Goal: Contribute content: Contribute content

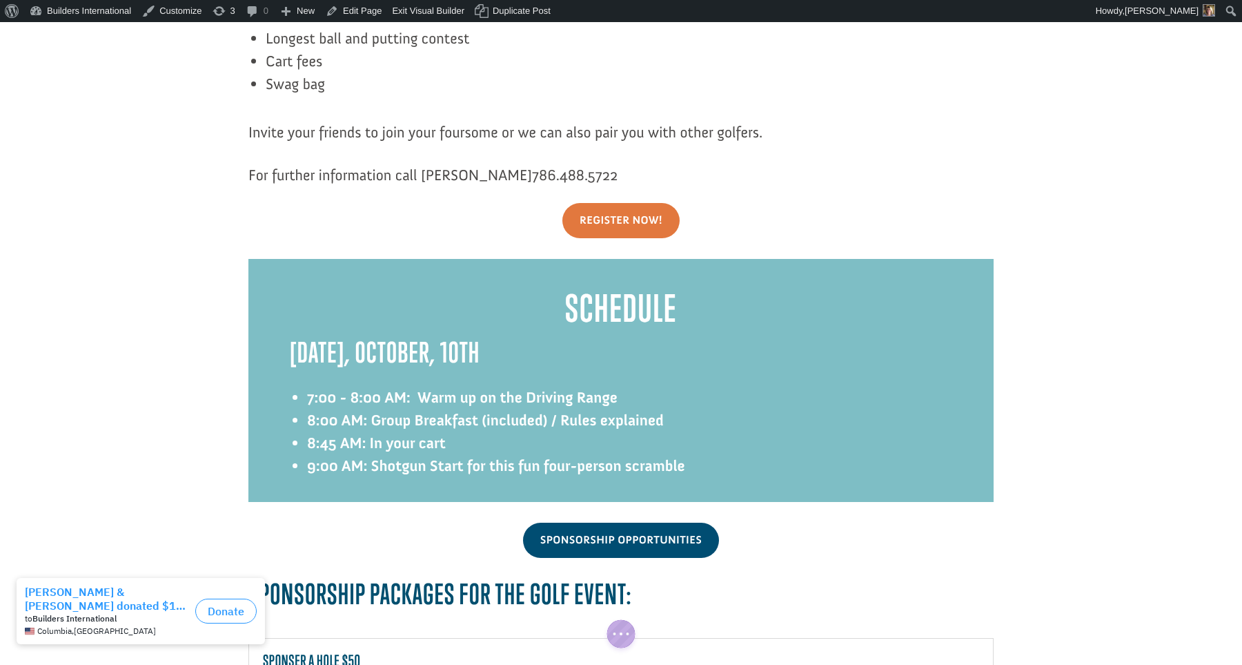
scroll to position [1652, 0]
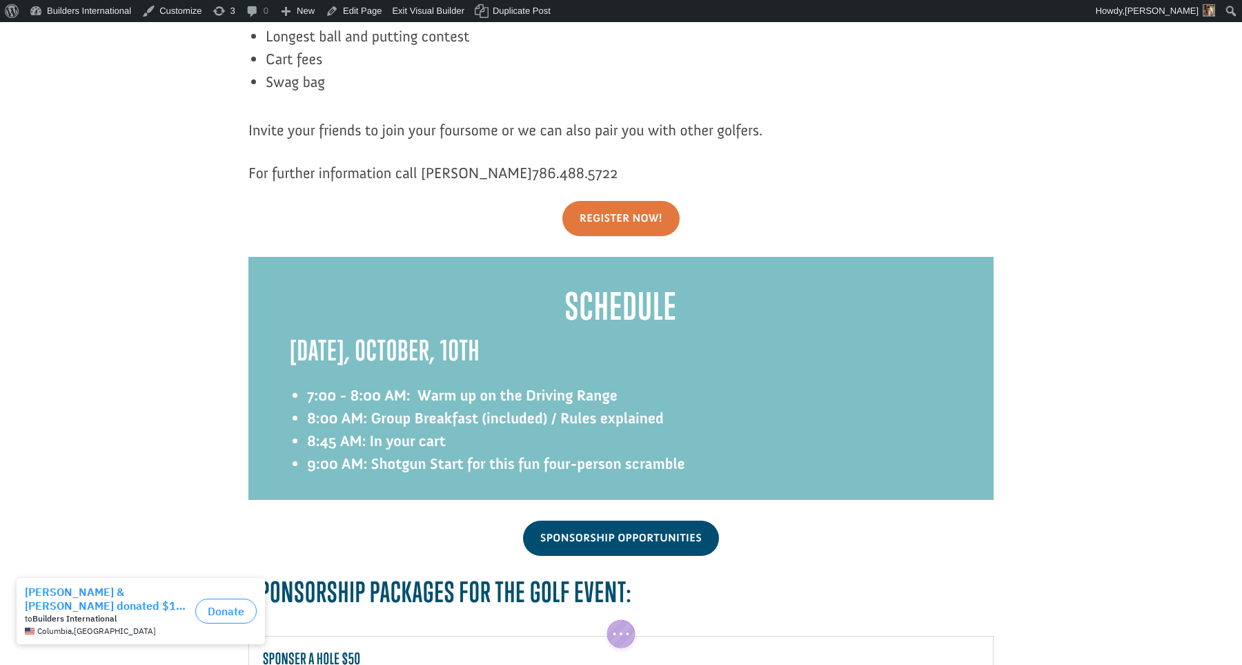
click at [356, 366] on div at bounding box center [620, 378] width 745 height 243
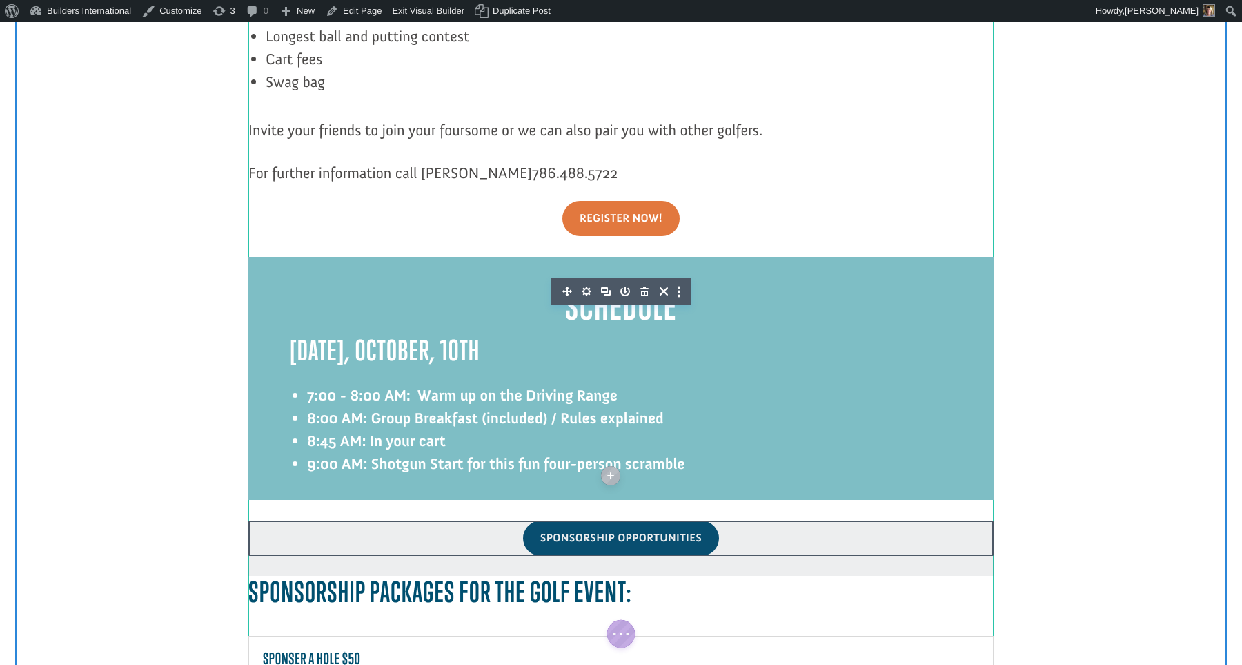
click at [587, 282] on icon "button" at bounding box center [586, 291] width 19 height 19
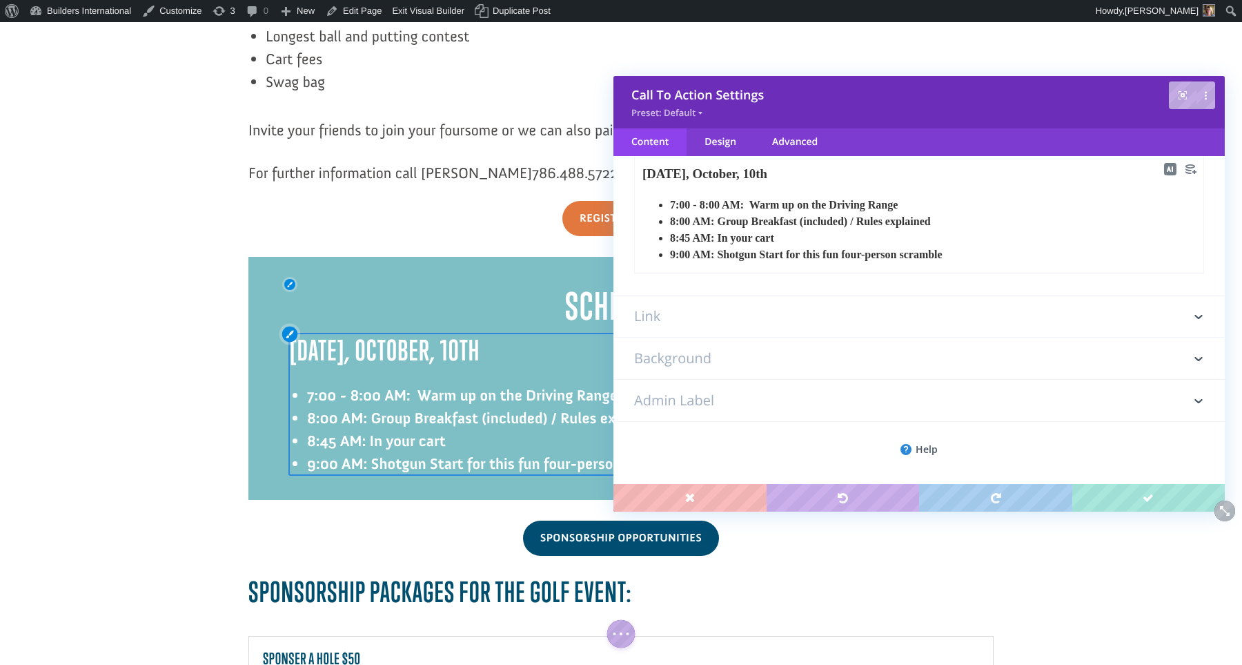
scroll to position [0, 0]
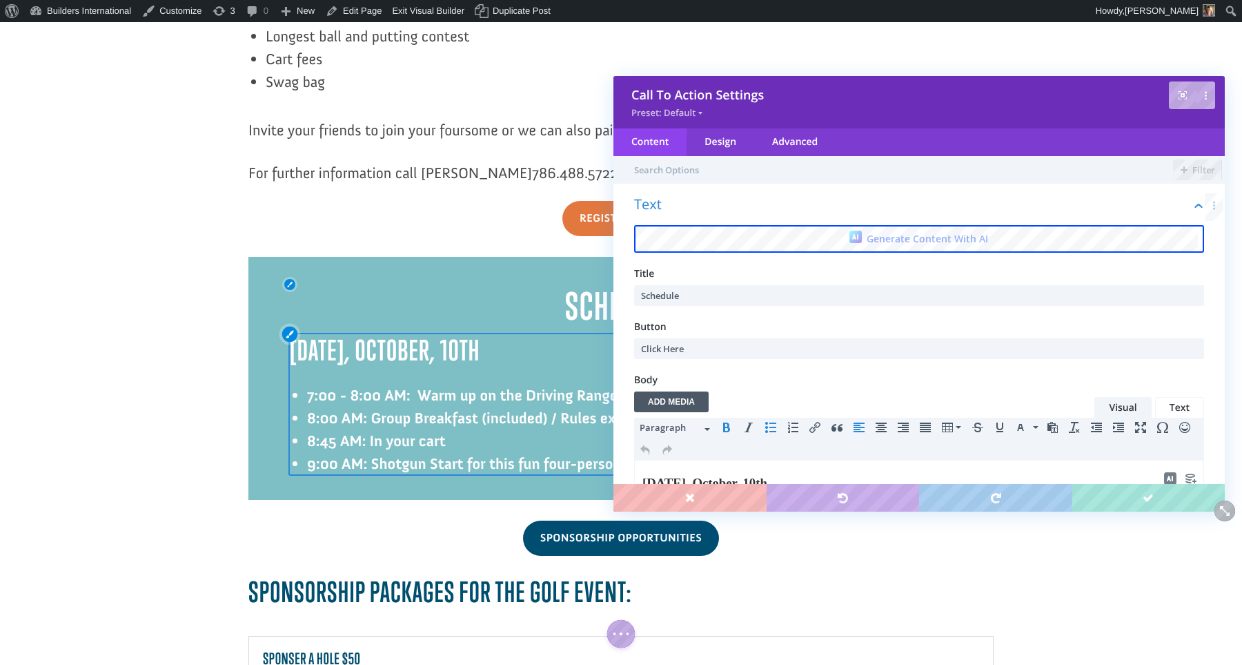
click at [730, 460] on html "Friday, October, 10th 7:00 - 8:00 AM: Warm up on the Driving Range 8:00 AM: Gro…" at bounding box center [919, 521] width 569 height 123
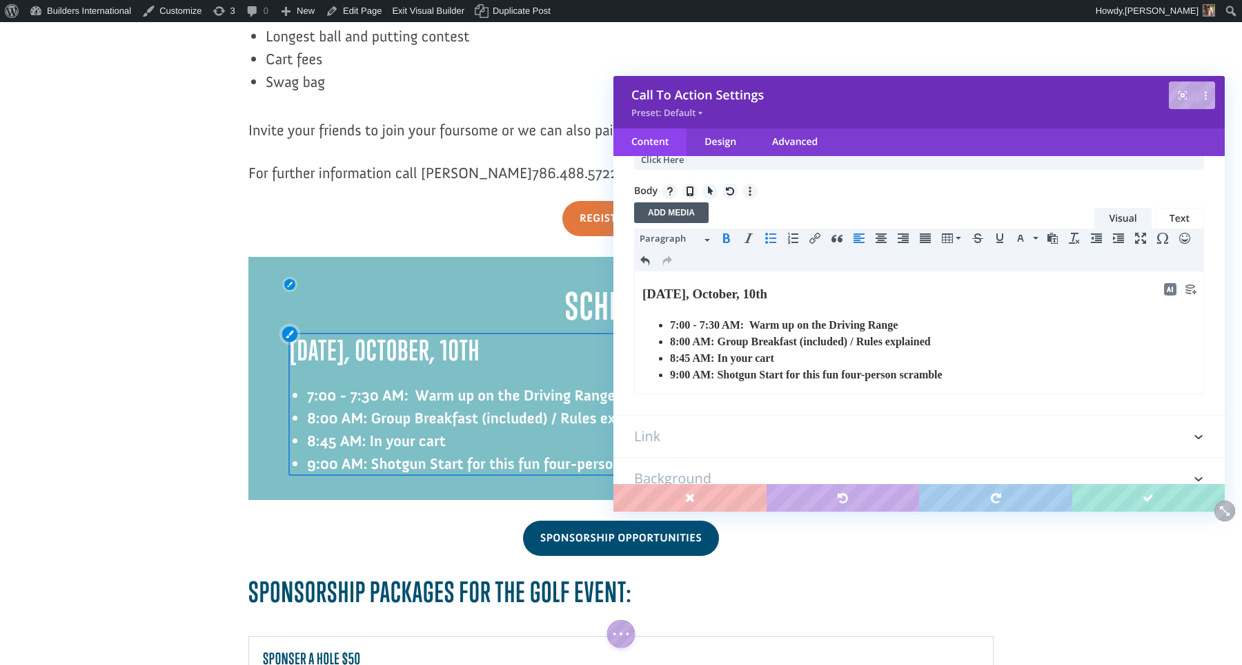
scroll to position [190, 0]
click at [696, 340] on strong "8:00 AM: Group Breakfast (included) / Rules explained" at bounding box center [800, 340] width 261 height 12
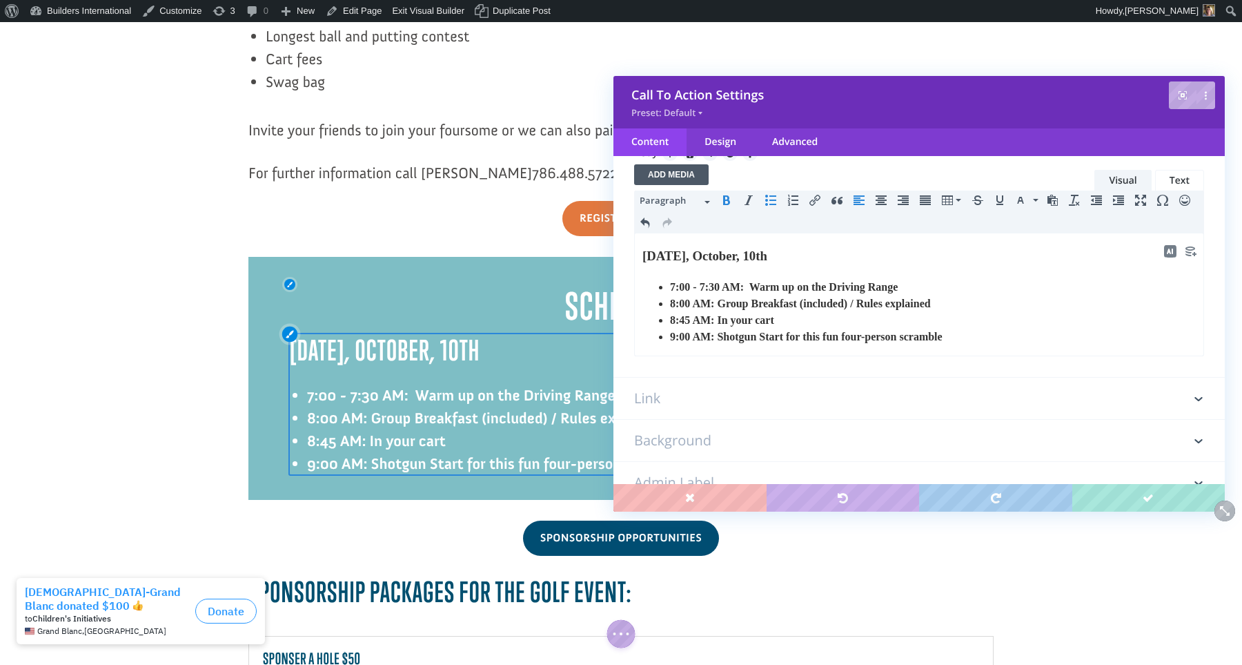
scroll to position [228, 0]
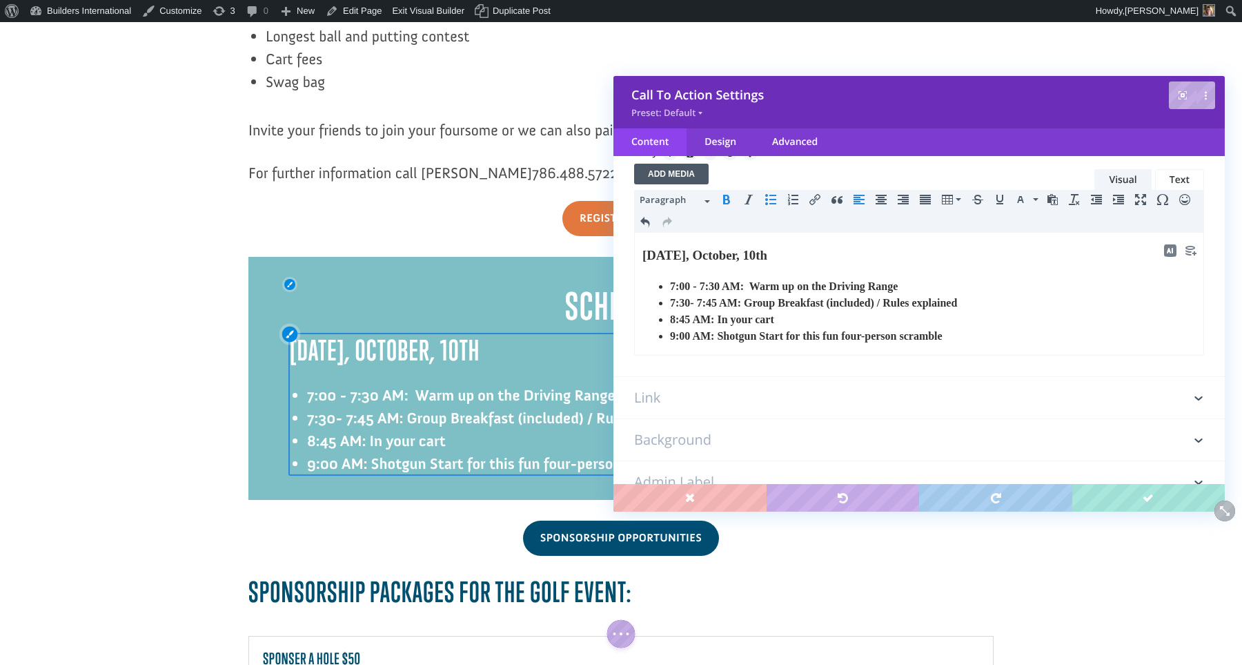
click at [695, 303] on strong "7:30- 7:45 AM: Group Breakfast (included) / Rules explained" at bounding box center [813, 303] width 287 height 12
click at [675, 319] on strong "8:45 AM: In your cart" at bounding box center [722, 319] width 104 height 12
click at [695, 322] on strong "8:45 AM: In your cart" at bounding box center [722, 319] width 104 height 12
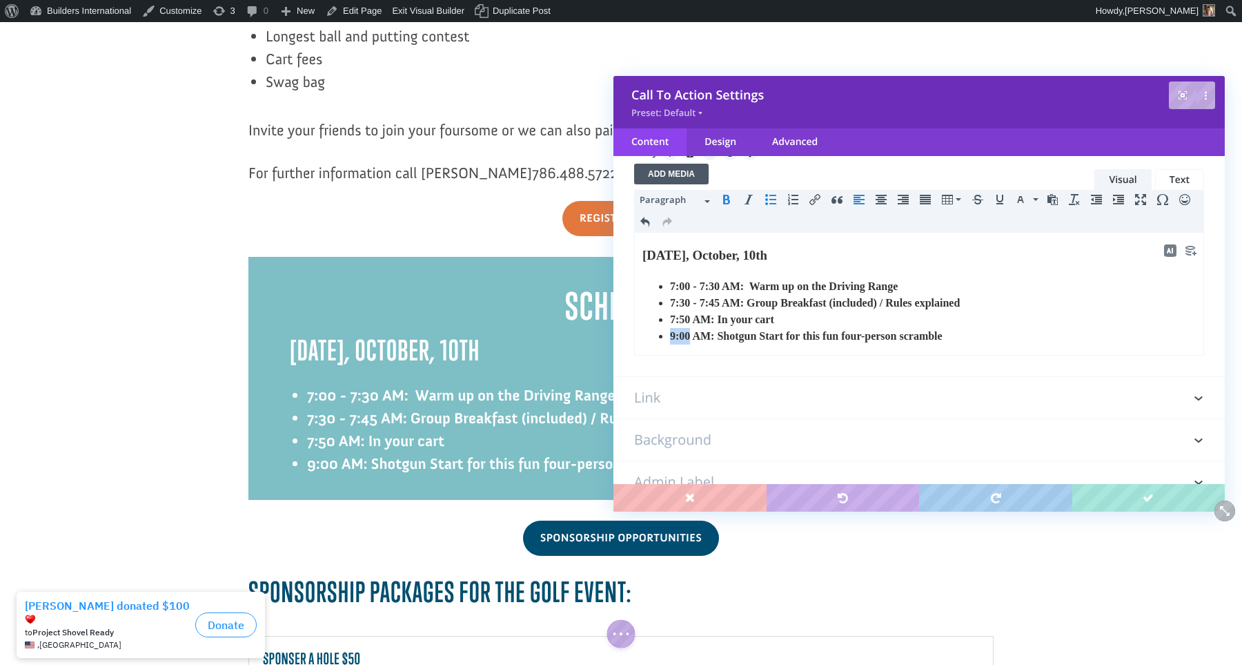
drag, startPoint x: 697, startPoint y: 333, endPoint x: 671, endPoint y: 335, distance: 26.3
click at [671, 335] on strong "9:00 AM: Shotgun Start for this fun four-person scramble" at bounding box center [806, 336] width 273 height 12
click at [700, 334] on strong "9:00 AM: Shotgun Start for this fun four-person scramble" at bounding box center [806, 336] width 273 height 12
click at [674, 335] on strong "9:00 AM: Shotgun Start for this fun four-person scramble" at bounding box center [806, 336] width 273 height 12
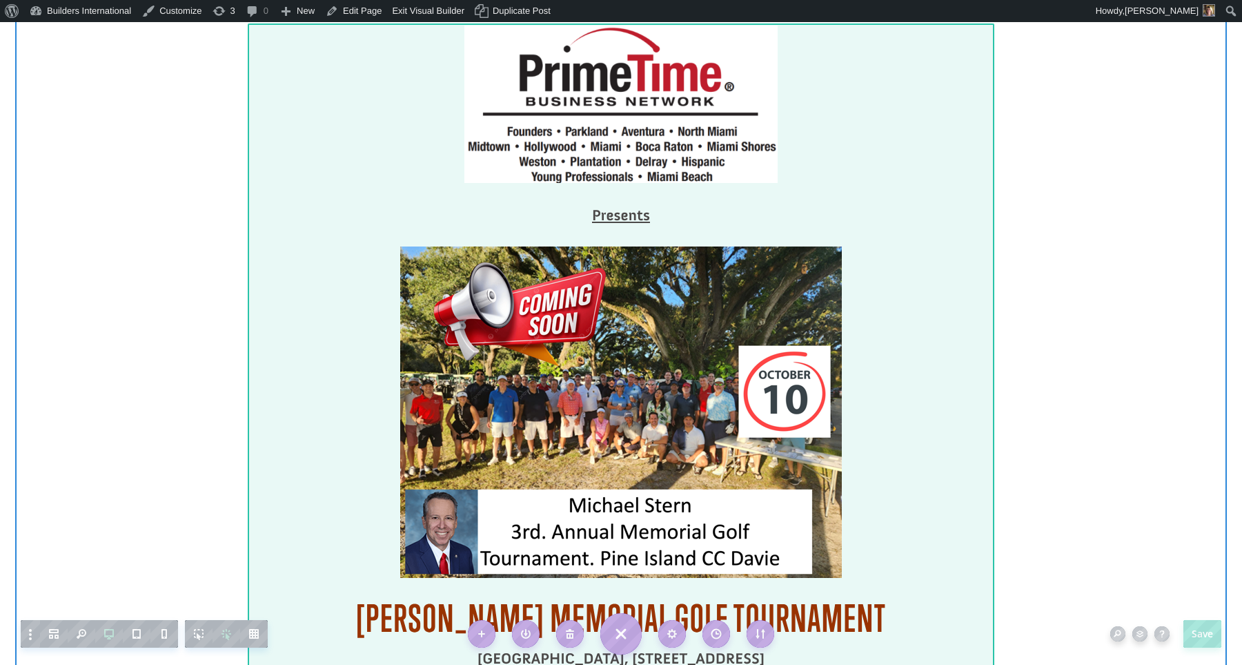
scroll to position [101, 0]
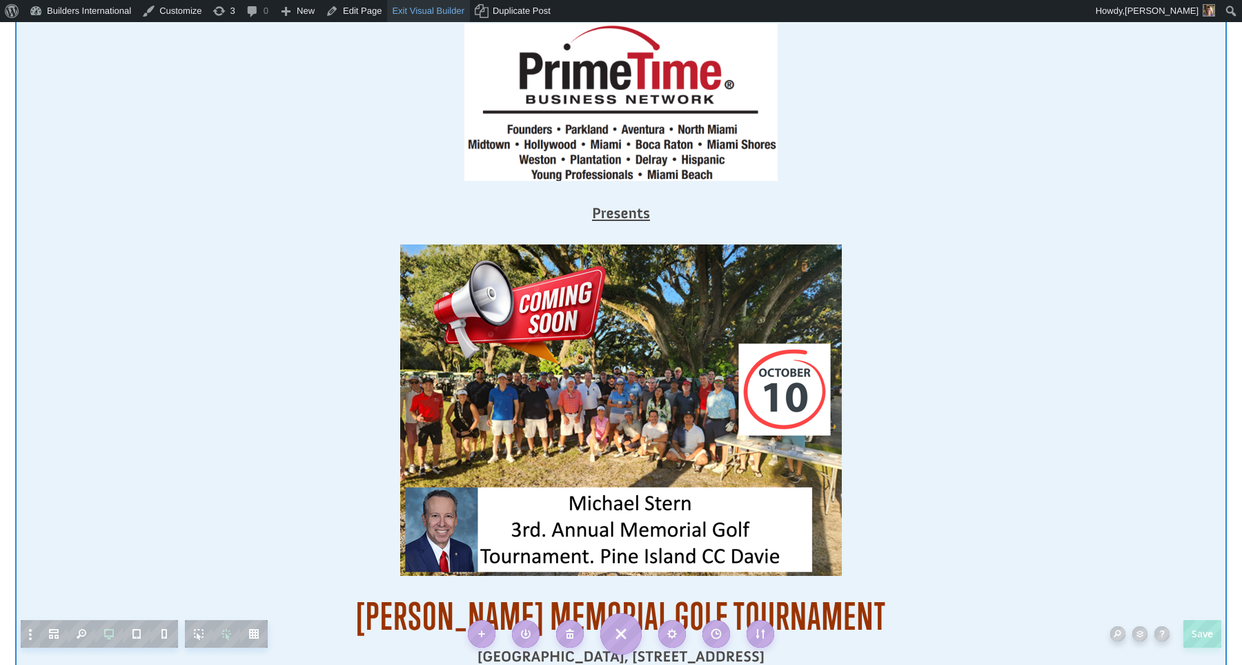
click at [421, 8] on link "Exit Visual Builder" at bounding box center [428, 11] width 83 height 22
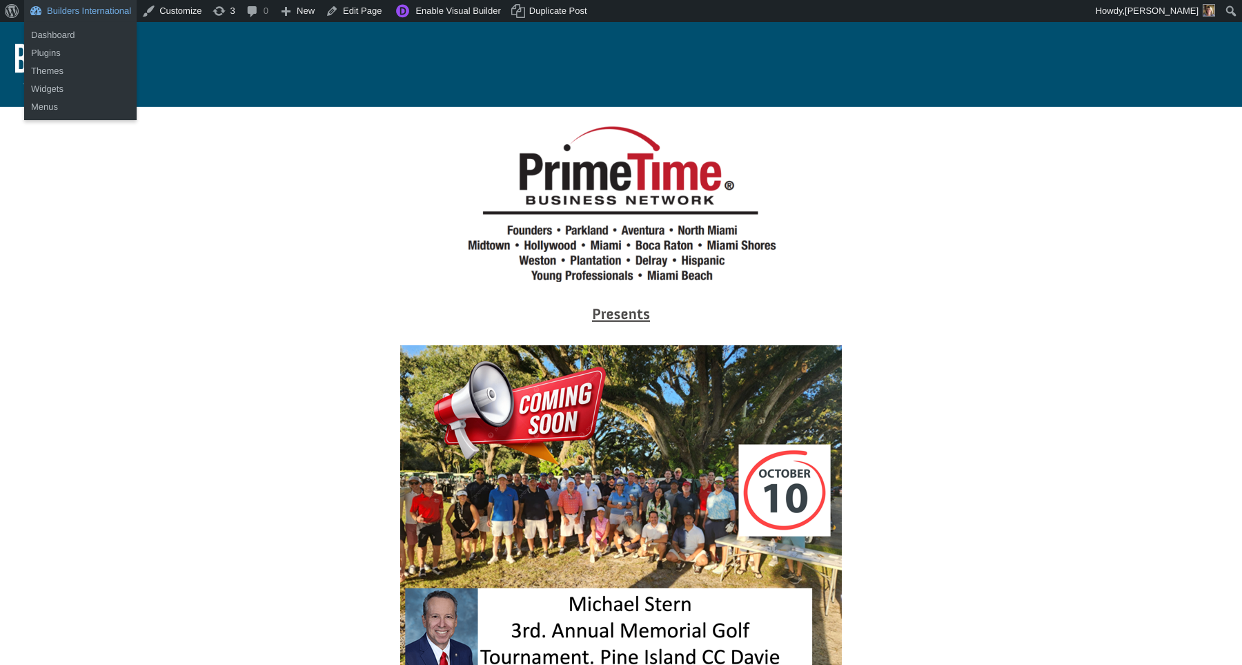
click at [106, 12] on link "Builders International" at bounding box center [80, 11] width 112 height 22
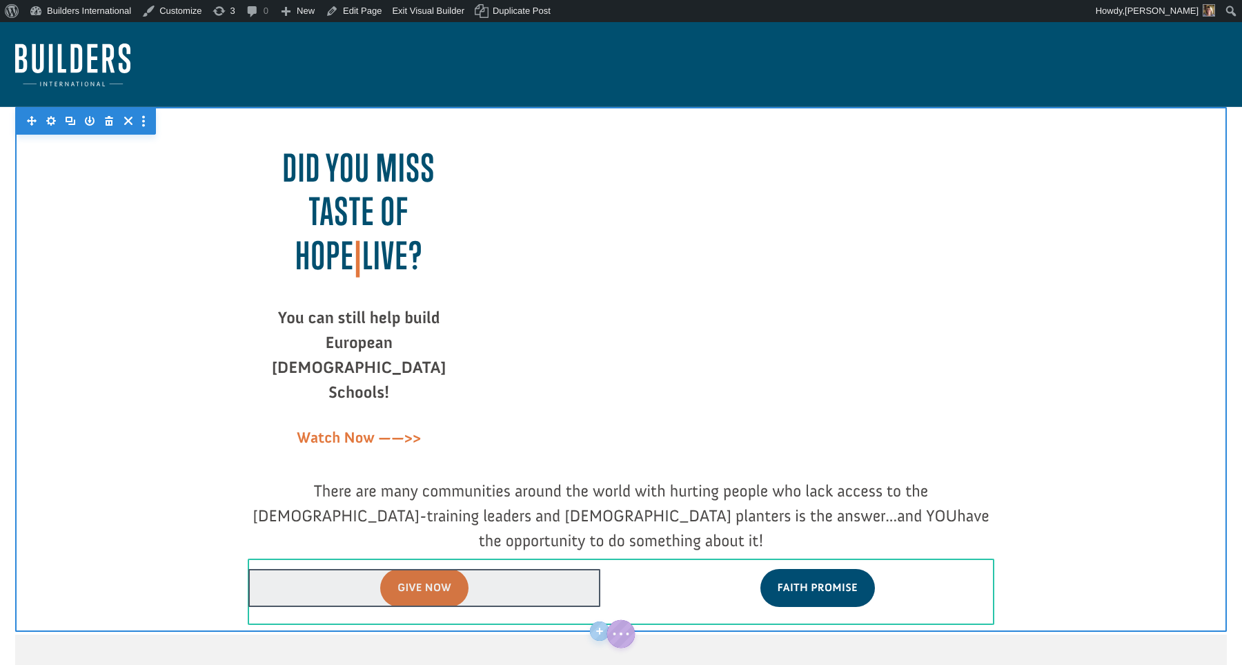
click at [414, 569] on div at bounding box center [424, 588] width 352 height 38
click at [414, 569] on link "Give Now" at bounding box center [424, 588] width 88 height 38
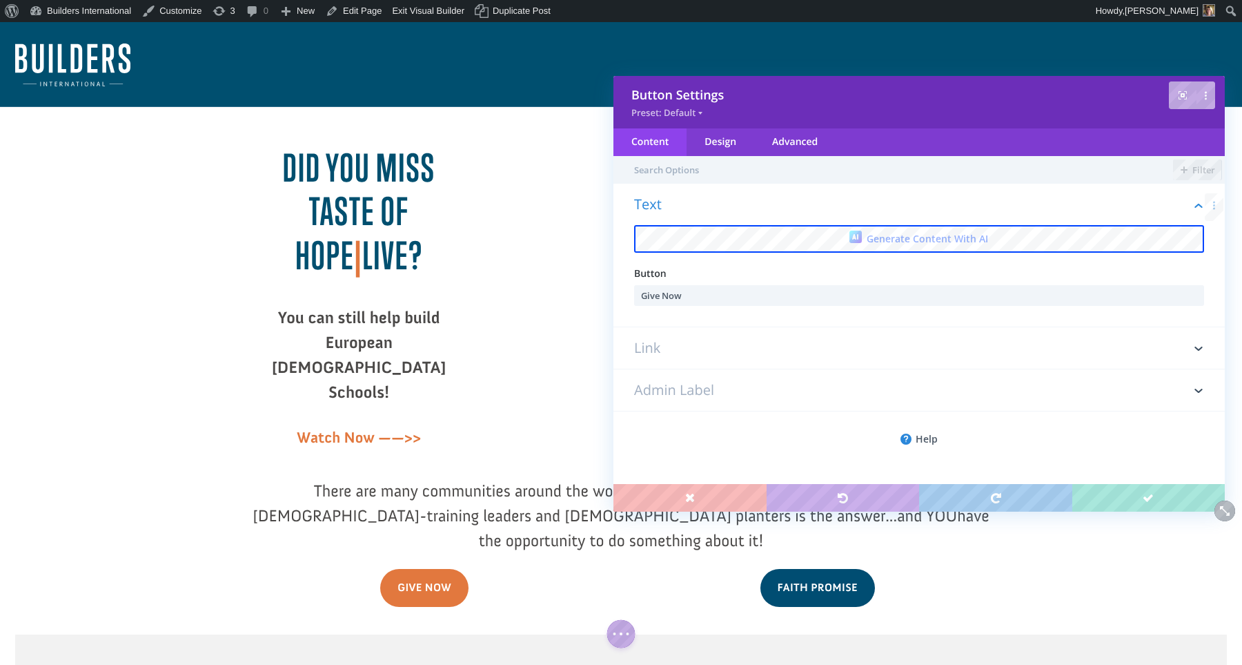
click at [677, 353] on h3 "Link" at bounding box center [919, 347] width 570 height 41
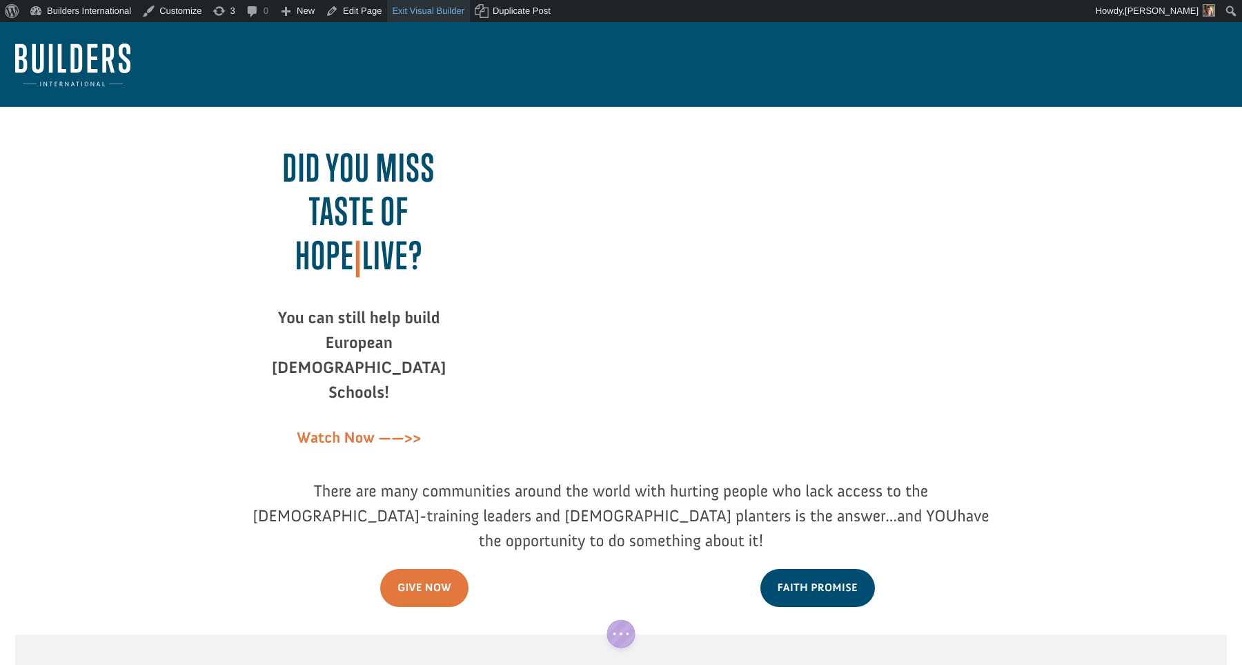
click at [426, 14] on link "Exit Visual Builder" at bounding box center [428, 11] width 83 height 22
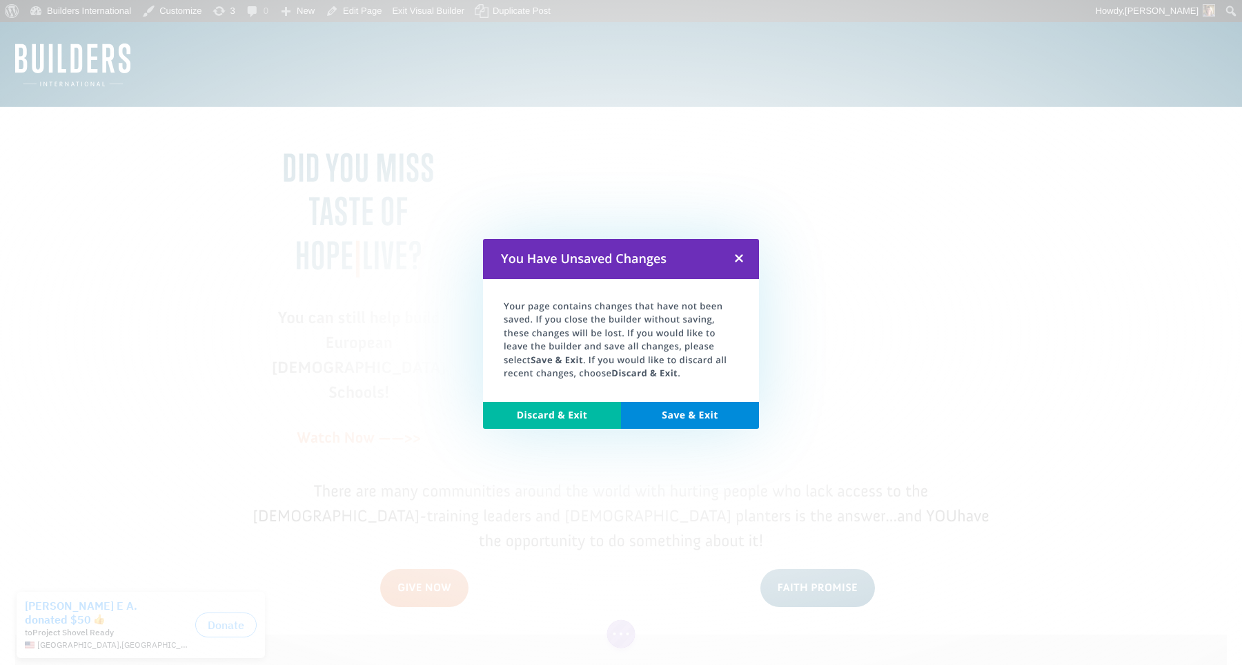
click at [573, 403] on link "Discard & Exit" at bounding box center [552, 416] width 138 height 28
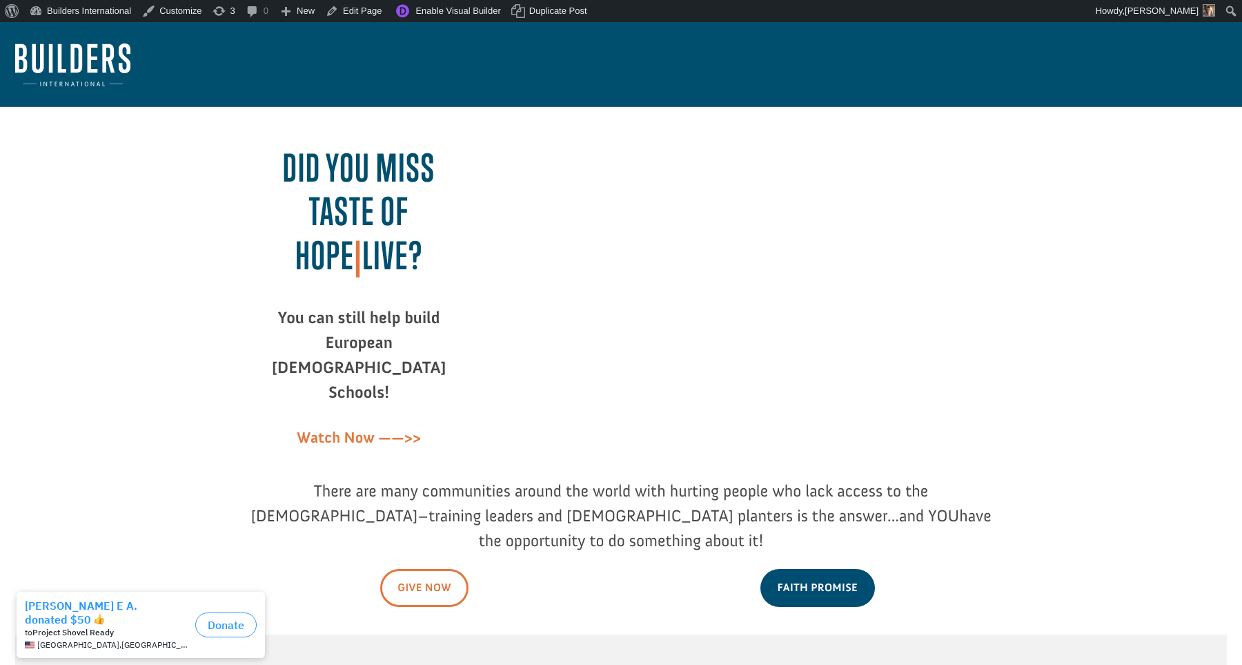
click at [420, 569] on link "Give Now" at bounding box center [424, 588] width 88 height 38
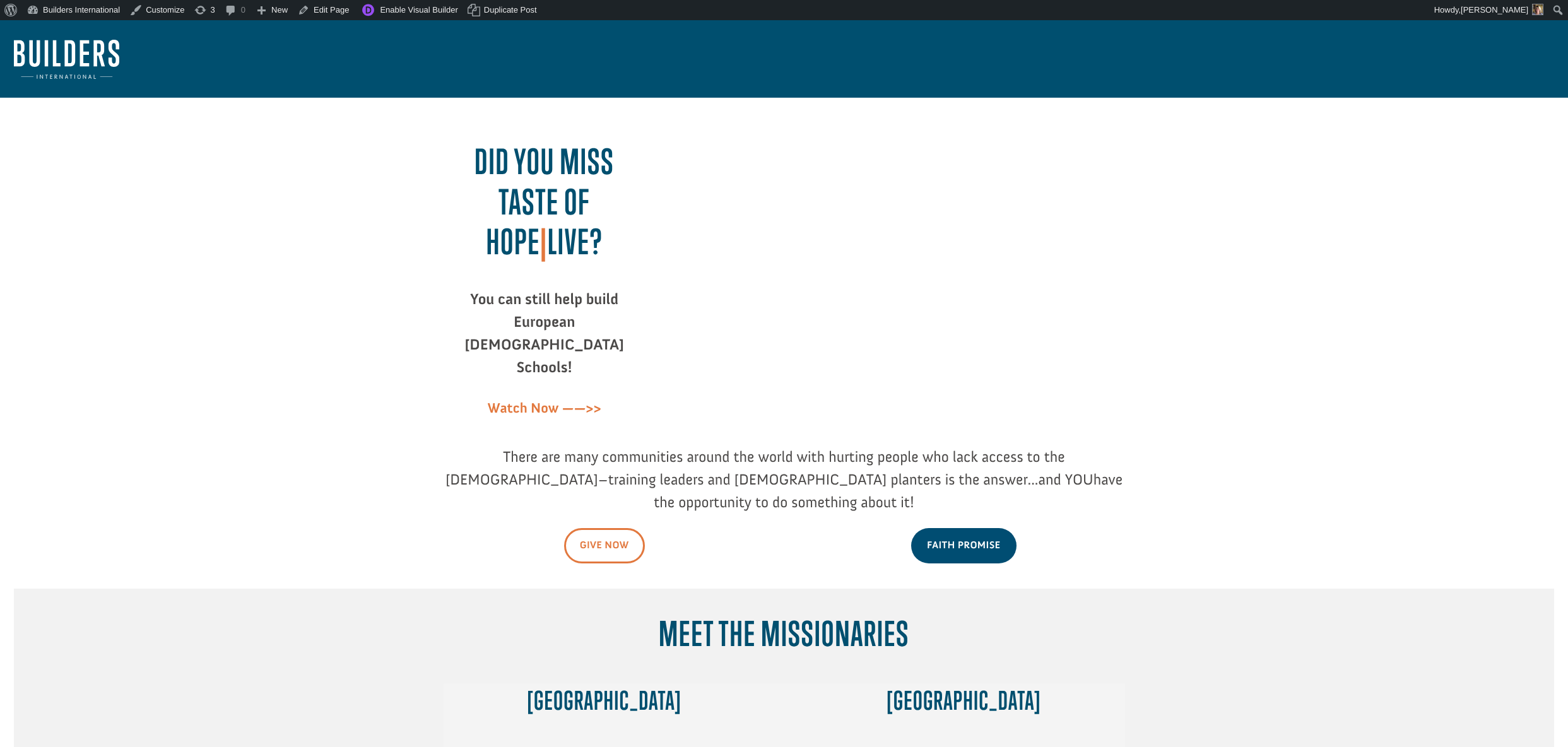
click at [603, 528] on link "Give Now" at bounding box center [604, 546] width 80 height 35
click at [341, 9] on link "Edit Page" at bounding box center [323, 10] width 61 height 20
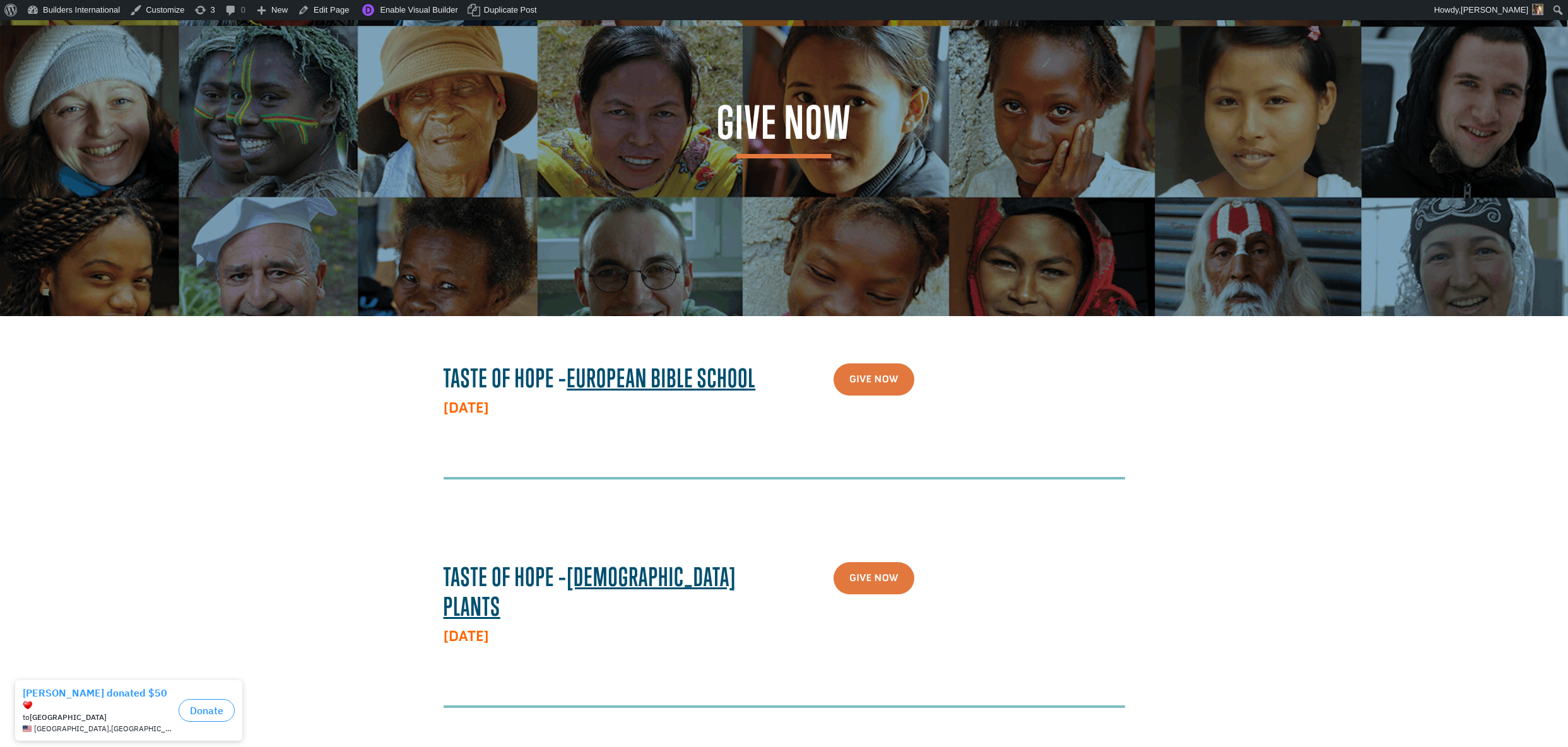
scroll to position [84, 0]
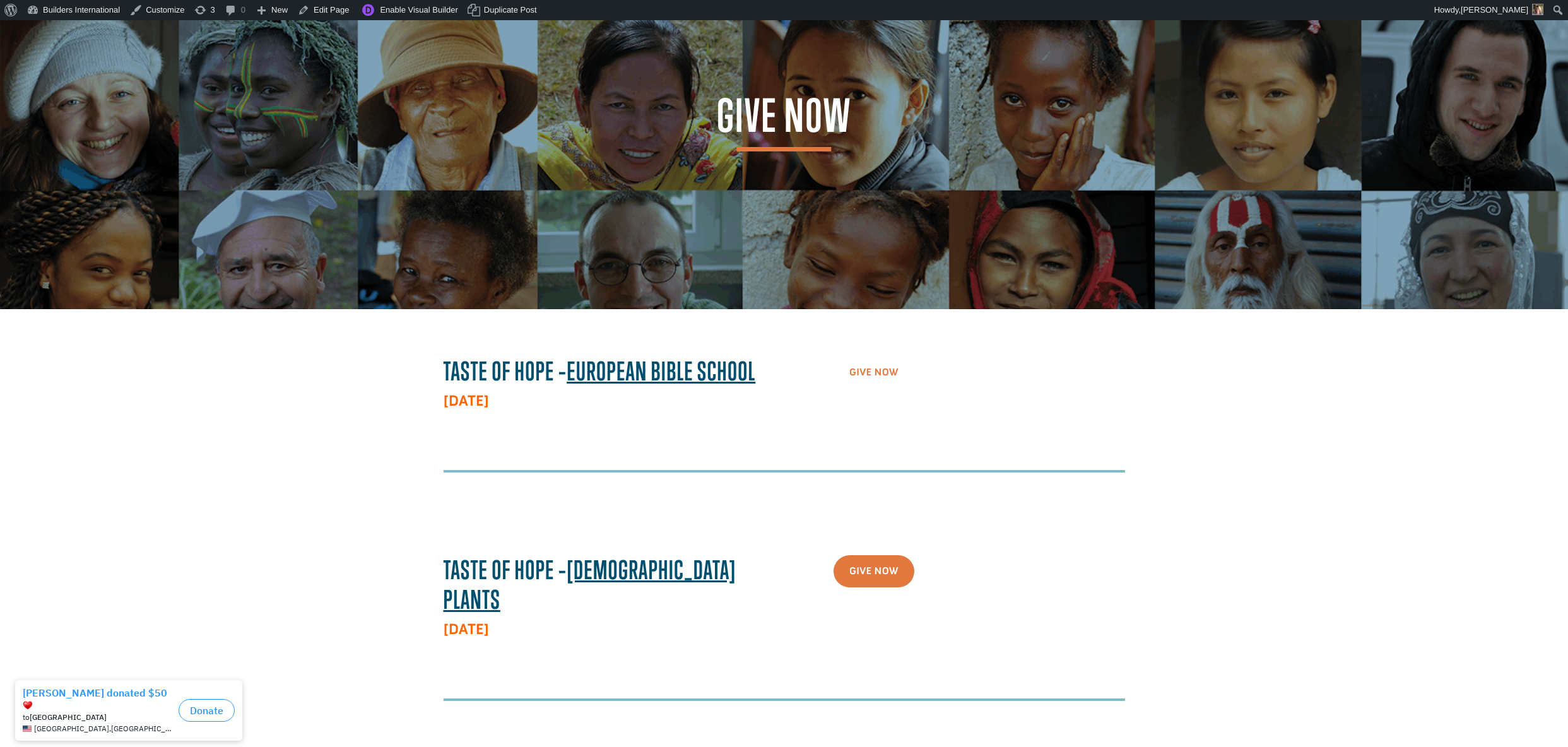
click at [879, 371] on link "Give Now" at bounding box center [874, 372] width 80 height 32
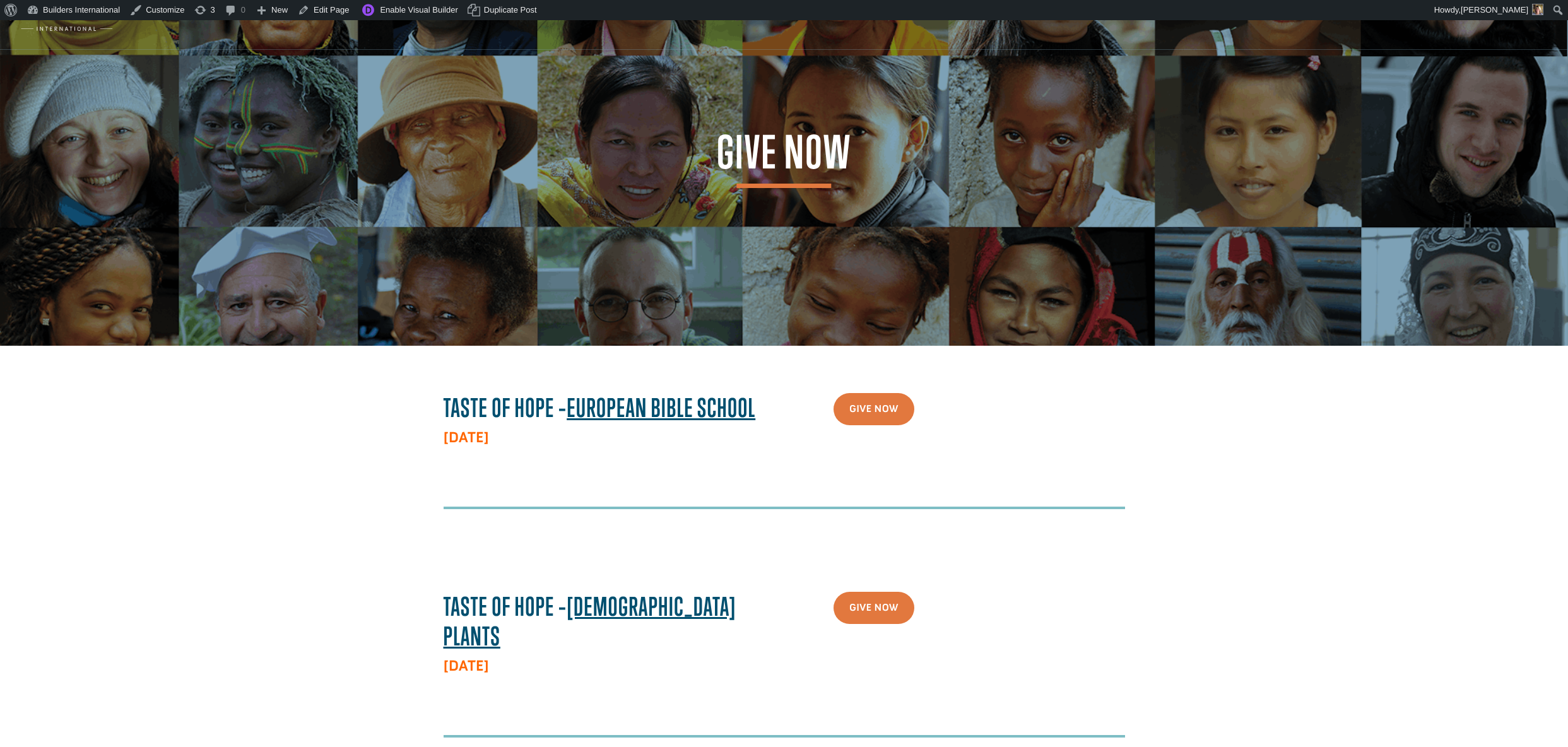
scroll to position [52, 1]
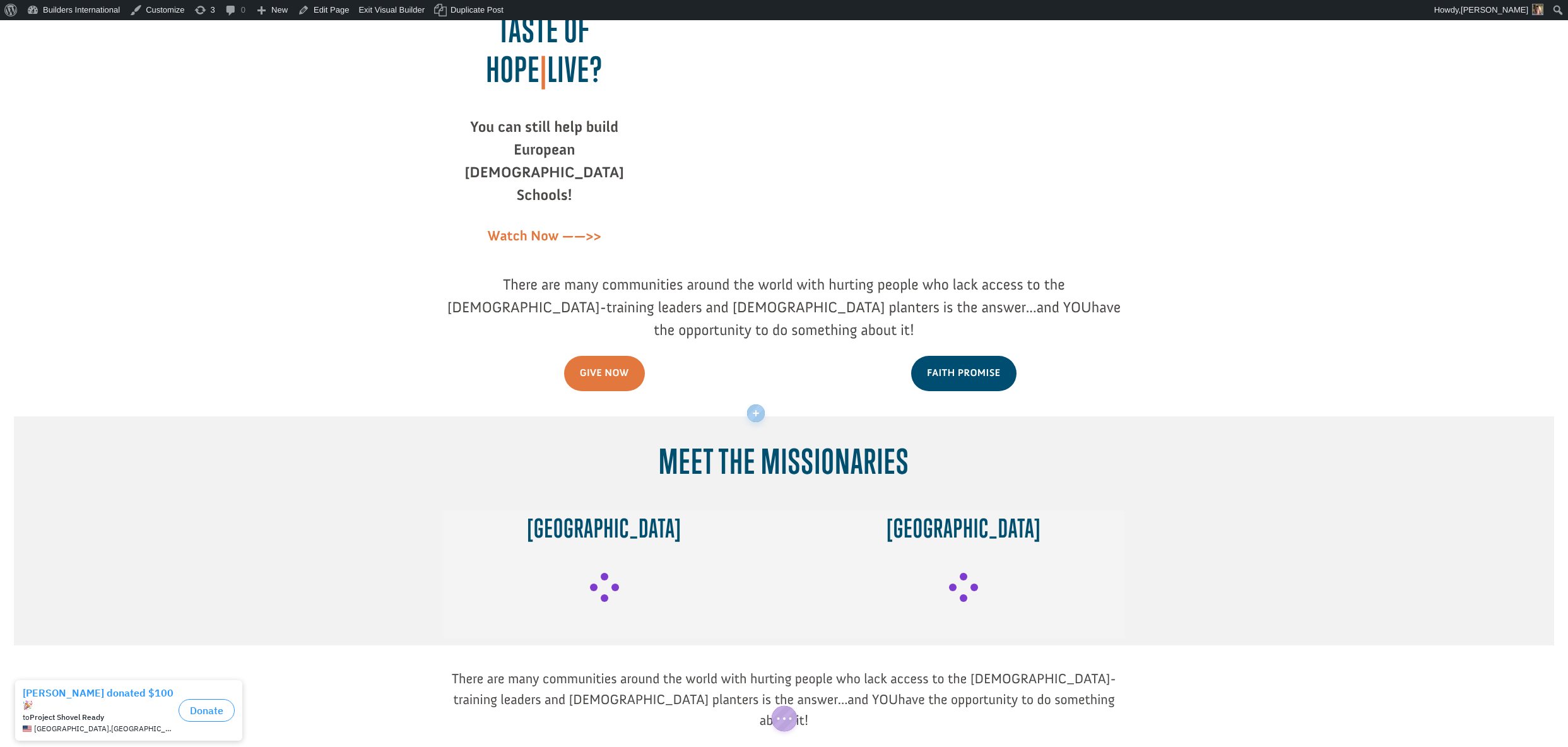
scroll to position [180, 0]
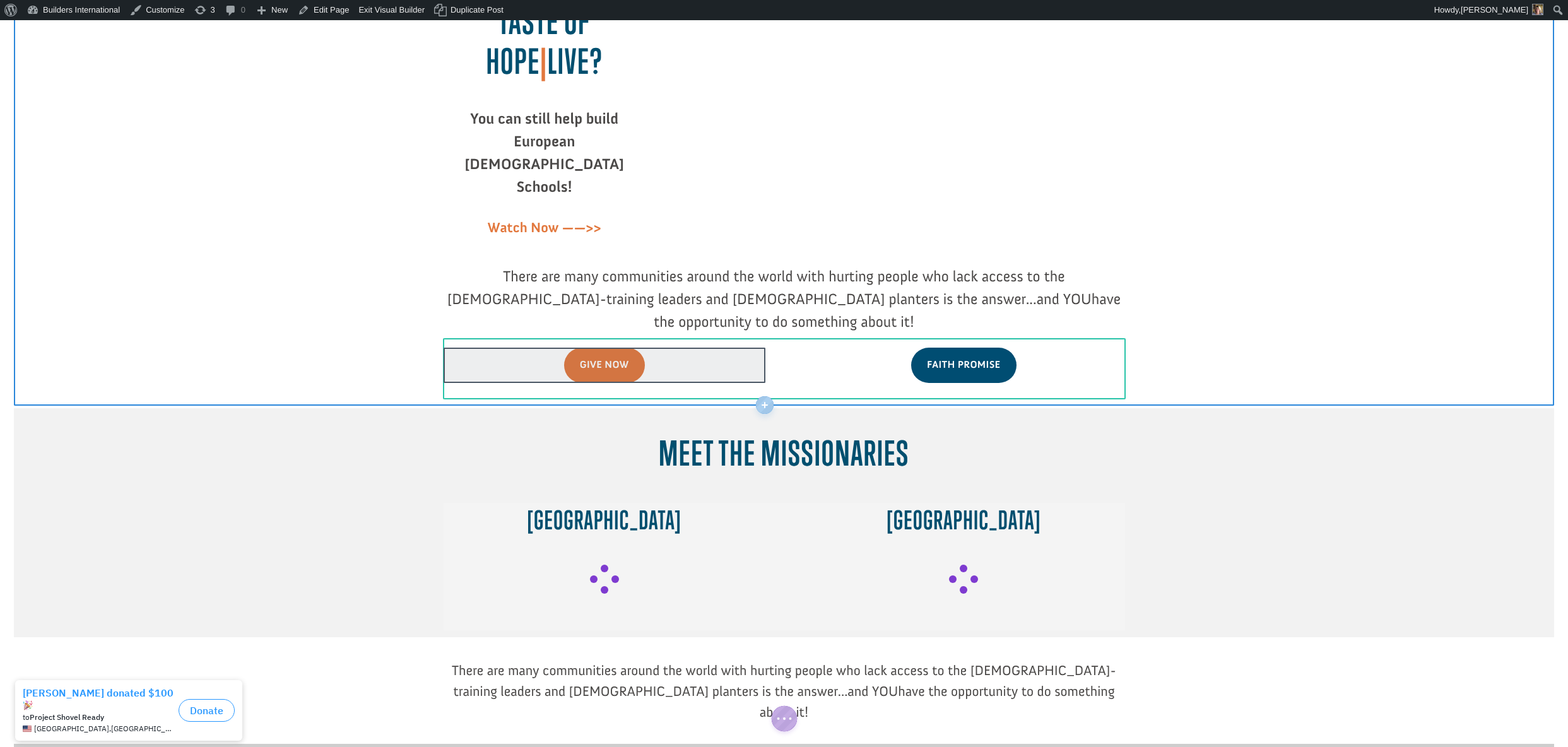
click at [643, 347] on div at bounding box center [604, 365] width 322 height 35
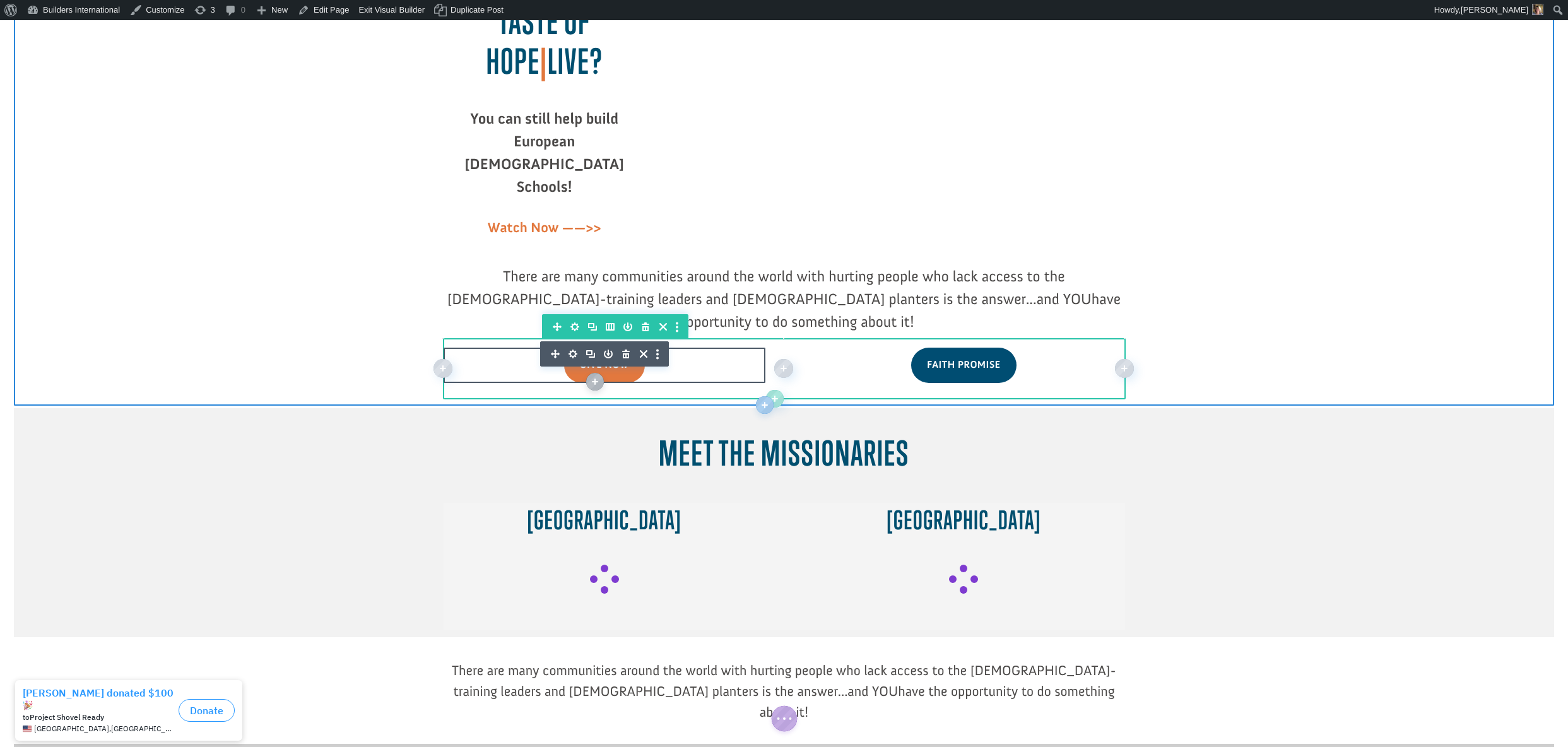
click at [572, 349] on icon "button" at bounding box center [573, 354] width 9 height 9
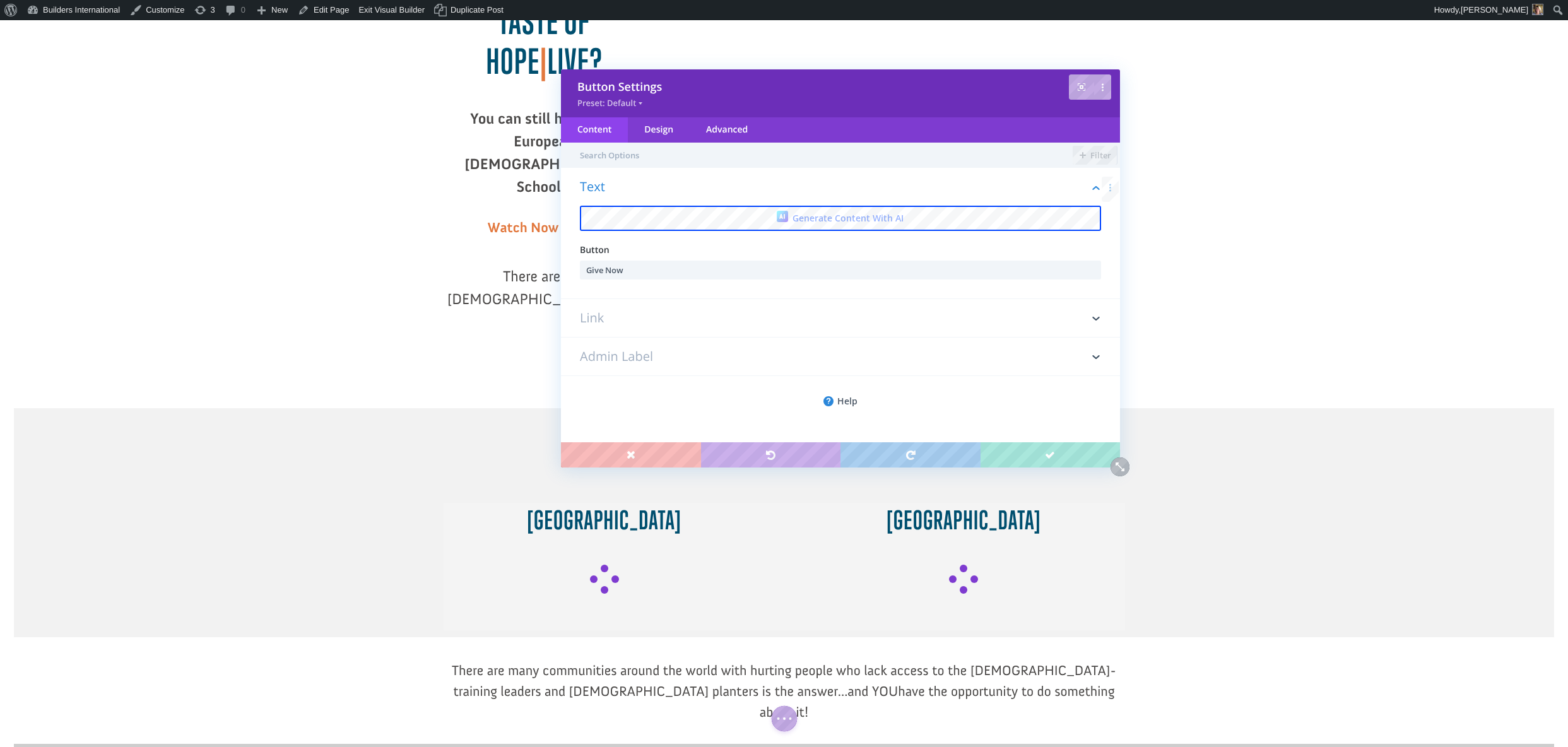
click at [597, 313] on h3 "Link" at bounding box center [840, 317] width 521 height 37
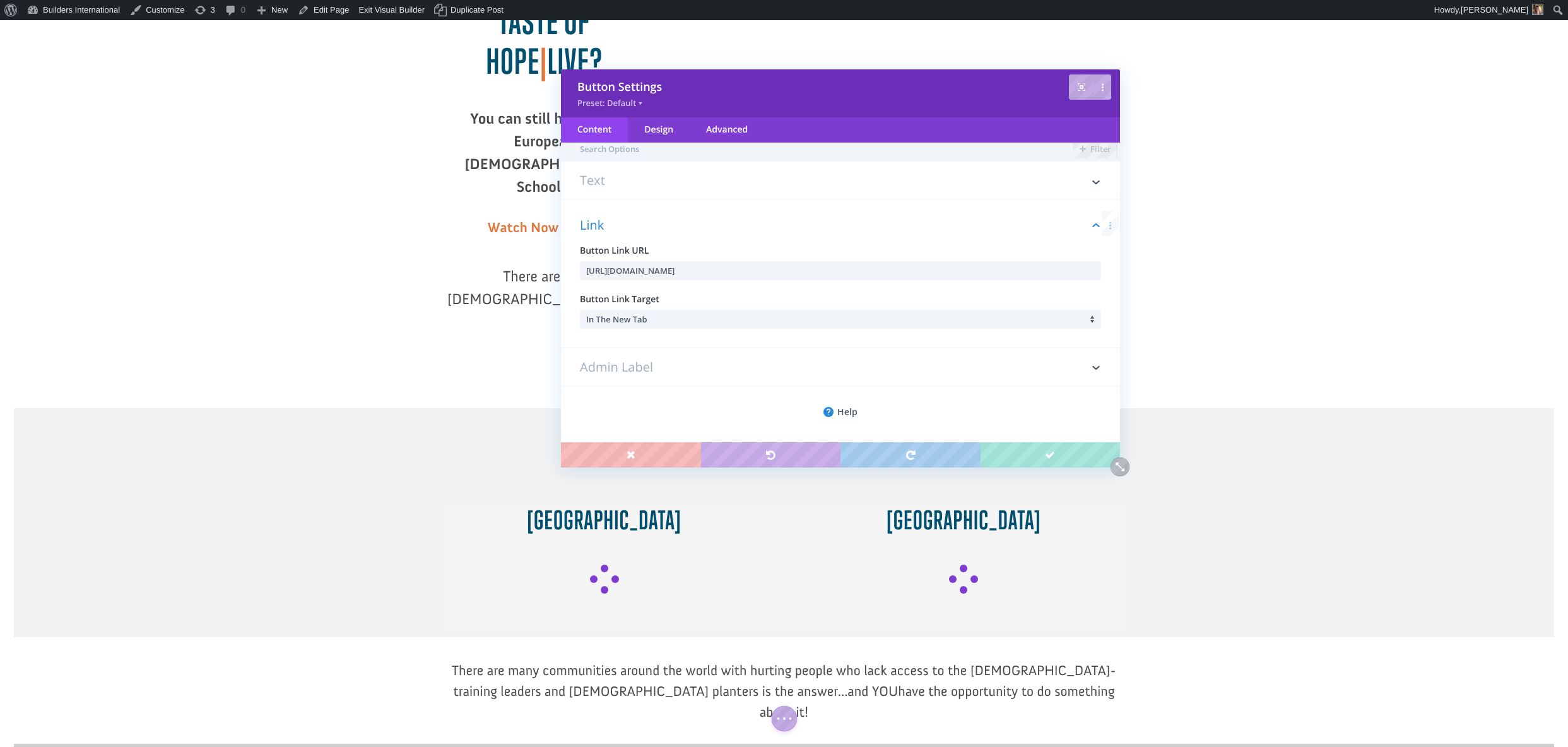
scroll to position [7, 0]
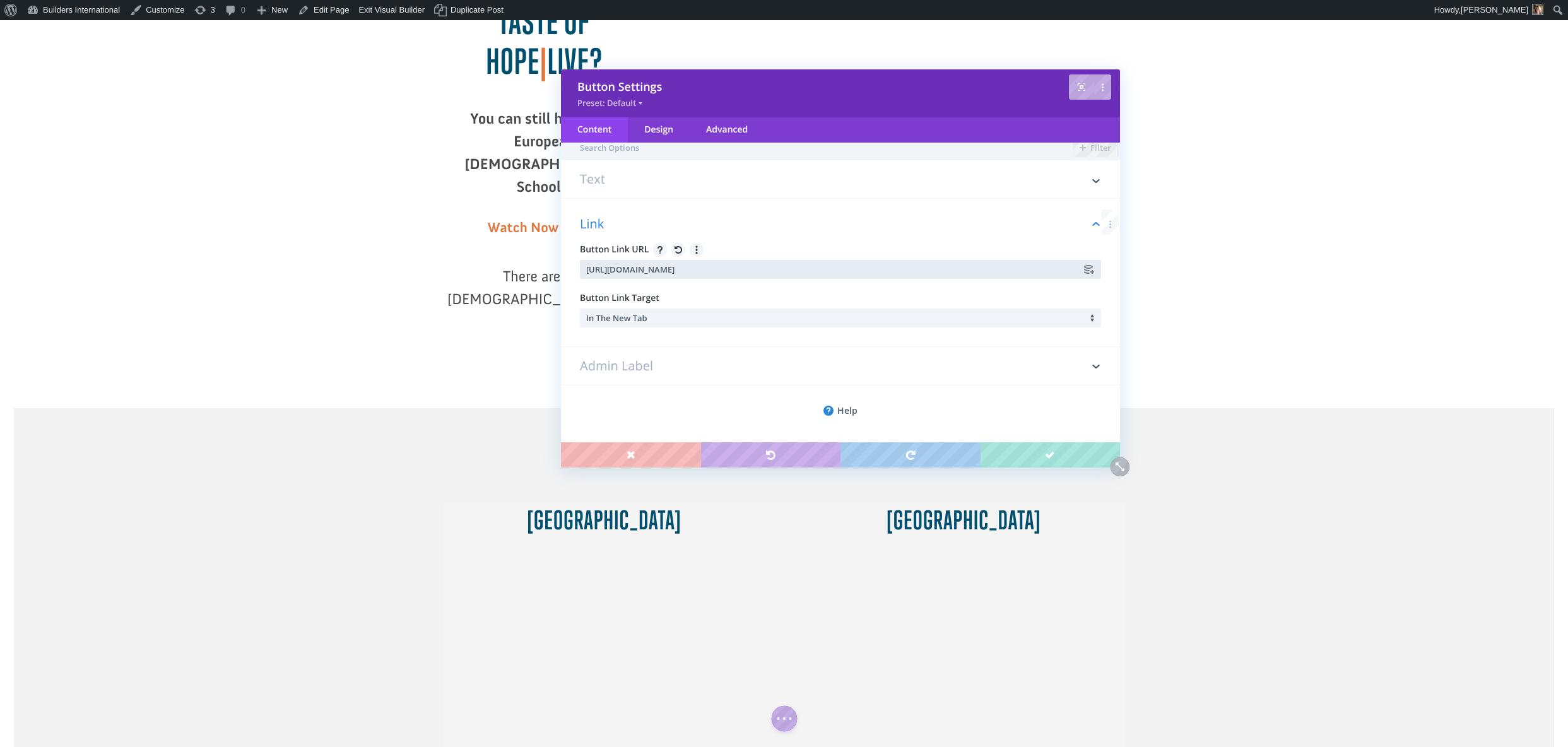
drag, startPoint x: 902, startPoint y: 271, endPoint x: 592, endPoint y: 266, distance: 310.0
click at [592, 266] on input "https://forms.donorsnap.com/form?id=55f64aaa-bc0d-4d35-bbb4-ae85e027f7f1" at bounding box center [840, 269] width 521 height 19
type input "h"
paste input "https://forms.donorsnap.com/form?id=BECCFAFF-C59D-48C1-AC51-CB5B7D56B753"
type input "https://forms.donorsnap.com/form?id=BECCFAFF-C59D-48C1-AC51-CB5B7D56B753"
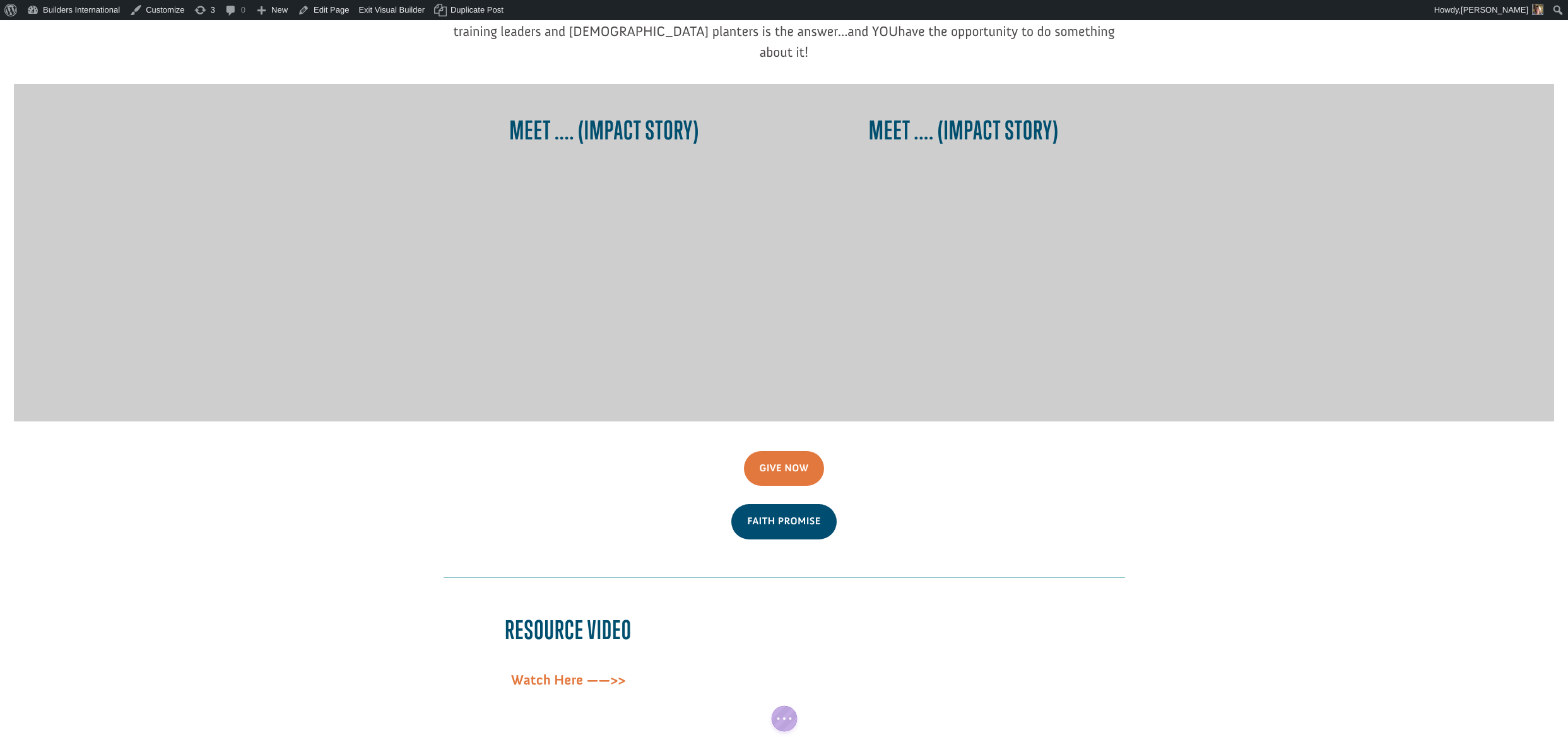
scroll to position [992, 0]
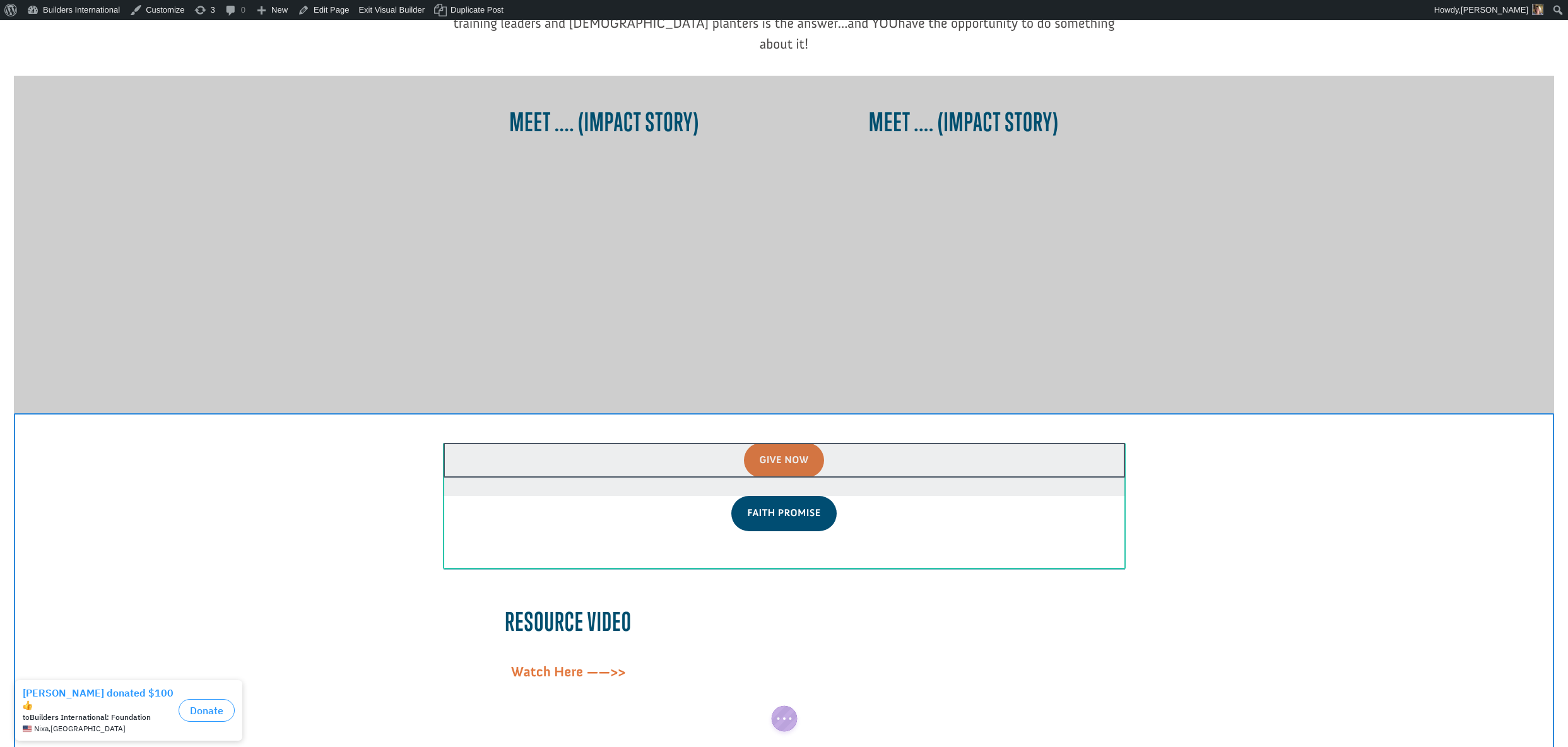
click at [786, 443] on div at bounding box center [784, 469] width 681 height 53
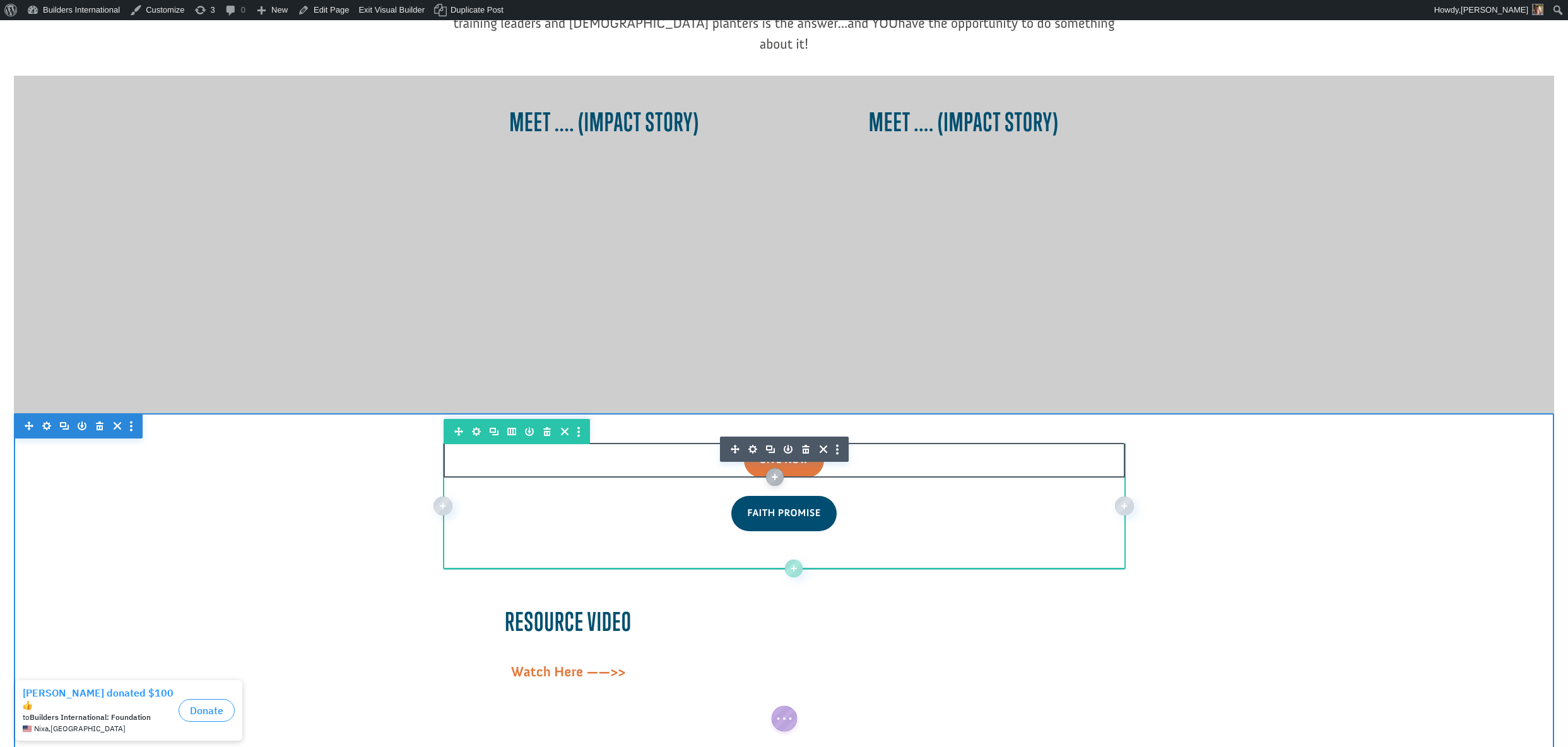
click at [752, 441] on icon "button" at bounding box center [752, 449] width 17 height 17
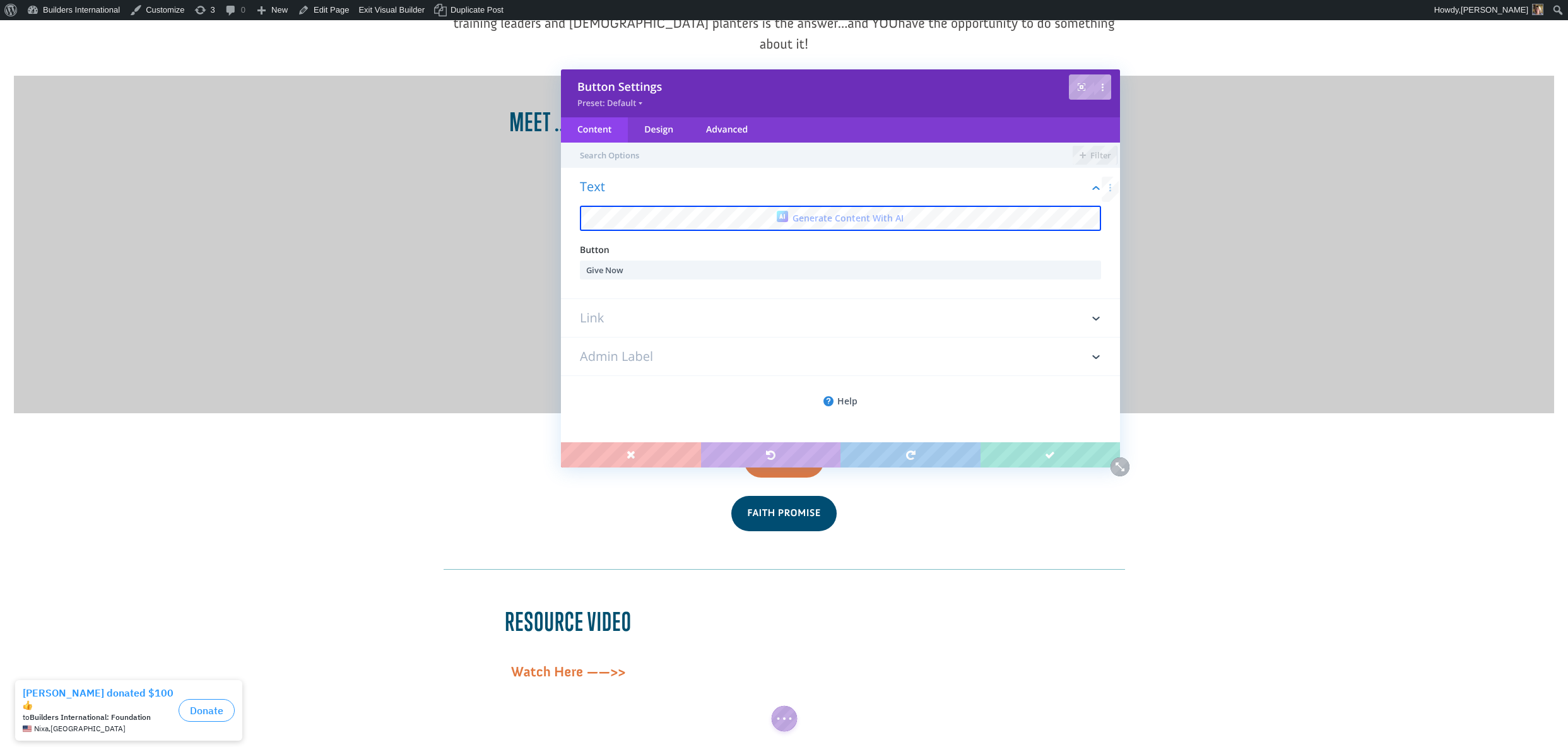
click at [679, 315] on h3 "Link" at bounding box center [840, 317] width 521 height 37
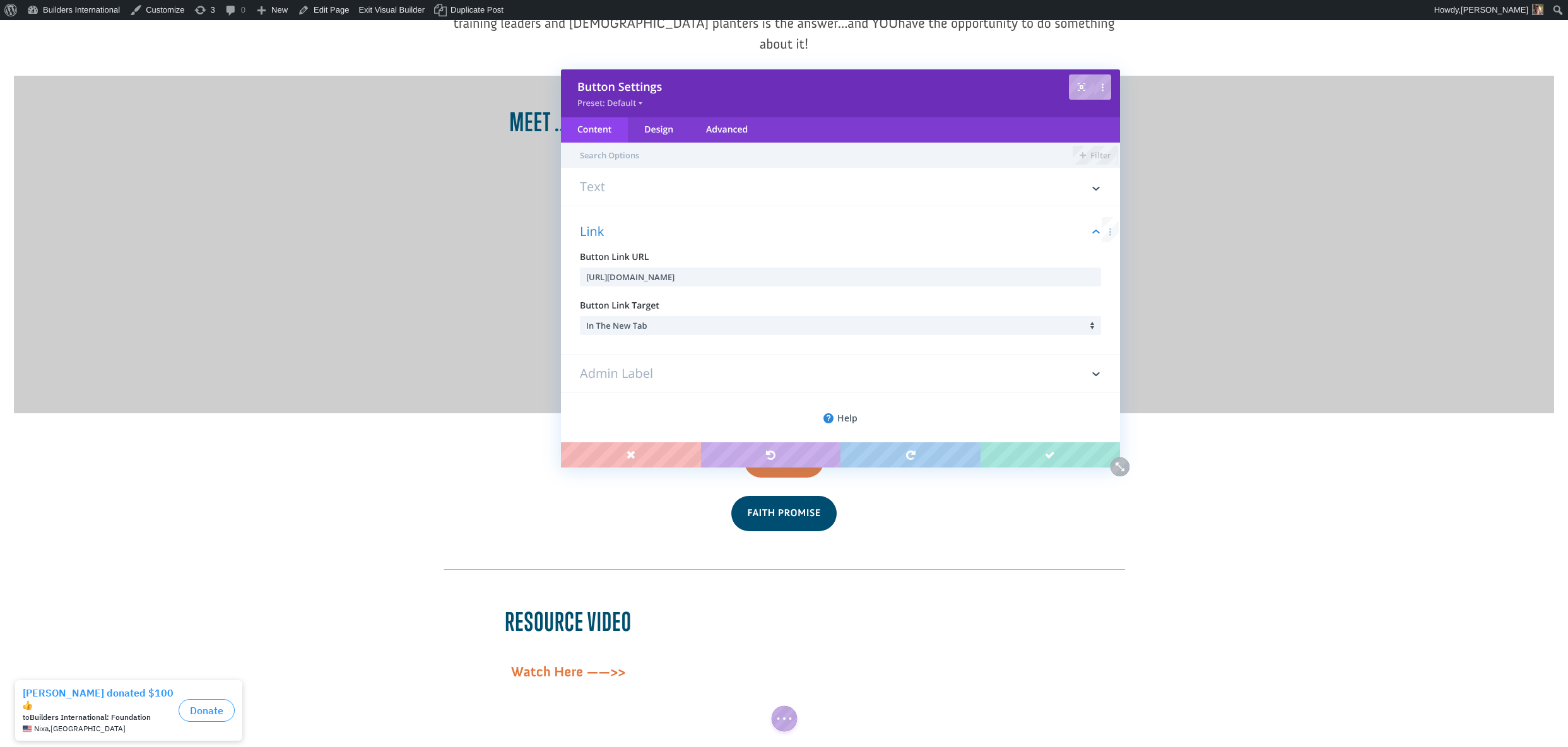
scroll to position [7, 0]
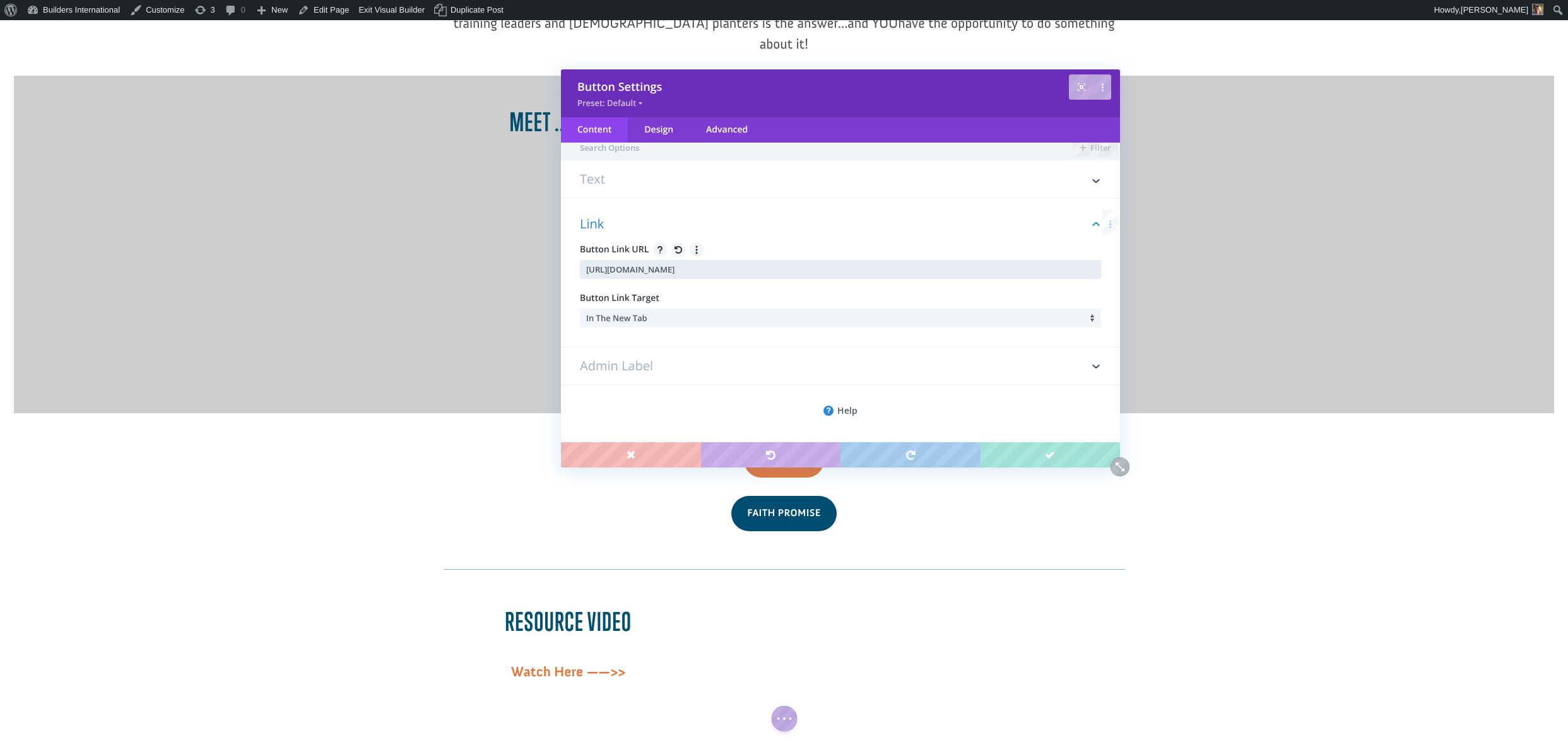
drag, startPoint x: 942, startPoint y: 264, endPoint x: 607, endPoint y: 248, distance: 335.4
click at [607, 248] on div "Button Link URL https://forms.donorsnap.com/form?id=55f64aaa-bc0d-4d35-bbb4-ae8…" at bounding box center [840, 261] width 521 height 36
paste input "BECCFAFF-C59D-48C1-AC51-CB5B7D56B753"
type input "https://forms.donorsnap.com/form?id=BECCFAFF-C59D-48C1-AC51-CB5B7D56B753"
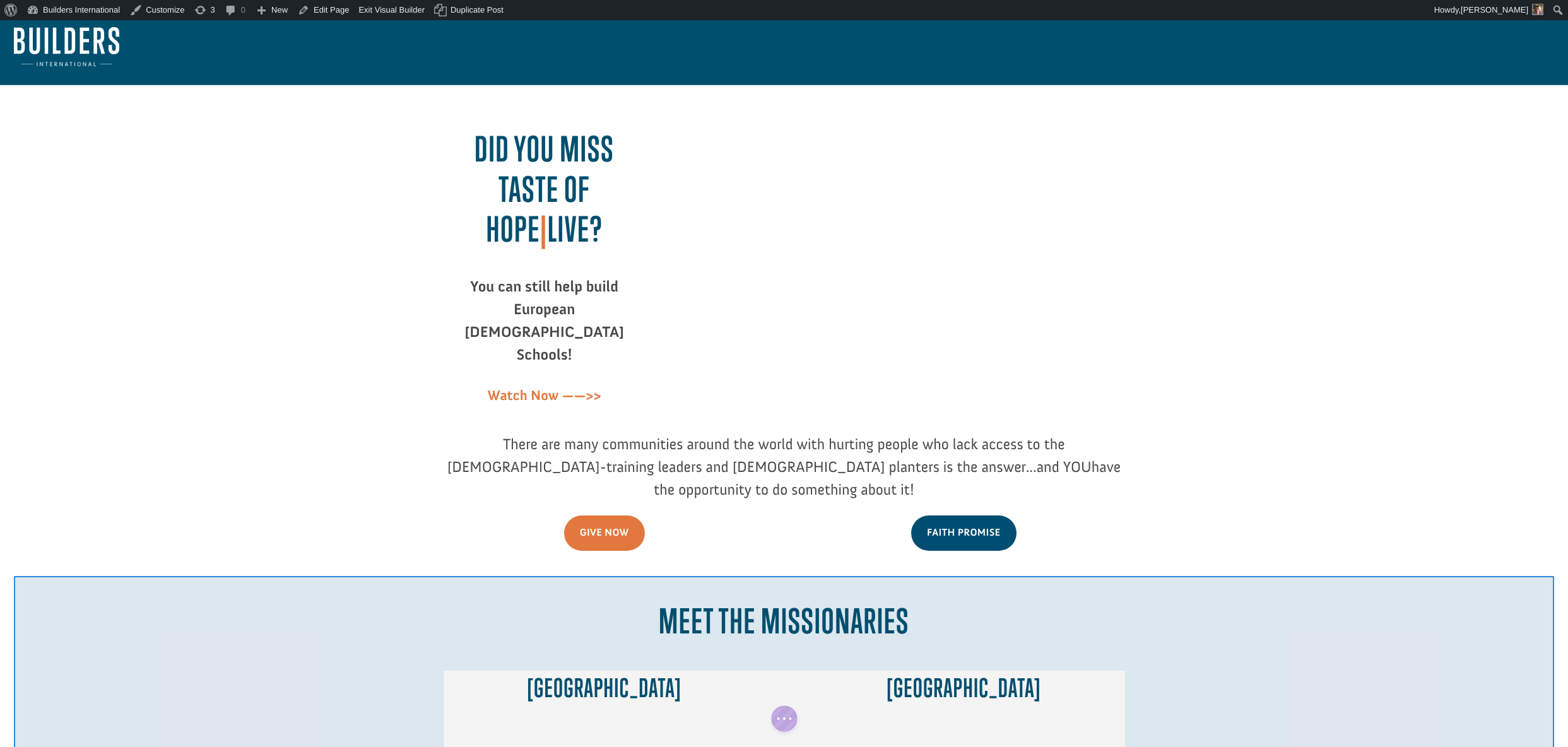
scroll to position [0, 0]
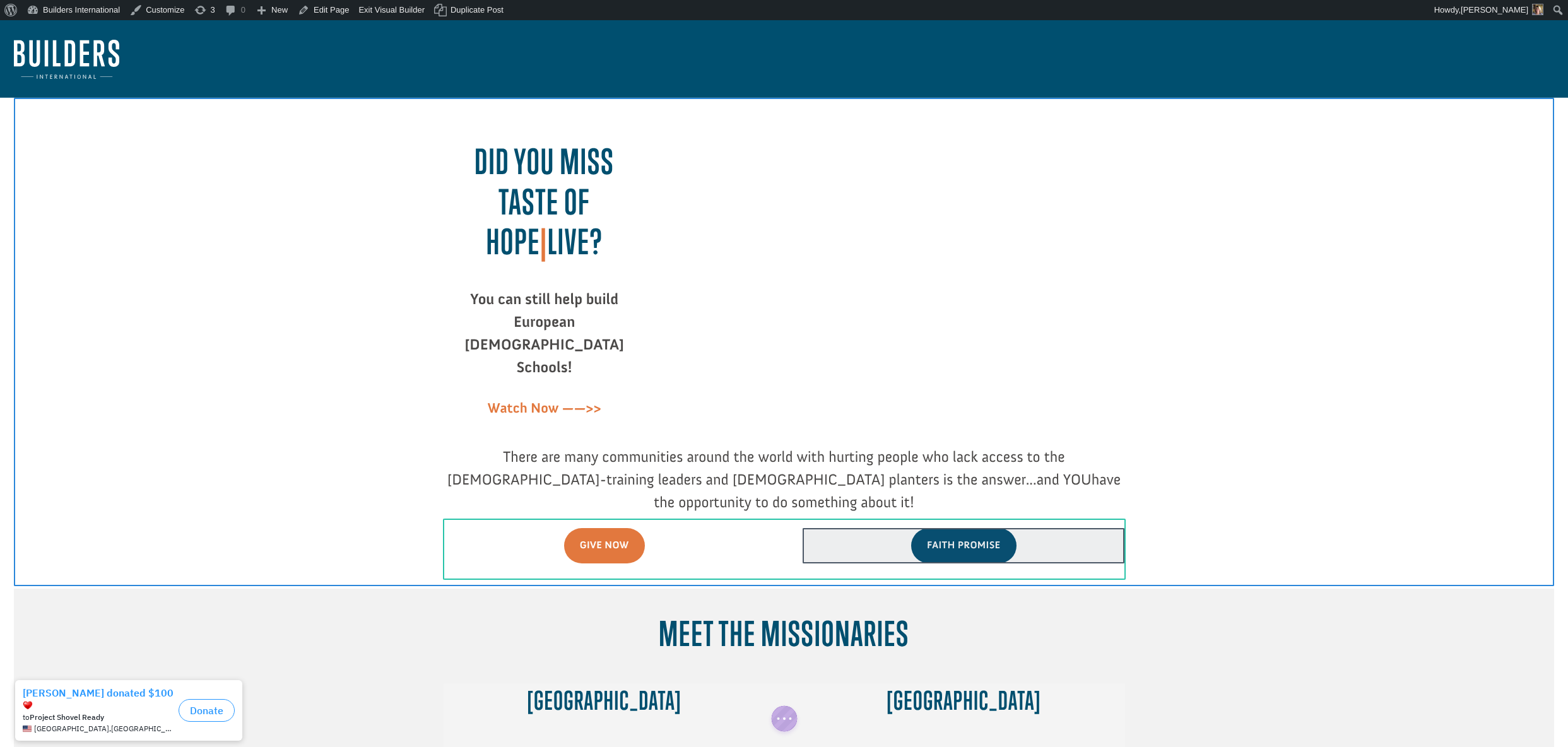
click at [975, 528] on div at bounding box center [964, 545] width 322 height 34
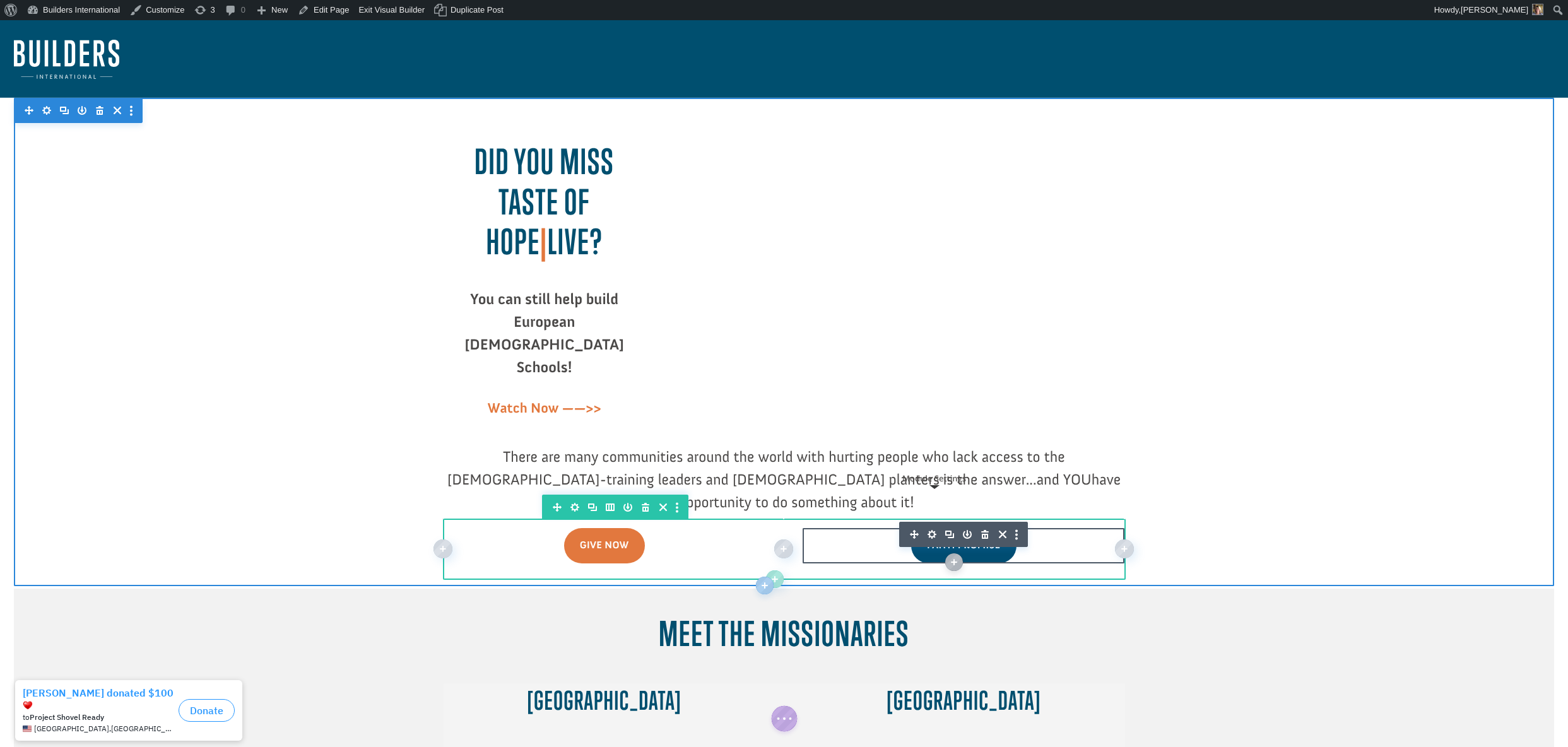
click at [934, 526] on icon "button" at bounding box center [932, 534] width 17 height 17
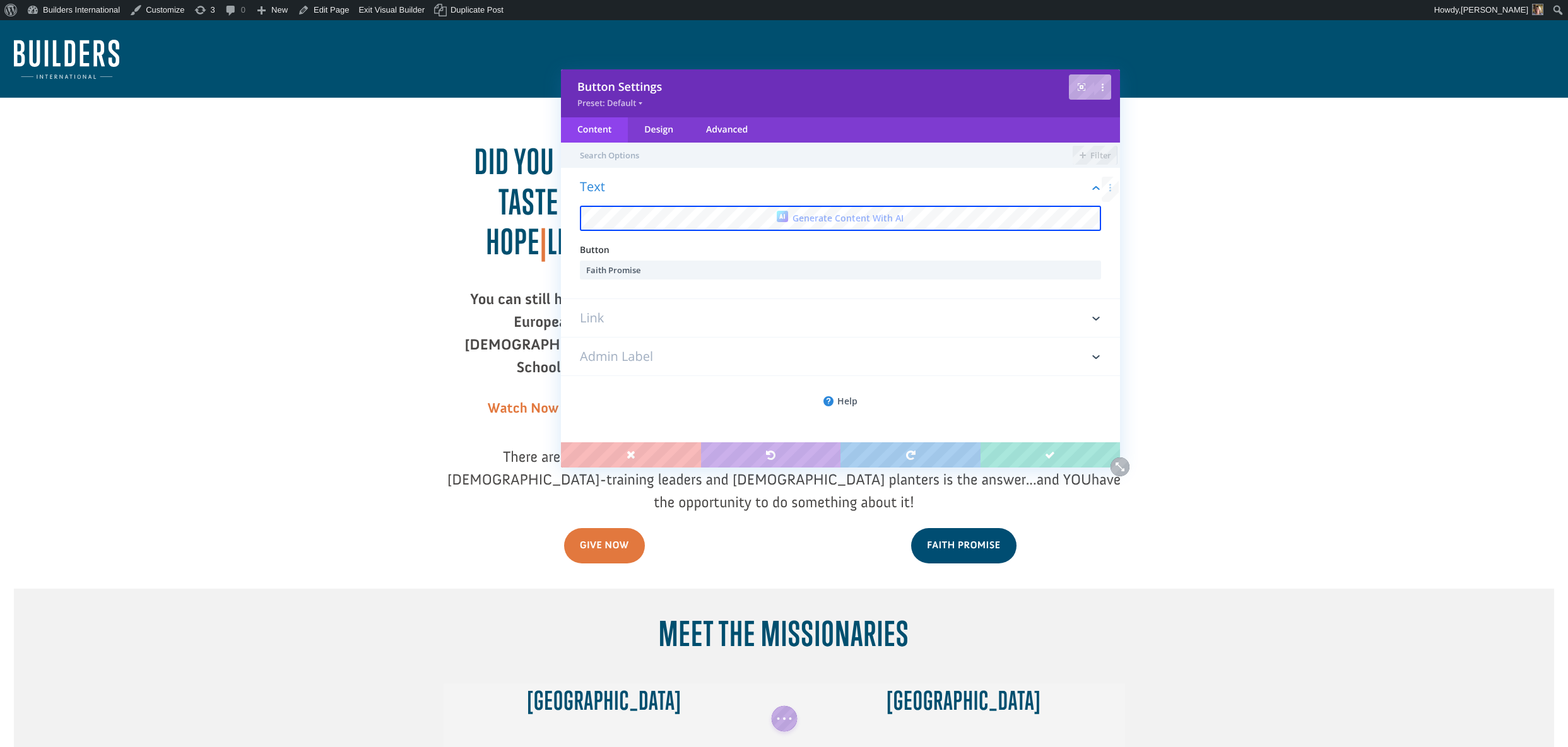
click at [742, 317] on h3 "Link" at bounding box center [840, 317] width 521 height 37
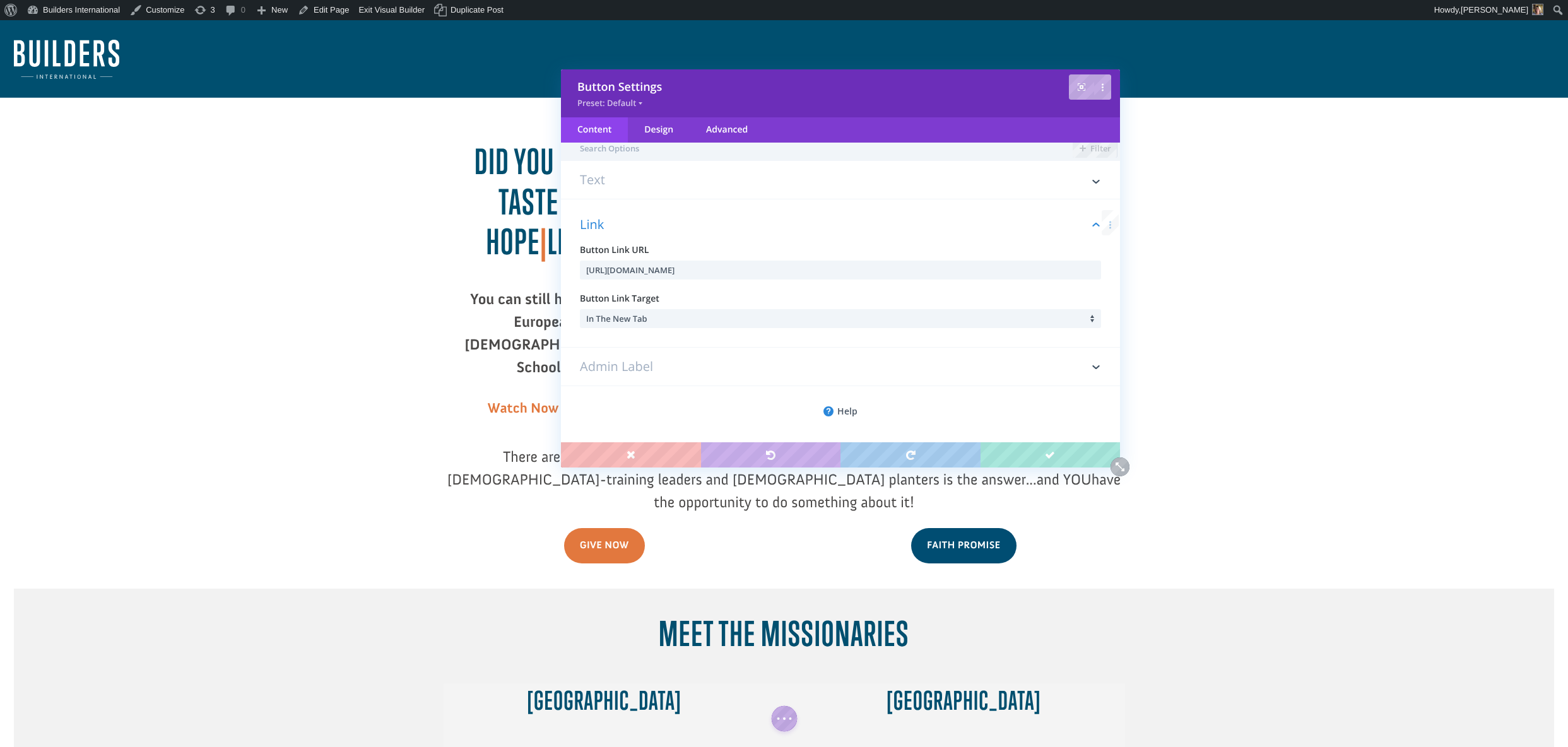
scroll to position [7, 0]
drag, startPoint x: 771, startPoint y: 262, endPoint x: 740, endPoint y: 293, distance: 43.8
click at [740, 293] on div "Link Button Link URL https://dsnp.co/N4NfYc Button Link Target In The New Tab" at bounding box center [839, 272] width 559 height 148
paste input "https://form.jotform.com/BuildersIntl/TOHEBS"
type input "https://form.jotform.com/BuildersIntl/TOHEBS"
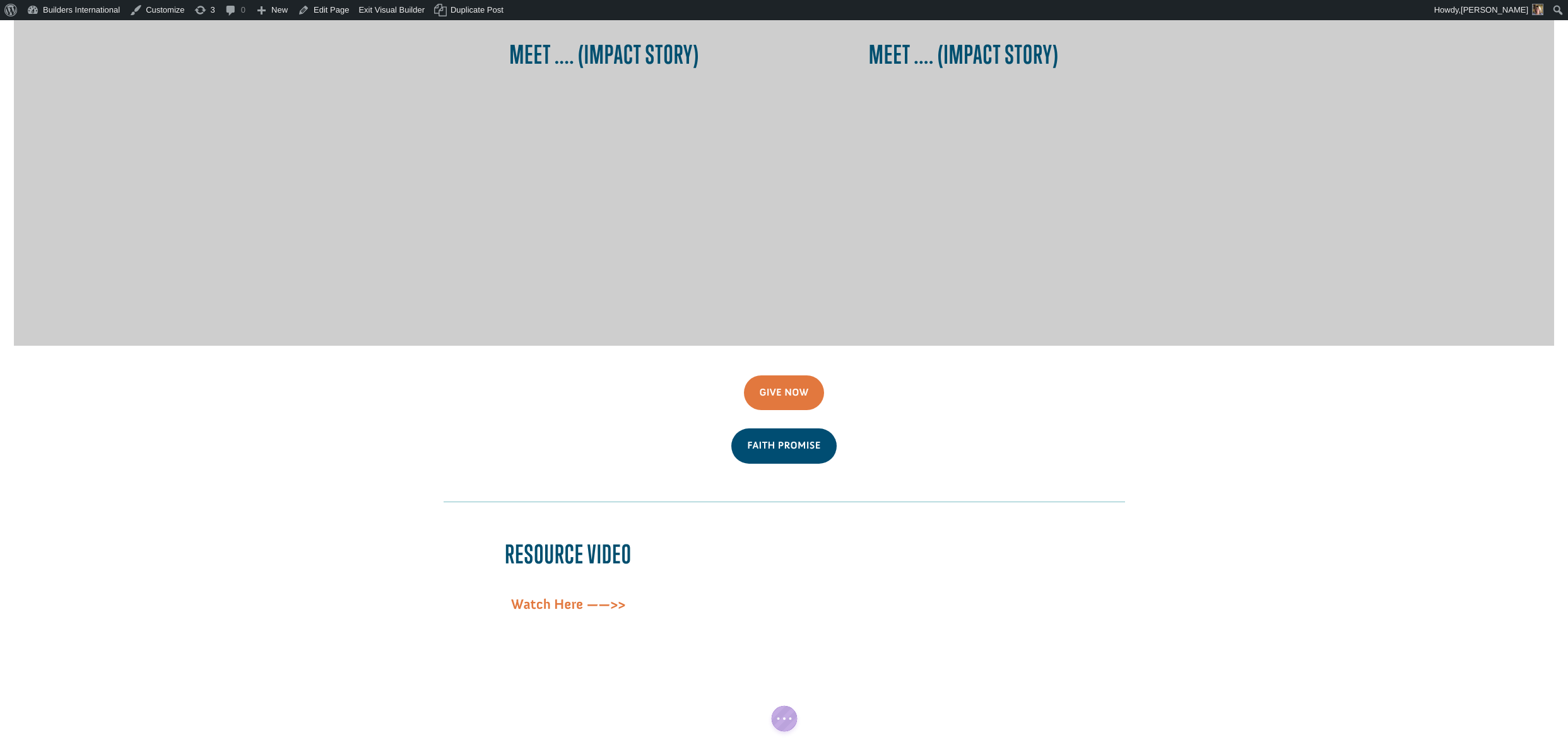
scroll to position [1076, 0]
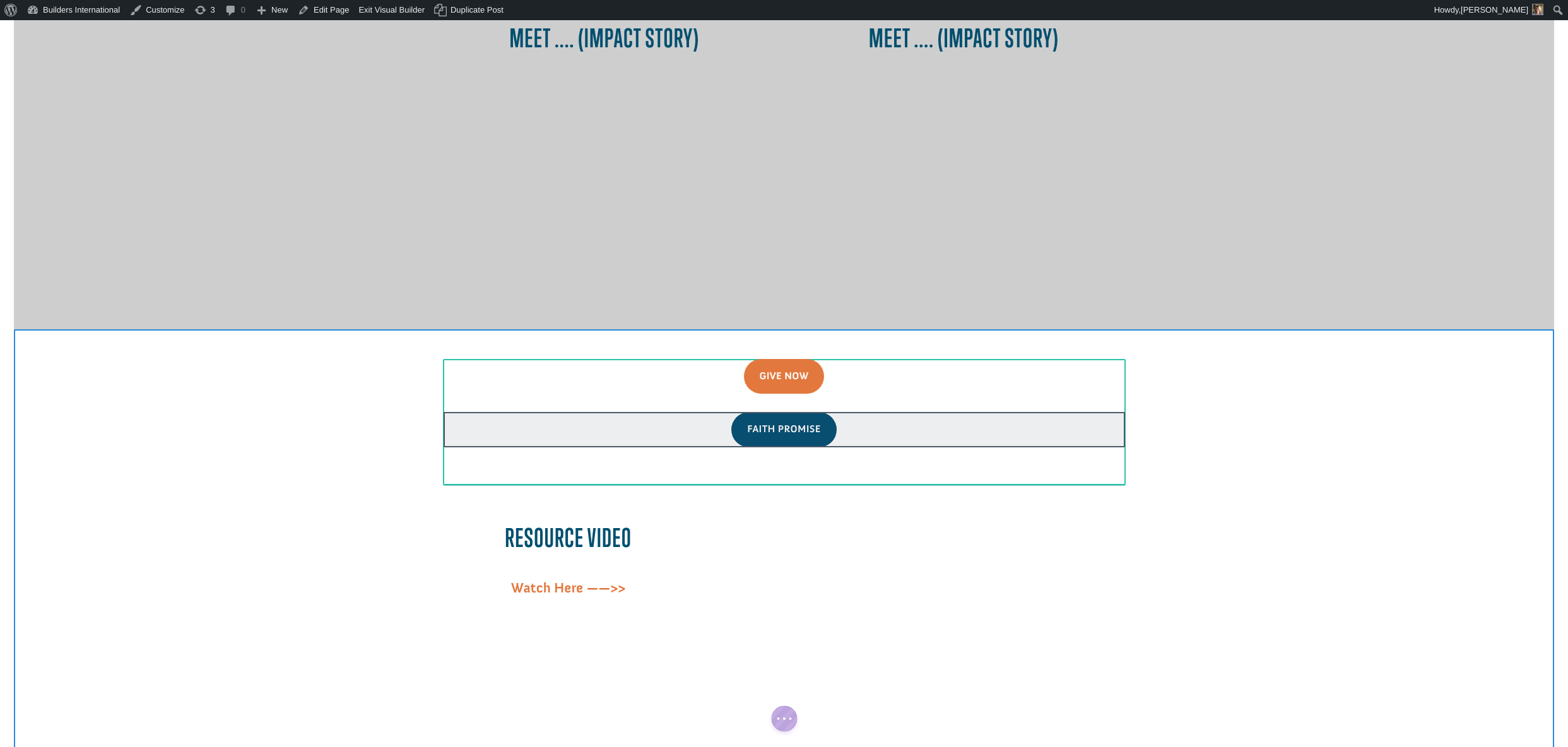
click at [761, 412] on div at bounding box center [784, 429] width 681 height 34
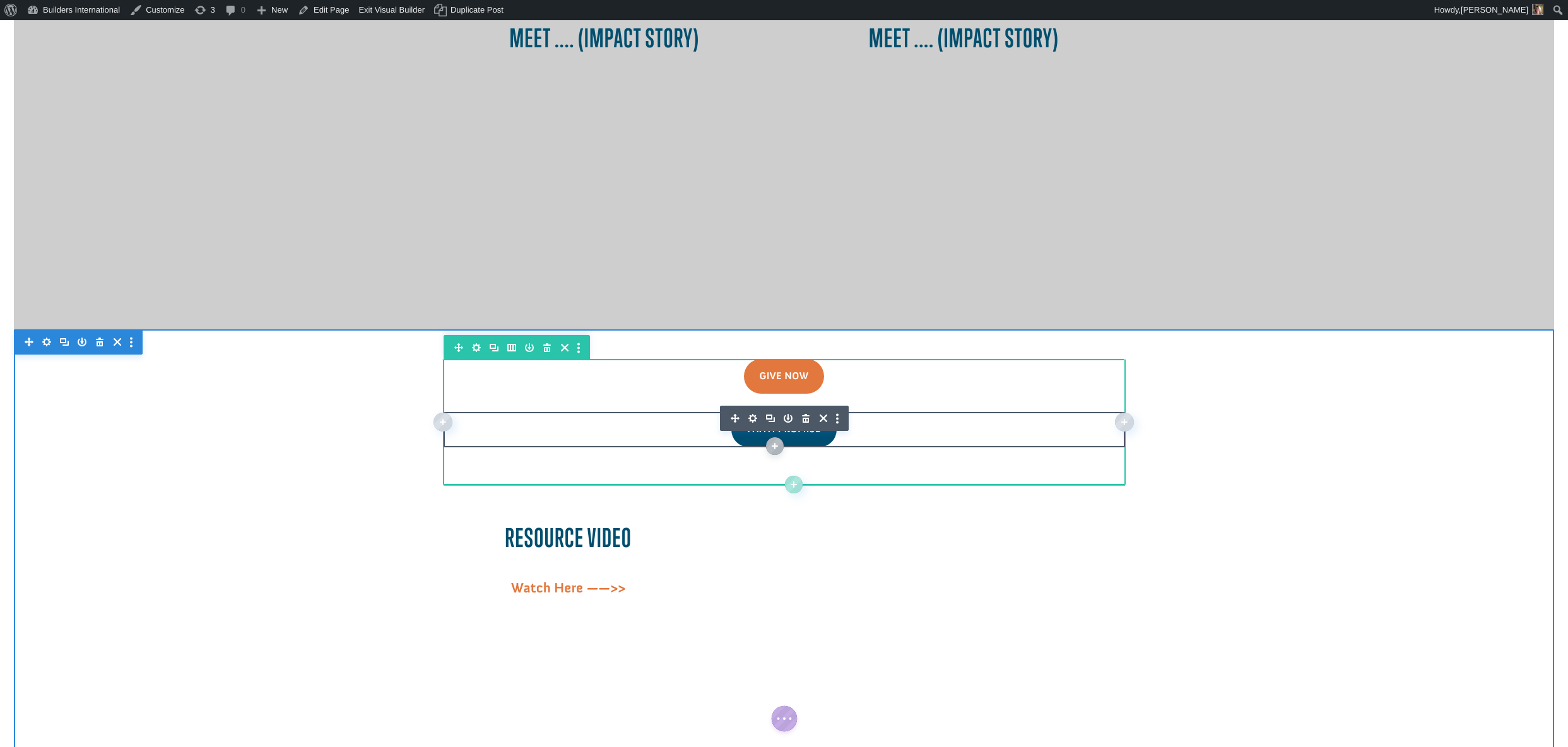
click at [752, 410] on icon "button" at bounding box center [752, 418] width 17 height 17
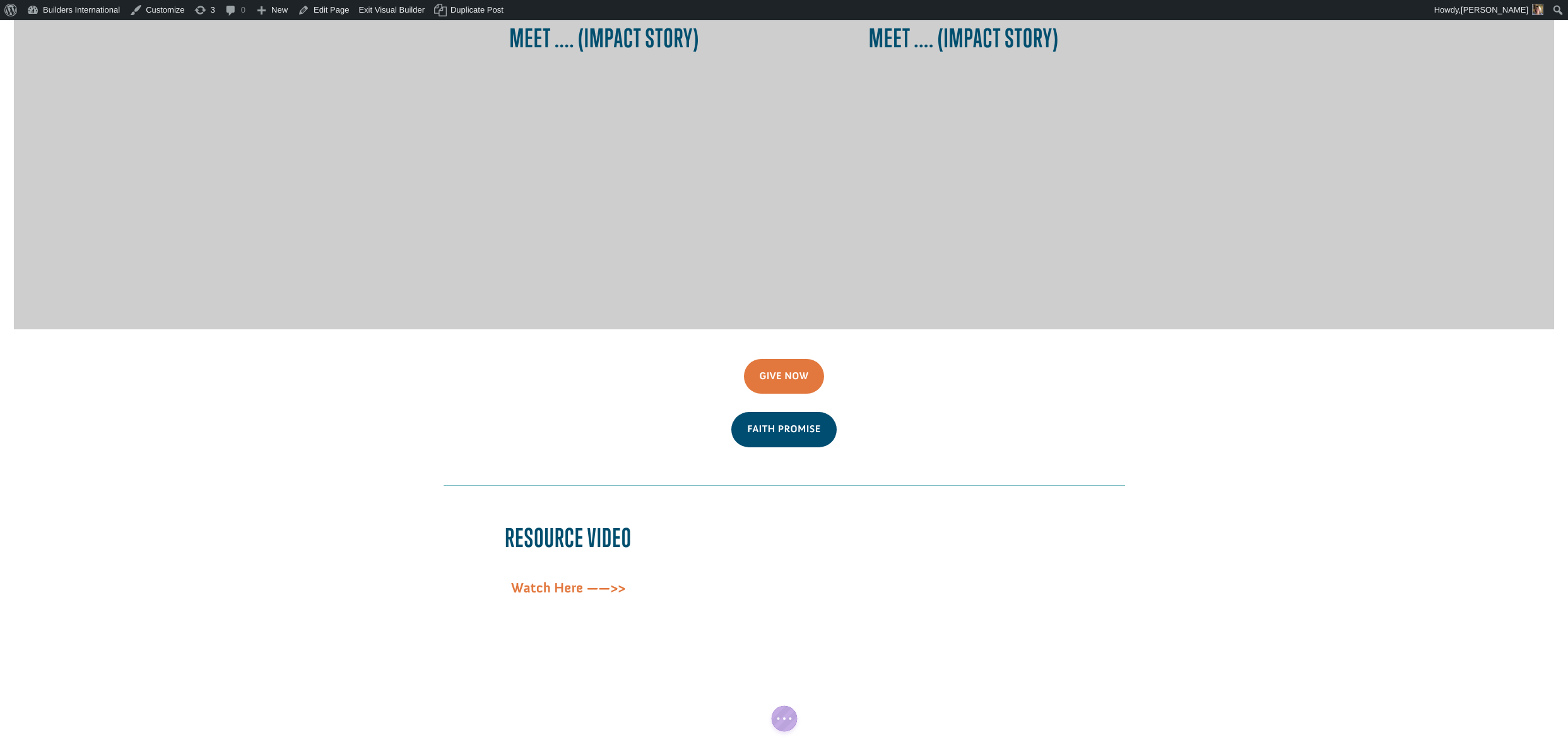
scroll to position [1072, 0]
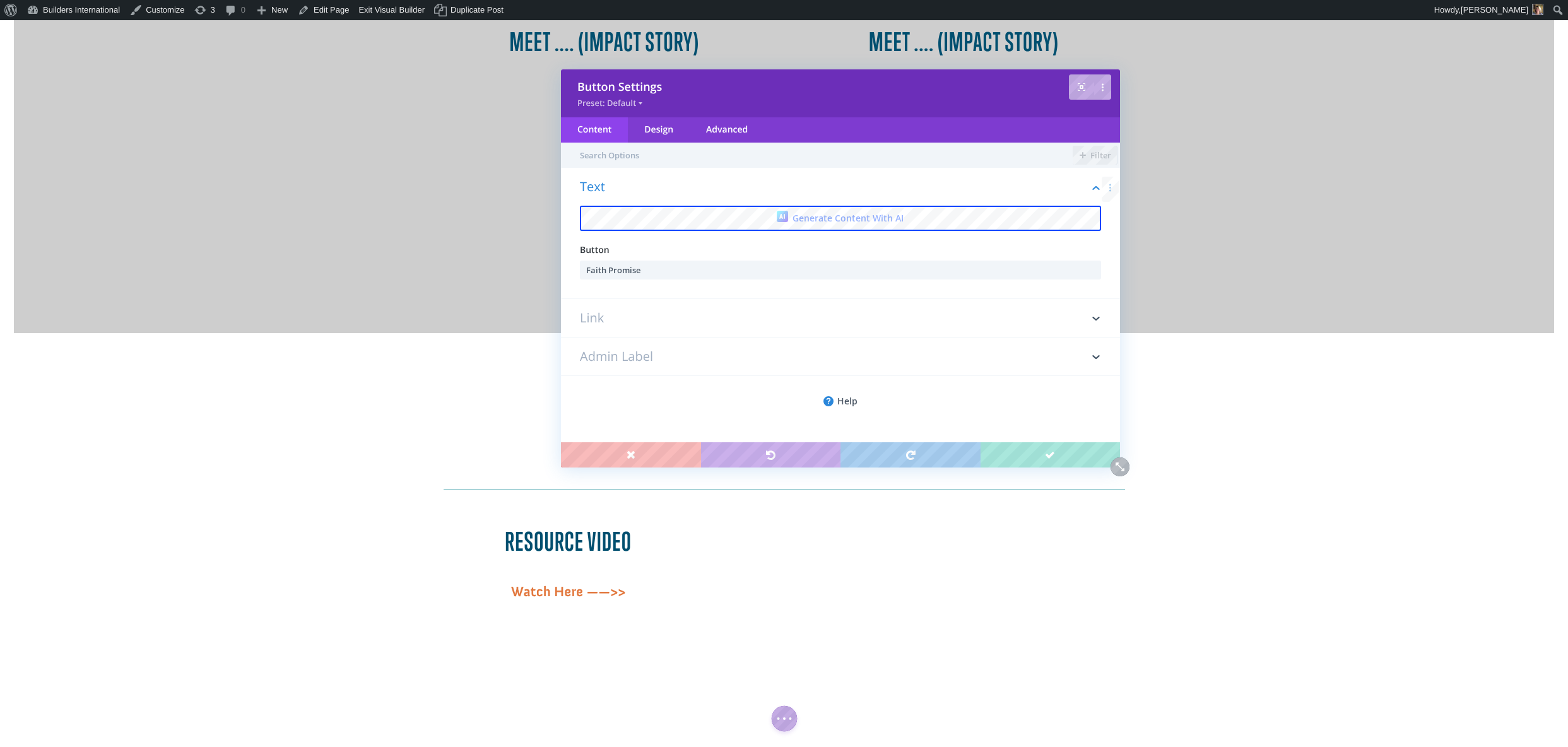
click at [624, 315] on h3 "Link" at bounding box center [840, 317] width 521 height 37
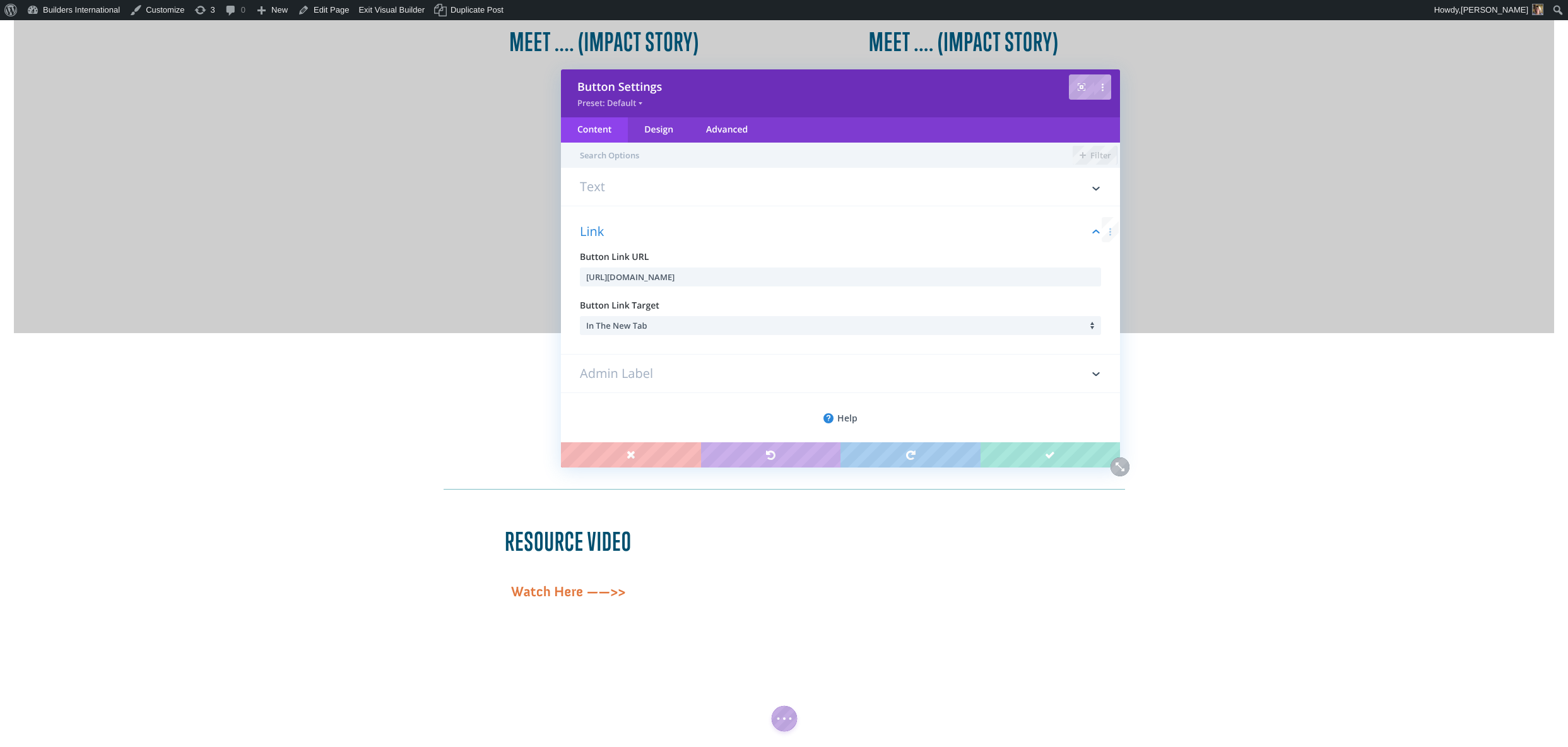
scroll to position [7, 0]
click at [731, 258] on div "Button Link URL https://dsnp.co/N4NfYc" at bounding box center [840, 261] width 521 height 36
drag, startPoint x: 718, startPoint y: 263, endPoint x: 755, endPoint y: 278, distance: 39.9
click at [755, 278] on input "https://dsnp.co/N4NfYc" at bounding box center [840, 269] width 521 height 19
paste input "form.jotform.com/BuildersIntl/TOHEBS"
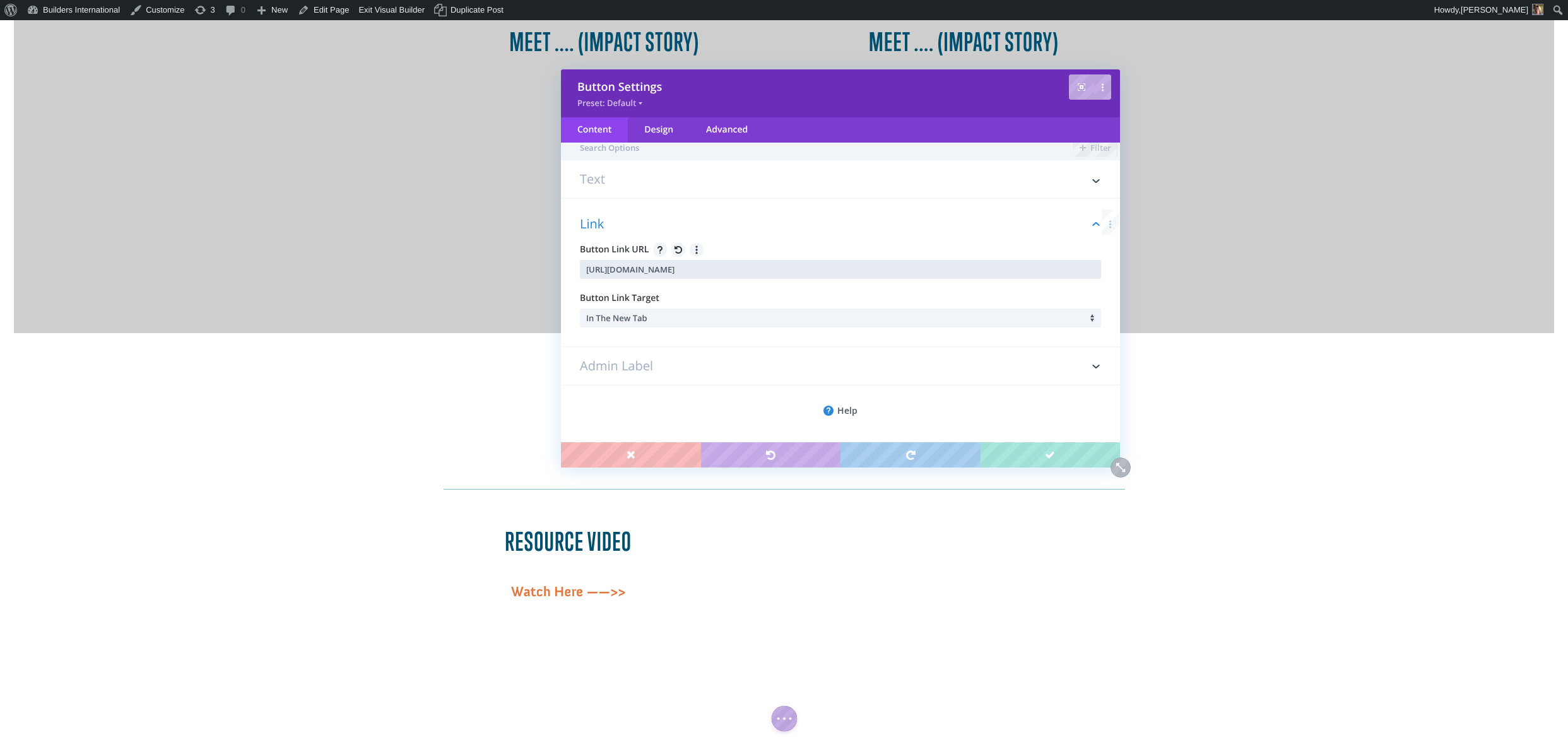
type input "https://form.jotform.com/BuildersIntl/TOHEBS"
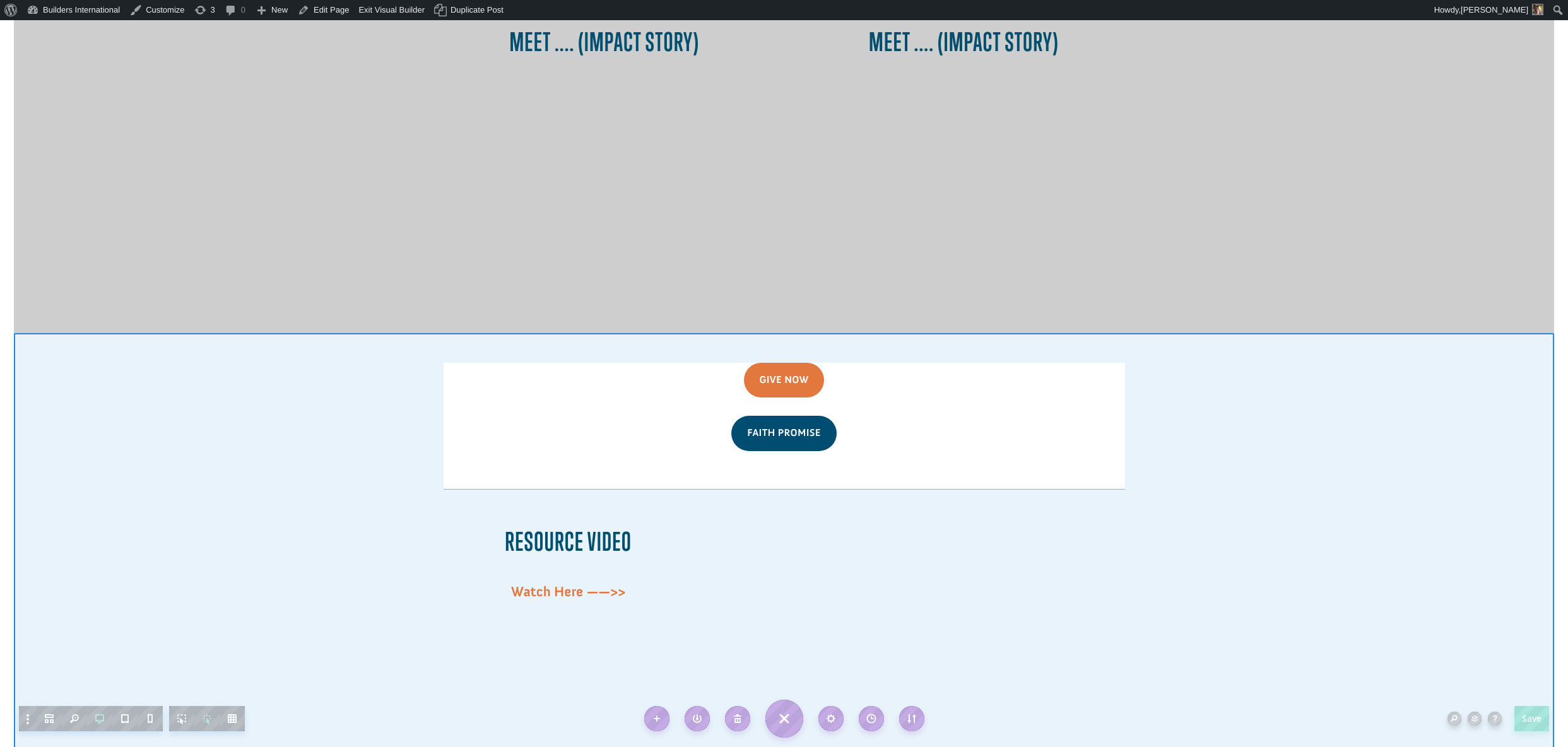
scroll to position [1072, 0]
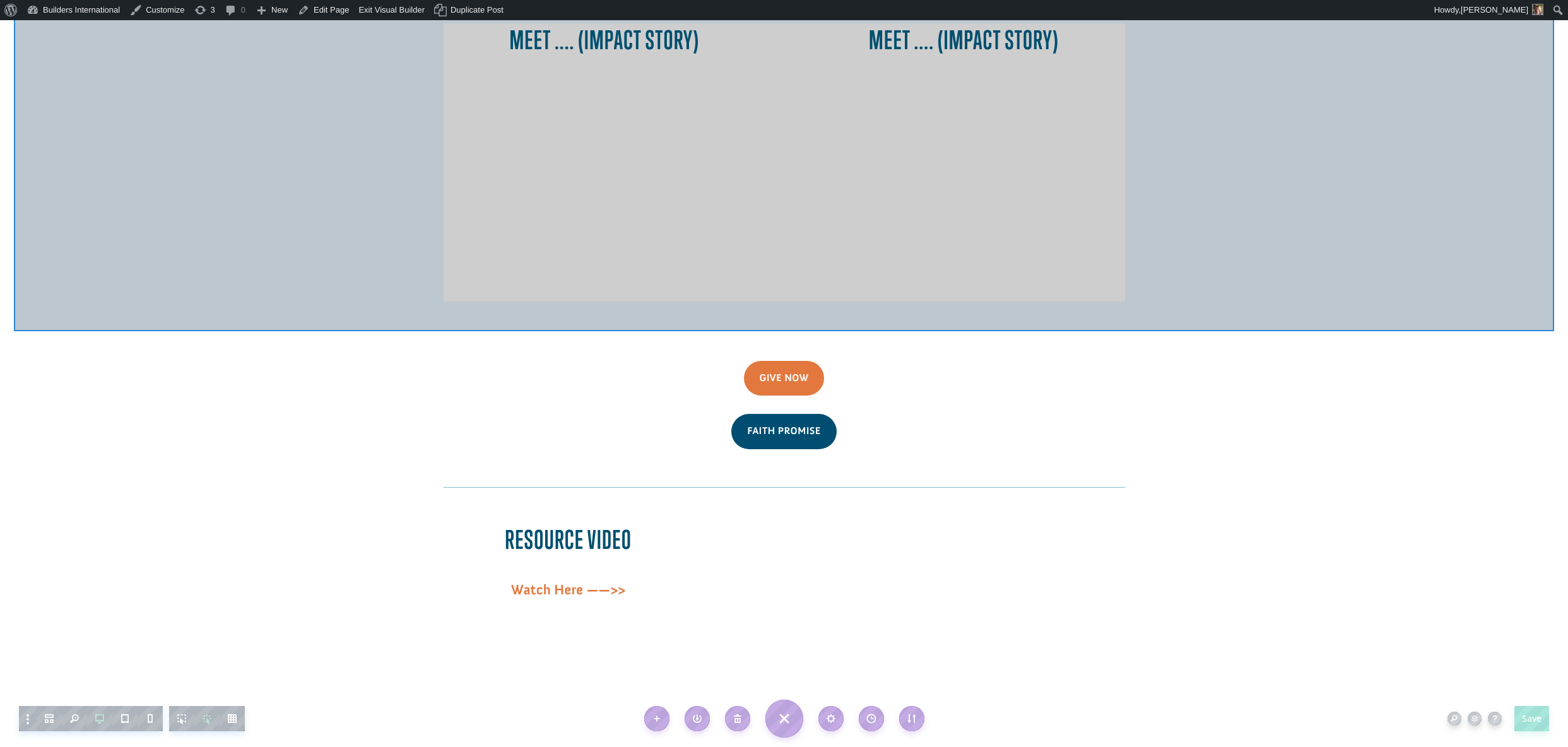
click at [1169, 221] on div at bounding box center [784, 162] width 1540 height 337
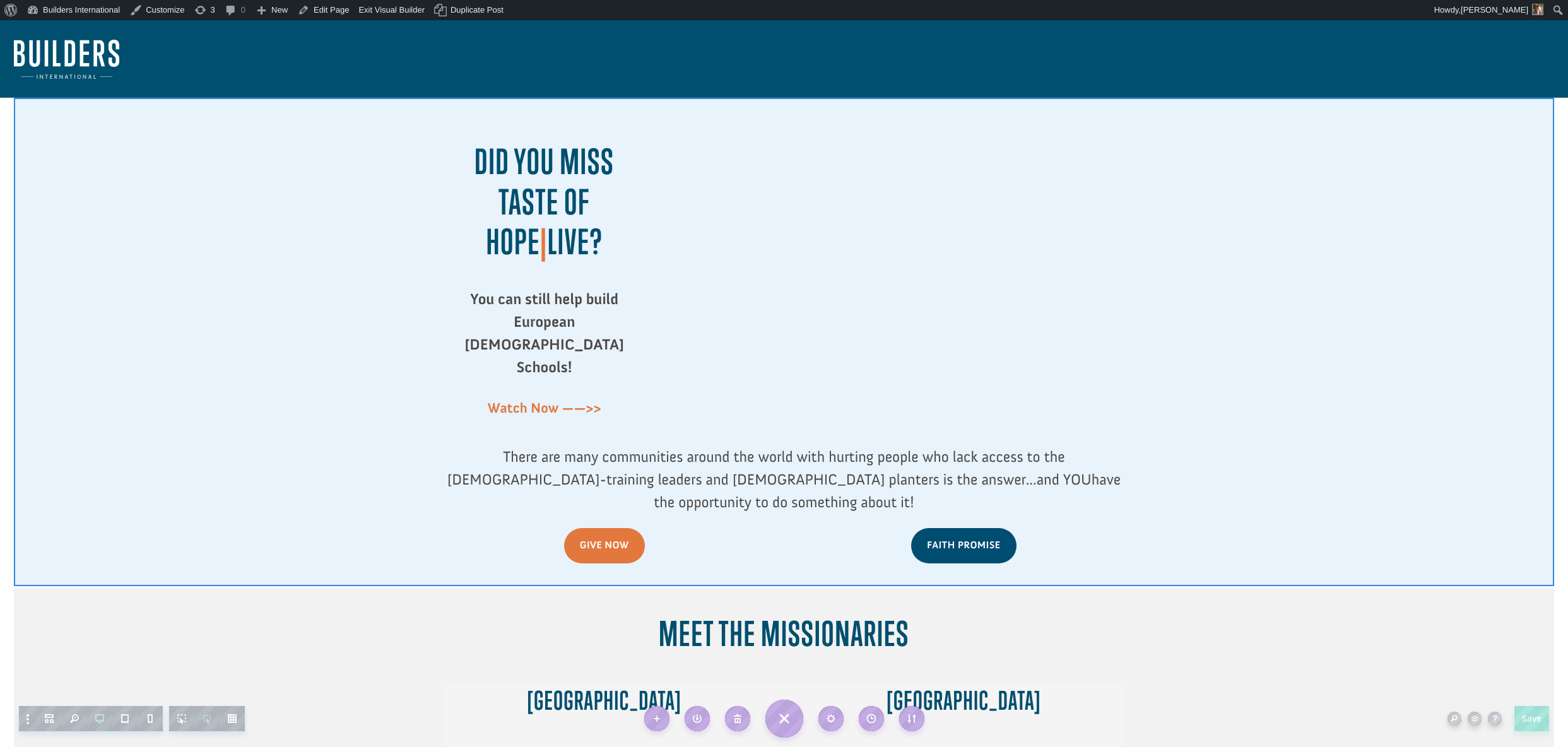
scroll to position [0, 0]
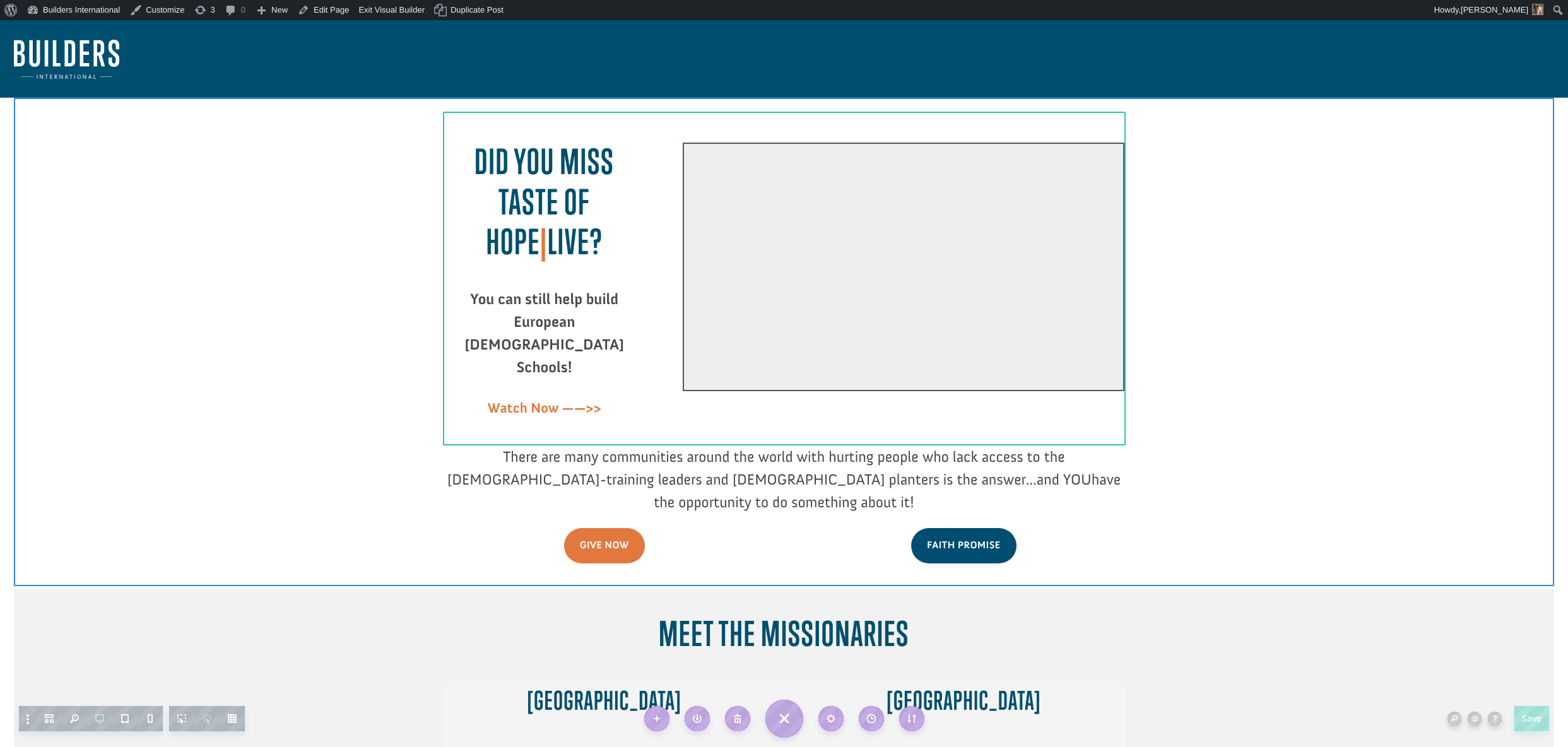
click at [781, 283] on div at bounding box center [903, 267] width 442 height 249
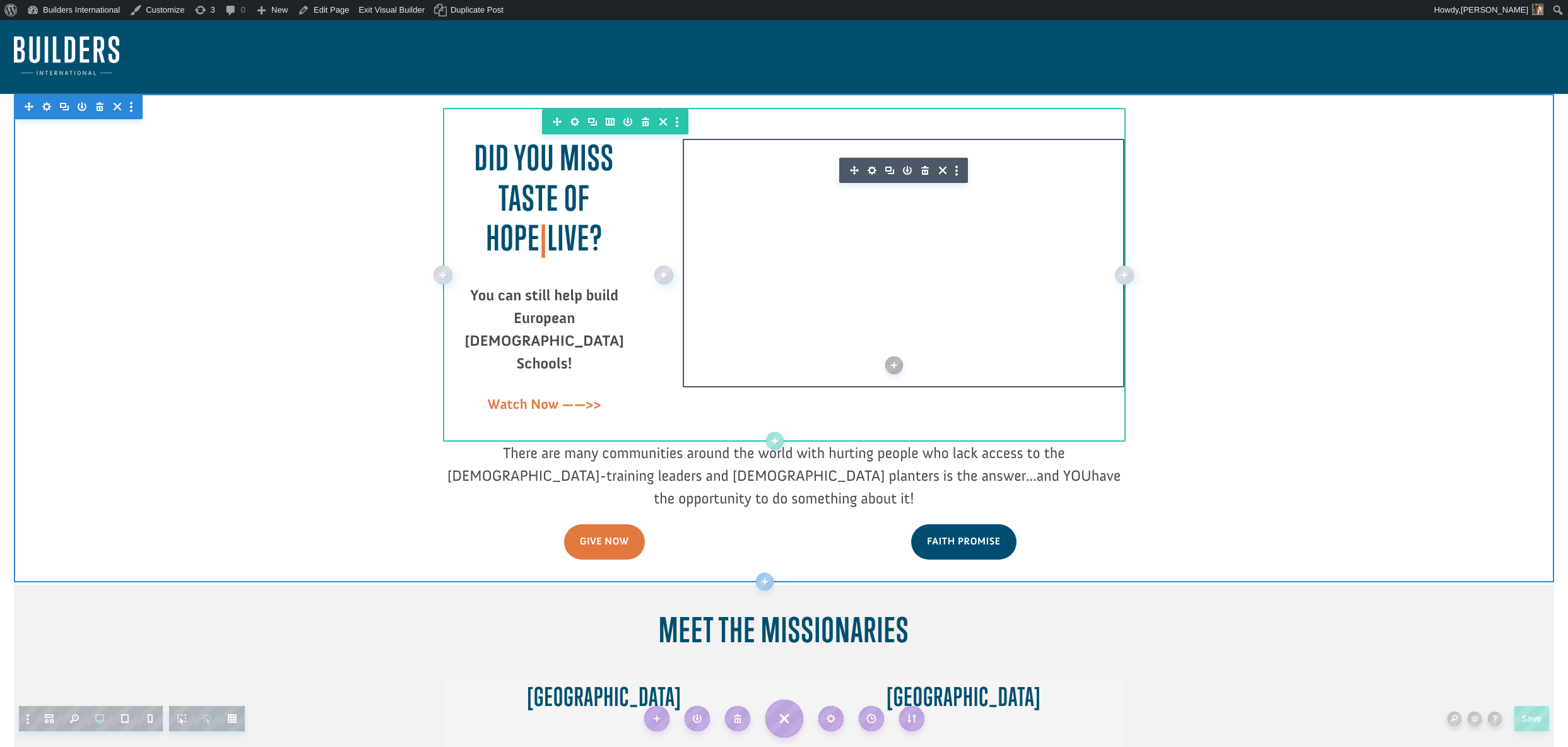
click at [869, 172] on icon "button" at bounding box center [872, 170] width 9 height 9
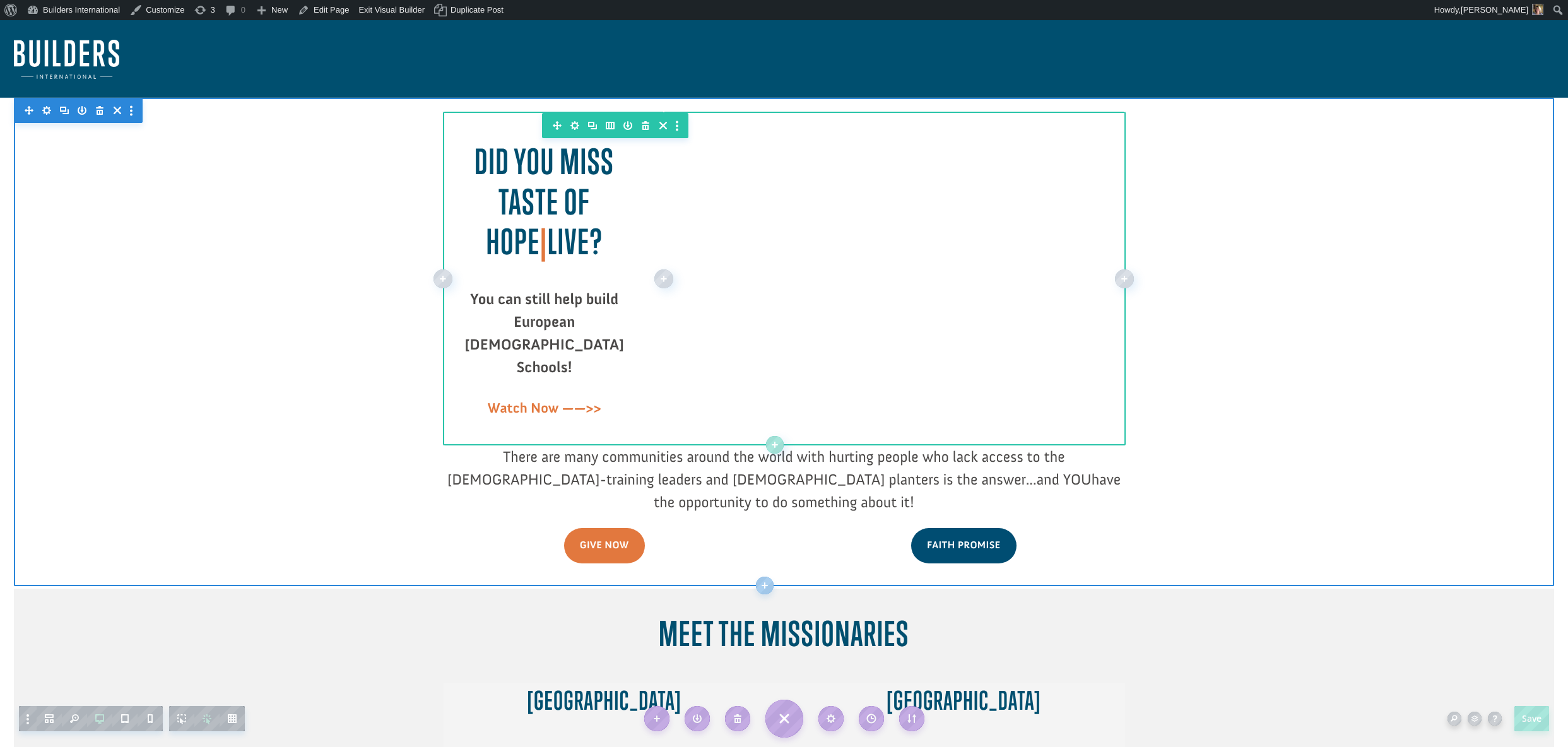
click at [541, 175] on div at bounding box center [544, 206] width 202 height 127
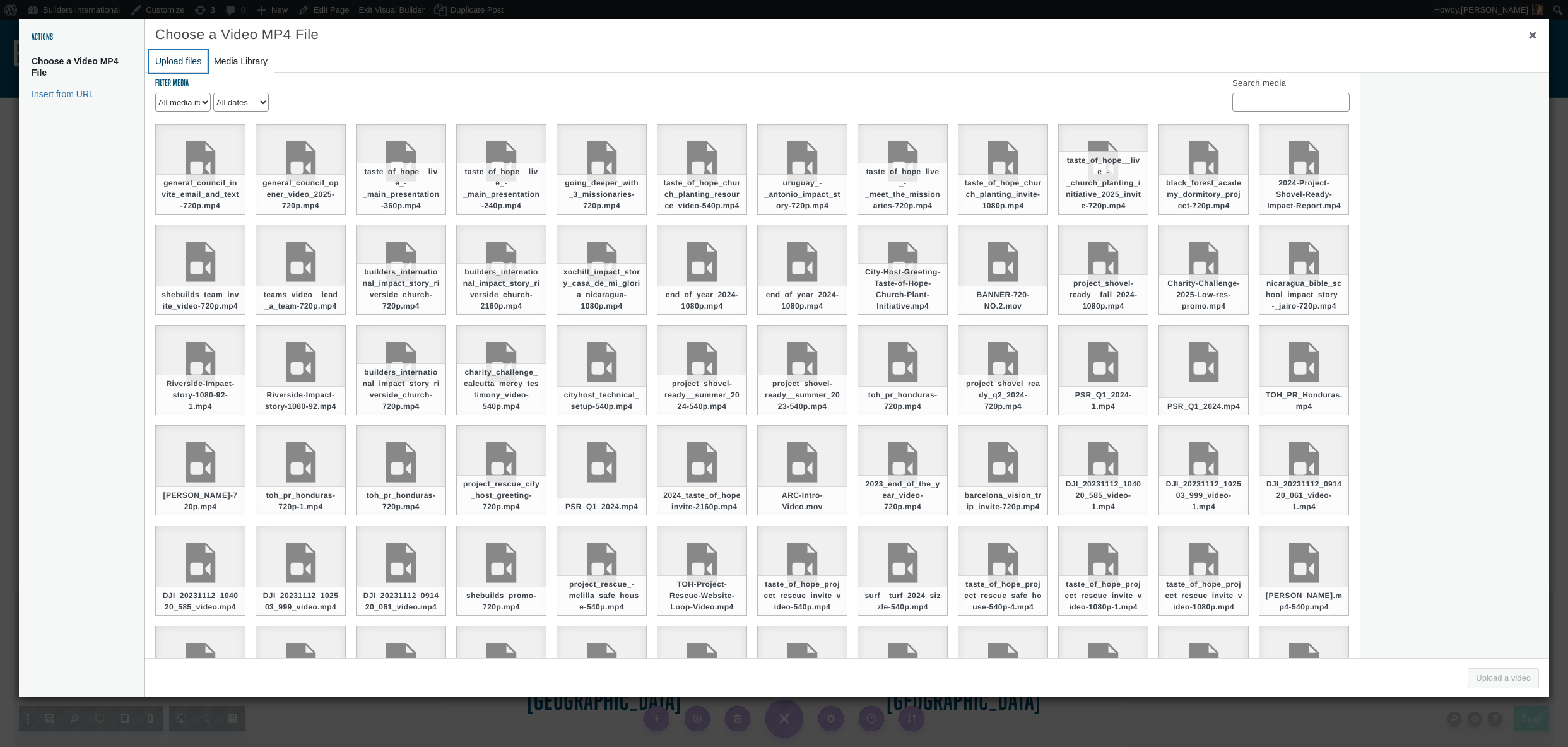
click at [180, 62] on button "Upload files" at bounding box center [178, 61] width 59 height 22
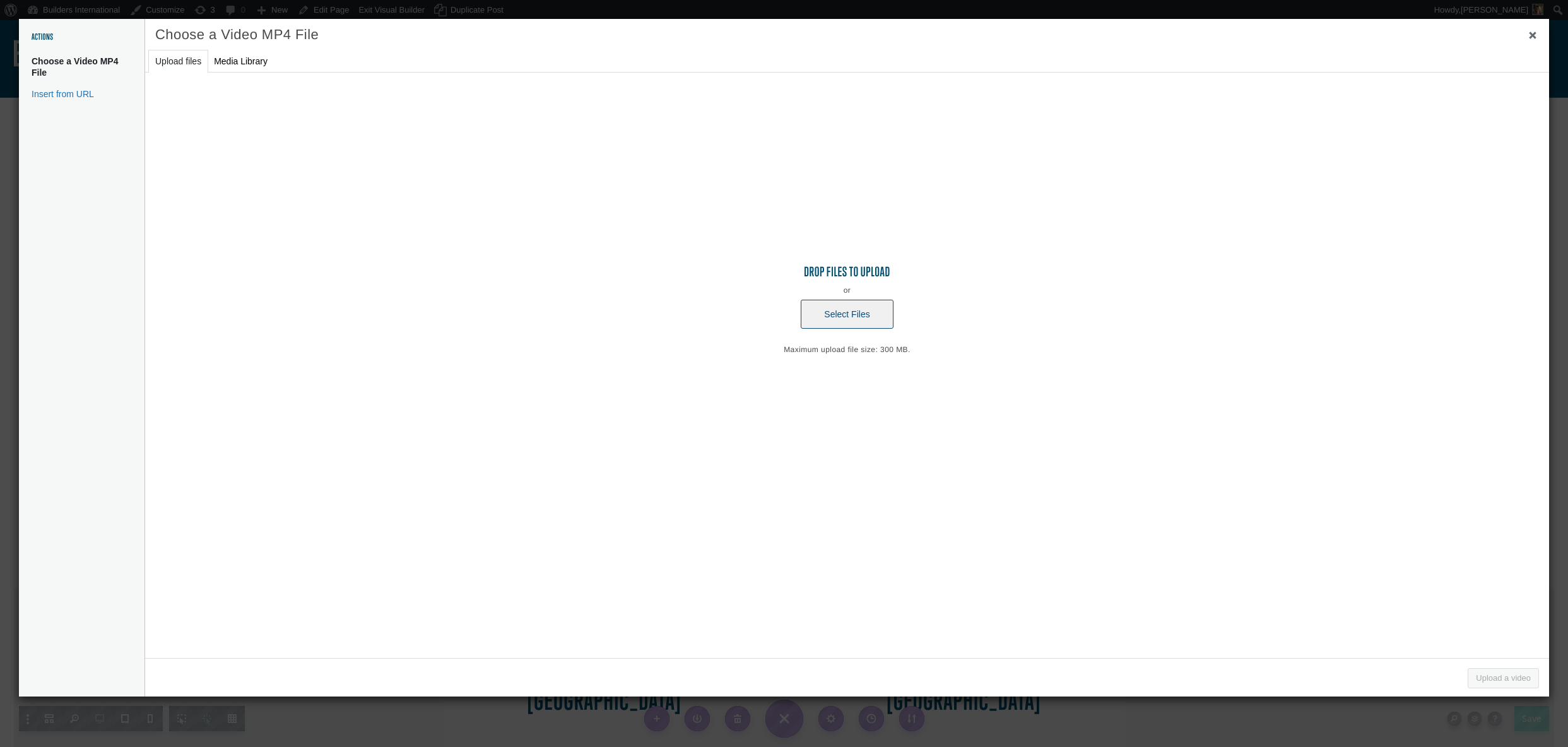
click at [822, 327] on button "Select Files" at bounding box center [847, 315] width 92 height 29
type input "C:\fakepath\toh_post_-event_pc2_test (720p).mp4.download.zip"
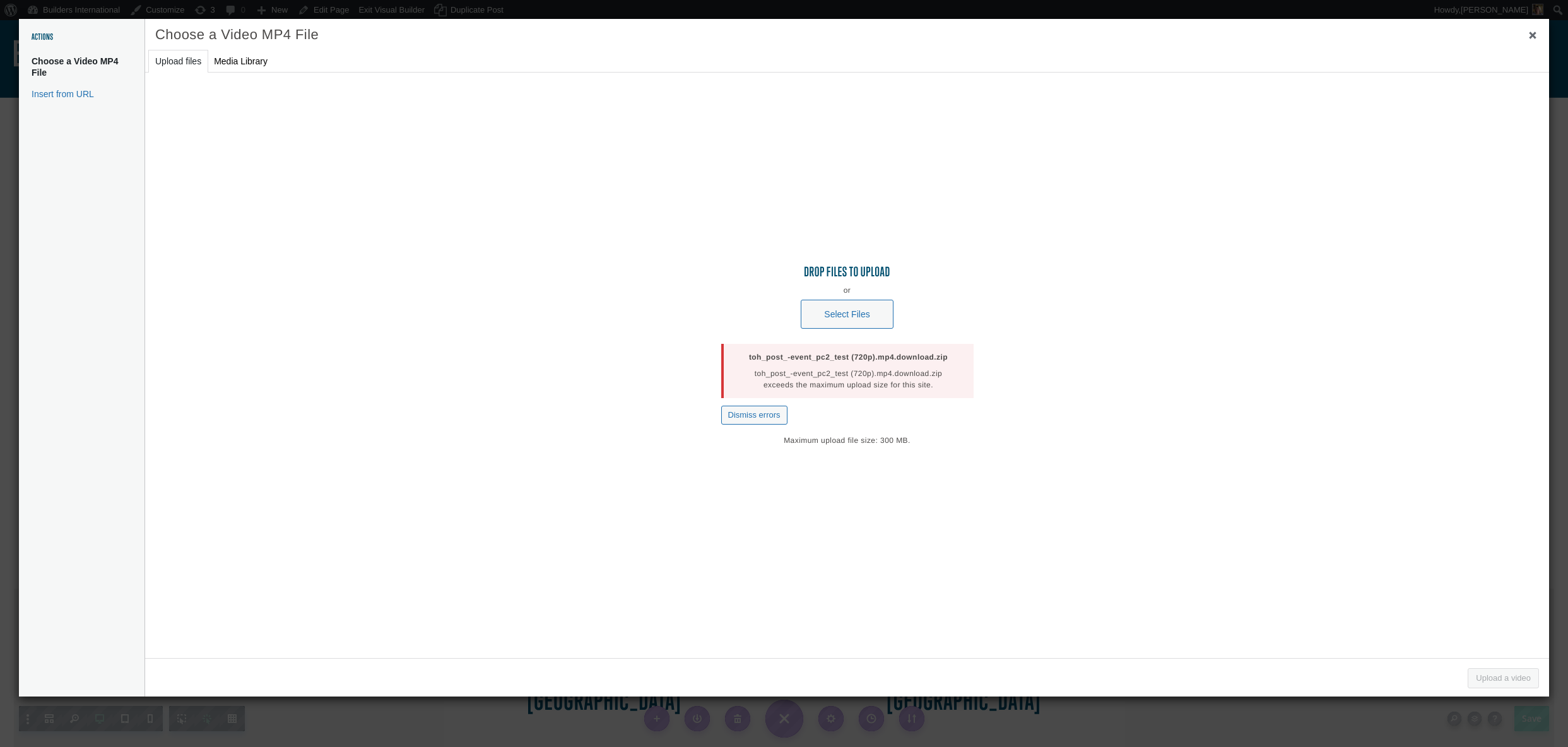
click at [346, 13] on div at bounding box center [784, 373] width 1568 height 747
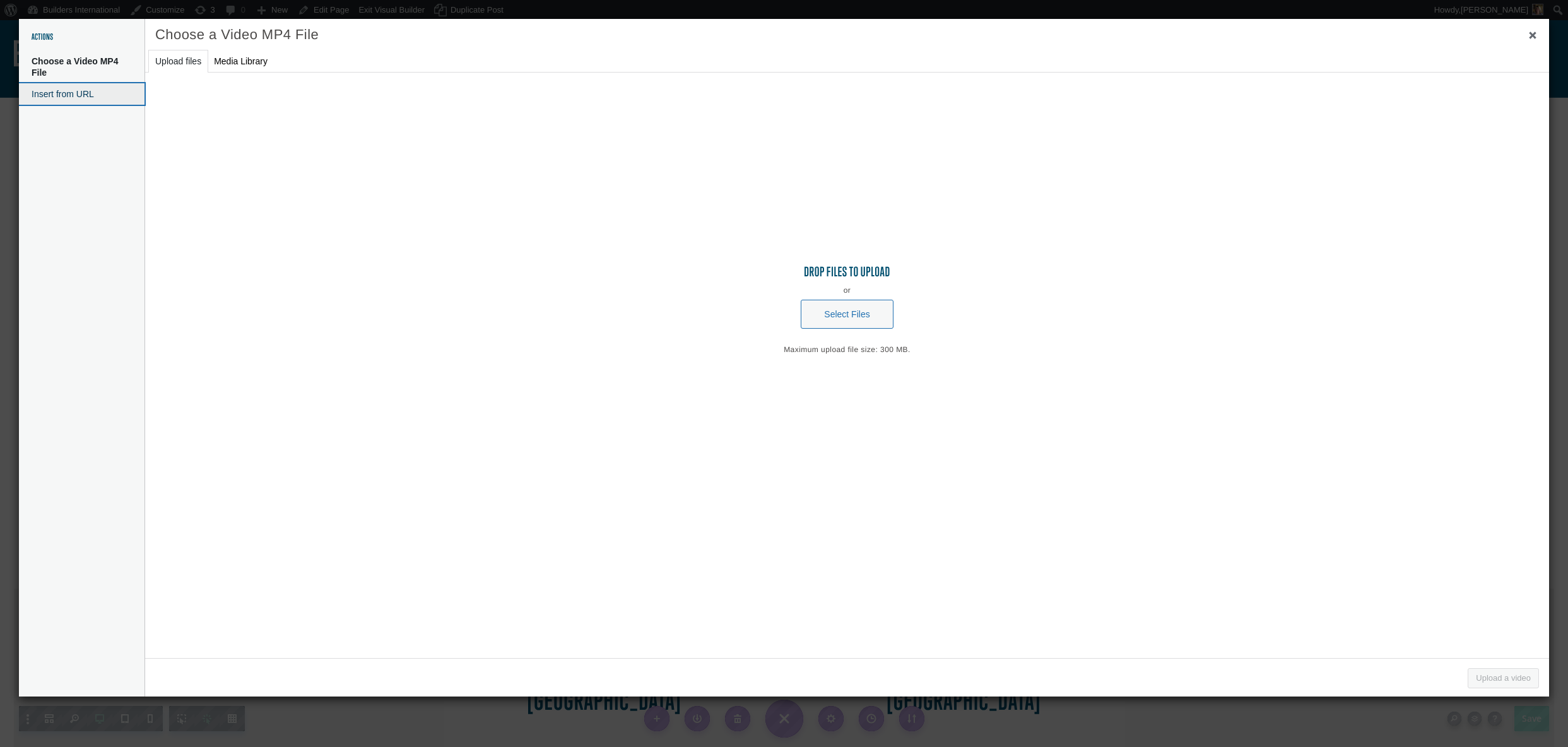
click at [108, 95] on button "Insert from URL" at bounding box center [81, 93] width 125 height 21
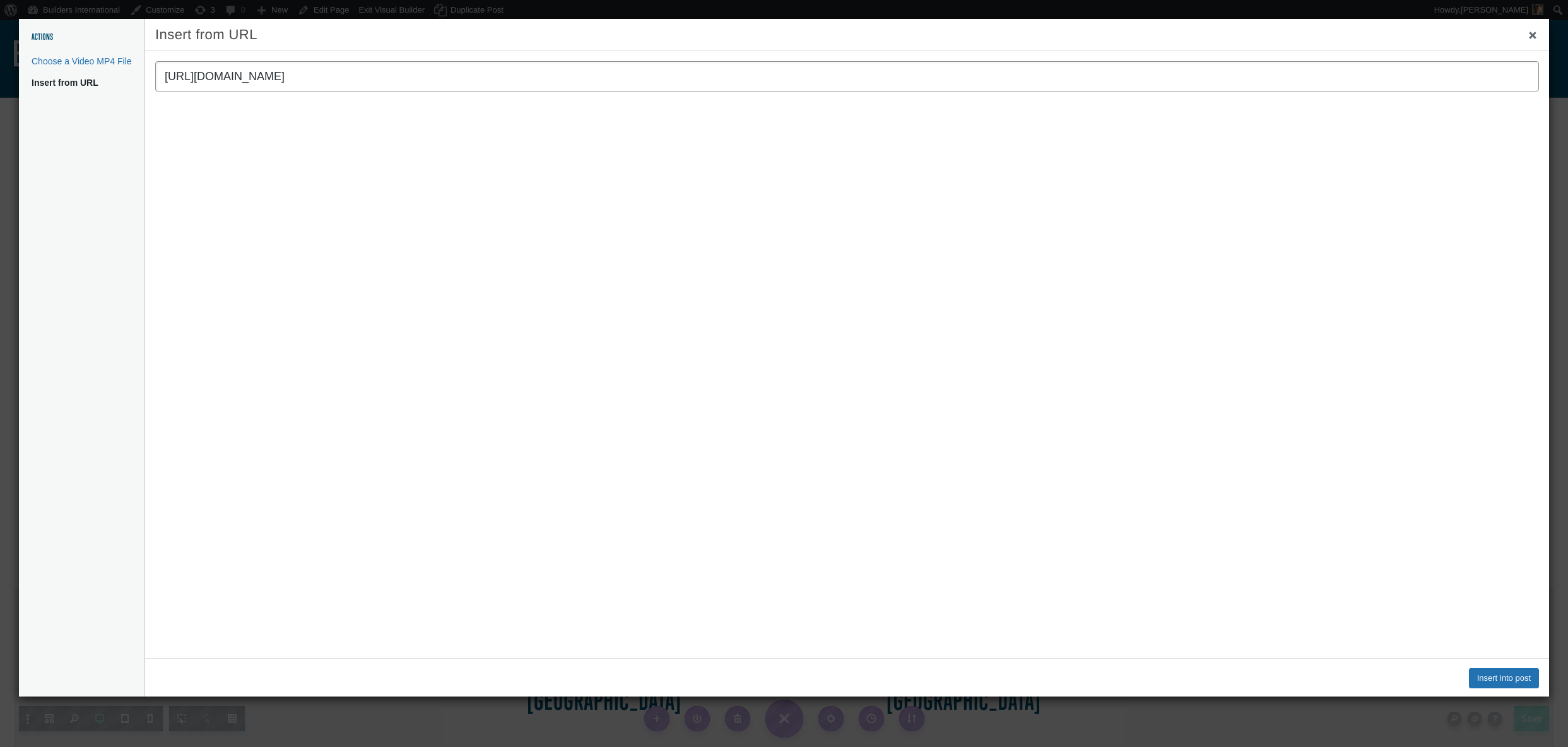
type input "https://vimeo.com/1117437042/e616d9fcc1?ts=0&share=copy"
click at [1503, 614] on div "Link Text" at bounding box center [847, 379] width 1403 height 555
click at [1492, 683] on button "Insert into post" at bounding box center [1503, 678] width 70 height 20
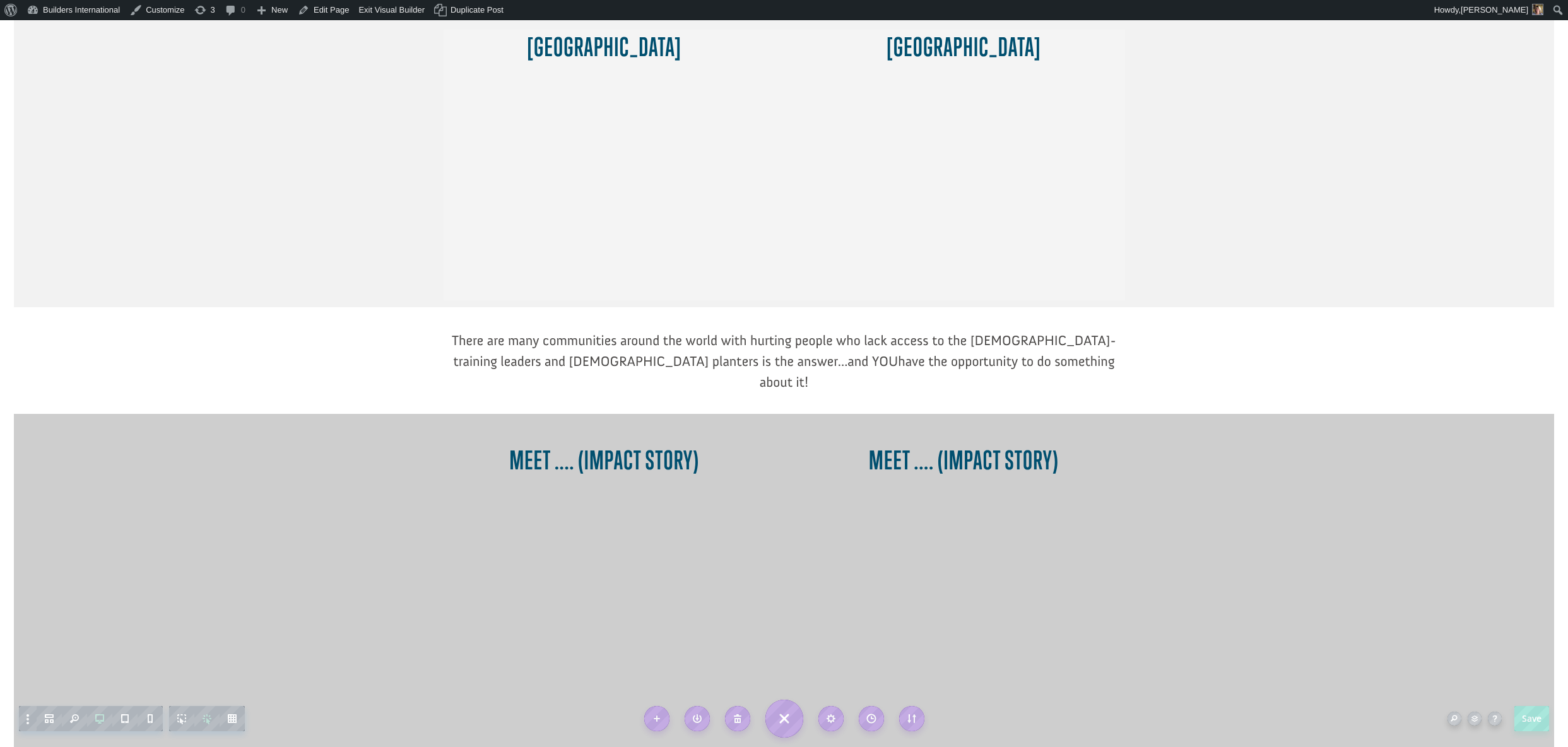
scroll to position [652, 0]
click at [1513, 708] on div "Save" at bounding box center [1498, 719] width 101 height 26
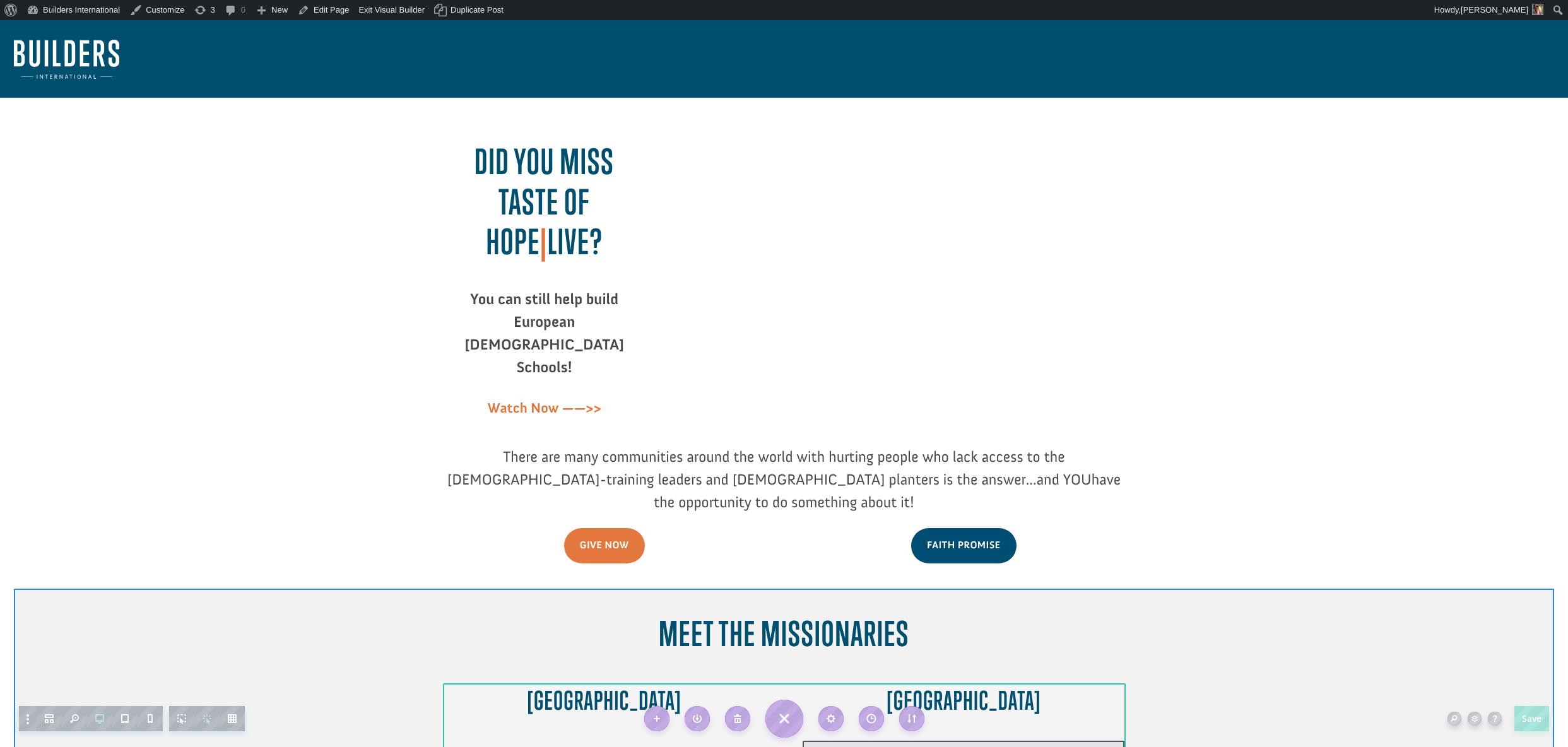
scroll to position [0, 0]
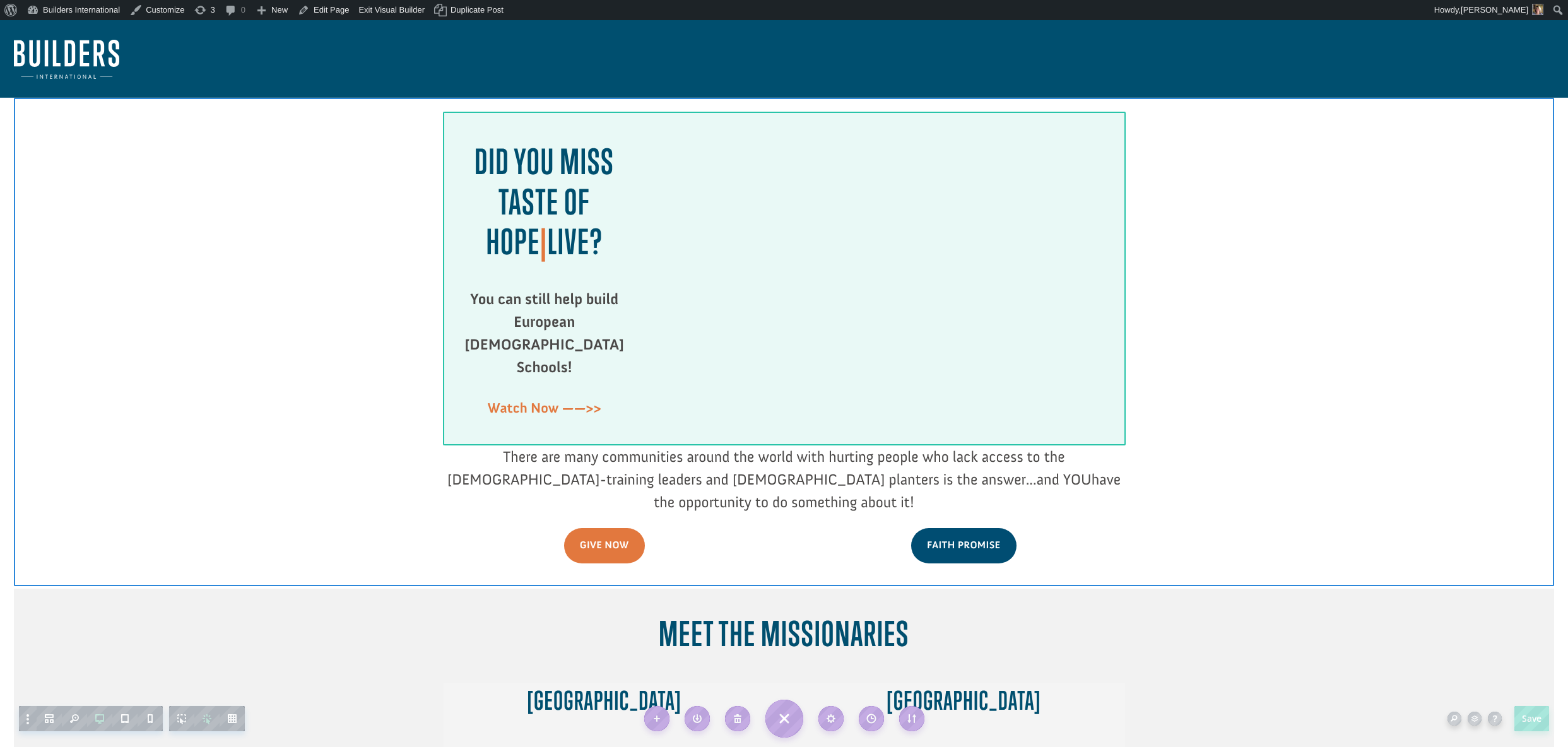
click at [855, 215] on div at bounding box center [903, 267] width 442 height 249
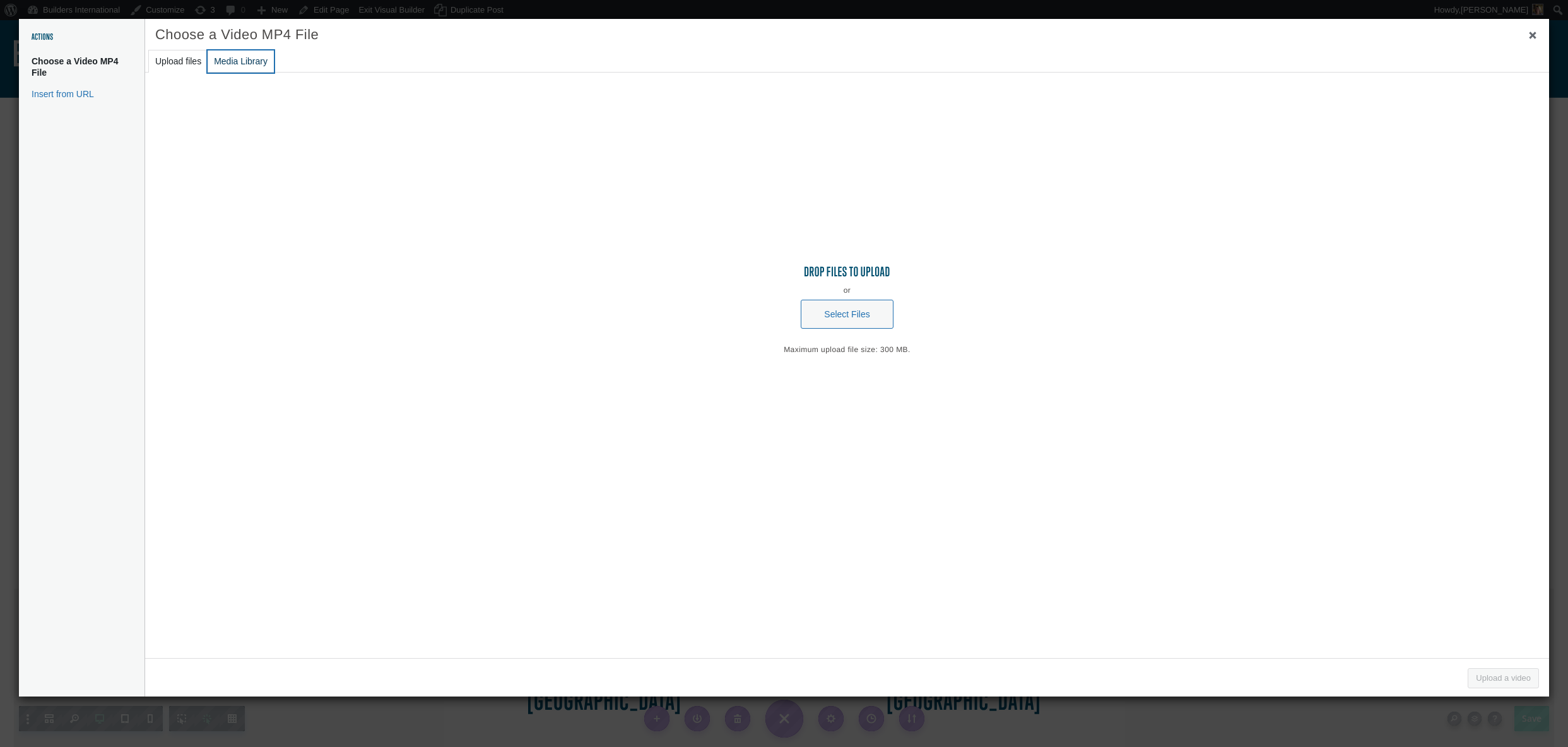
click at [233, 68] on button "Media Library" at bounding box center [240, 61] width 66 height 22
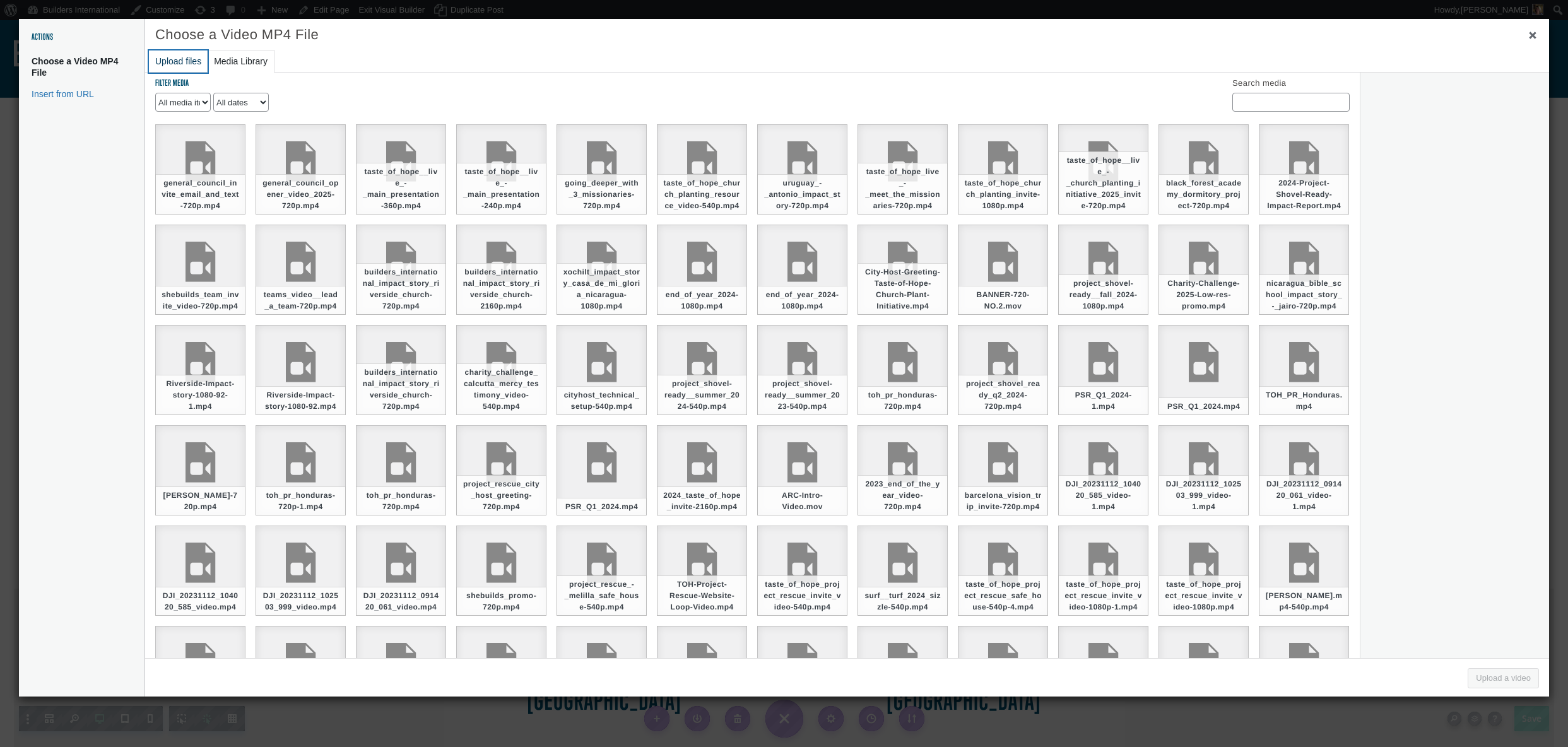
click at [178, 64] on button "Upload files" at bounding box center [178, 61] width 59 height 22
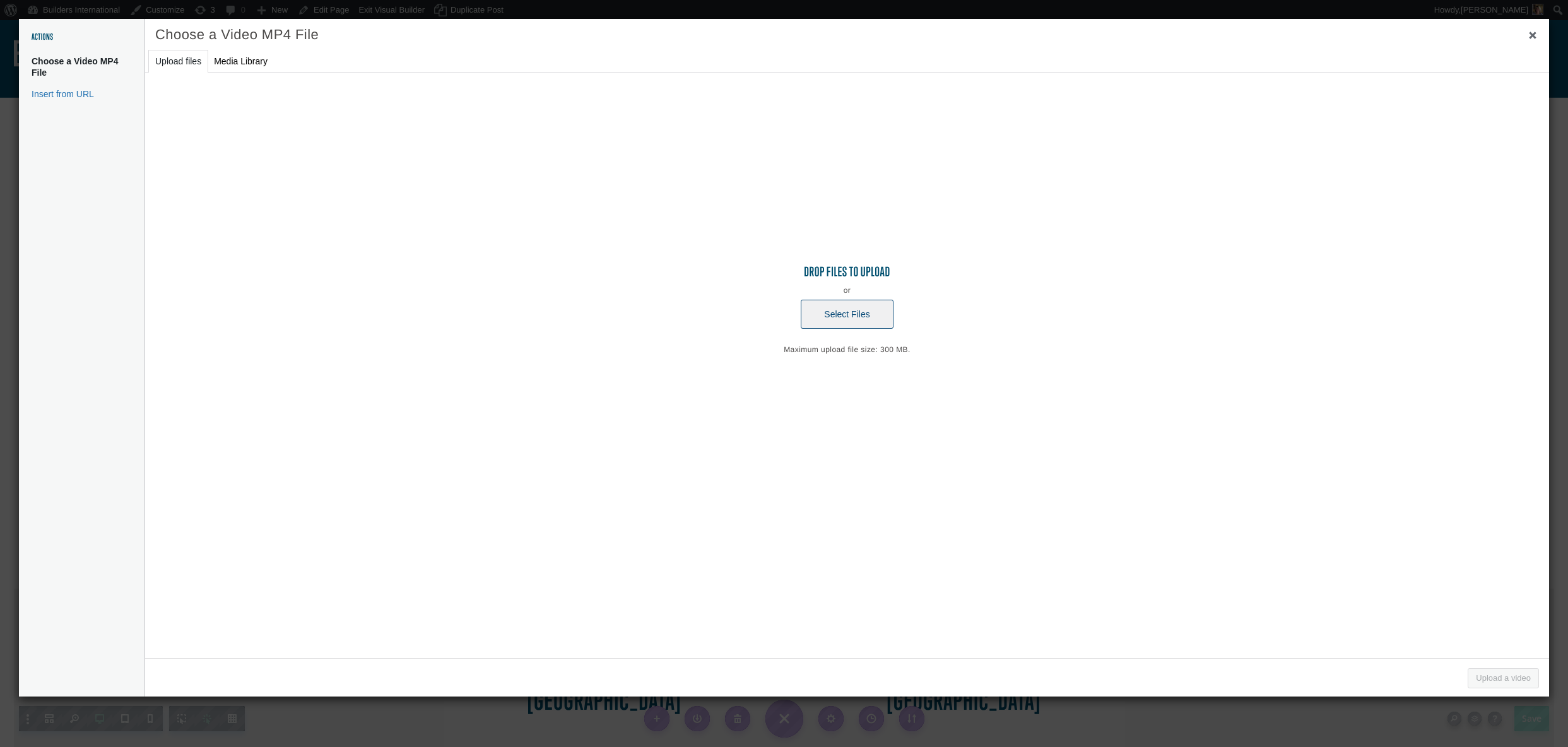
click at [814, 308] on button "Select Files" at bounding box center [847, 315] width 92 height 29
type input "C:\fakepath\toh_post_-event_pc2_test (720p).mp4"
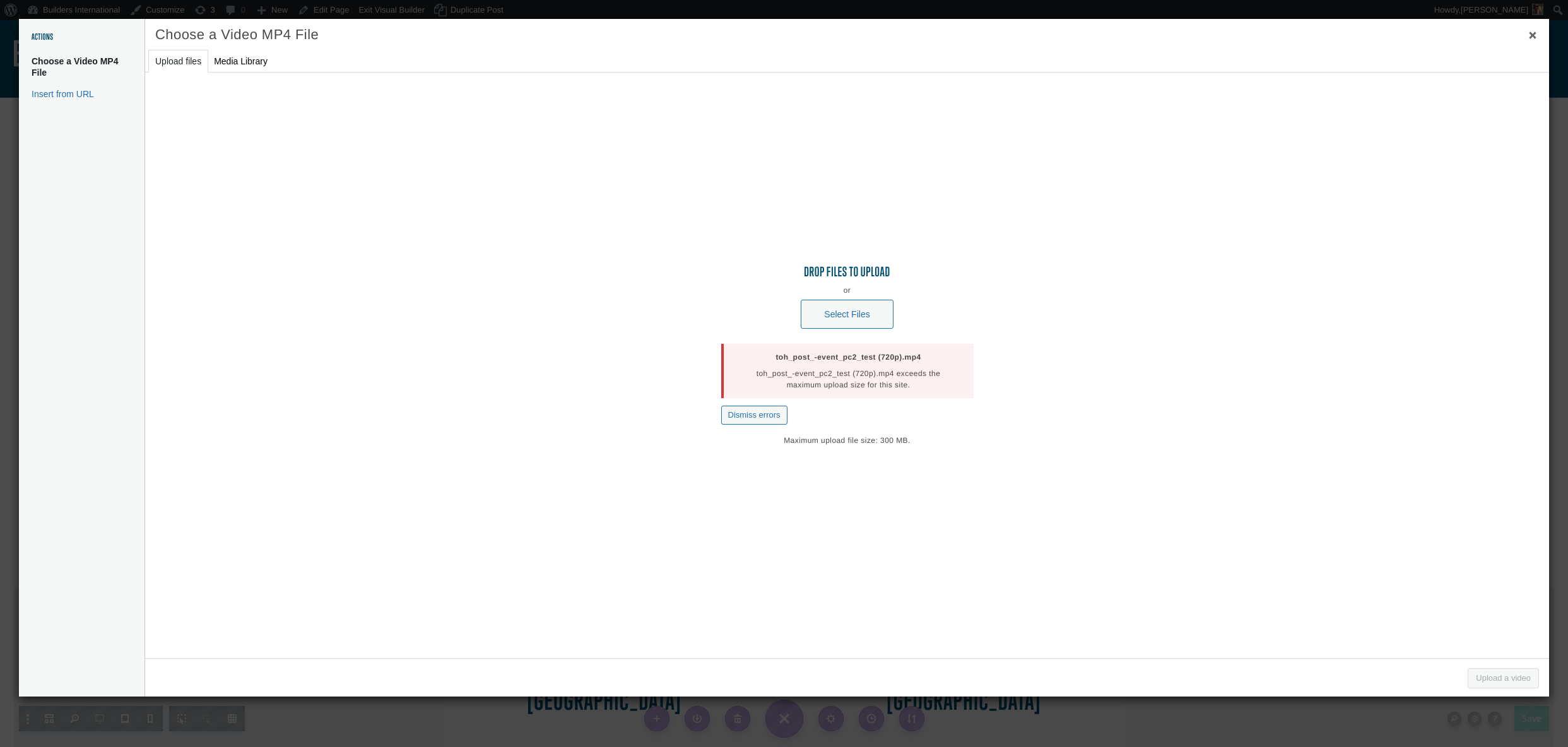
click at [199, 10] on div at bounding box center [784, 373] width 1568 height 747
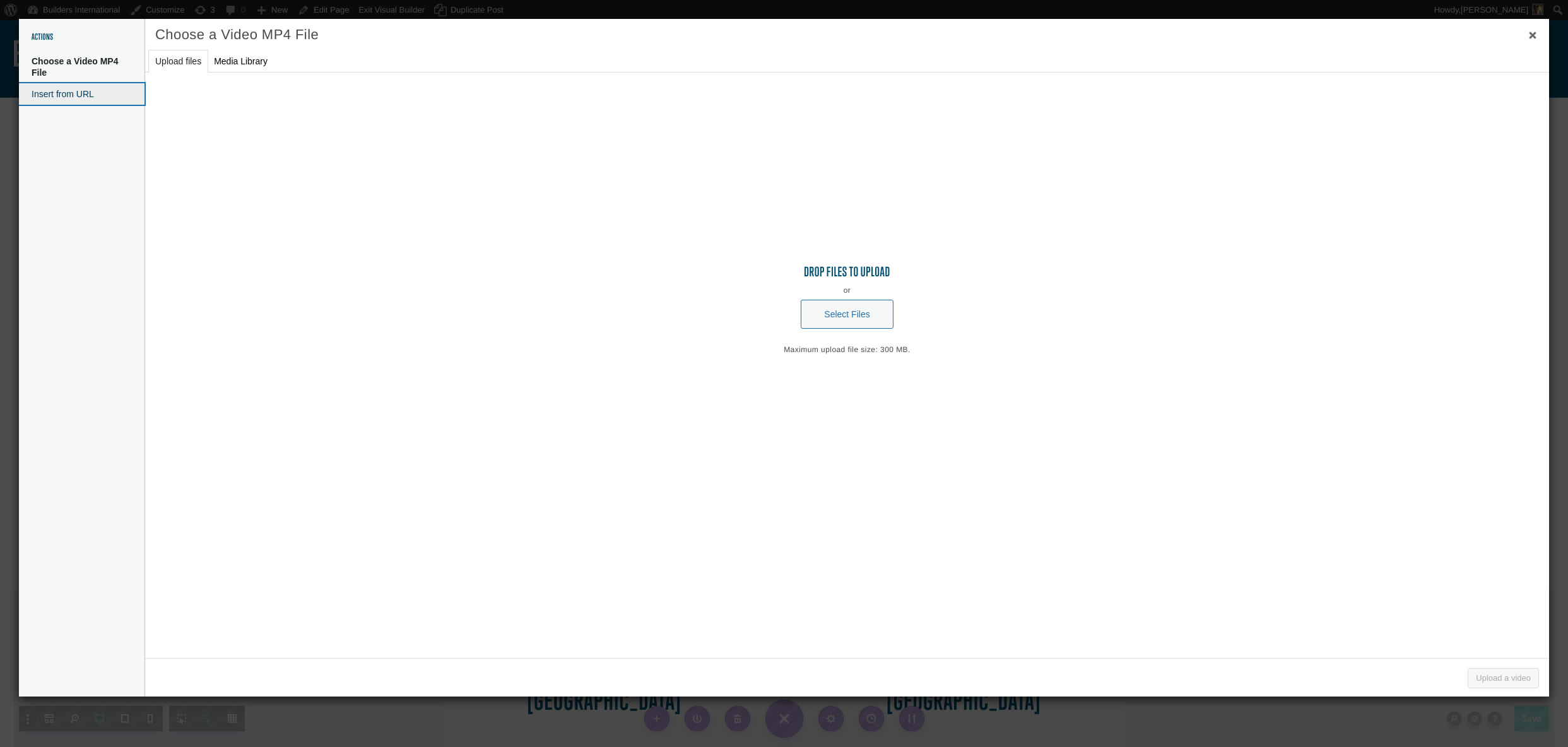
click at [79, 93] on button "Insert from URL" at bounding box center [81, 93] width 125 height 21
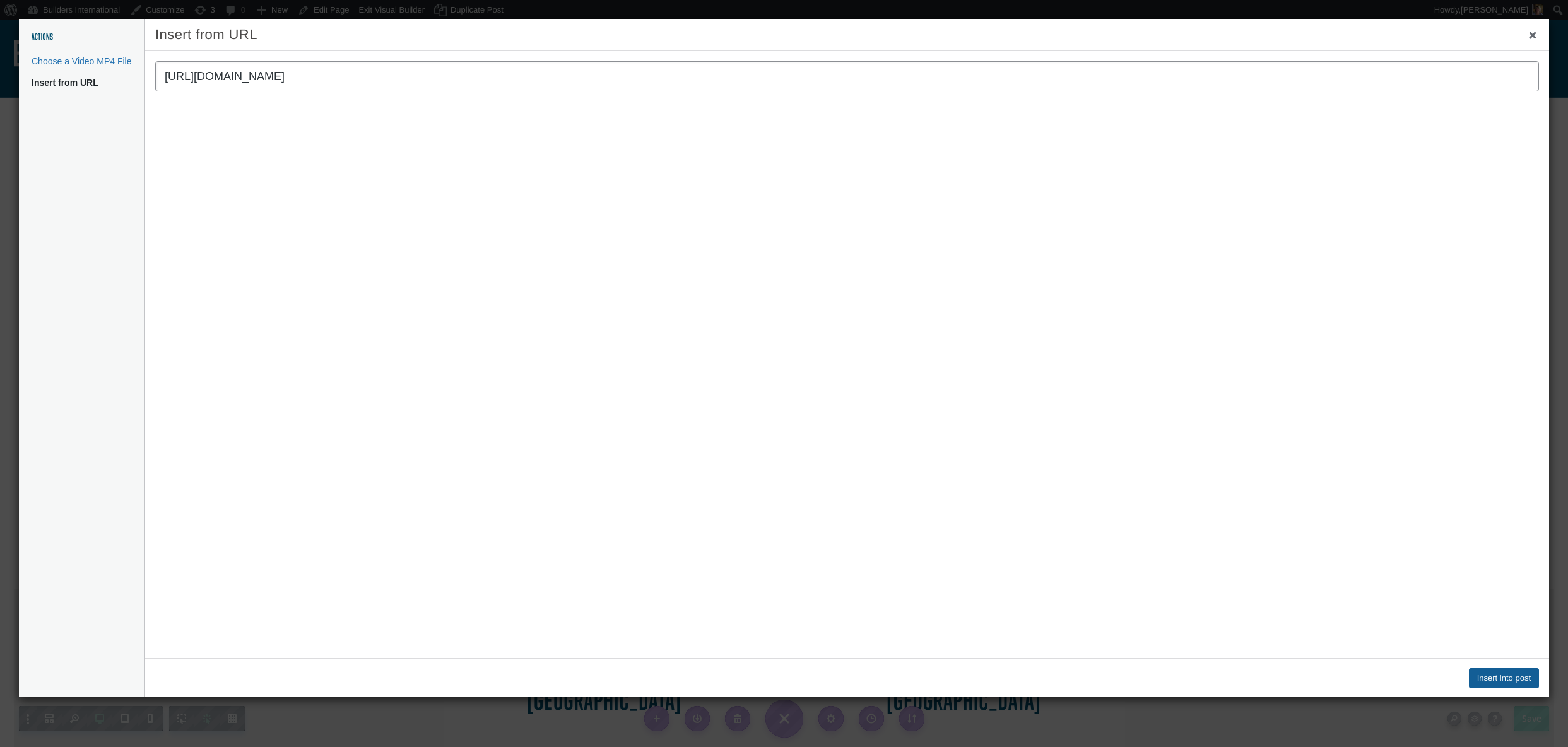
type input "https://vimeo.com/1117437042/e616d9fcc1?ts=0&share=copy"
click at [1508, 683] on button "Insert into post" at bounding box center [1503, 678] width 70 height 20
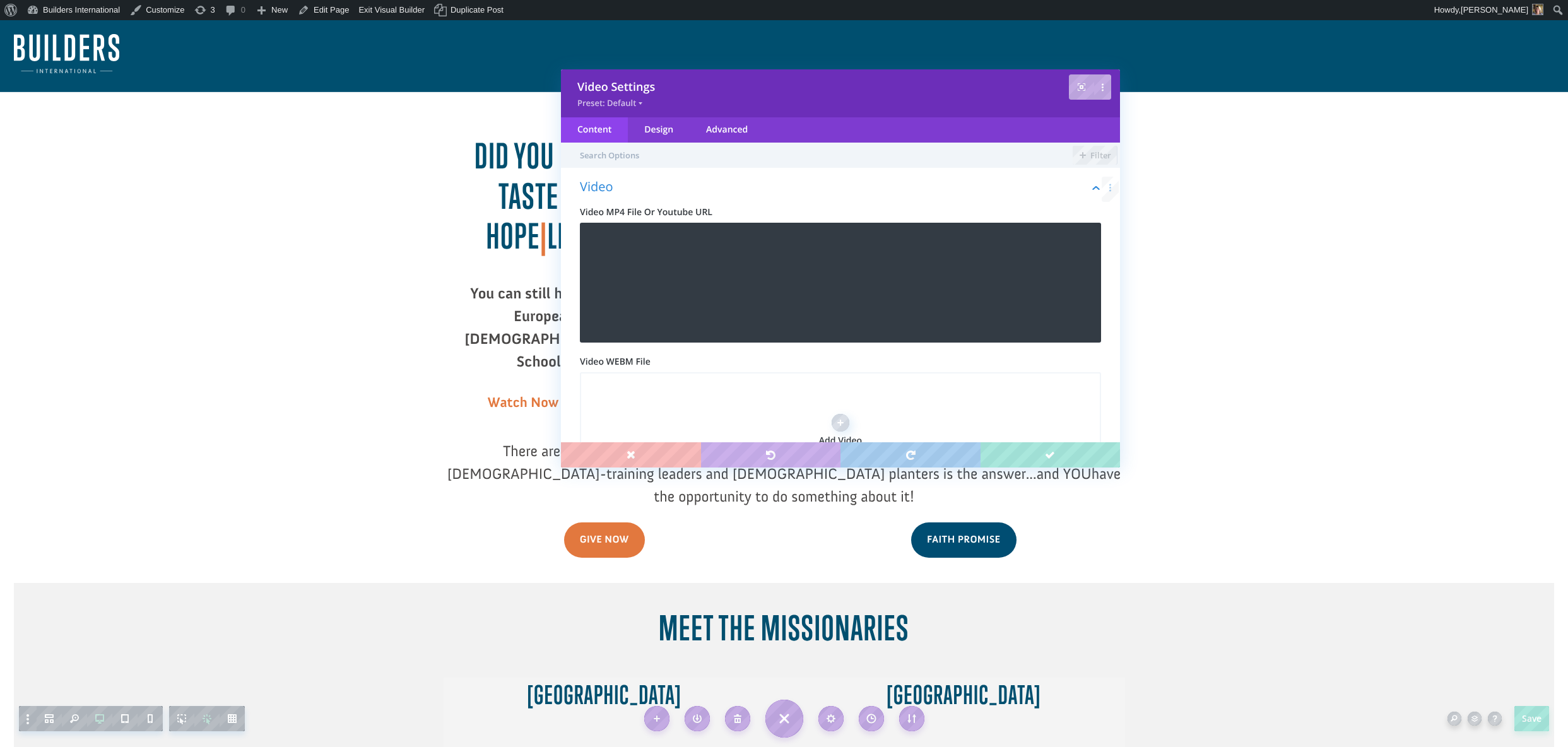
scroll to position [7, 0]
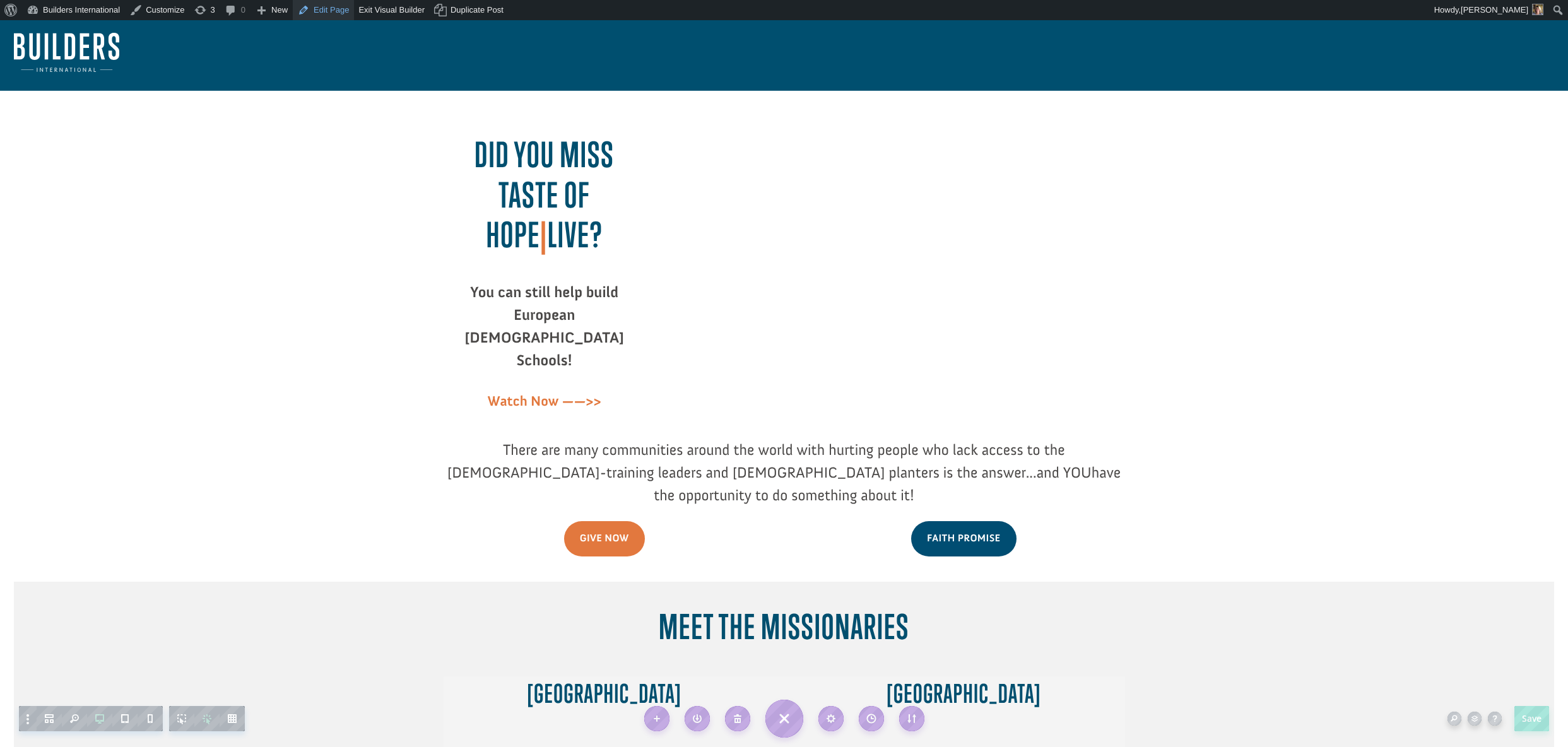
click at [345, 12] on link "Edit Page" at bounding box center [323, 10] width 61 height 20
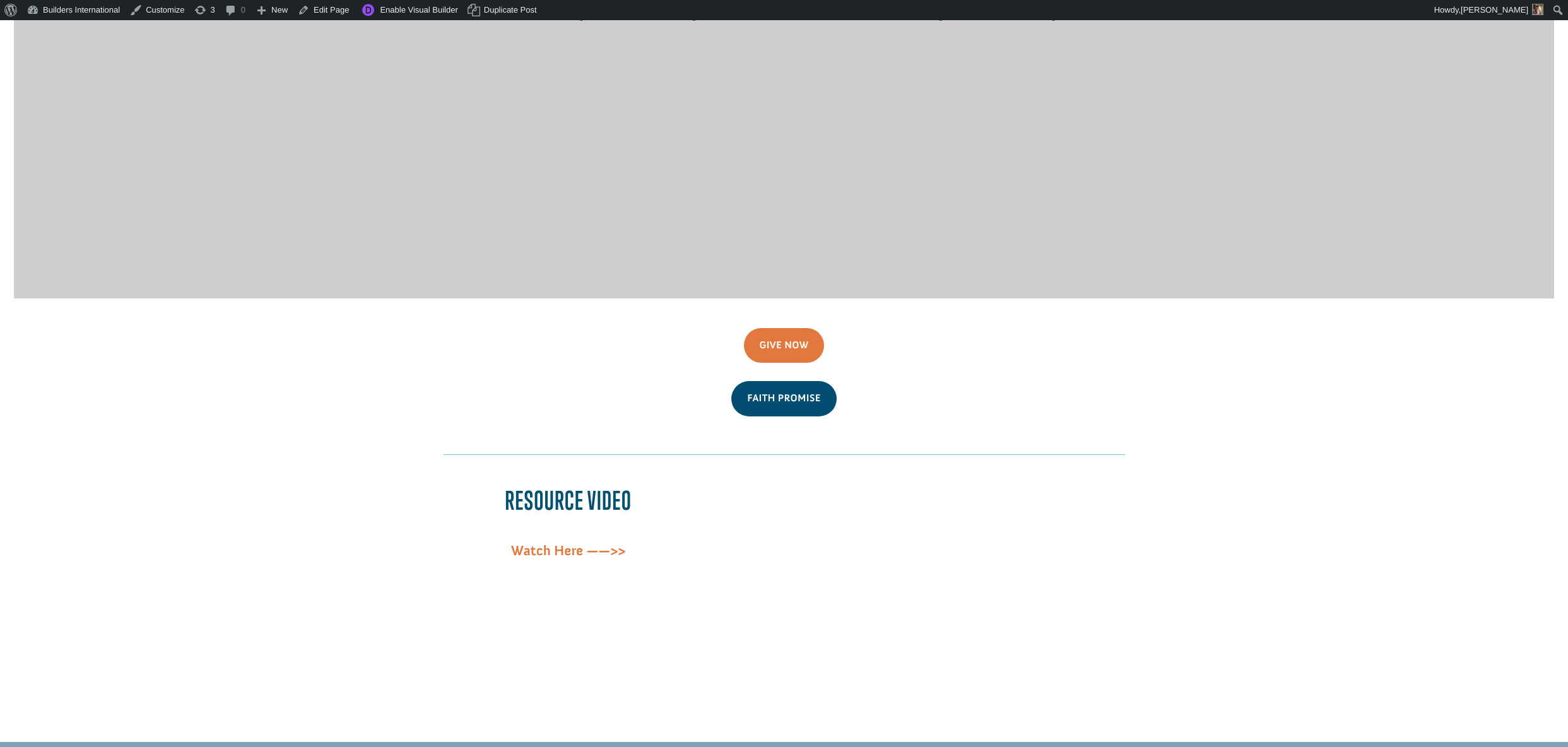
scroll to position [1106, 0]
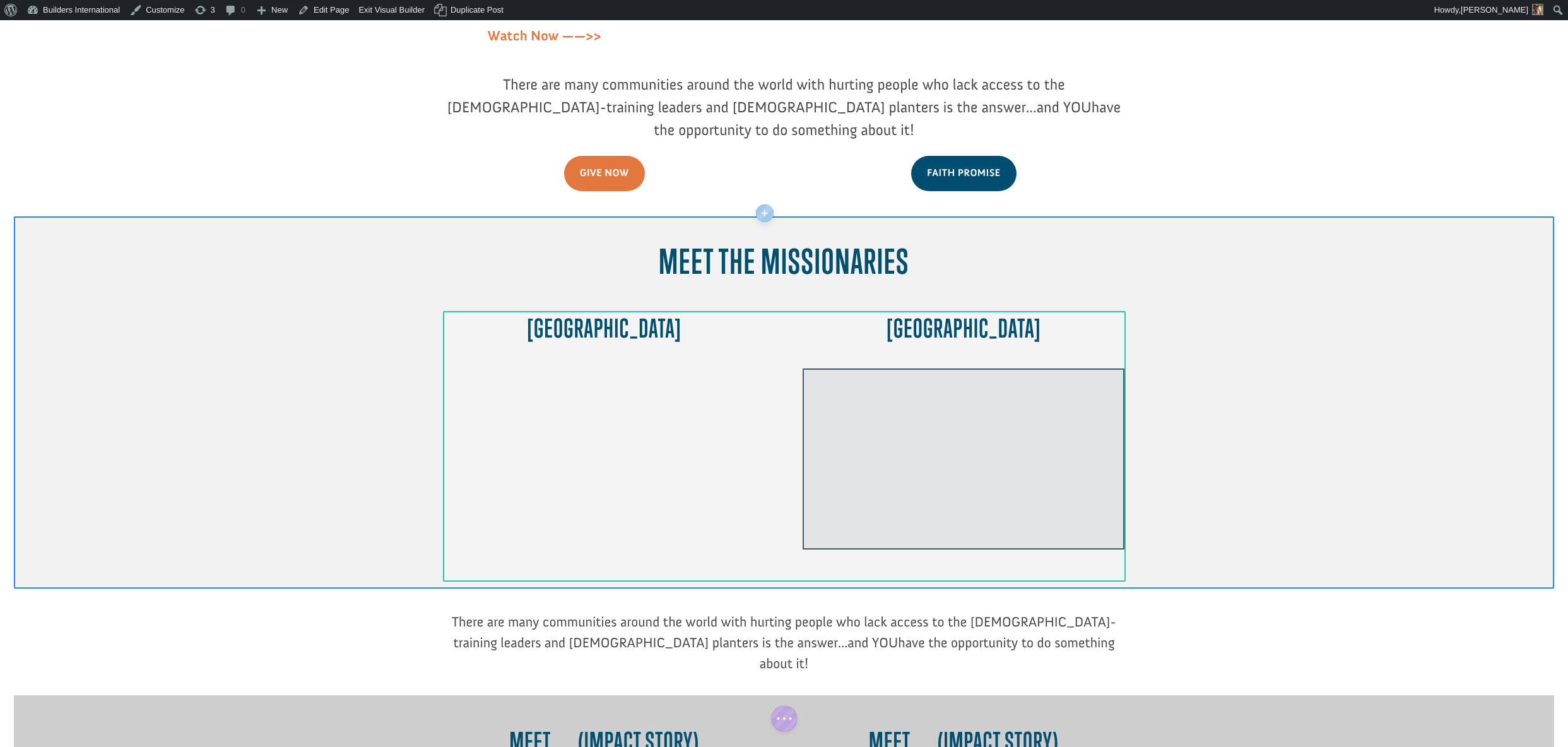
scroll to position [375, 0]
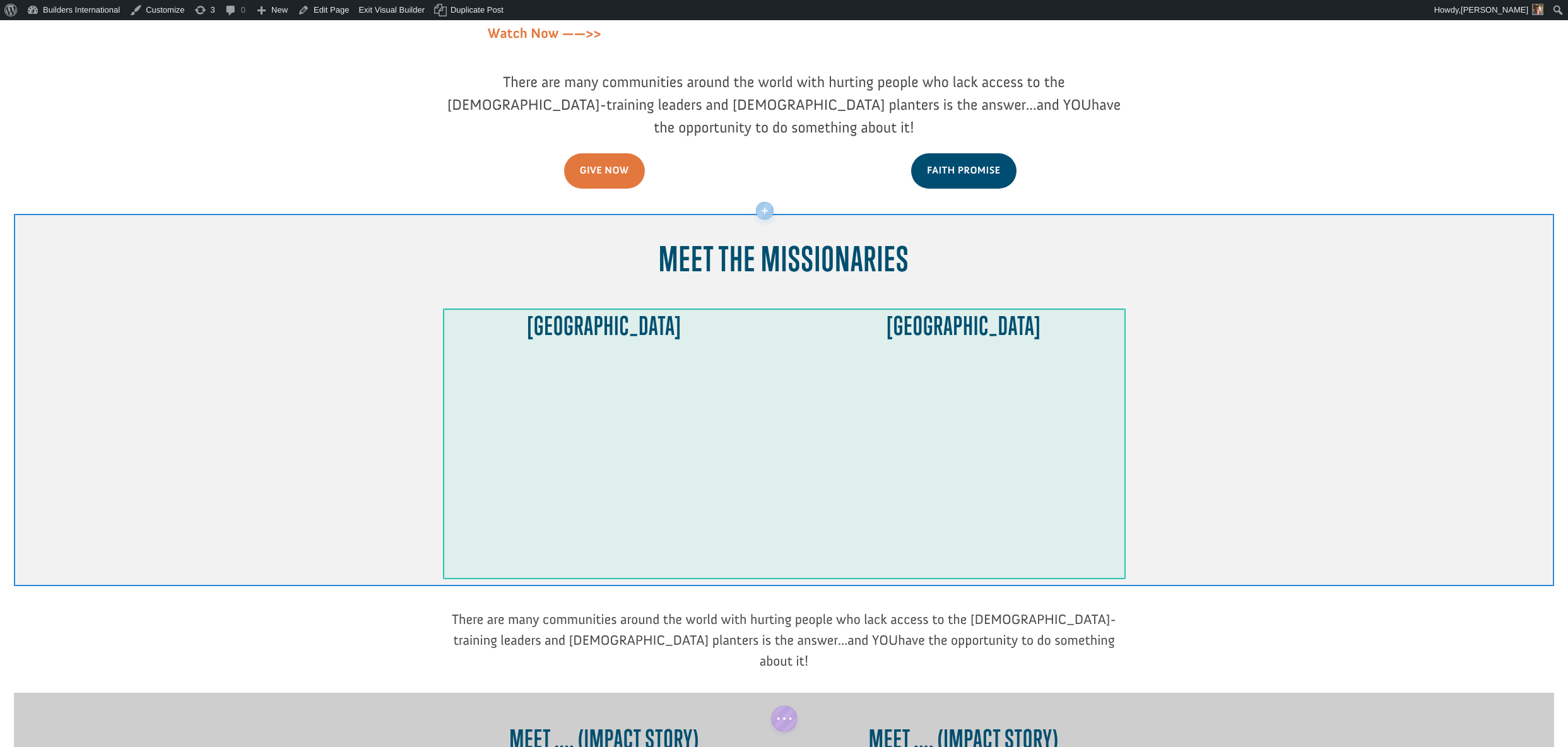
click at [873, 366] on div at bounding box center [964, 456] width 322 height 181
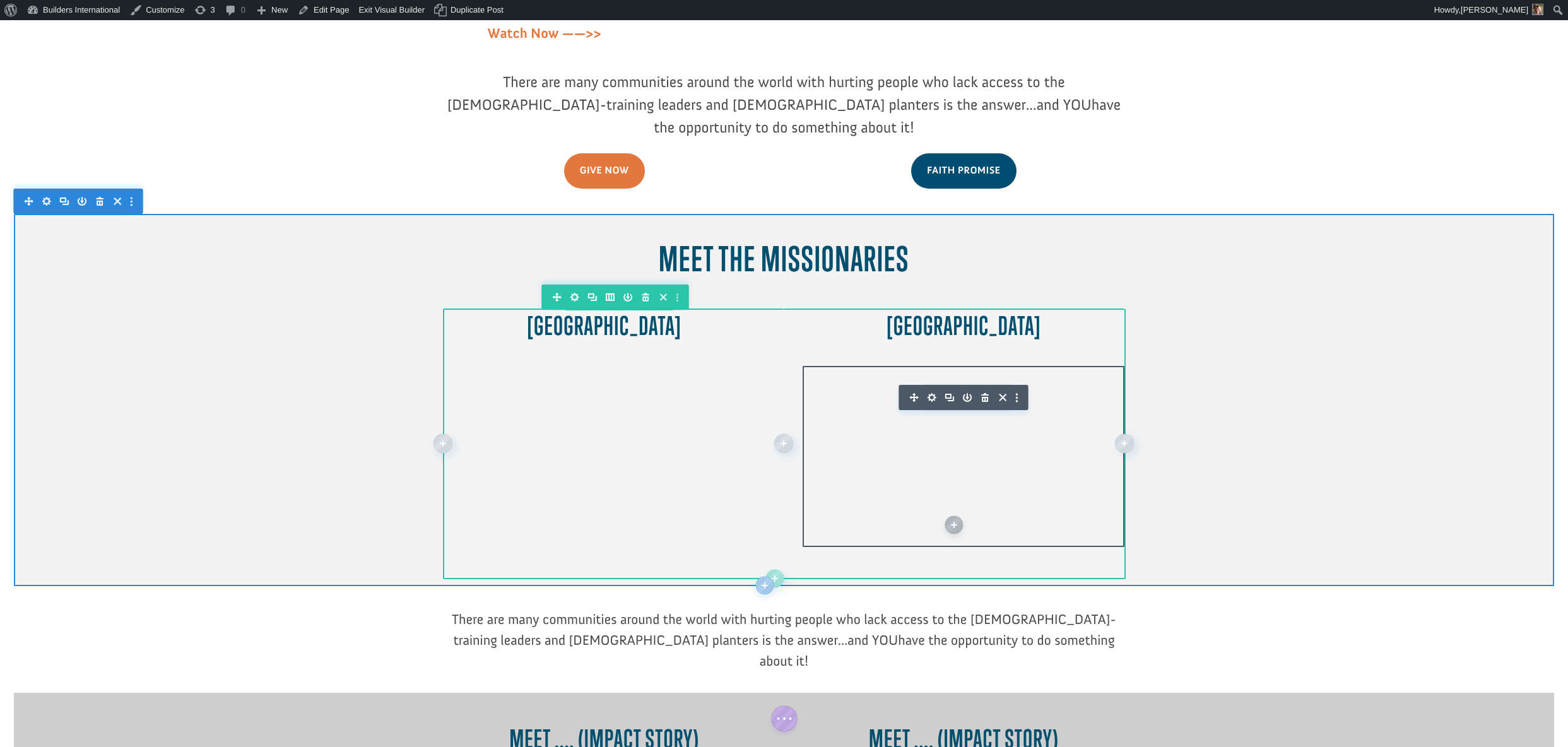
scroll to position [0, 0]
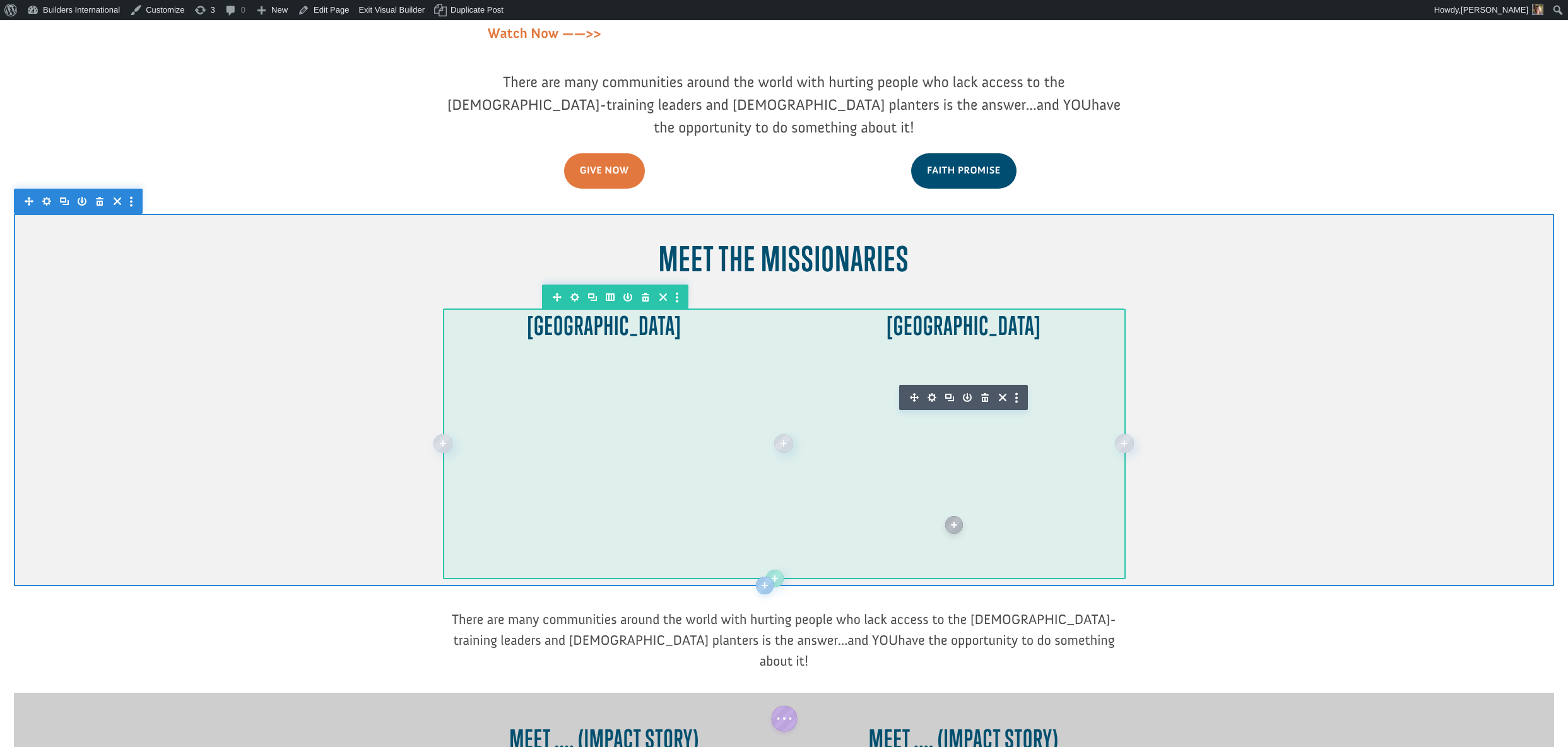
click at [928, 389] on icon "button" at bounding box center [932, 397] width 17 height 17
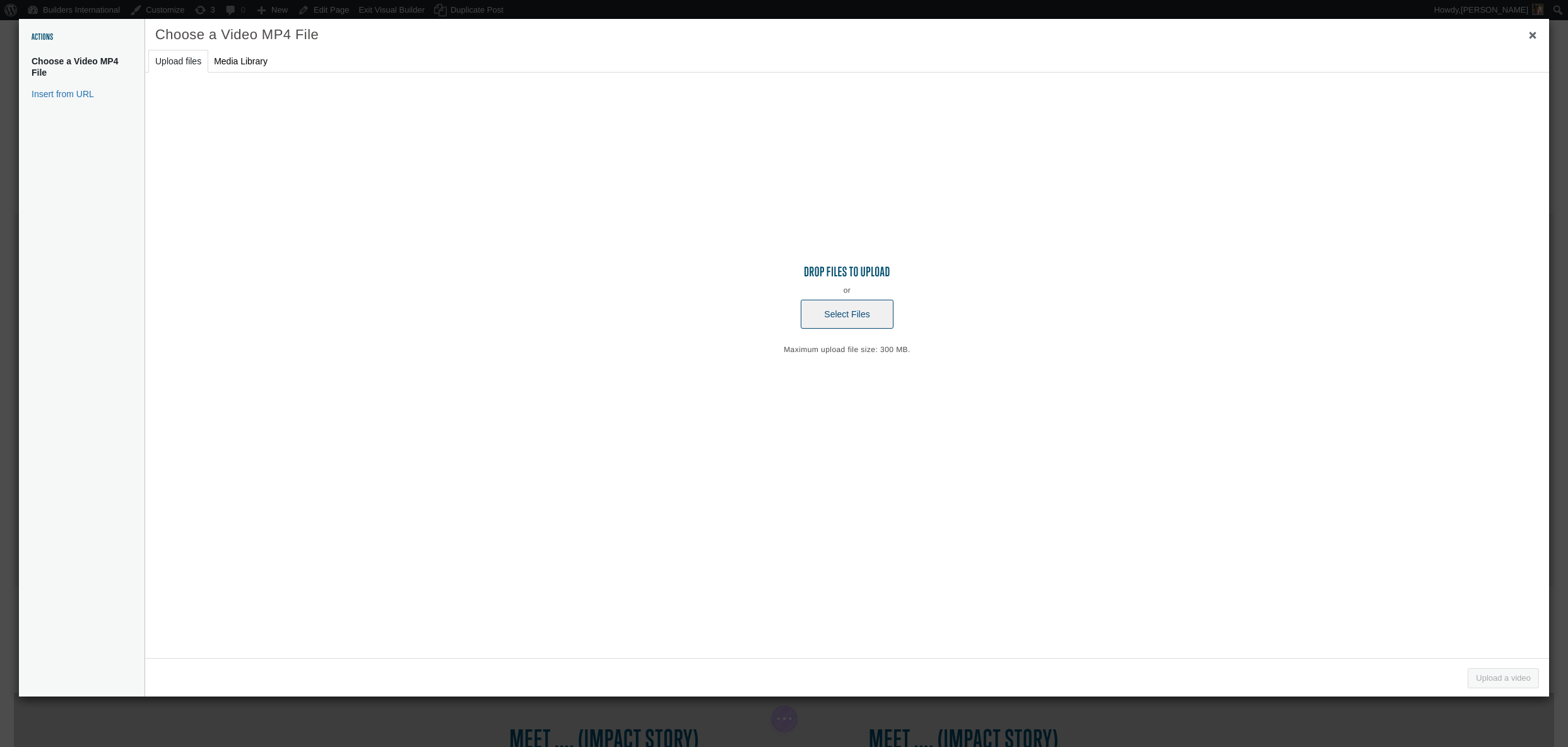
click at [847, 311] on button "Select Files" at bounding box center [847, 315] width 92 height 29
type input "C:\fakepath\Earl & Tammie Shorrocks GREETING.mov"
select select "file"
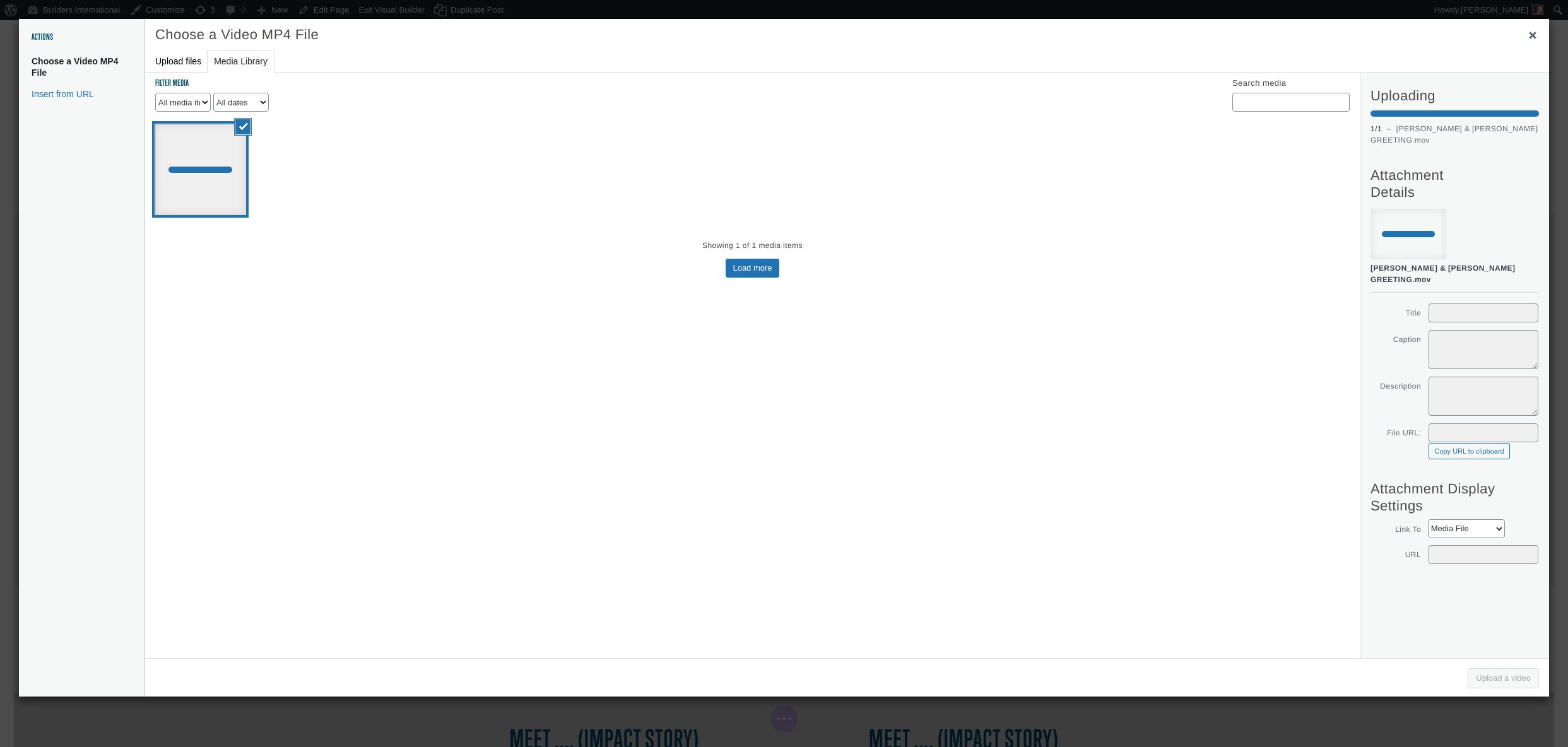
select select "file"
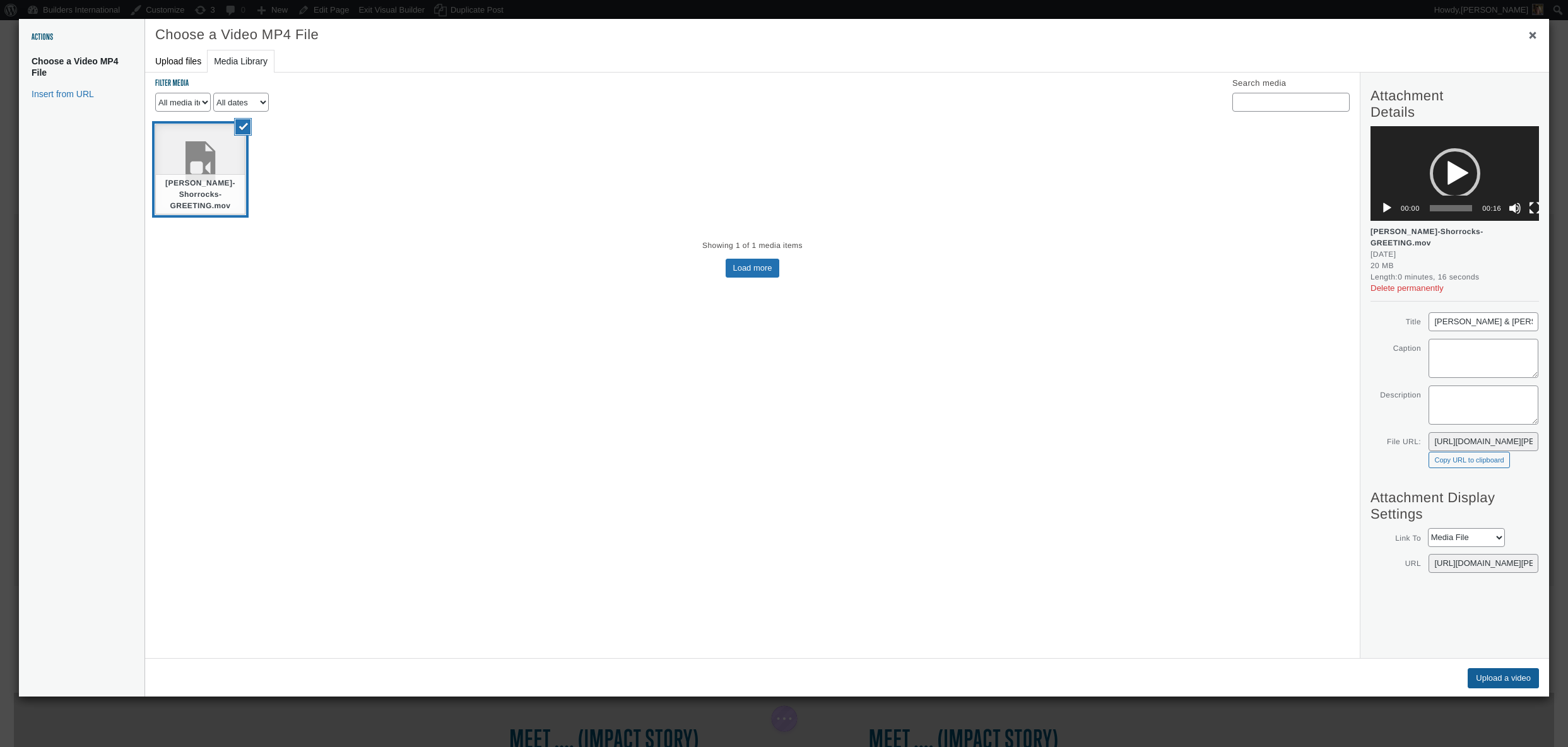
drag, startPoint x: 1477, startPoint y: 677, endPoint x: 1393, endPoint y: 645, distance: 89.9
click at [1477, 677] on button "Upload a video" at bounding box center [1503, 678] width 71 height 20
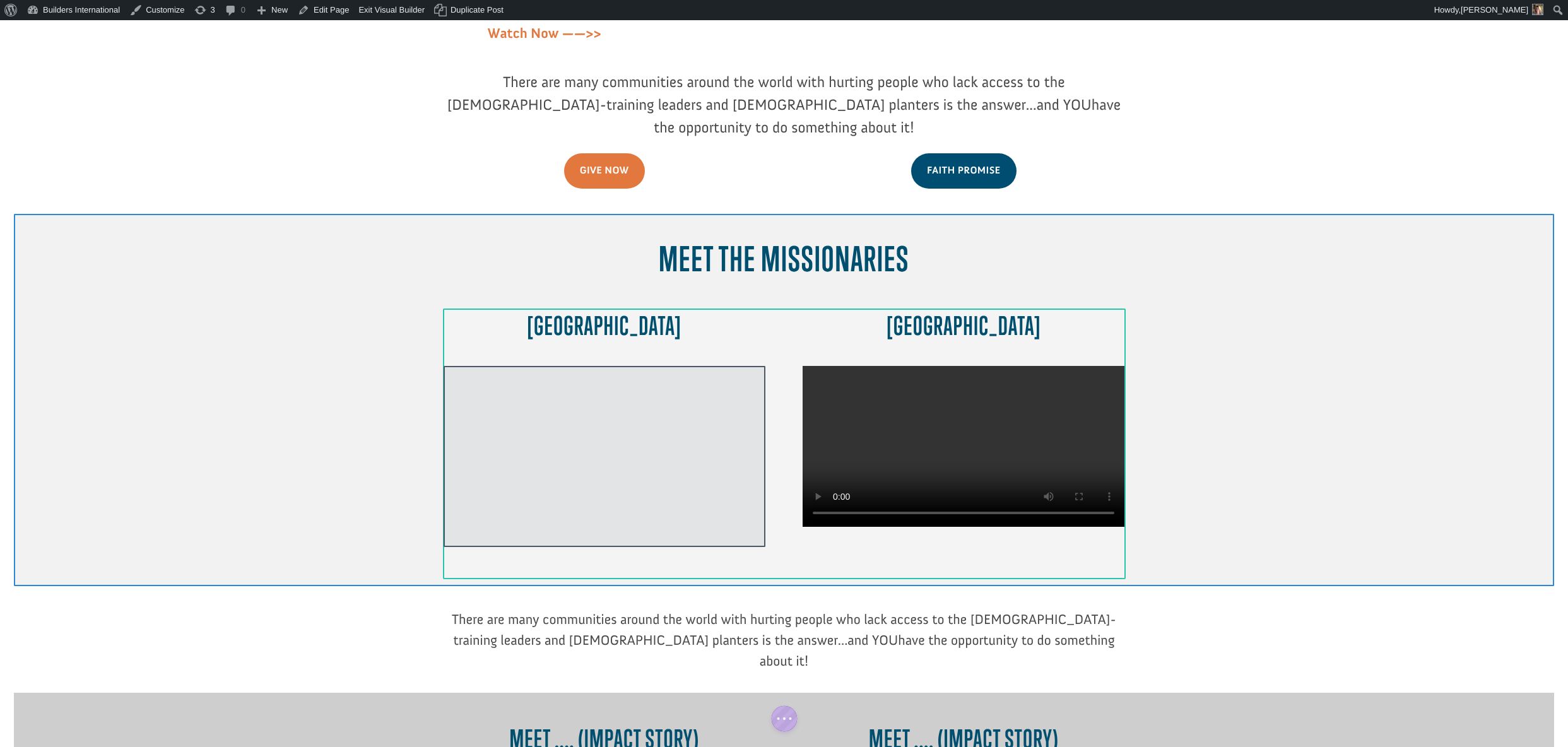
click at [692, 366] on div at bounding box center [604, 456] width 322 height 181
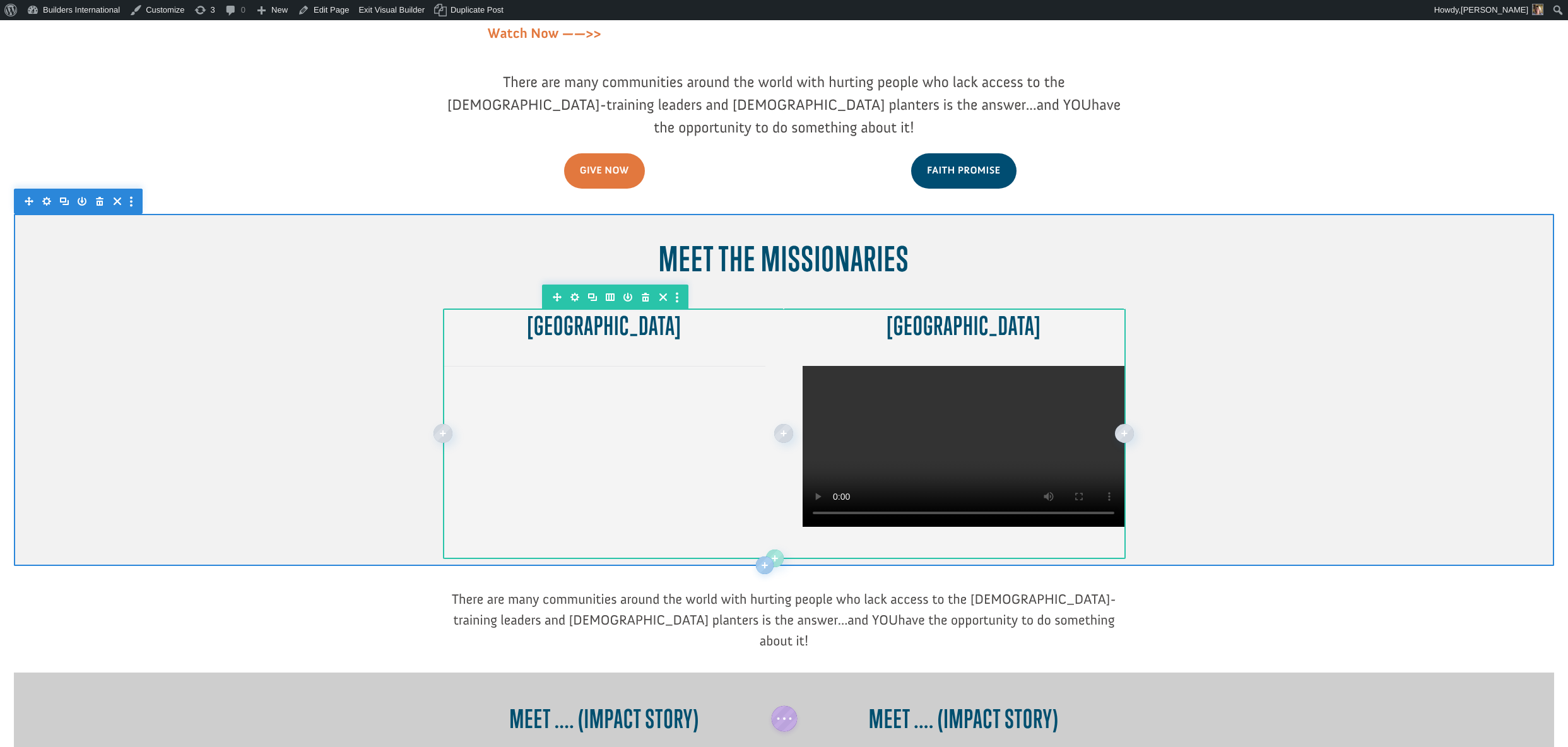
click at [575, 345] on div "Brussels Min Height: auto Min Height: auto Width: auto Width: auto Poland Min H…" at bounding box center [784, 433] width 681 height 251
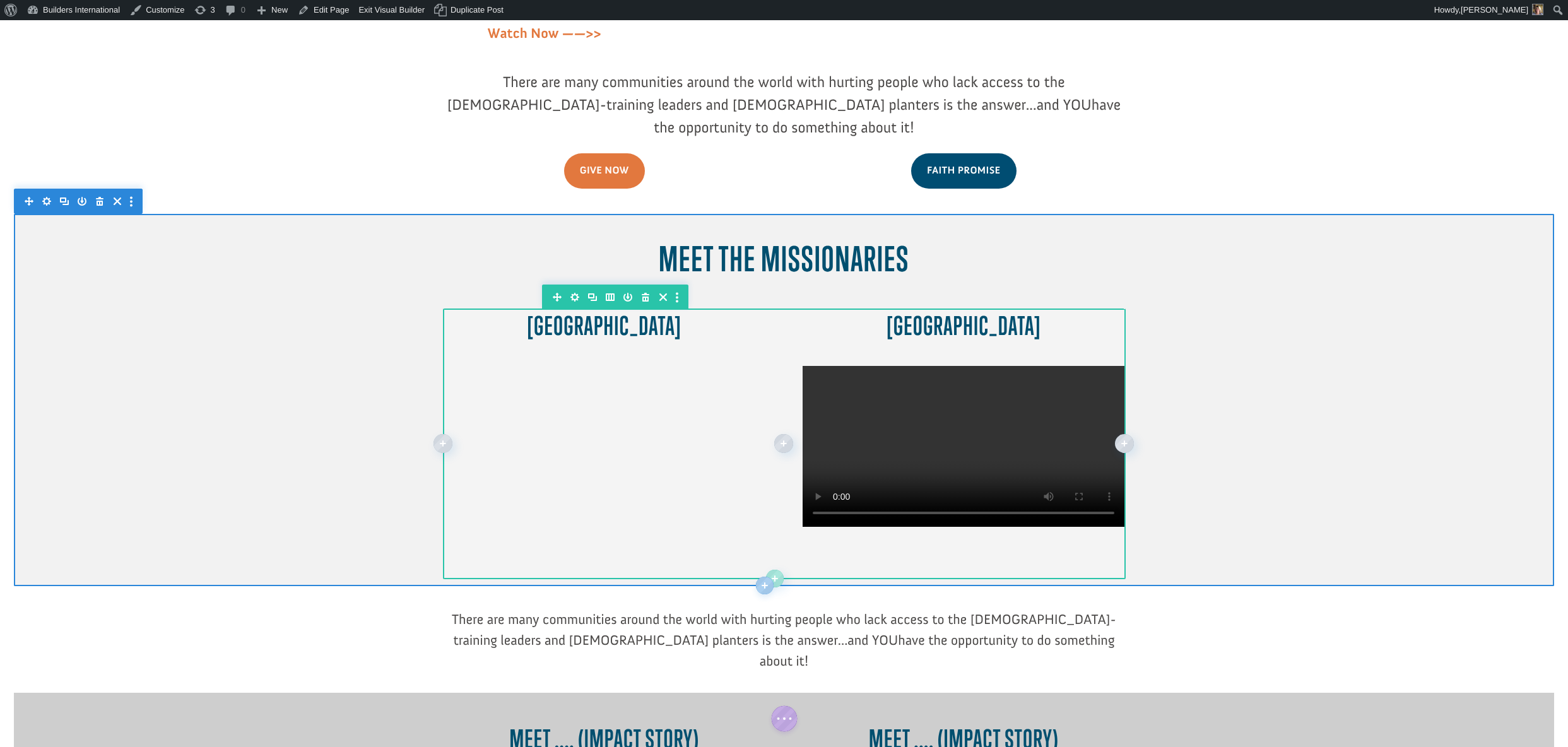
click at [575, 366] on div at bounding box center [604, 456] width 322 height 181
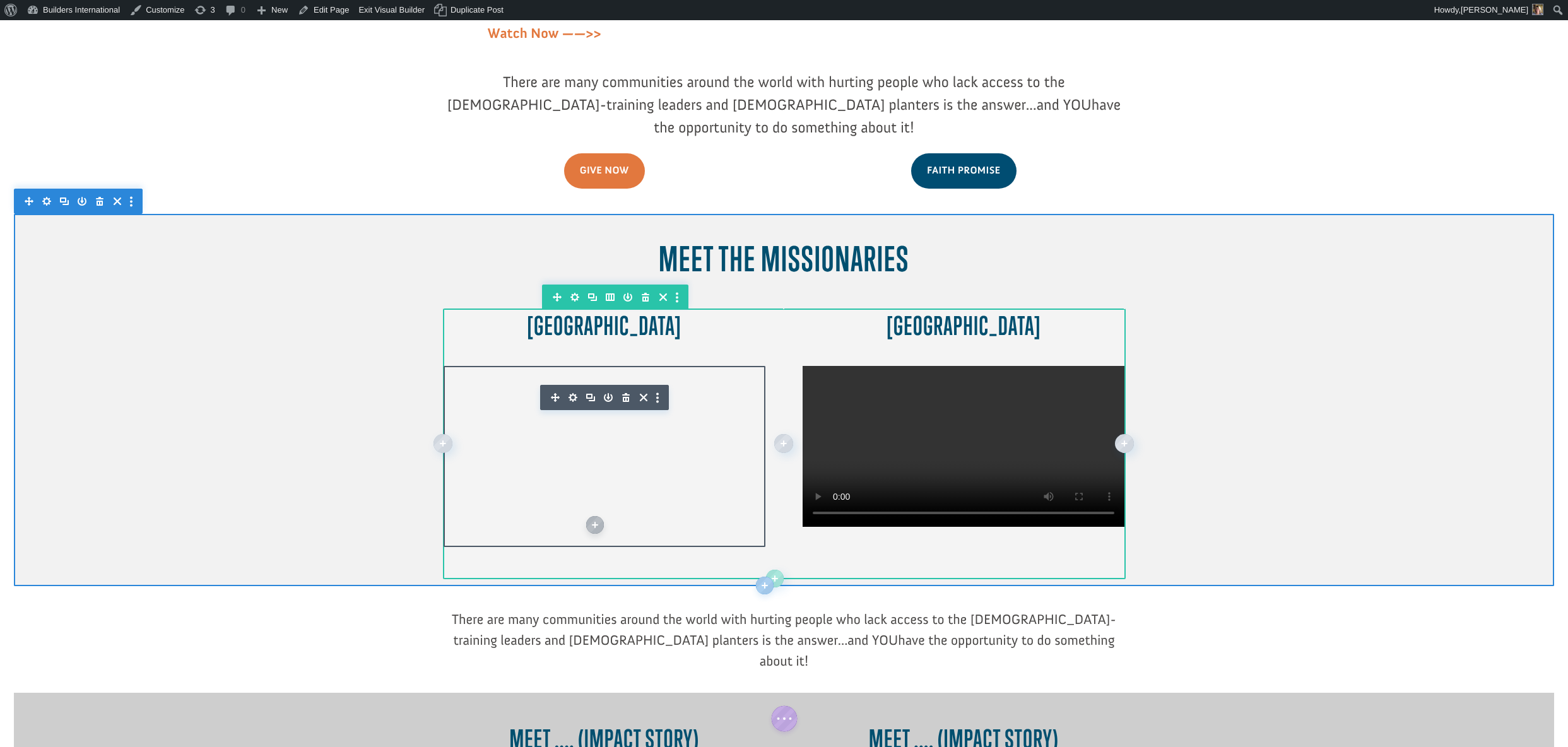
click at [572, 389] on icon "button" at bounding box center [572, 397] width 17 height 17
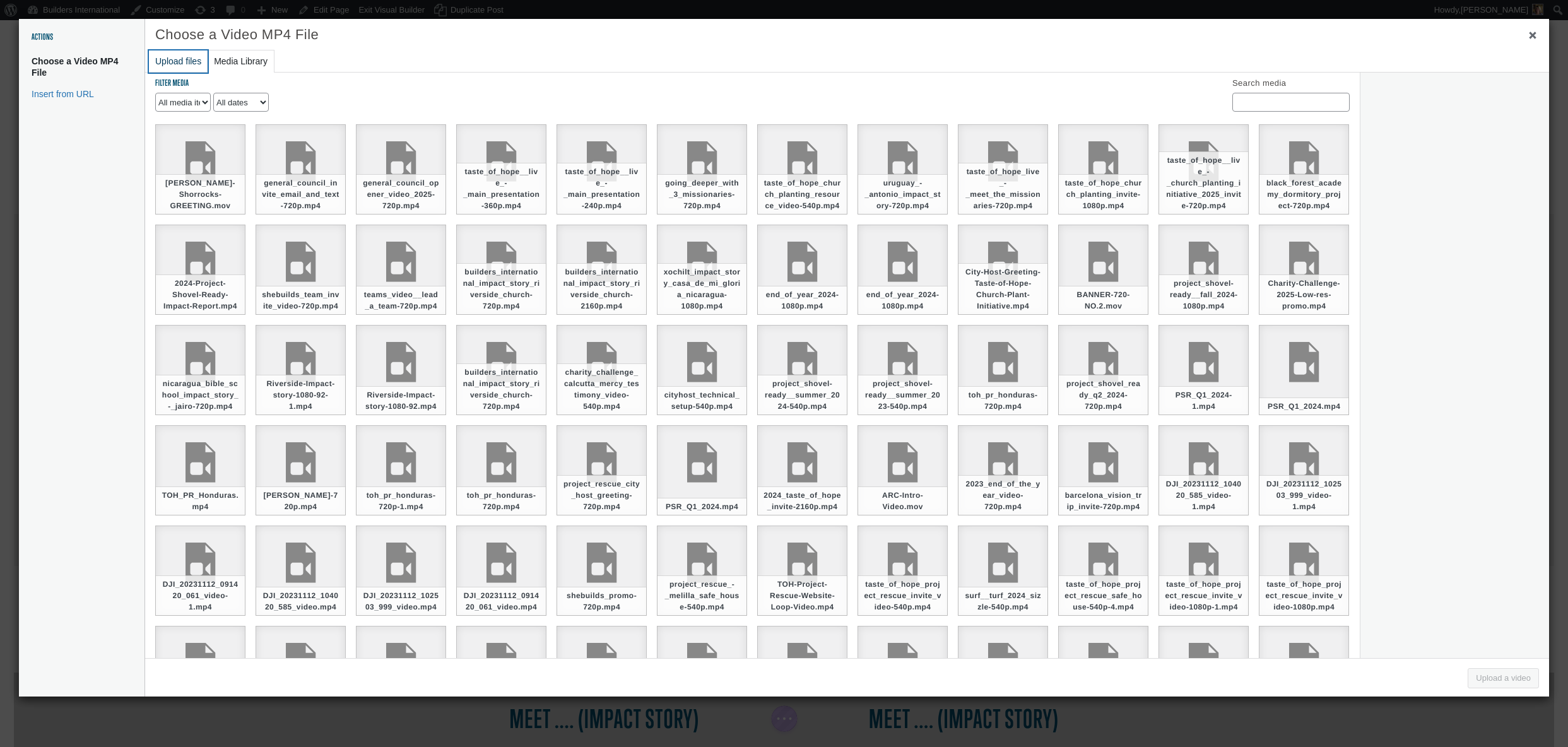
drag, startPoint x: 180, startPoint y: 60, endPoint x: 176, endPoint y: 69, distance: 9.8
click at [180, 63] on button "Upload files" at bounding box center [178, 61] width 59 height 22
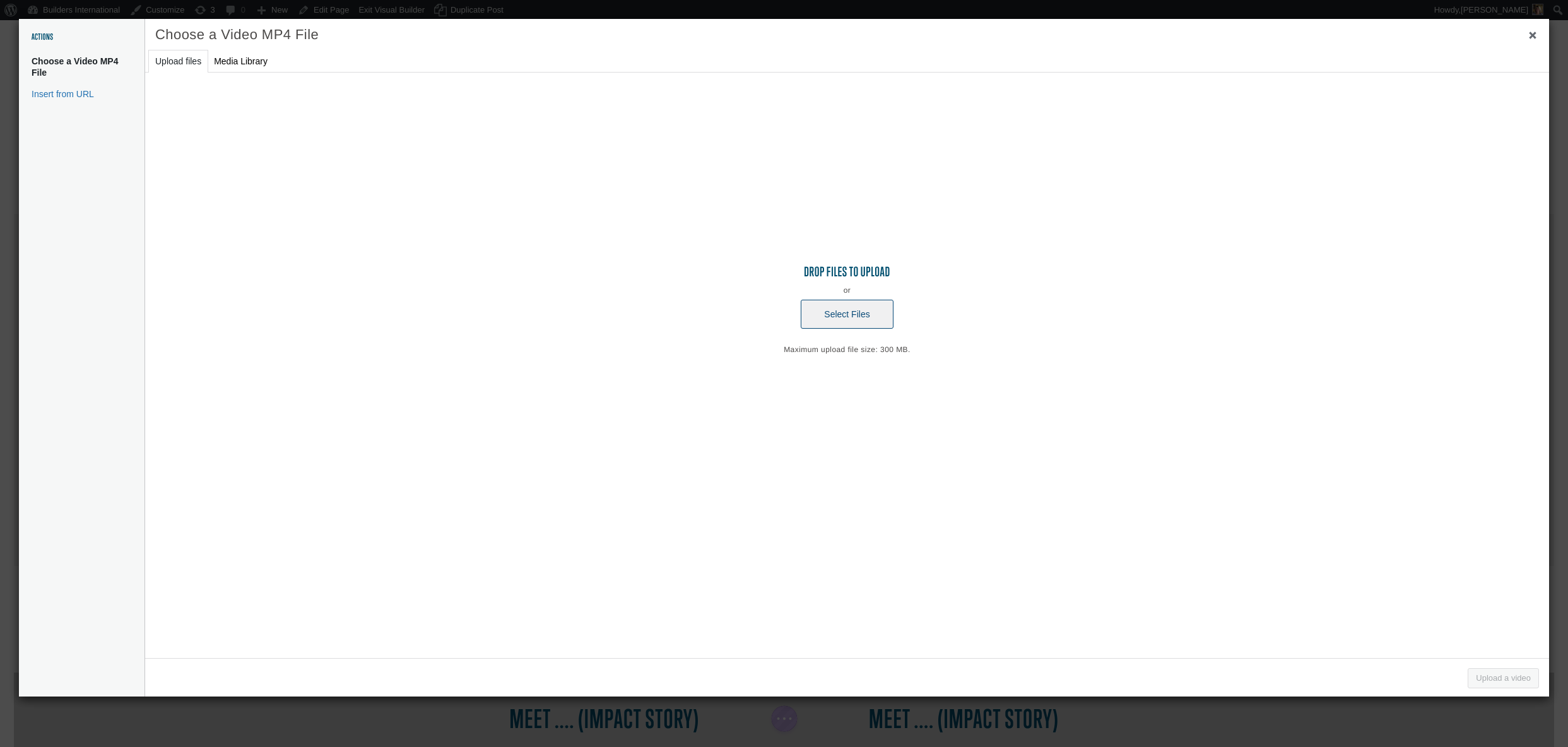
click at [872, 321] on button "Select Files" at bounding box center [847, 315] width 92 height 29
type input "C:\fakepath\Dr. Dimitrov GREETING.mov"
select select "file"
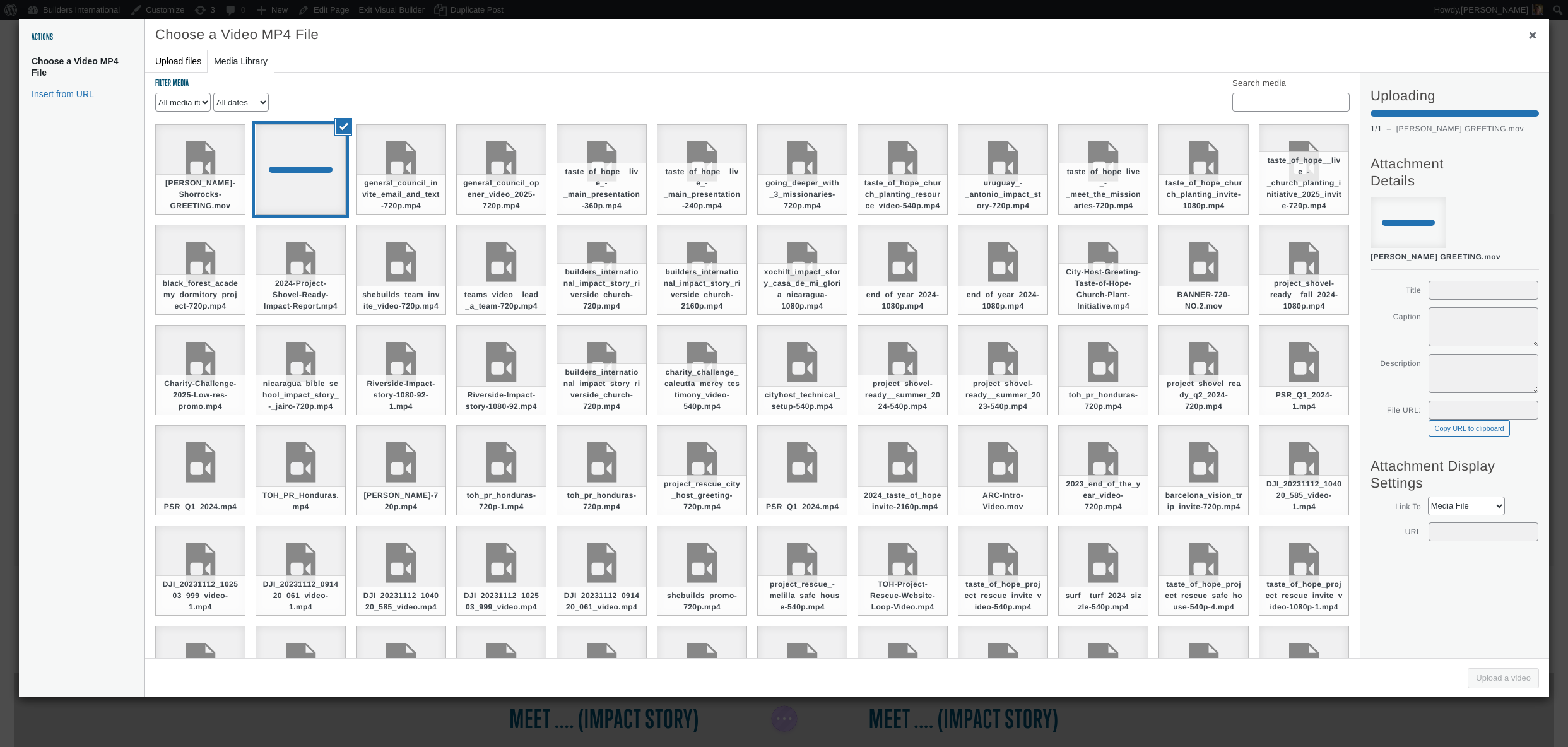
select select "file"
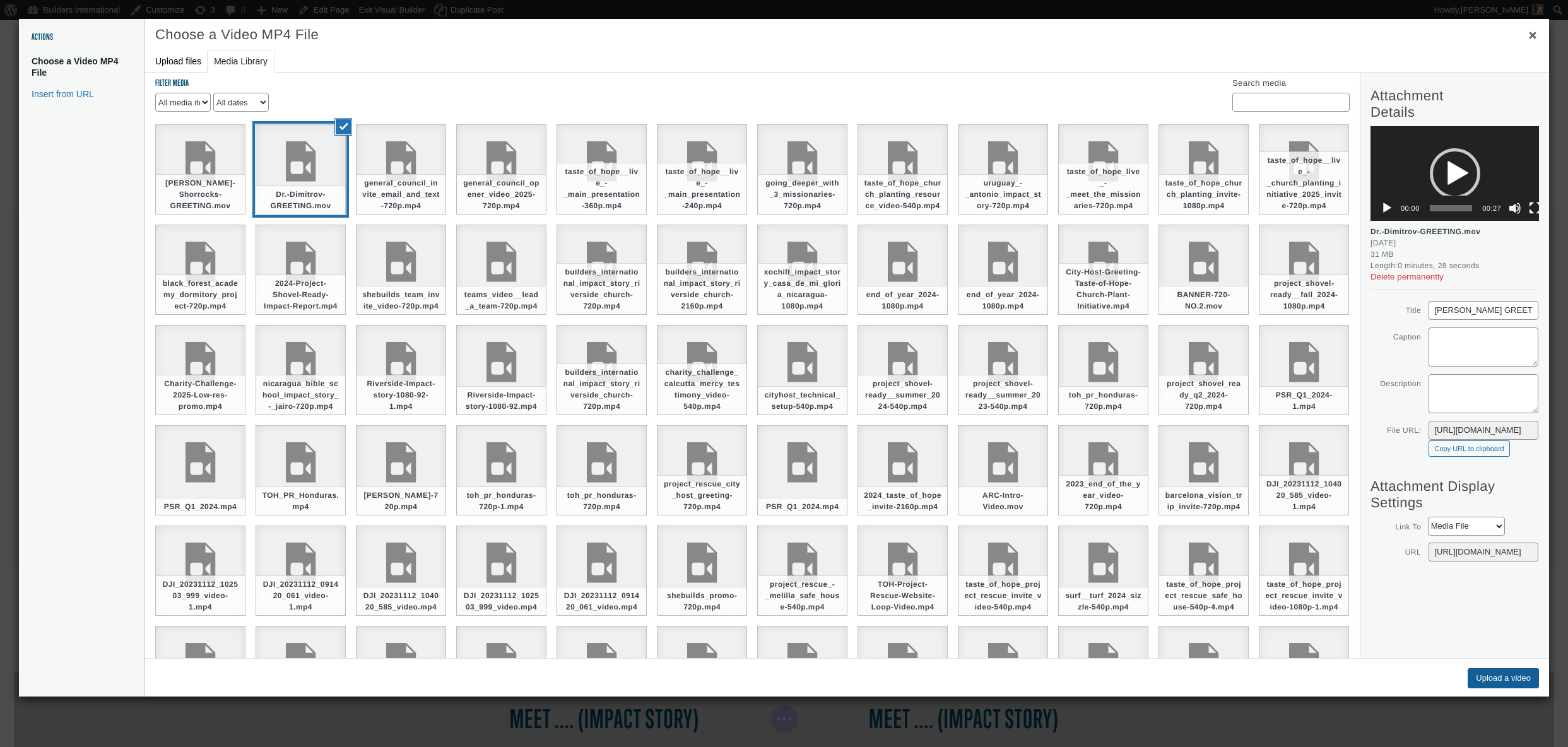
click at [1475, 675] on button "Upload a video" at bounding box center [1503, 678] width 71 height 20
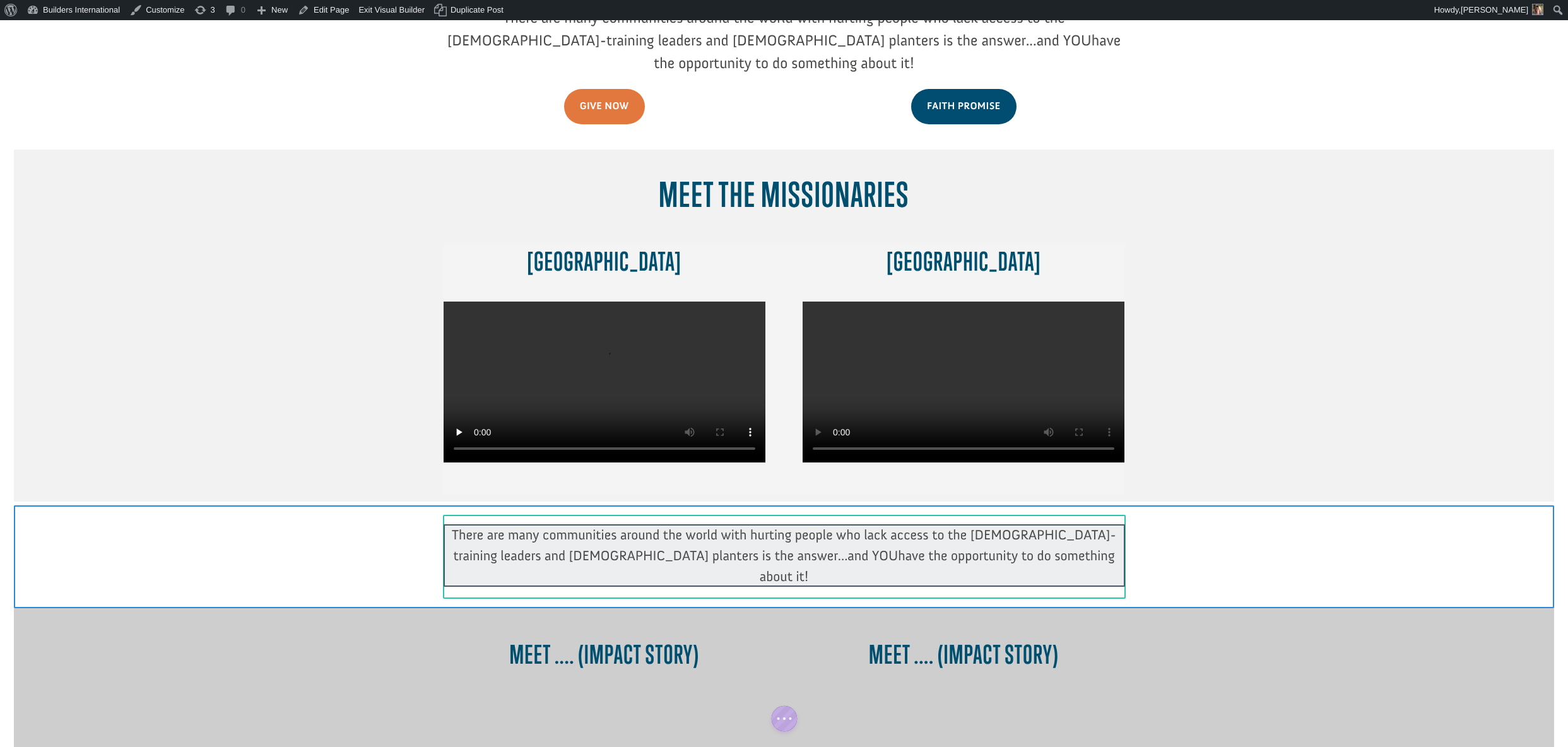
scroll to position [437, 0]
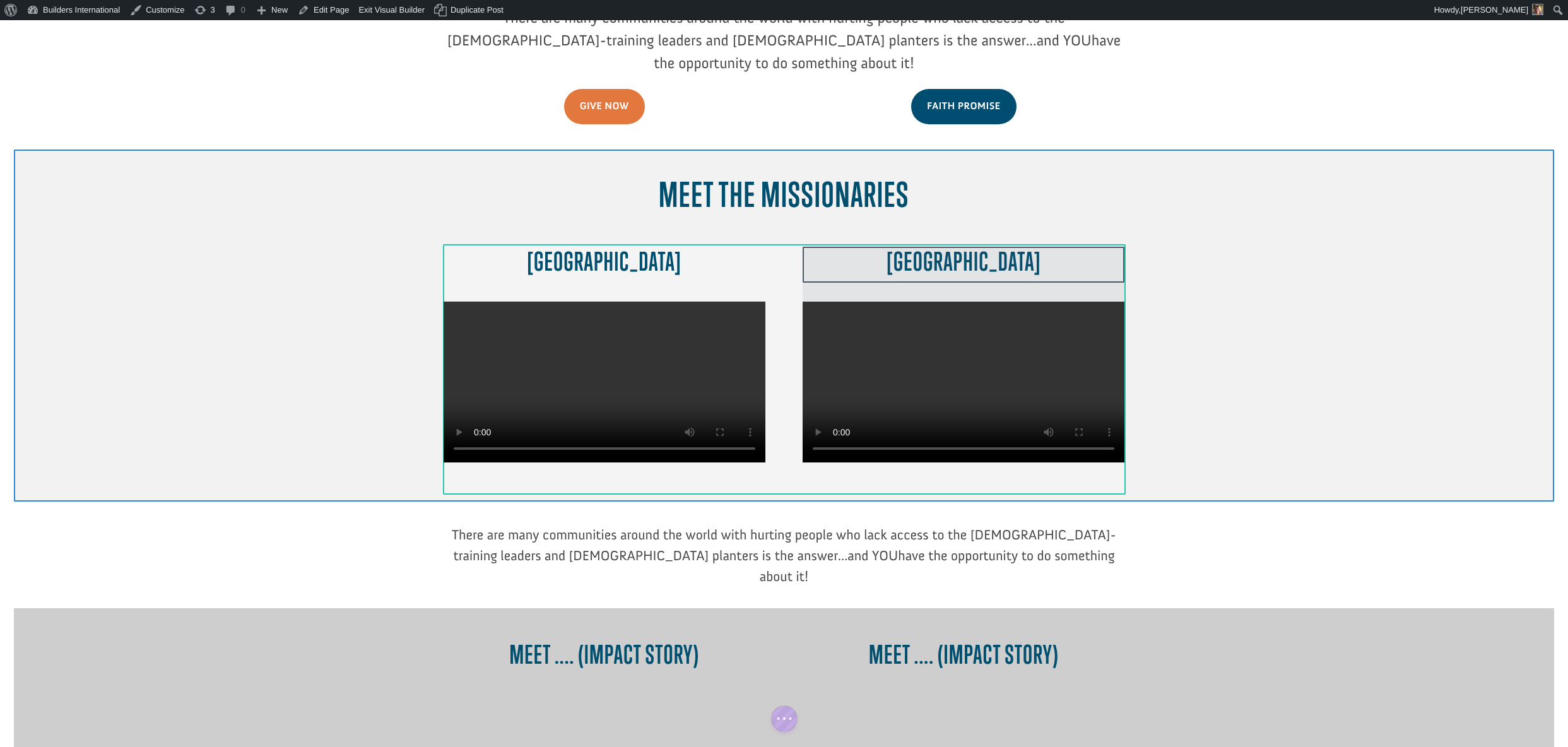
click at [935, 247] on div at bounding box center [964, 273] width 322 height 54
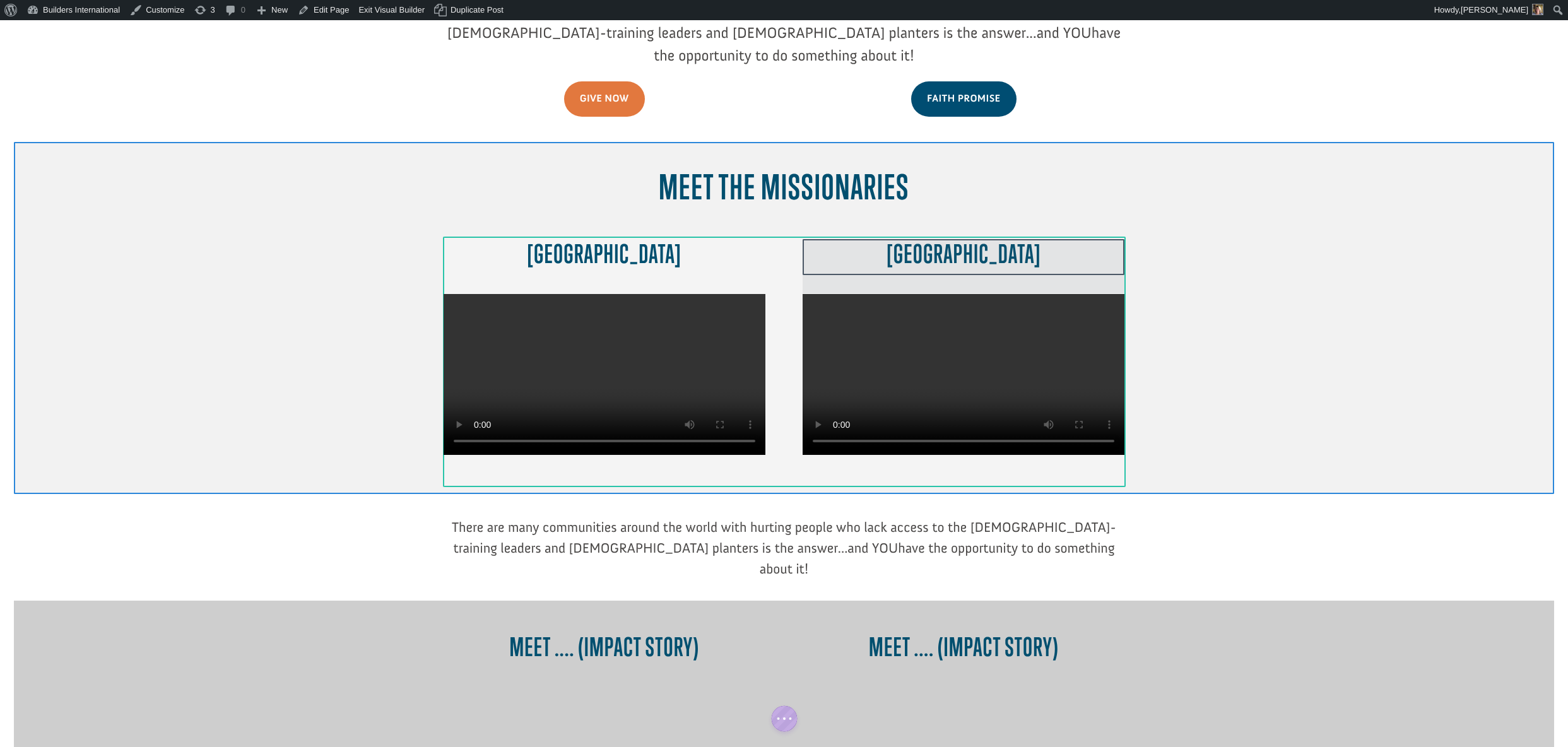
scroll to position [451, 0]
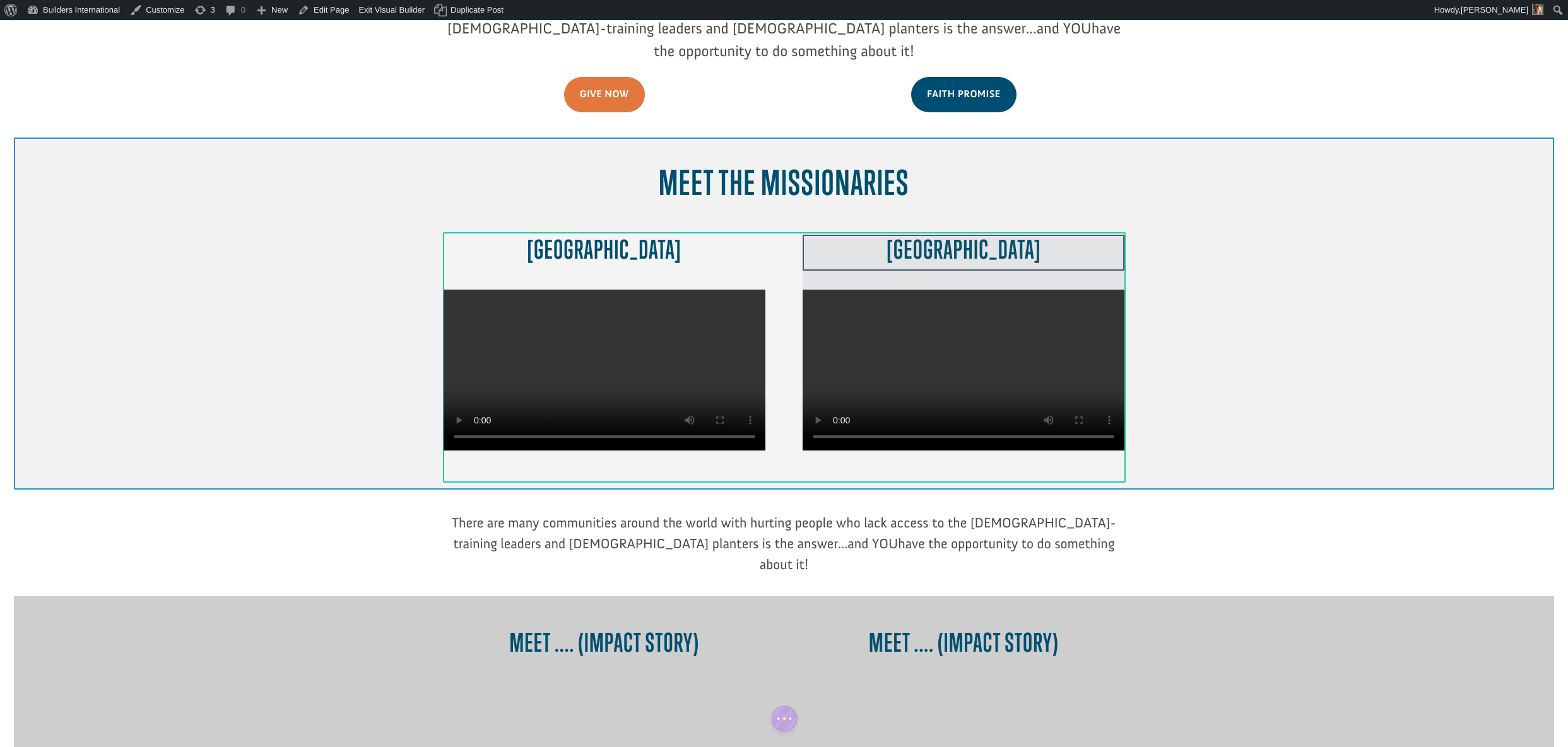
click at [937, 235] on div at bounding box center [964, 261] width 322 height 54
click at [929, 235] on div at bounding box center [964, 261] width 322 height 54
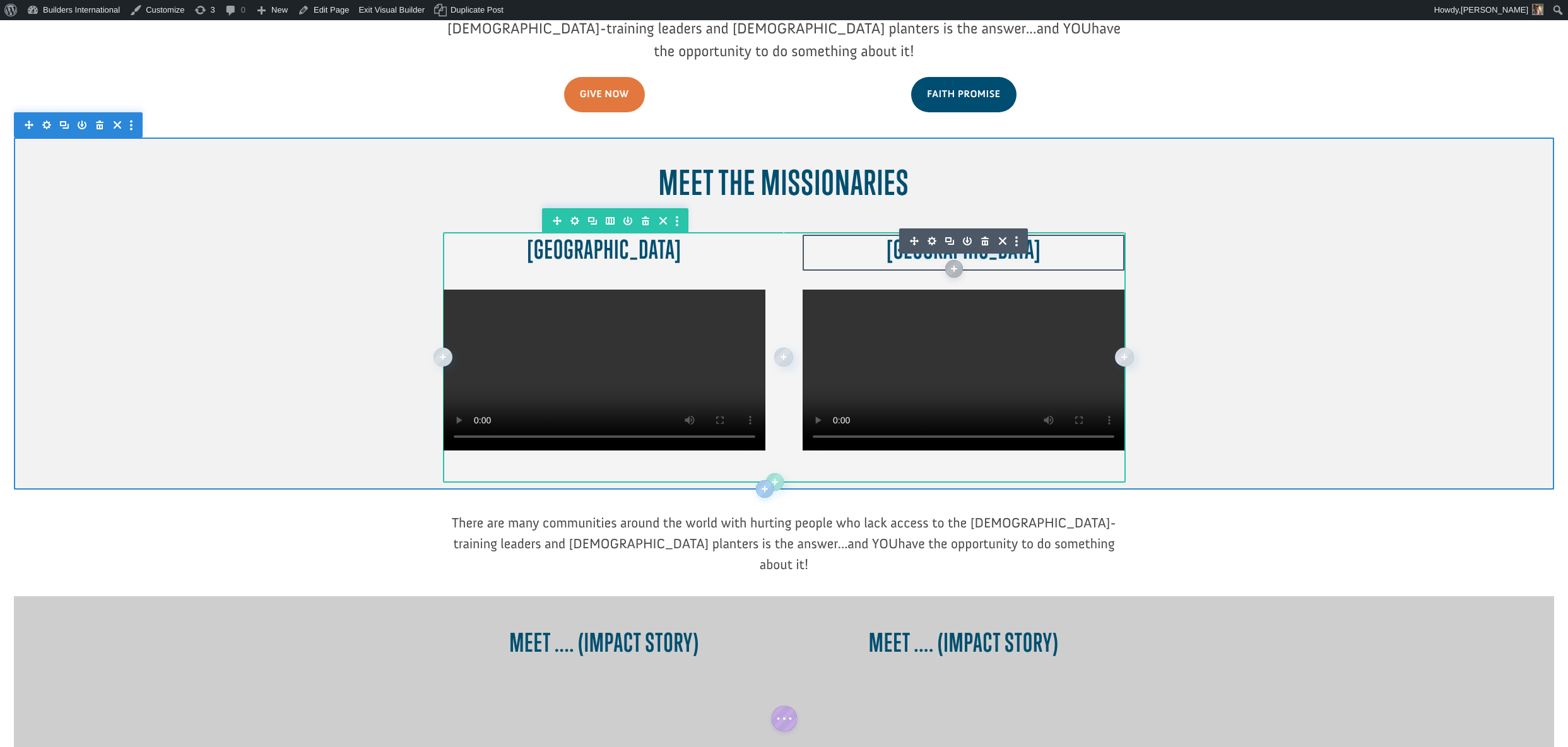
click at [931, 237] on icon "button" at bounding box center [932, 241] width 9 height 9
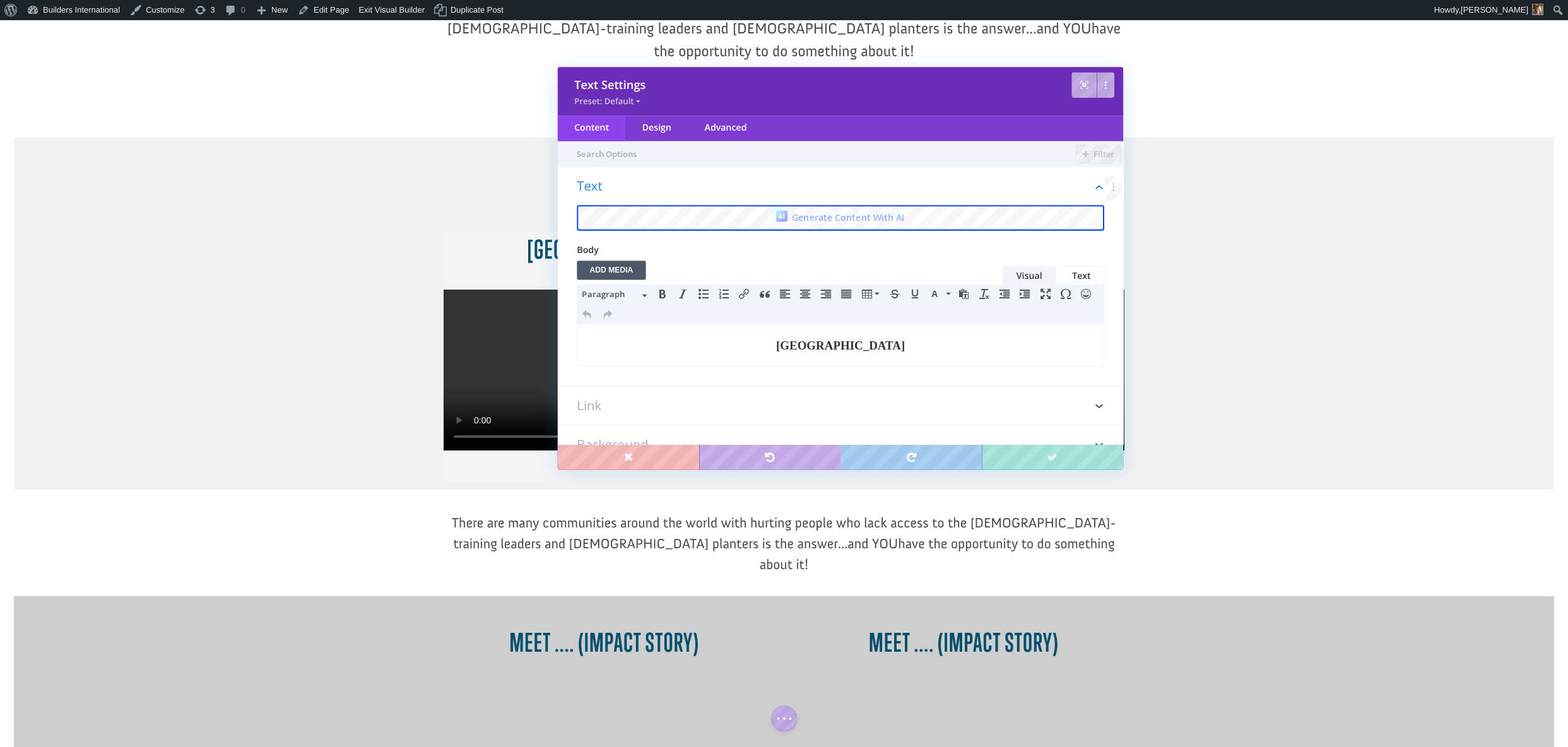
scroll to position [0, 0]
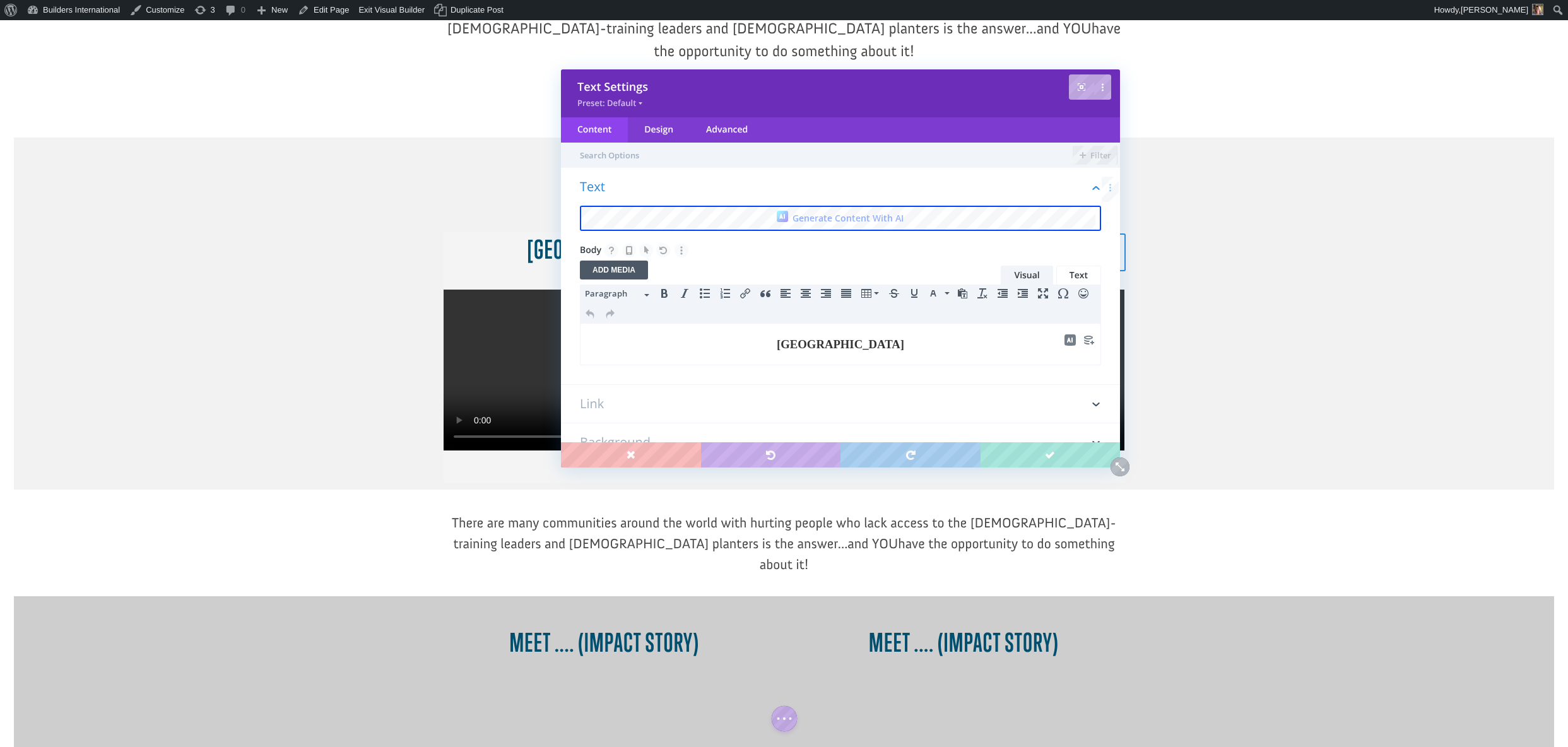
click at [926, 349] on h3 "Poland" at bounding box center [839, 344] width 506 height 17
click at [812, 344] on h3 "Poland - Earl& Tammie Shorrocks" at bounding box center [839, 344] width 506 height 17
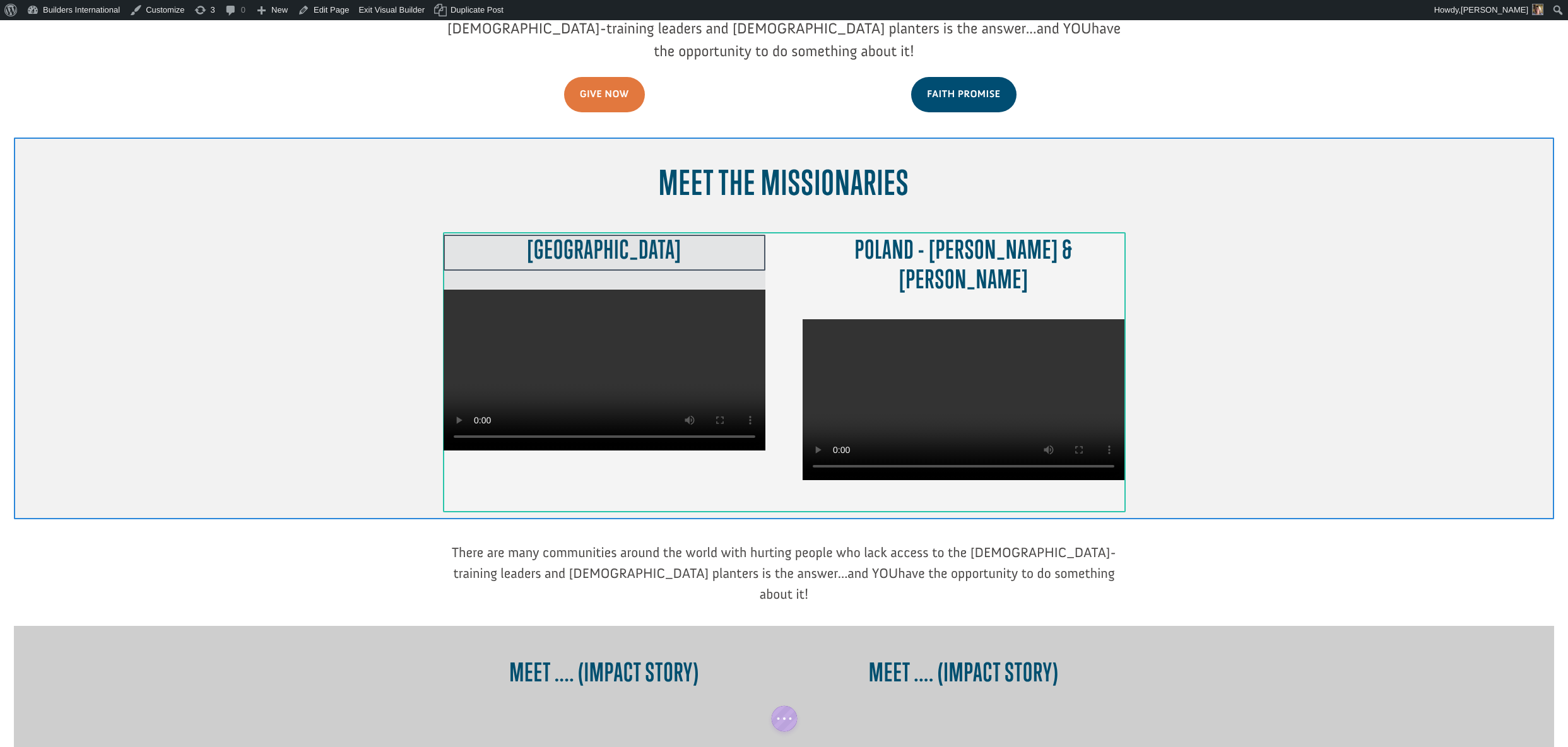
click at [645, 235] on div at bounding box center [604, 261] width 322 height 54
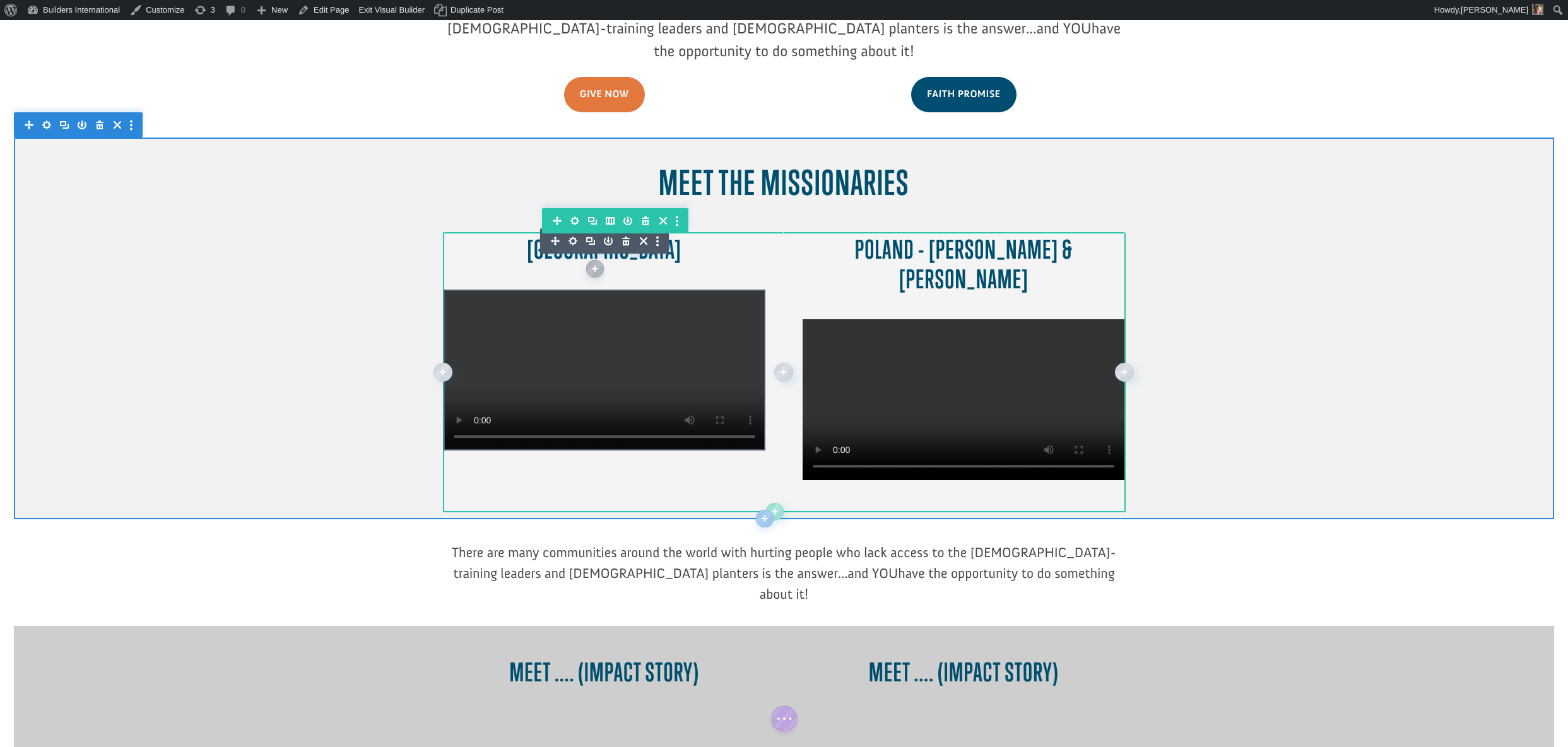
click at [573, 237] on icon "button" at bounding box center [573, 241] width 9 height 9
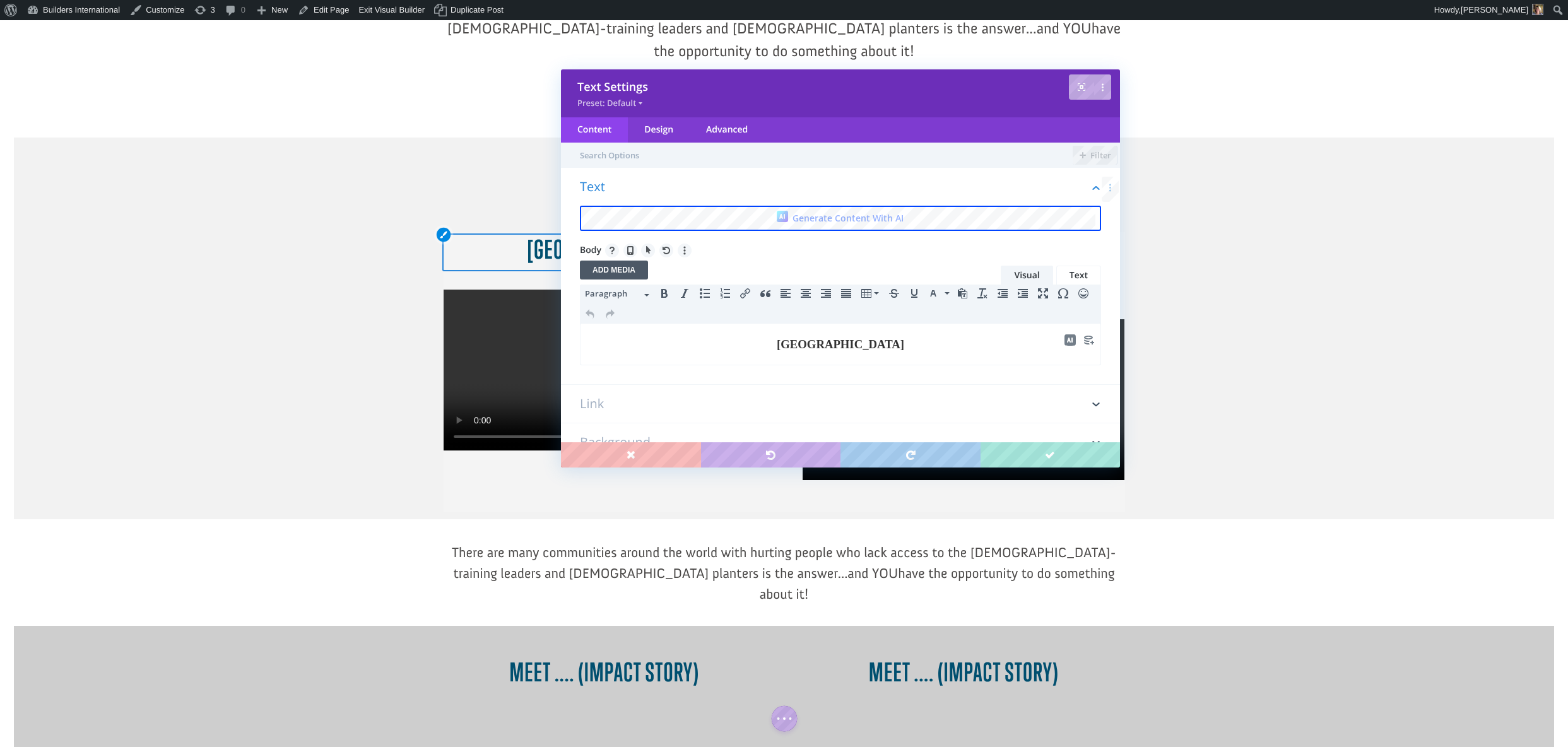
click at [879, 345] on h3 "Brussels" at bounding box center [839, 344] width 506 height 17
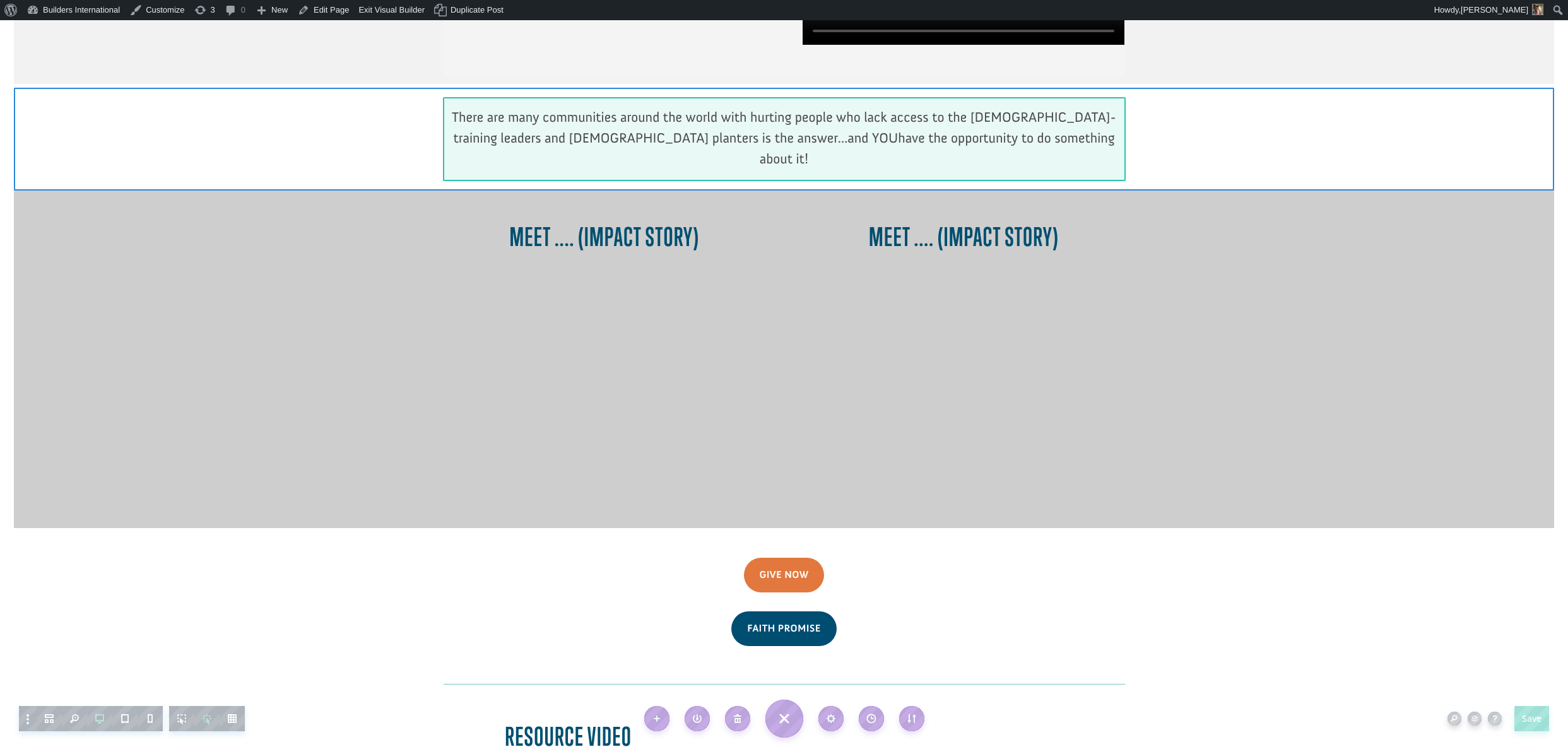
scroll to position [1113, 0]
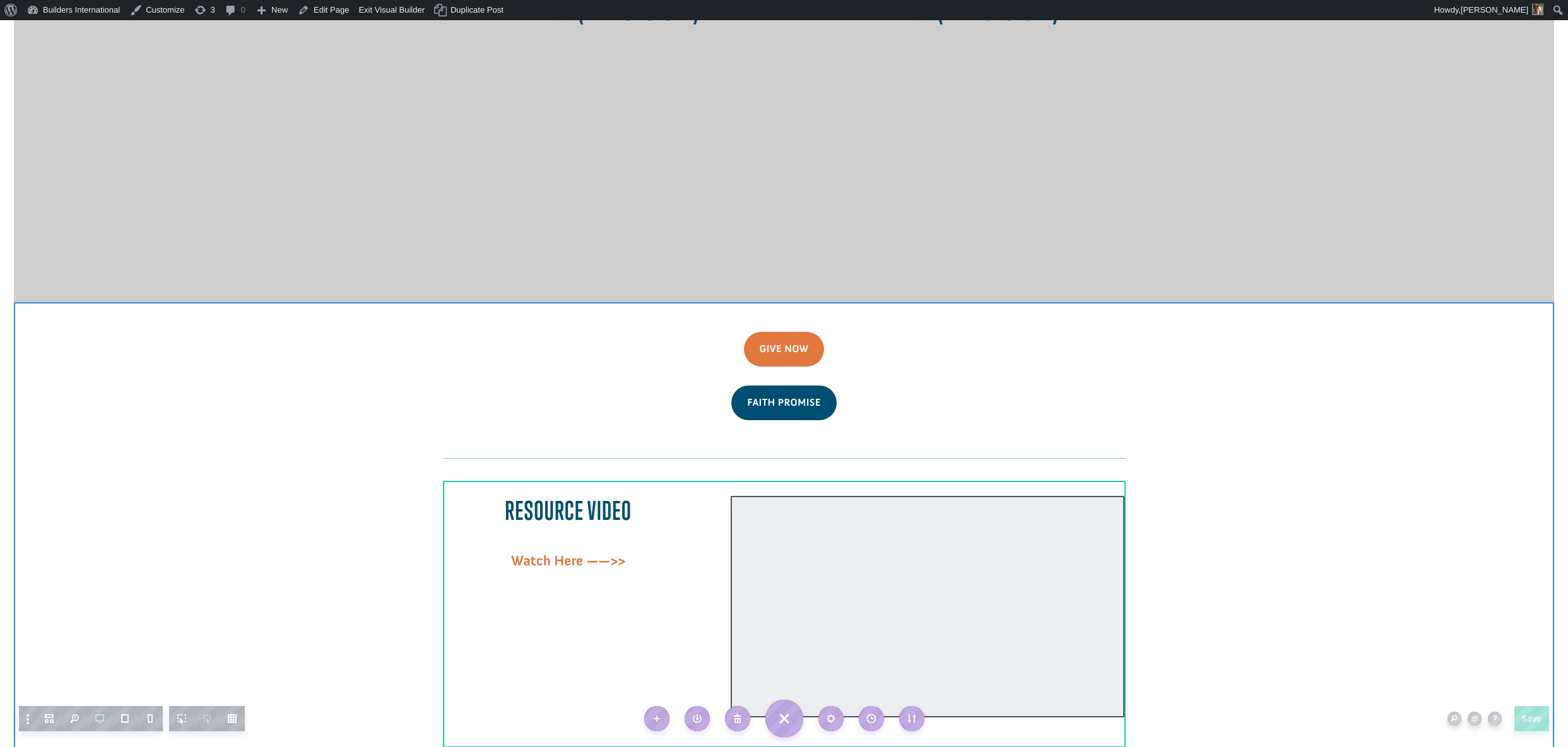
click at [837, 496] on div at bounding box center [927, 606] width 394 height 221
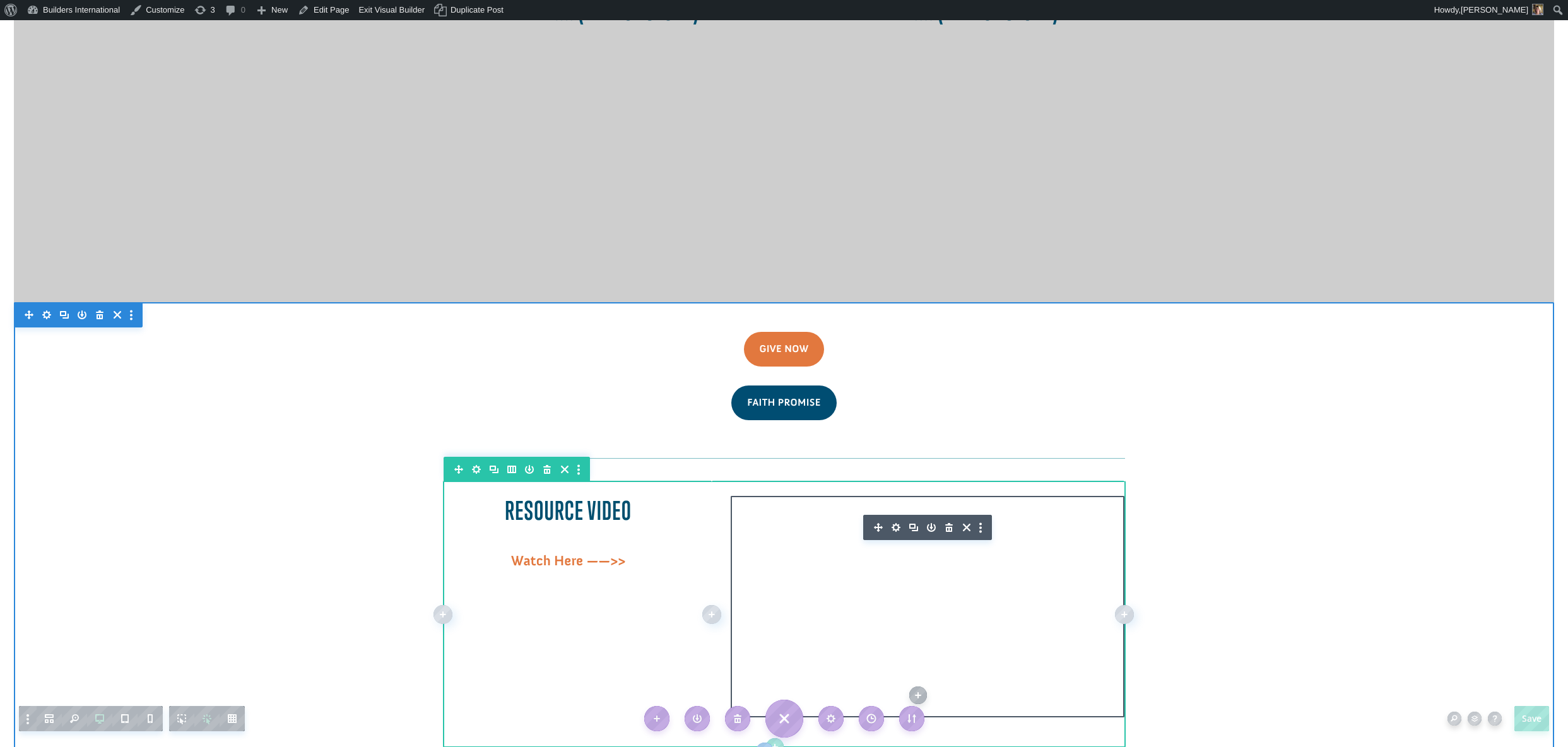
click at [893, 523] on icon "button" at bounding box center [896, 528] width 9 height 9
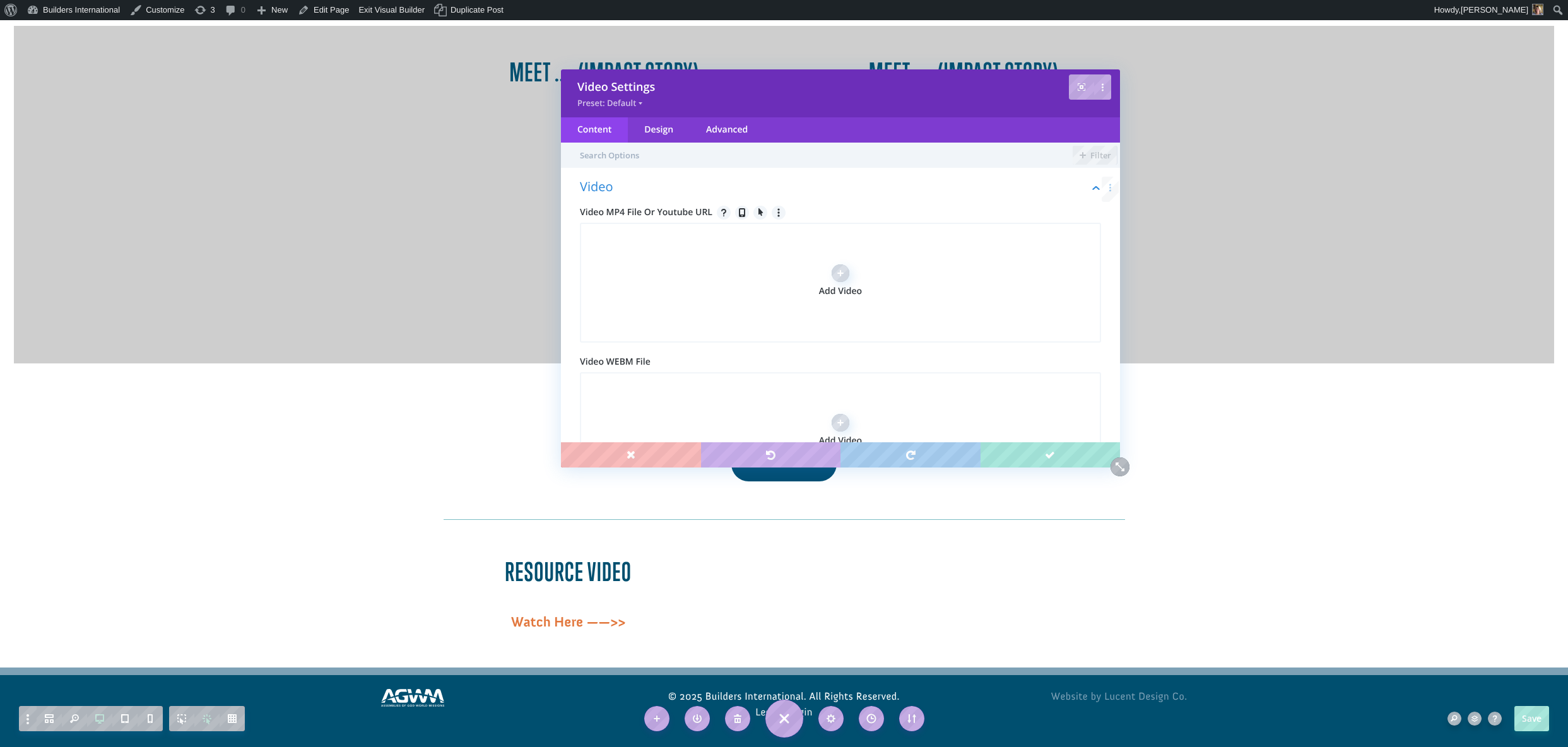
scroll to position [966, 0]
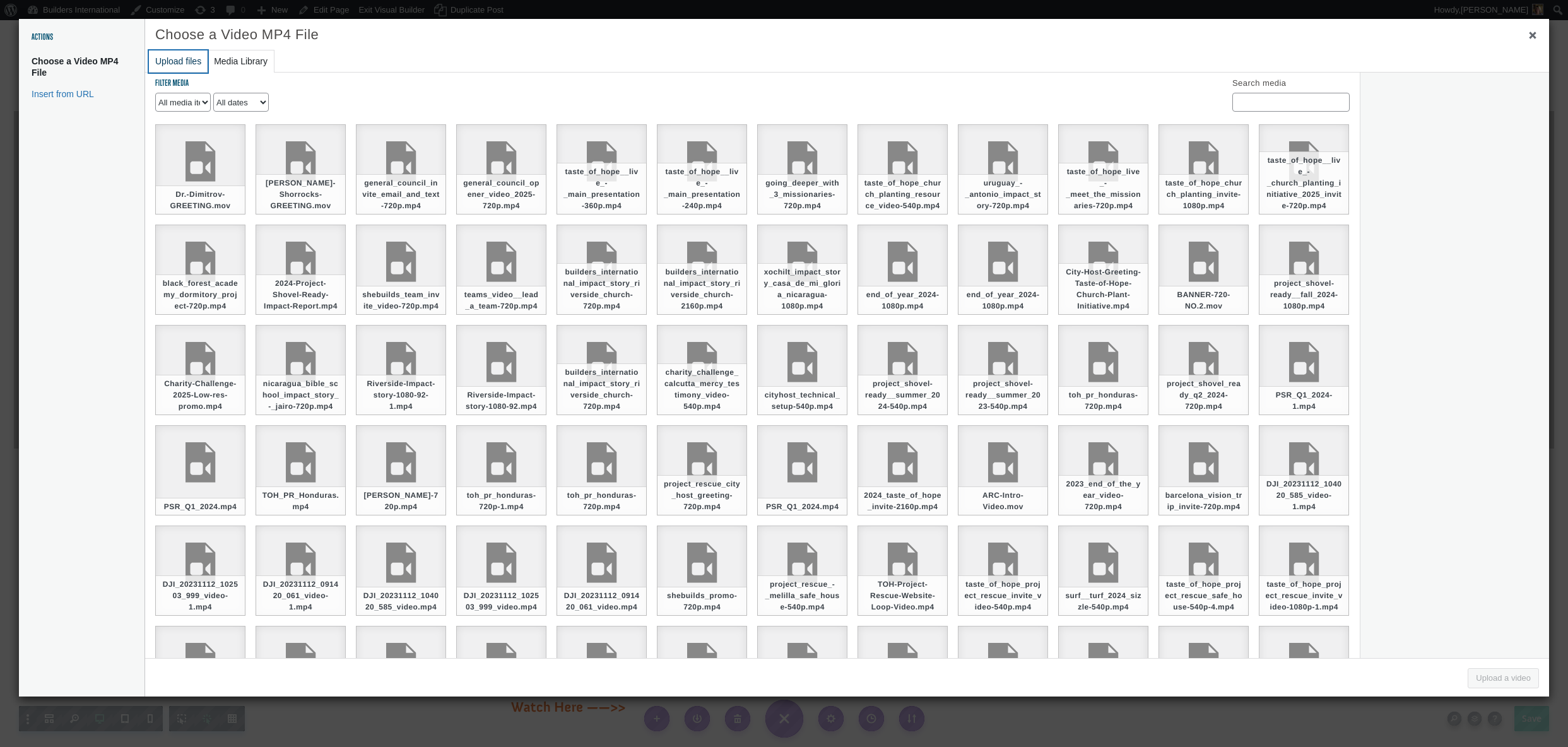
click at [169, 69] on button "Upload files" at bounding box center [178, 61] width 59 height 22
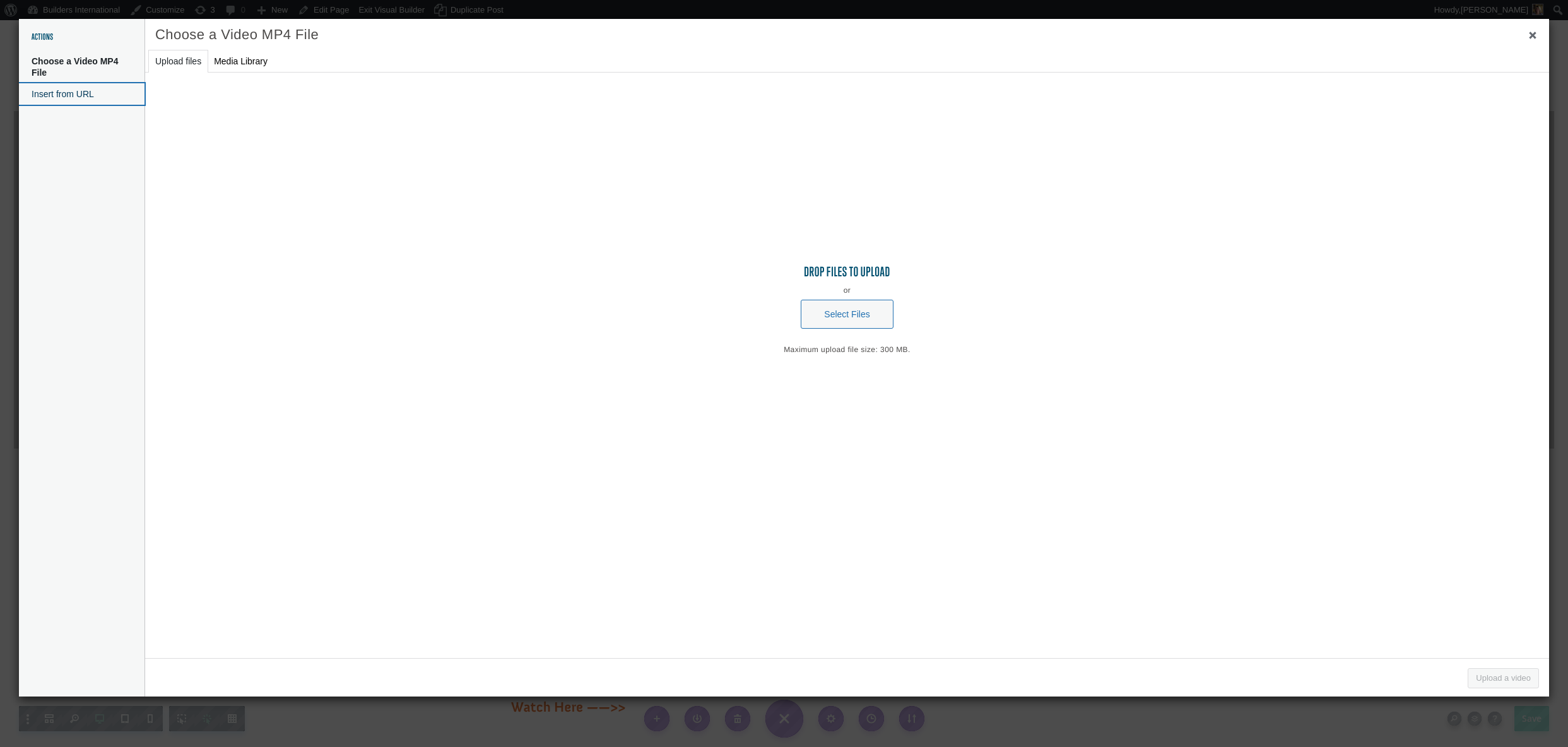
drag, startPoint x: 43, startPoint y: 90, endPoint x: 82, endPoint y: 105, distance: 41.8
click at [43, 91] on button "Insert from URL" at bounding box center [81, 93] width 125 height 21
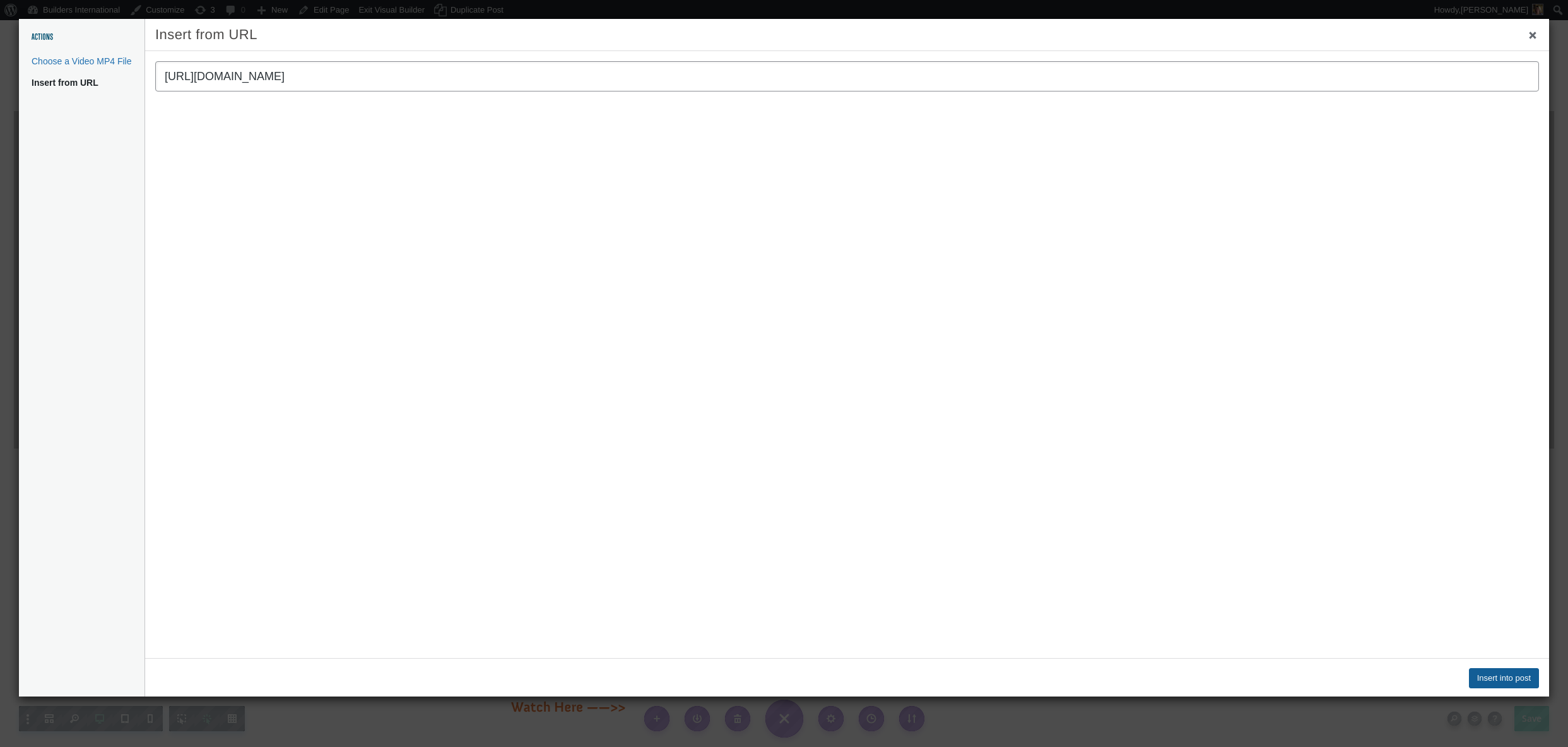
type input "https://vimeo.com/1117826974"
click at [1523, 678] on button "Insert into post" at bounding box center [1503, 678] width 70 height 20
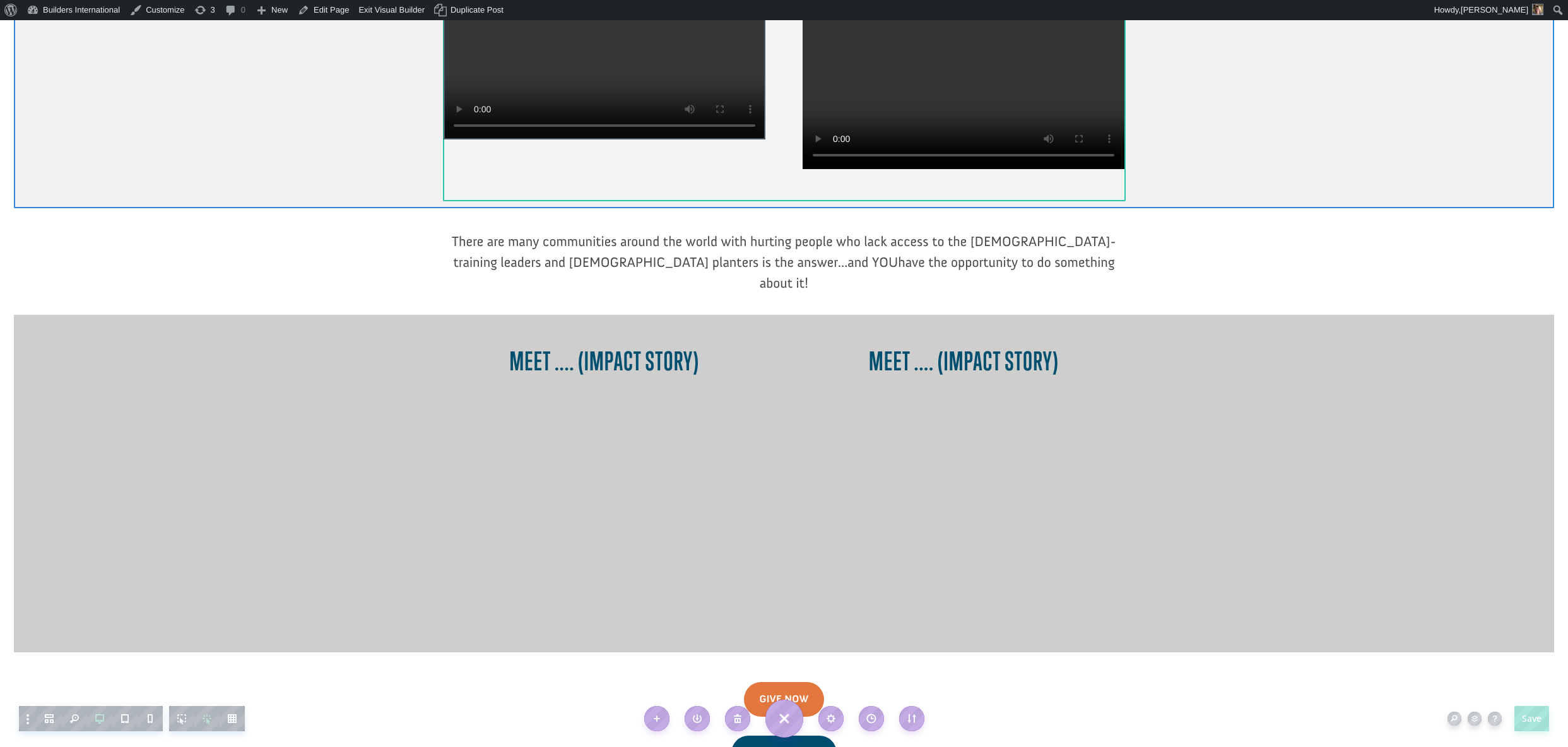
scroll to position [790, 0]
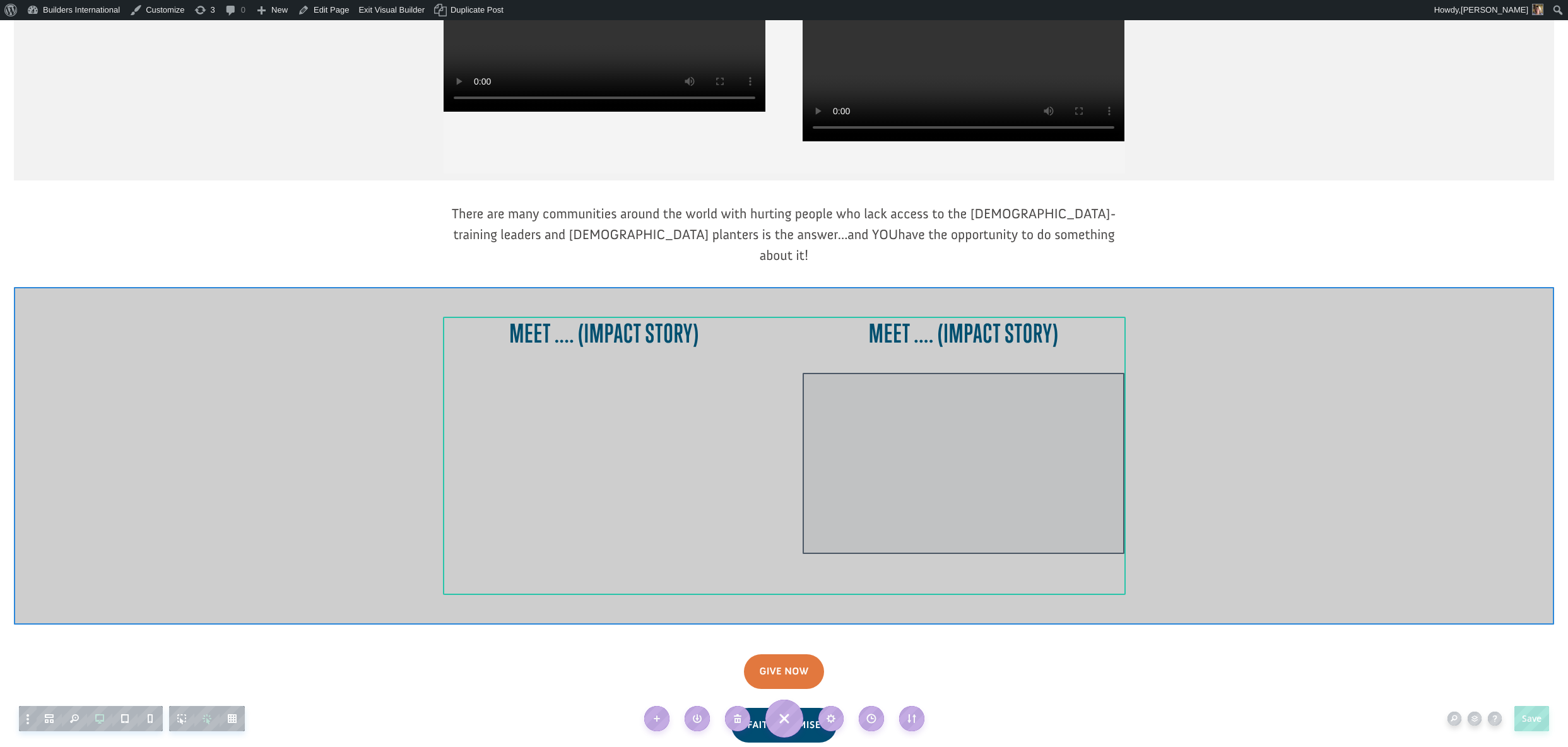
click at [990, 373] on div at bounding box center [964, 464] width 322 height 181
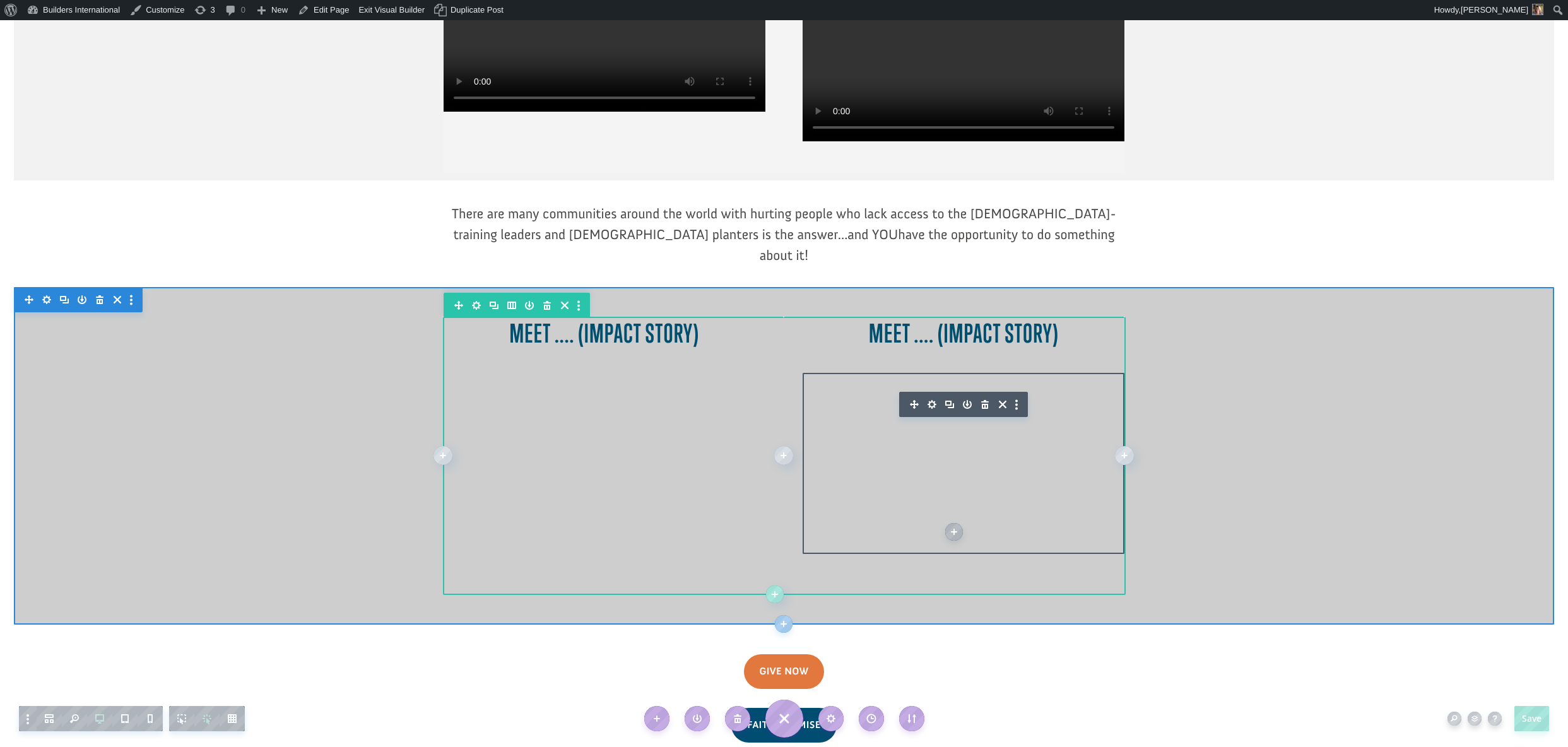
click at [932, 400] on icon "button" at bounding box center [932, 404] width 9 height 9
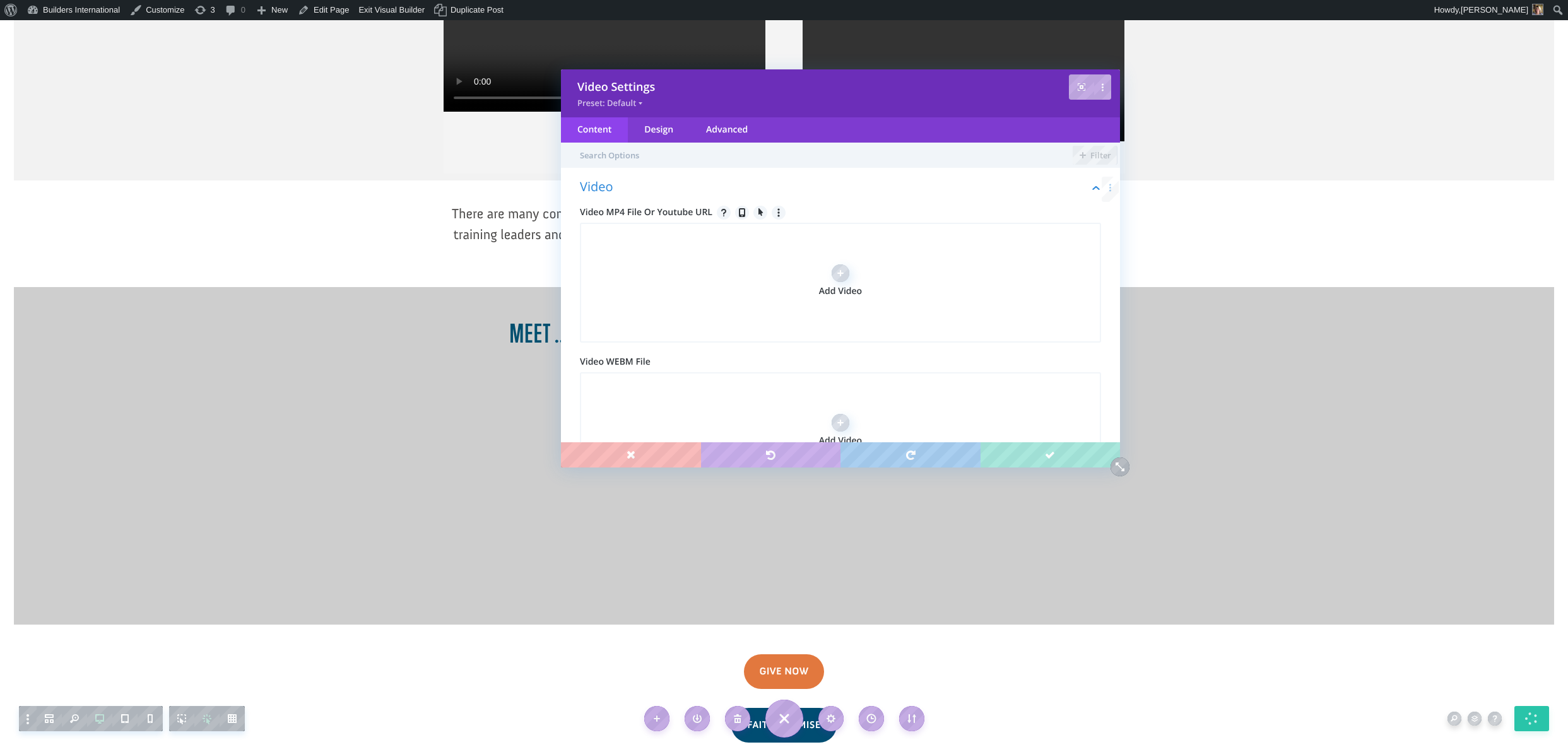
click at [827, 275] on div "Add Video" at bounding box center [840, 283] width 43 height 37
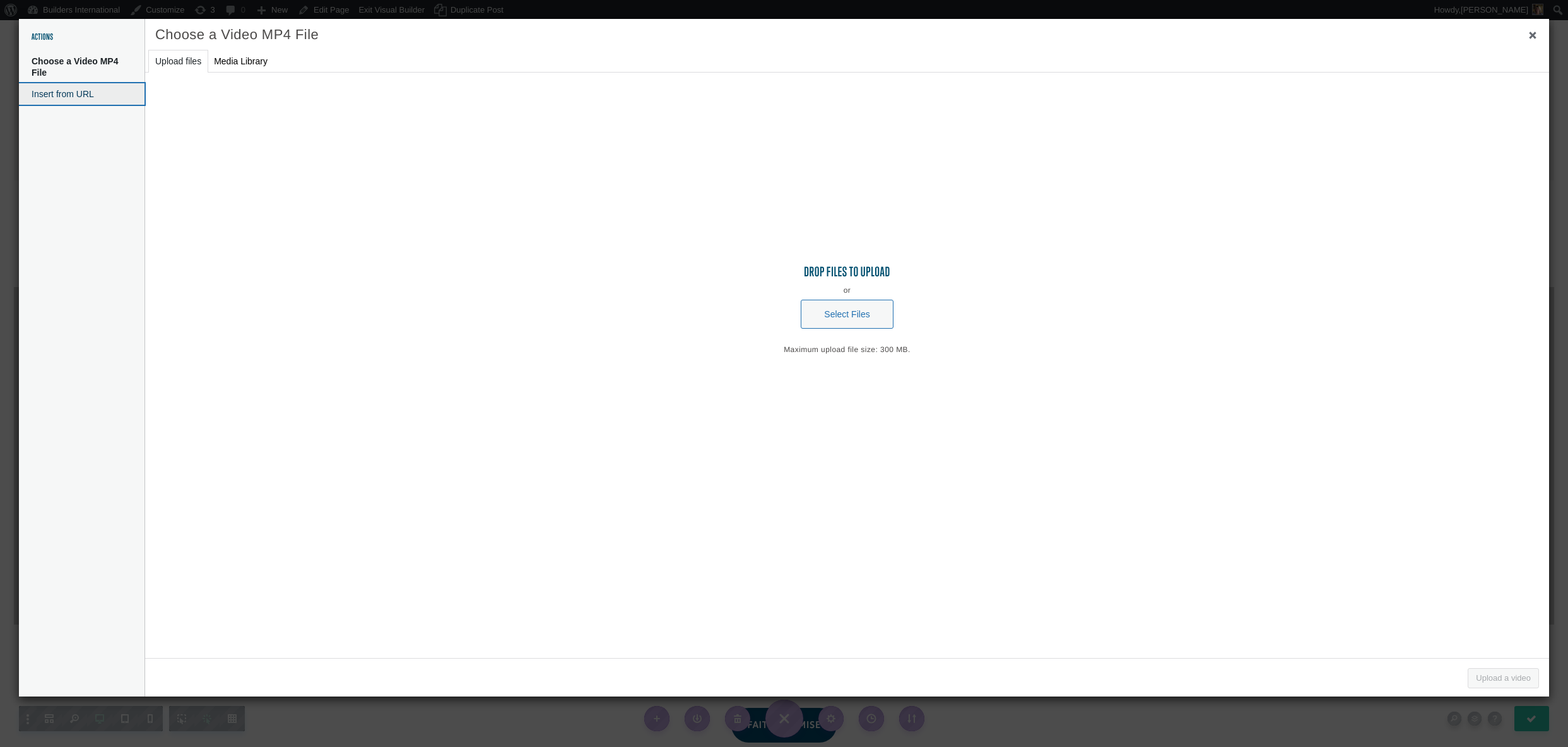
click at [51, 92] on button "Insert from URL" at bounding box center [81, 93] width 125 height 21
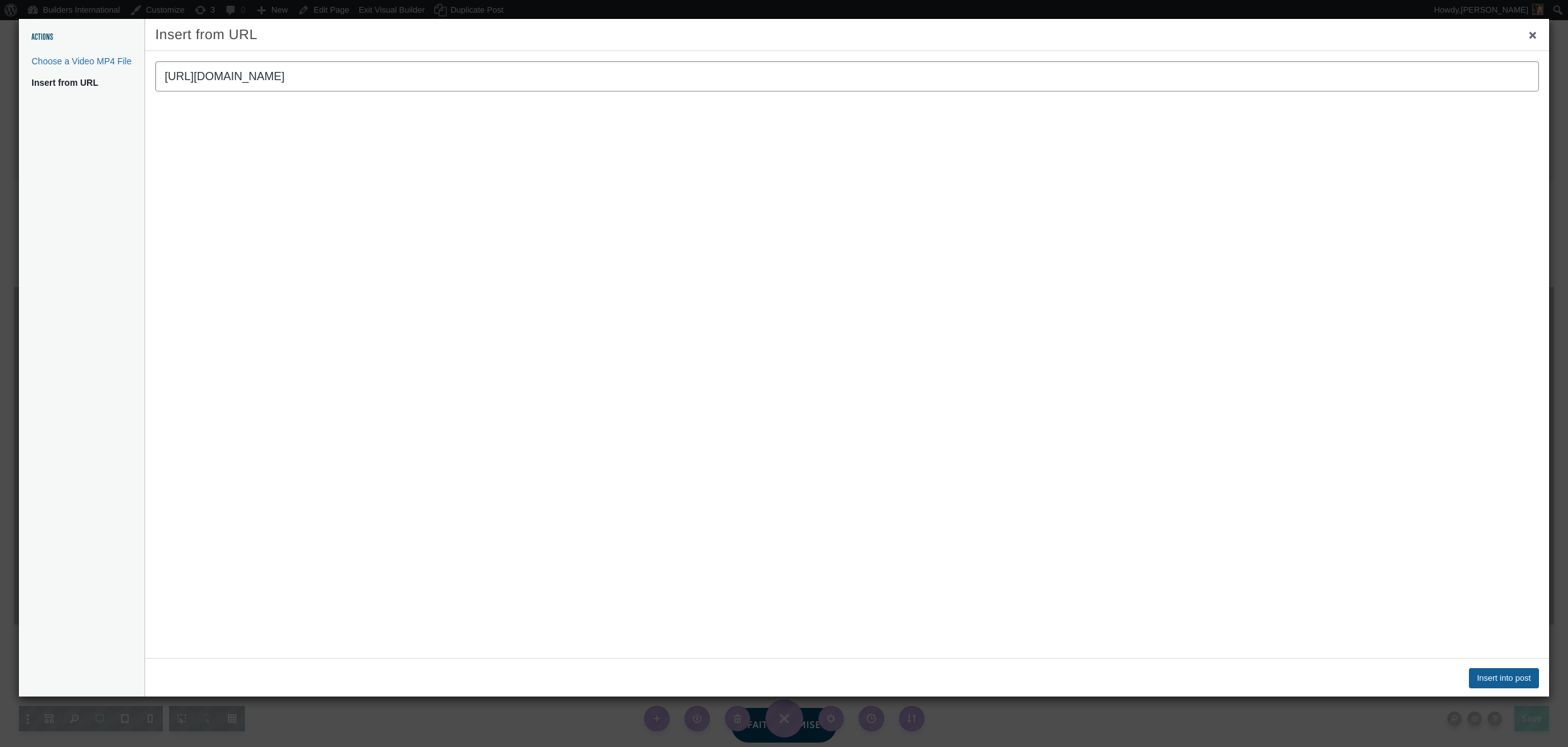
type input "https://vimeo.com/1116490947"
click at [1488, 678] on button "Insert into post" at bounding box center [1503, 678] width 70 height 20
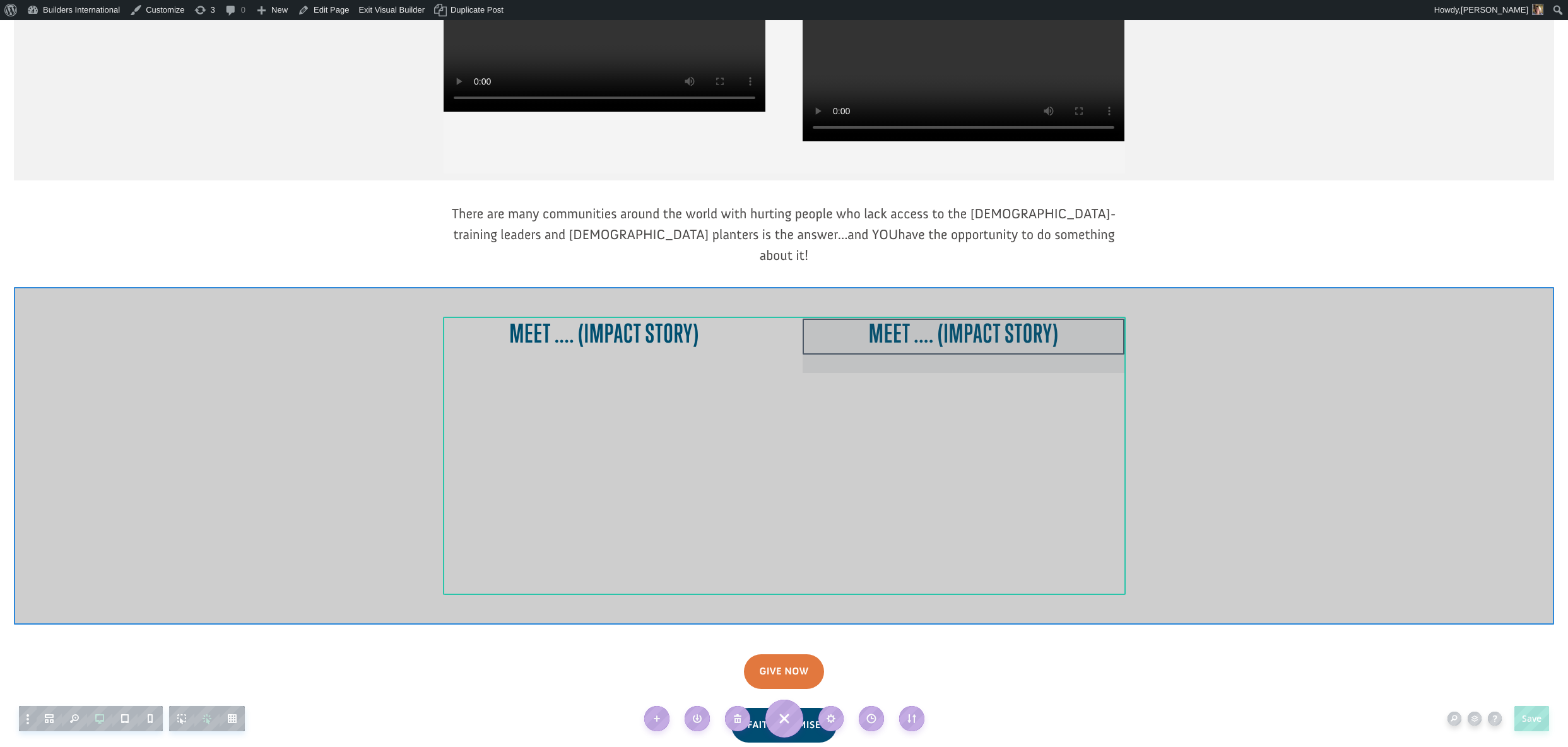
click at [957, 318] on div at bounding box center [964, 345] width 322 height 54
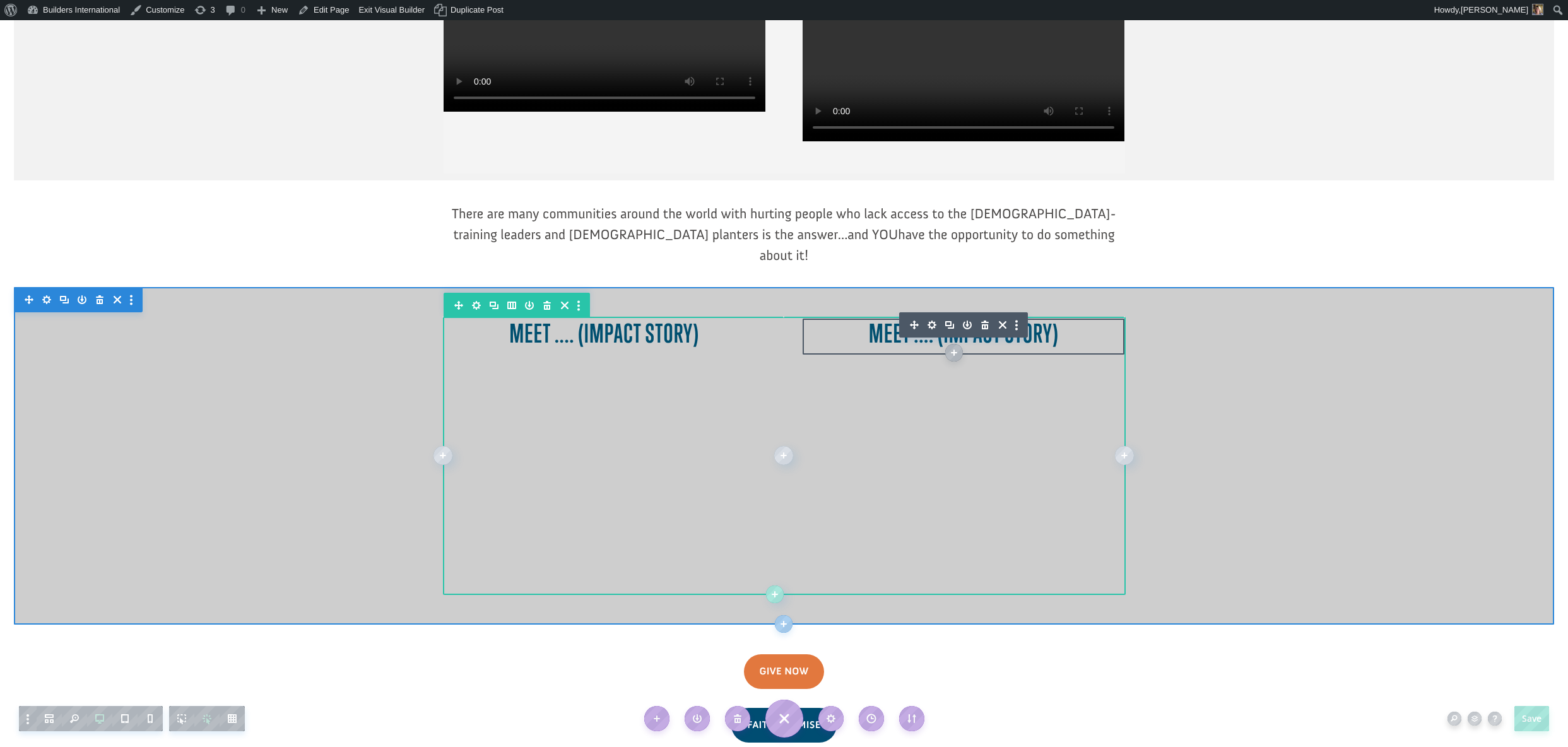
click at [933, 321] on icon "button" at bounding box center [932, 325] width 9 height 9
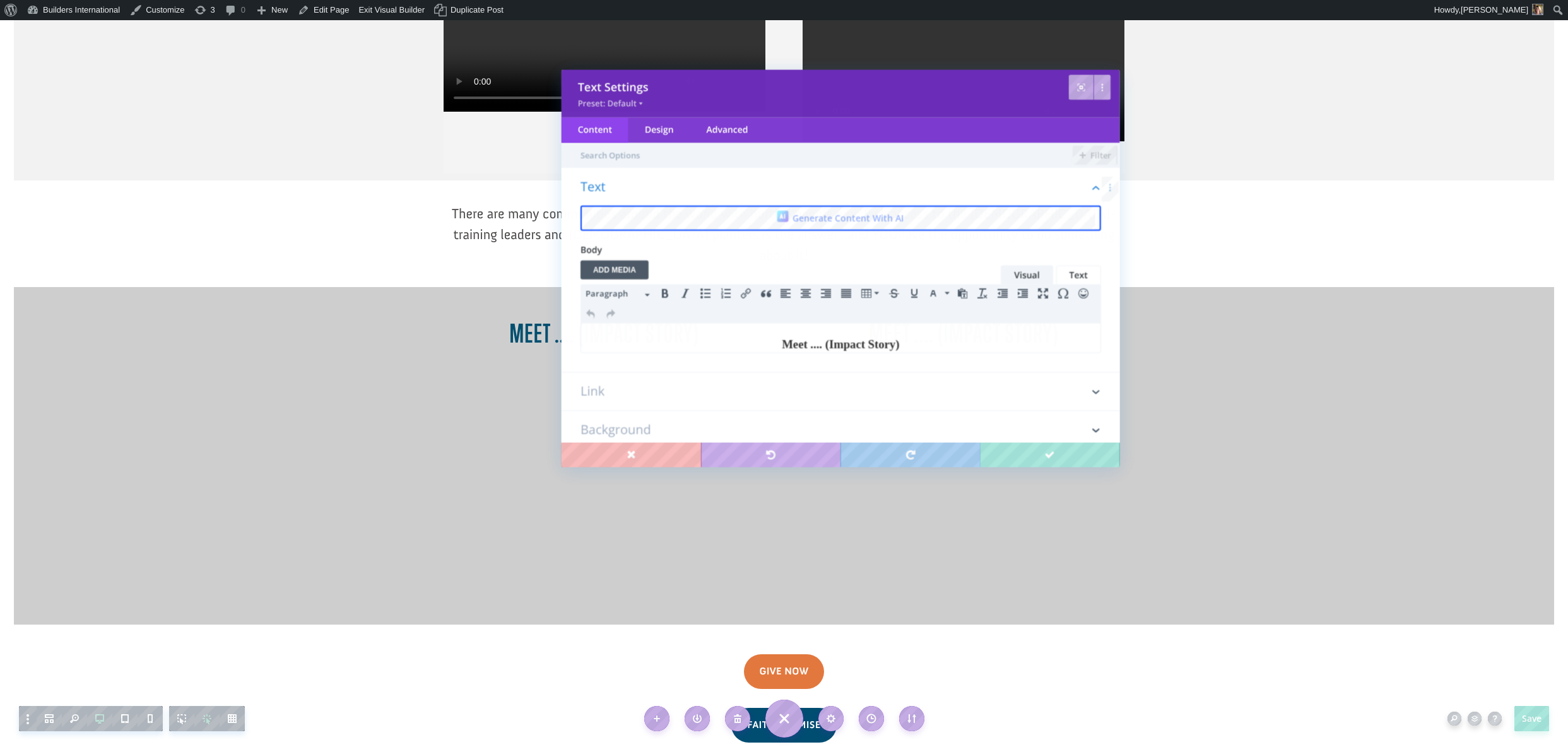
scroll to position [0, 0]
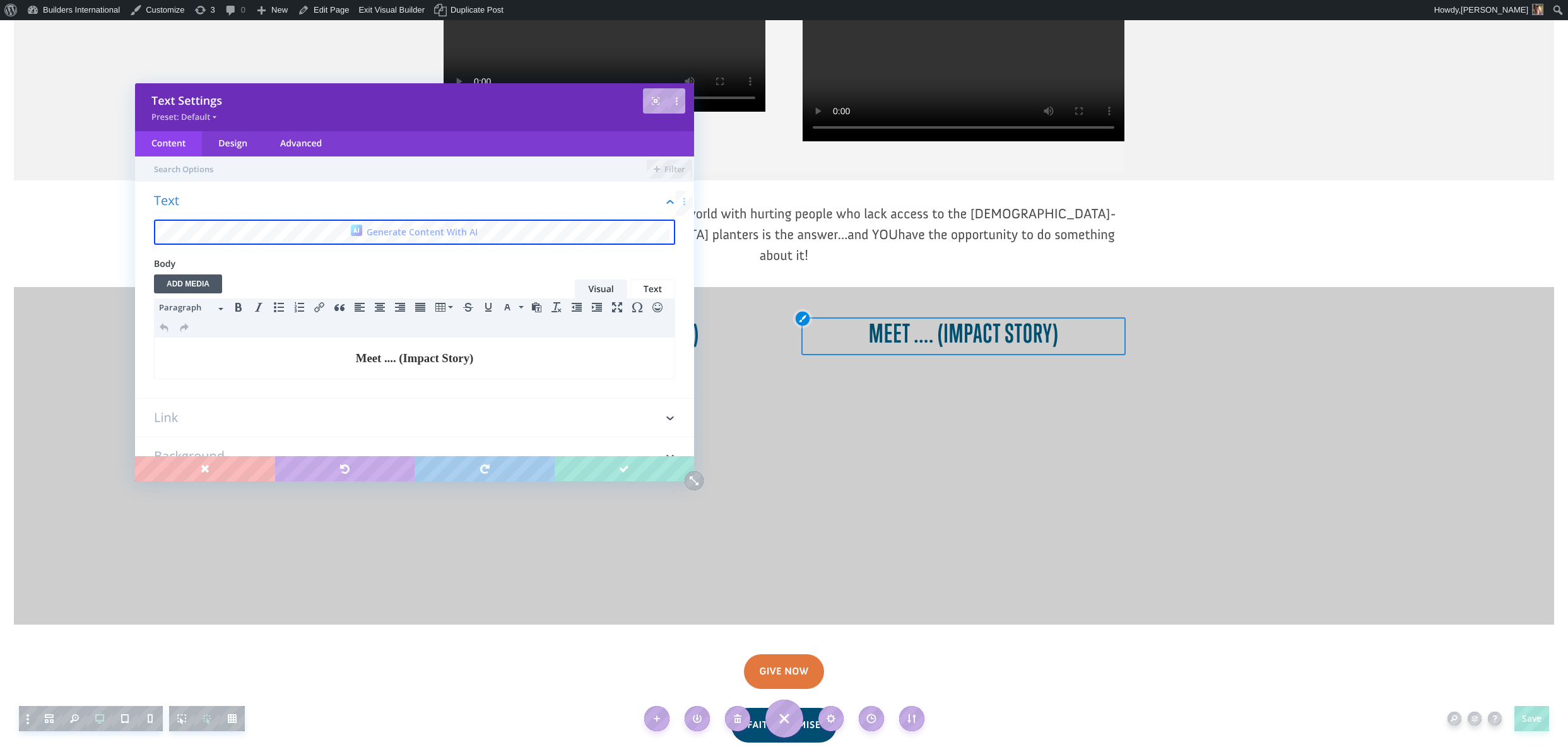
drag, startPoint x: 681, startPoint y: 88, endPoint x: 303, endPoint y: 99, distance: 378.2
click at [303, 96] on div "Text Settings Preset: Default" at bounding box center [414, 107] width 559 height 48
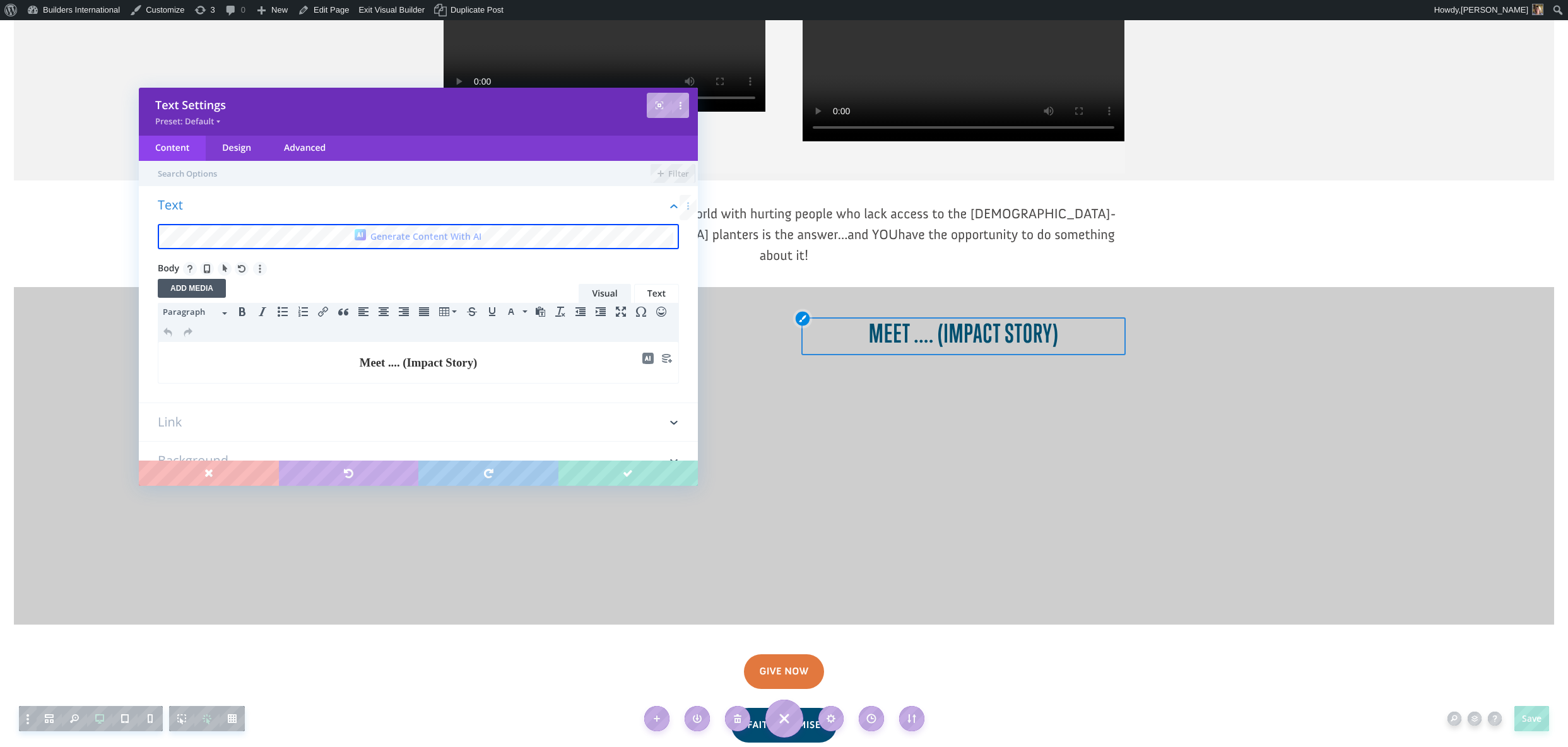
click at [494, 363] on h3 "Meet .... (Impact Story)" at bounding box center [418, 362] width 506 height 17
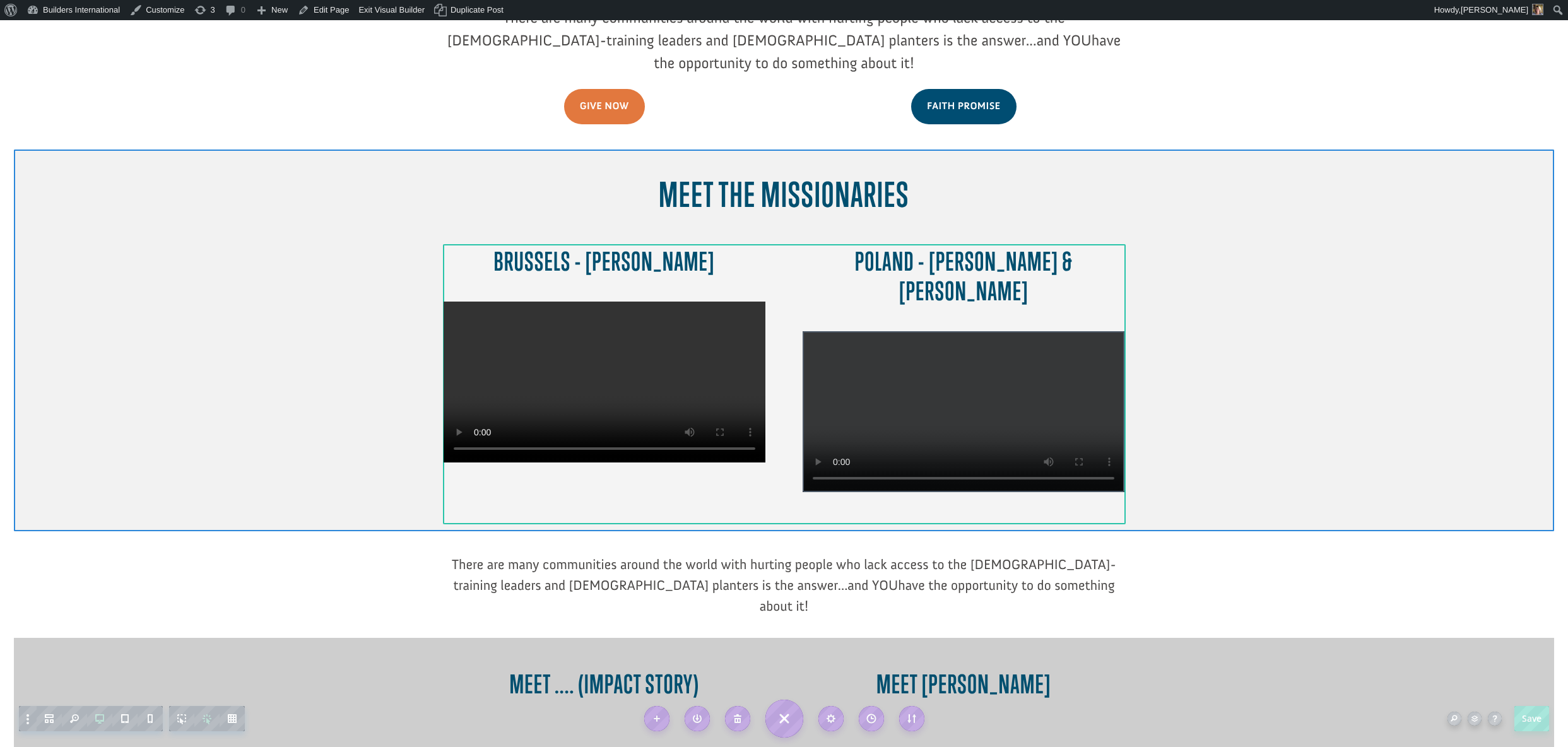
scroll to position [435, 0]
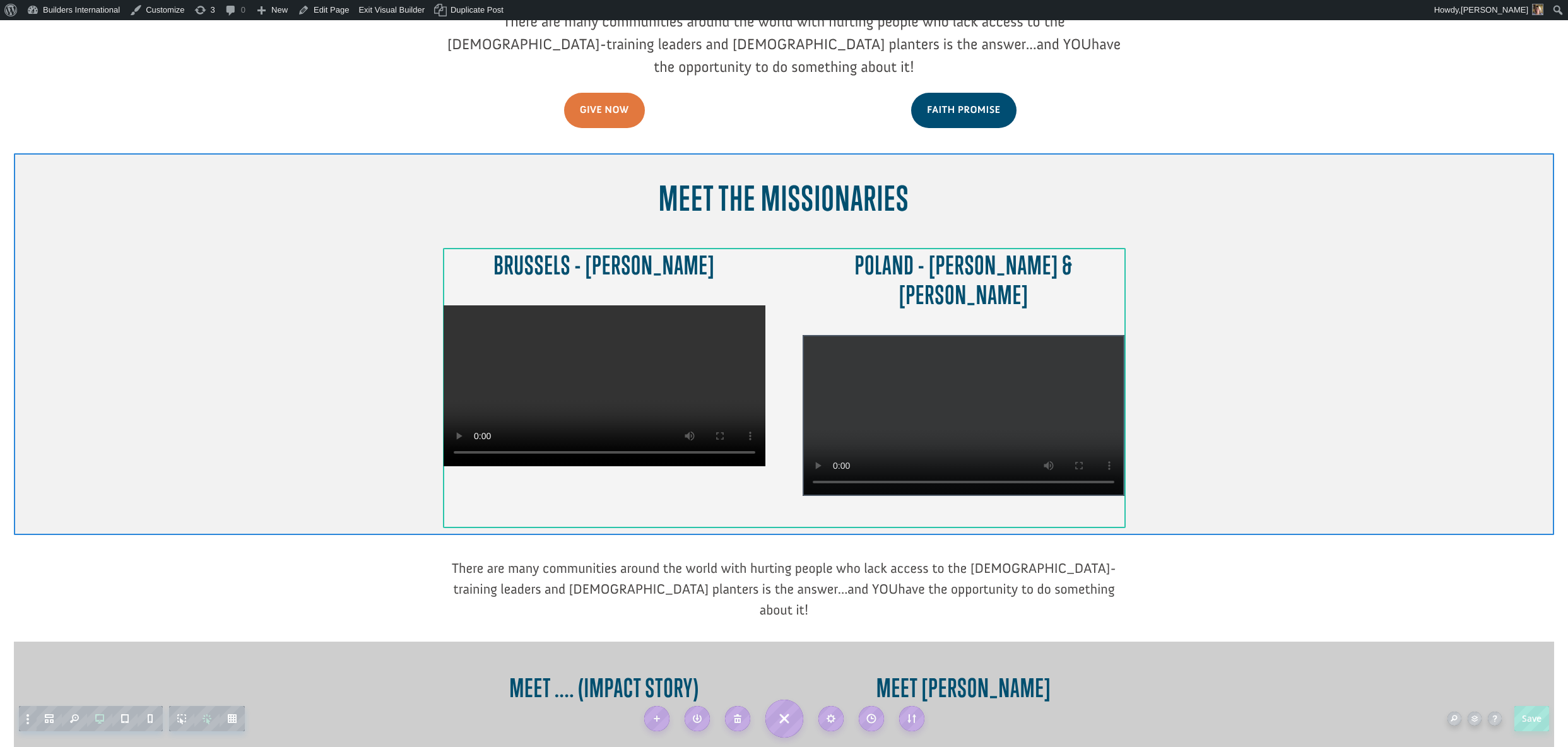
click at [858, 335] on div at bounding box center [964, 415] width 322 height 161
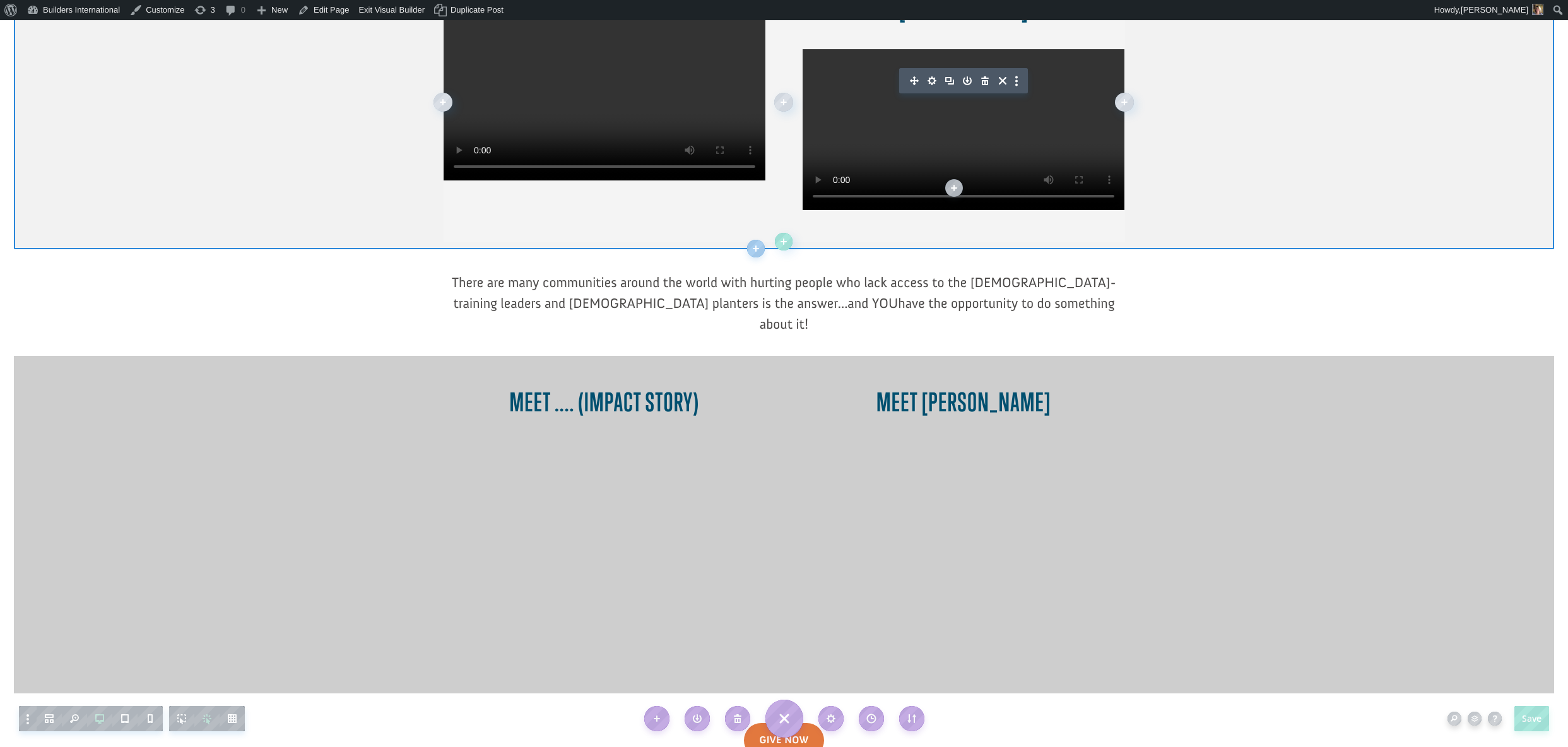
scroll to position [755, 0]
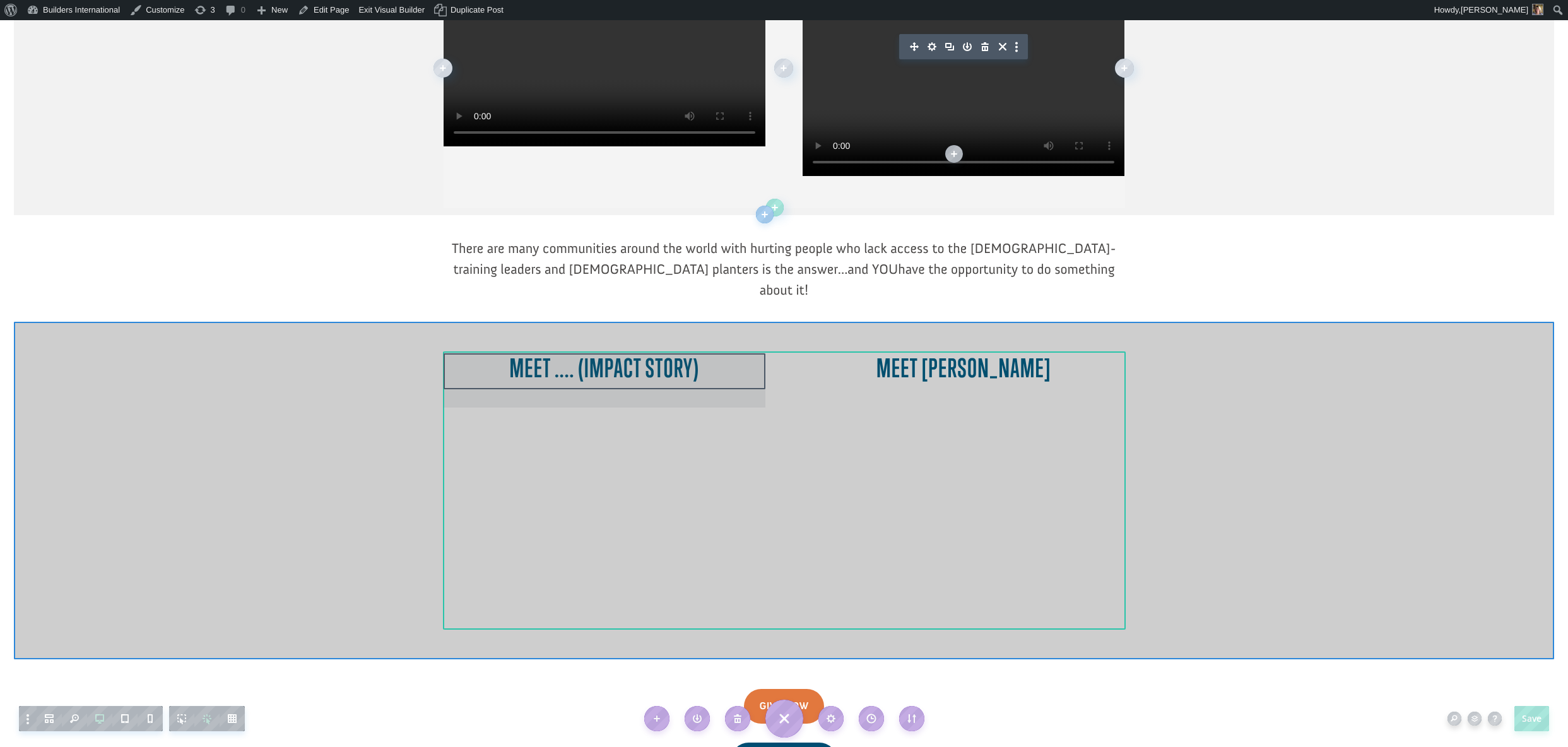
click at [699, 353] on div at bounding box center [604, 379] width 322 height 54
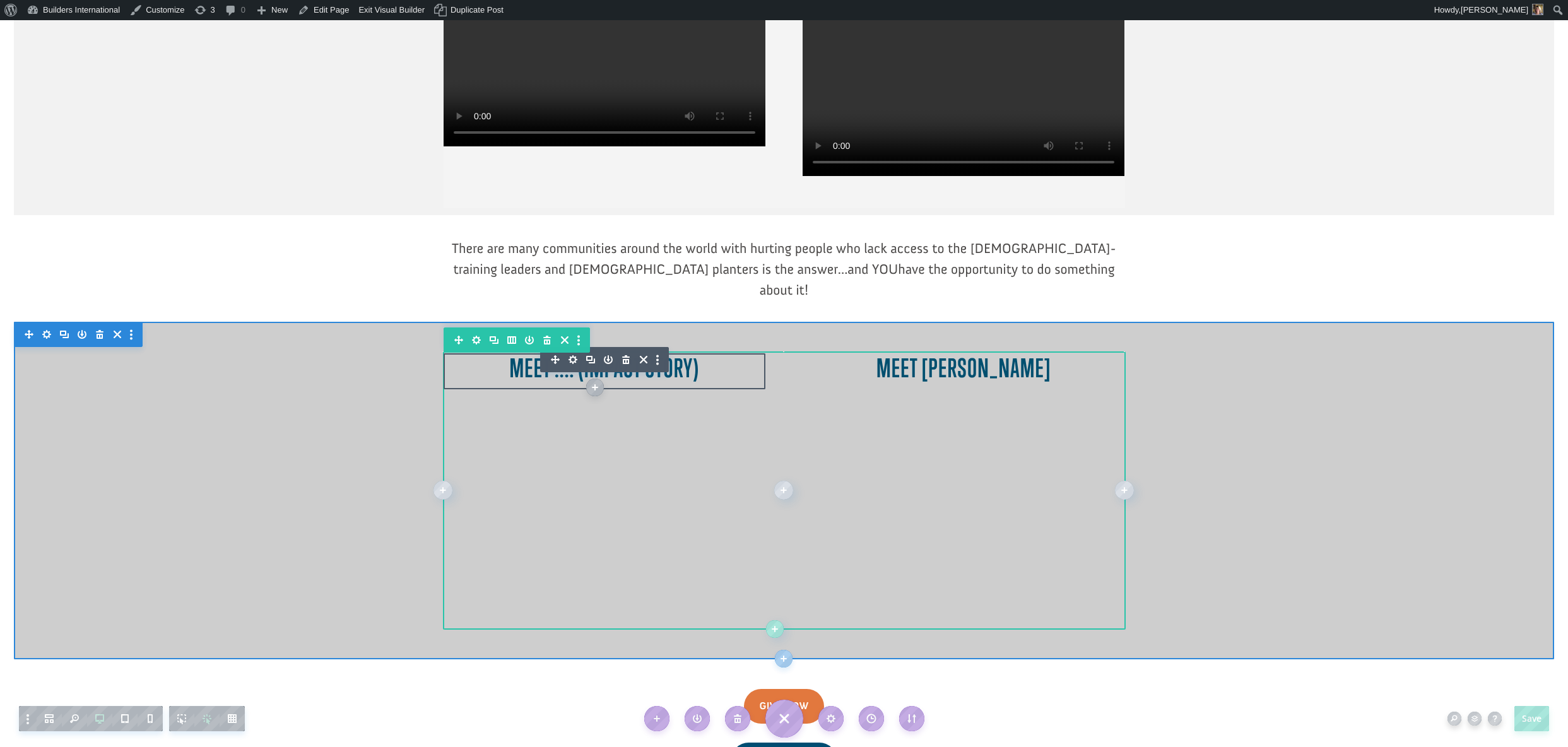
click at [698, 353] on h3 "Meet .... (Impact Story)" at bounding box center [604, 370] width 322 height 36
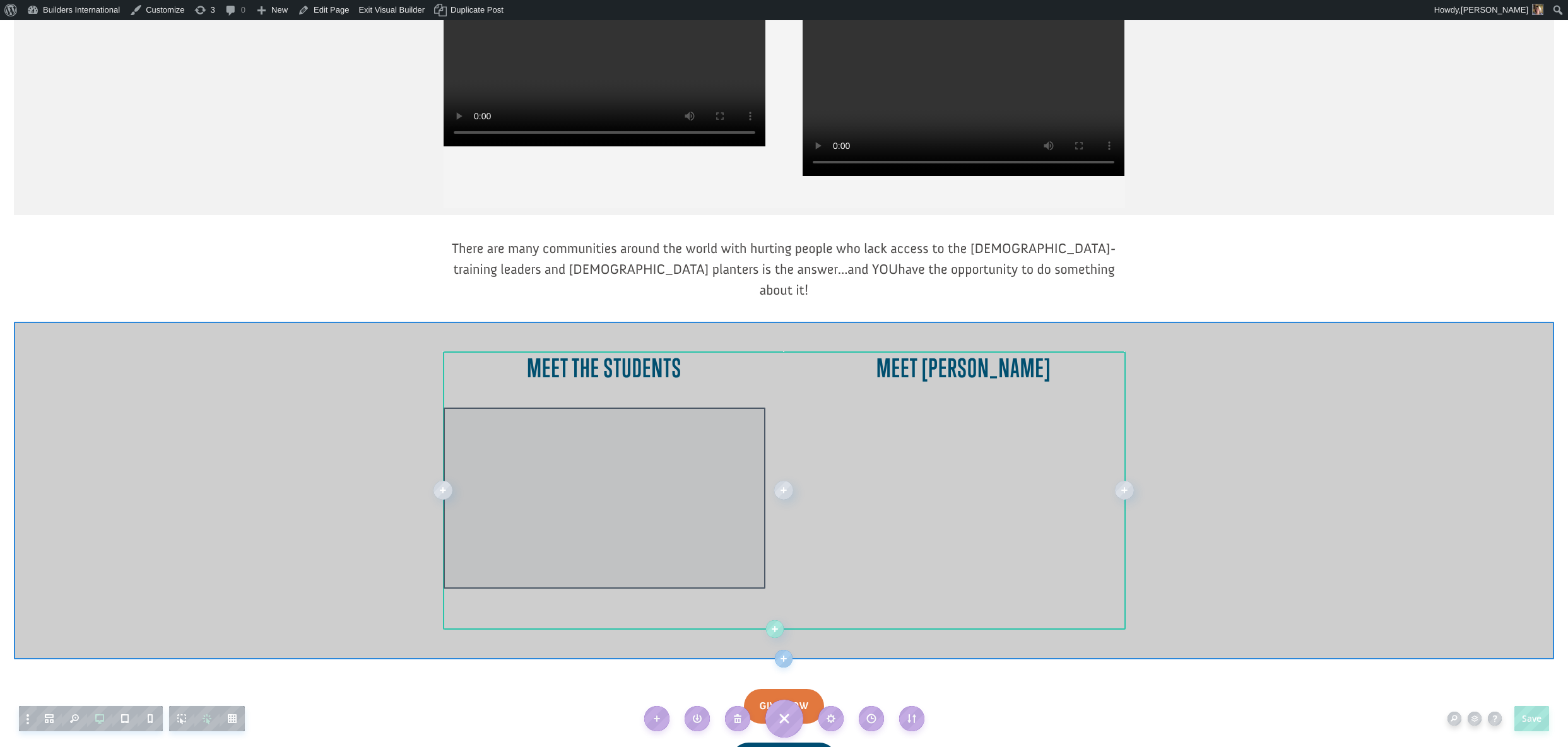
click at [652, 408] on div at bounding box center [604, 498] width 322 height 181
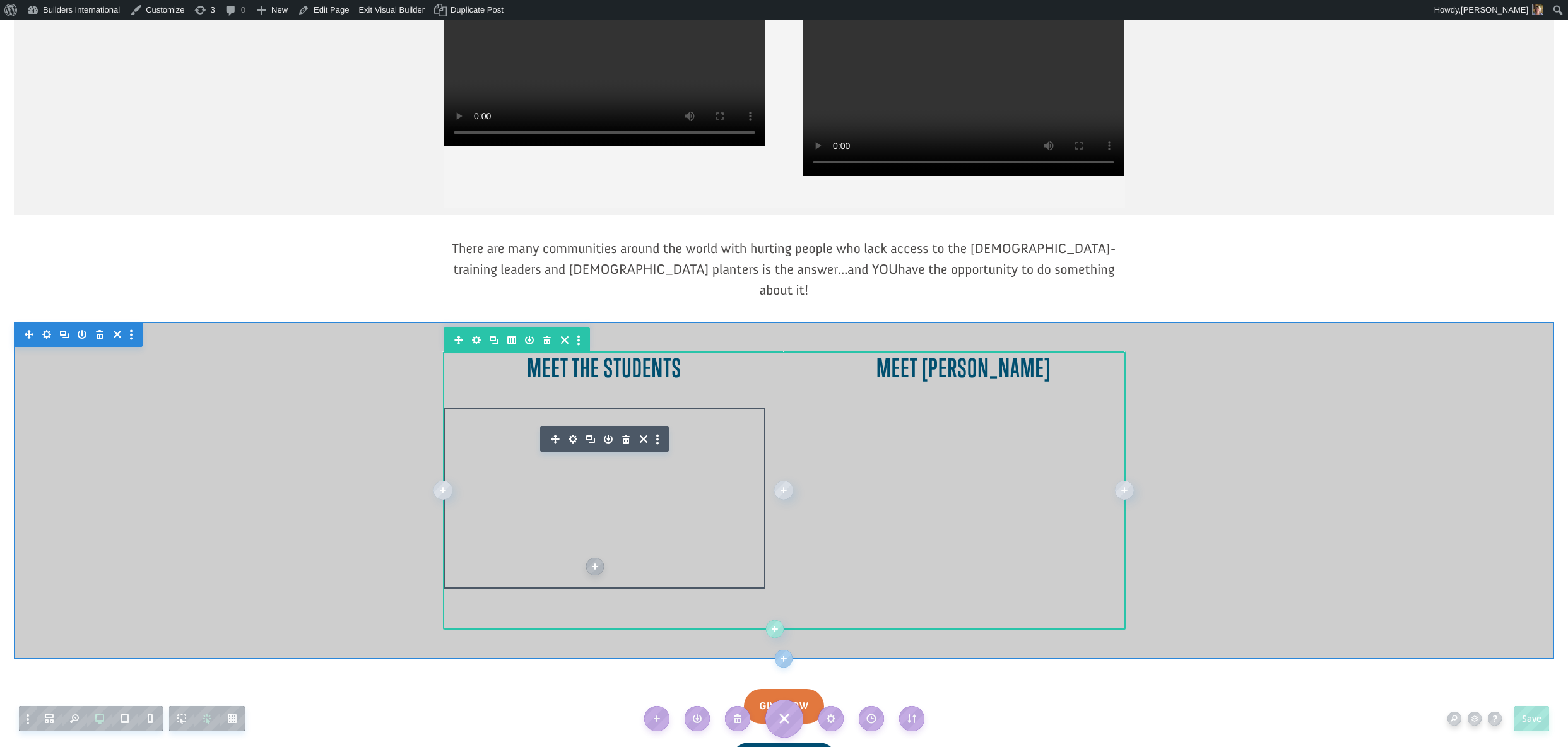
click at [573, 434] on icon "button" at bounding box center [573, 439] width 9 height 9
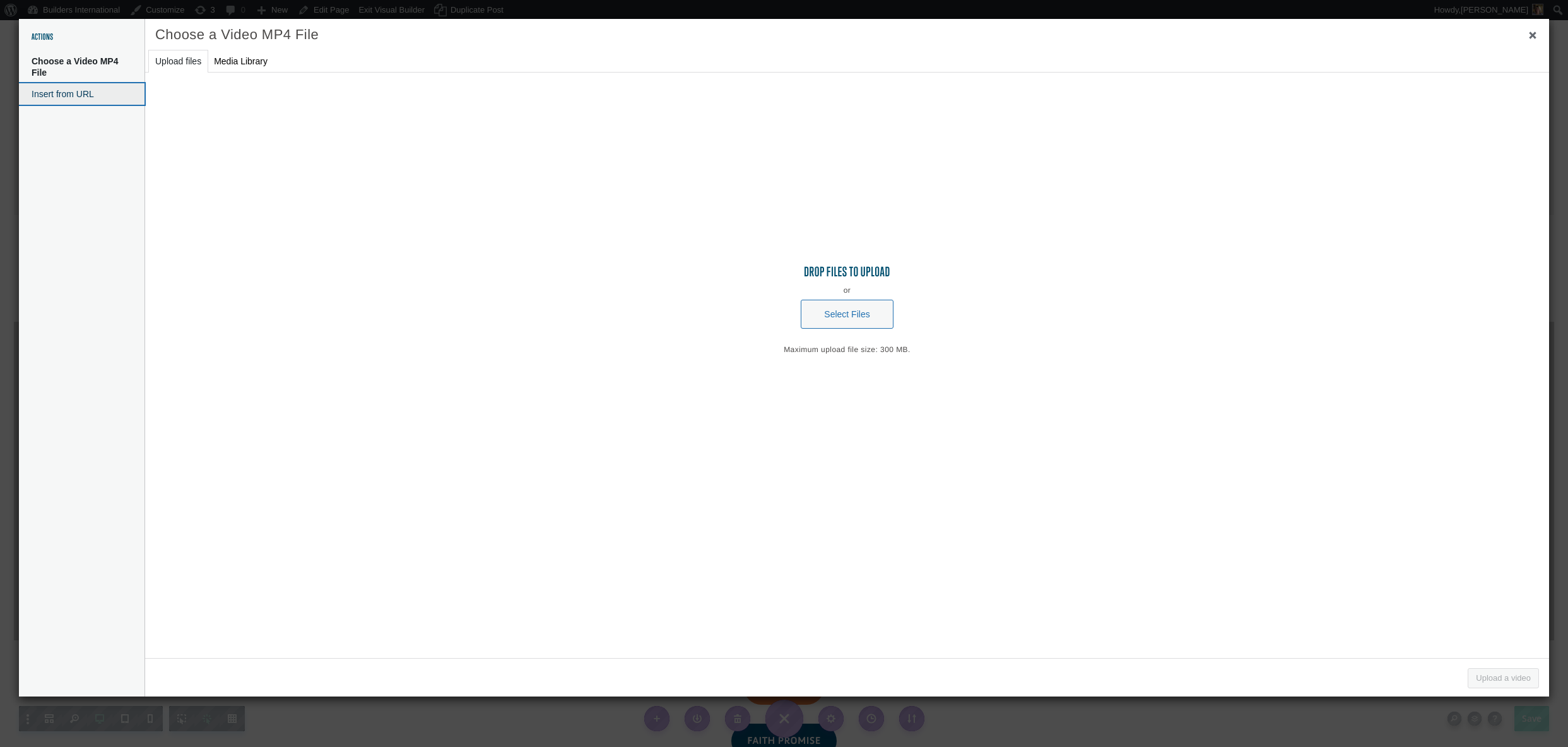
click at [88, 91] on button "Insert from URL" at bounding box center [81, 93] width 125 height 21
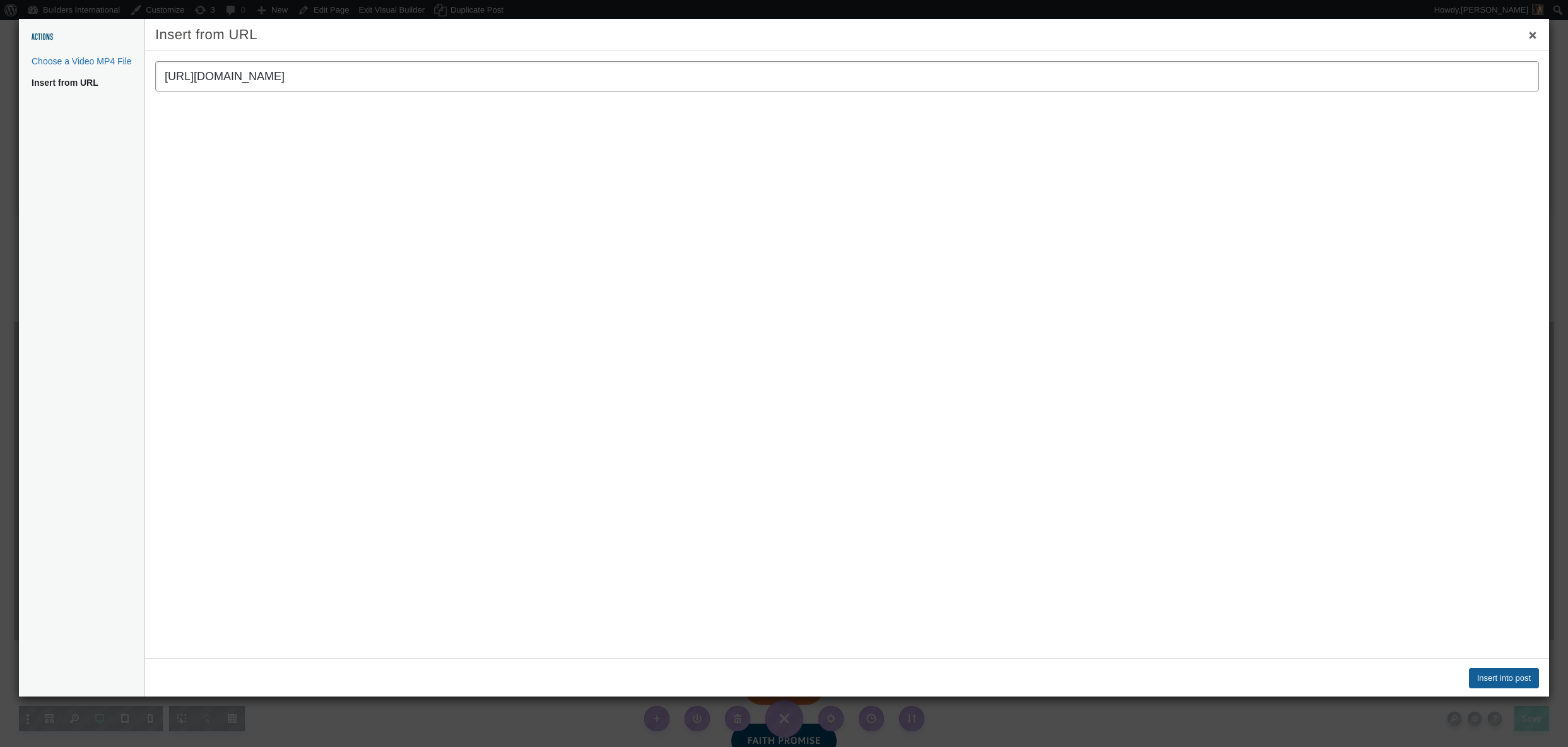
type input "https://vimeo.com/1116309302/7d6658deff"
click at [1503, 677] on button "Insert into post" at bounding box center [1503, 678] width 70 height 20
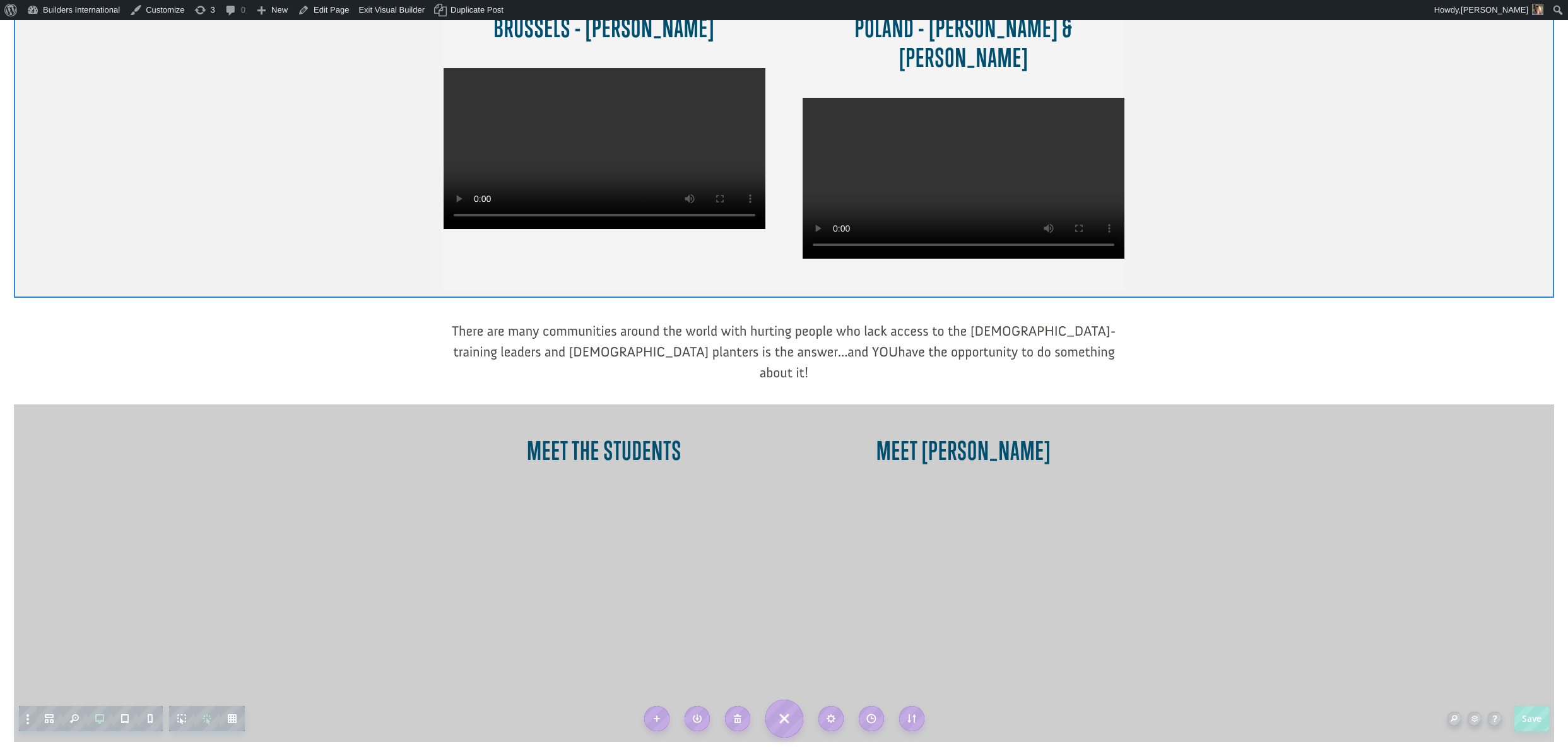
scroll to position [682, 0]
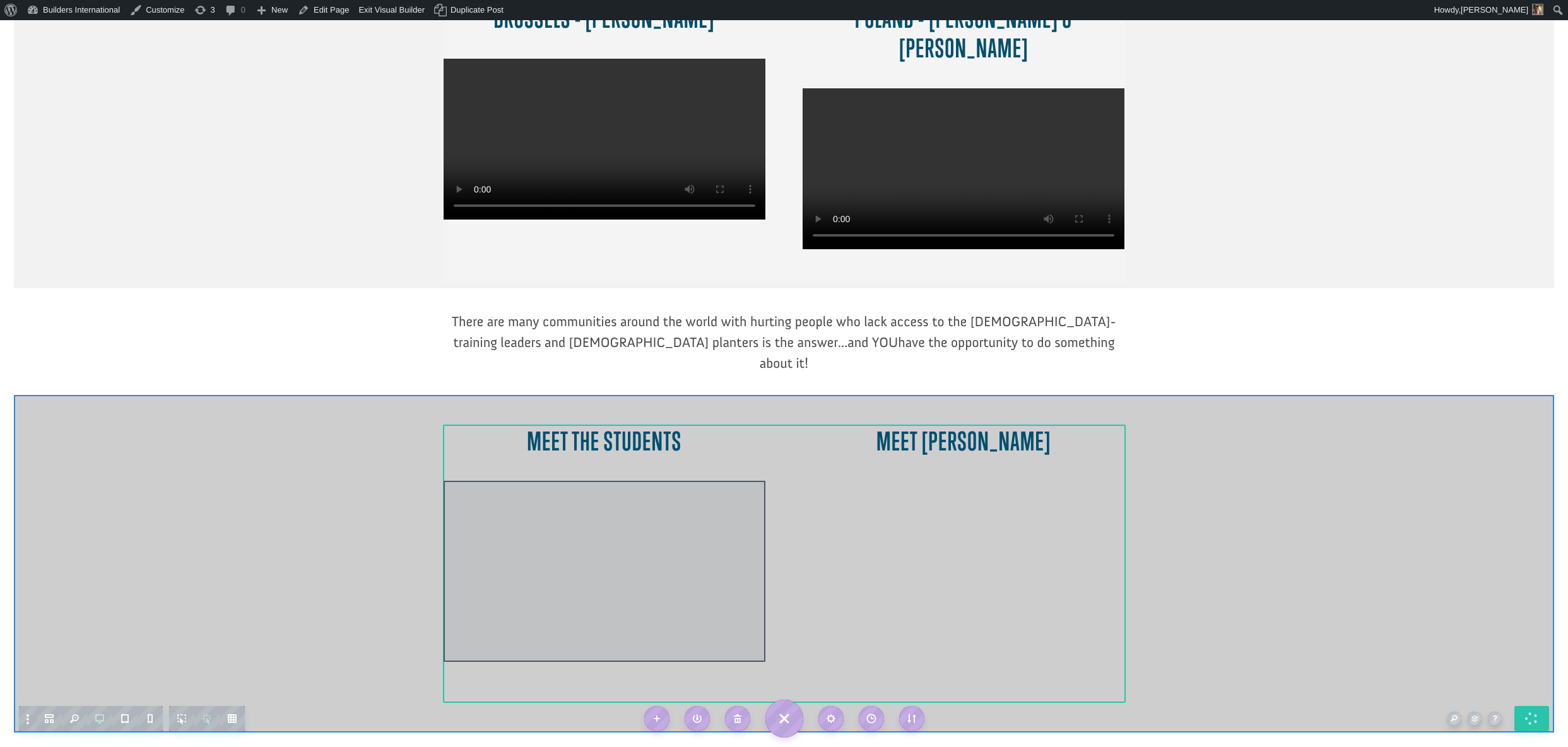
click at [630, 481] on div at bounding box center [604, 571] width 322 height 181
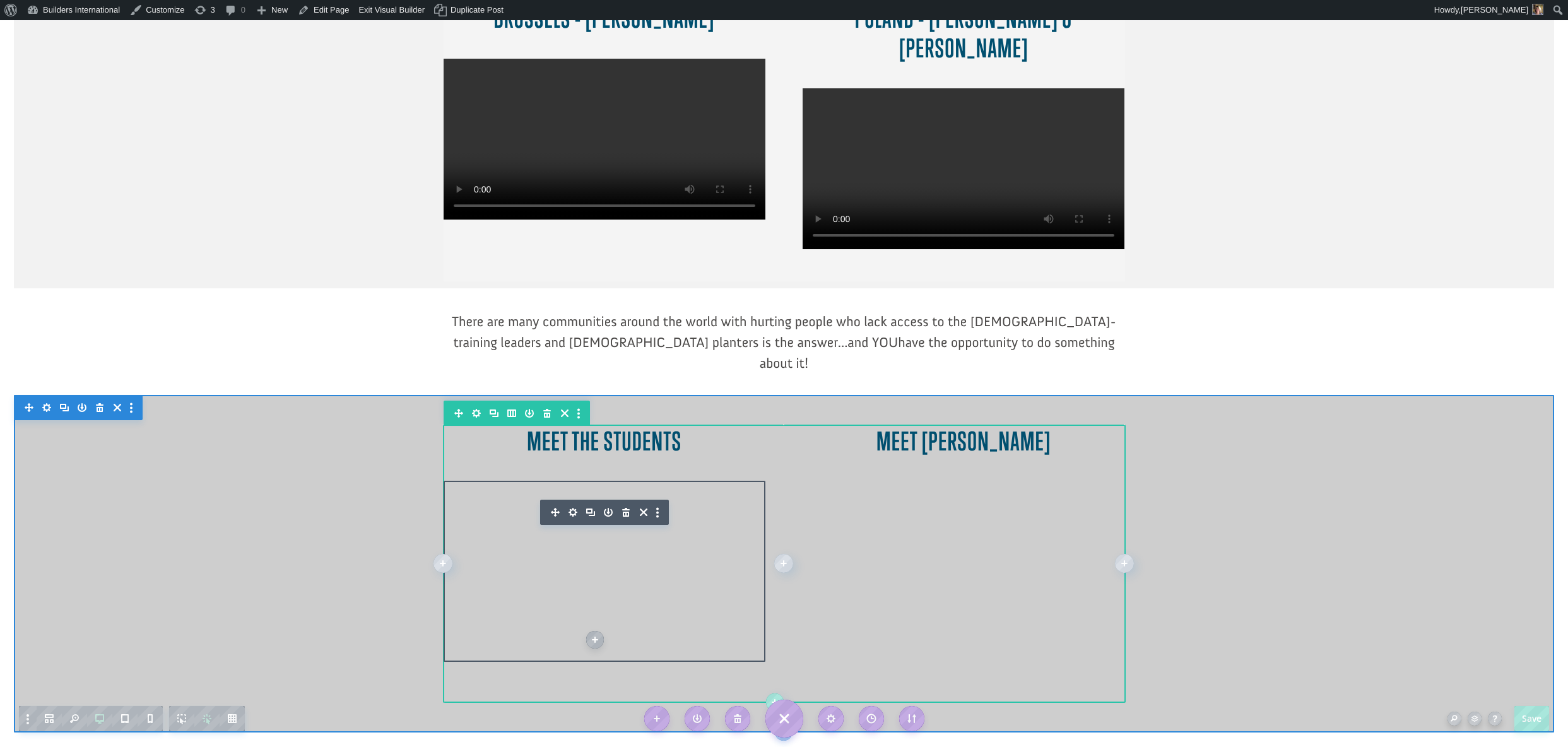
click at [624, 507] on icon "button" at bounding box center [625, 512] width 7 height 9
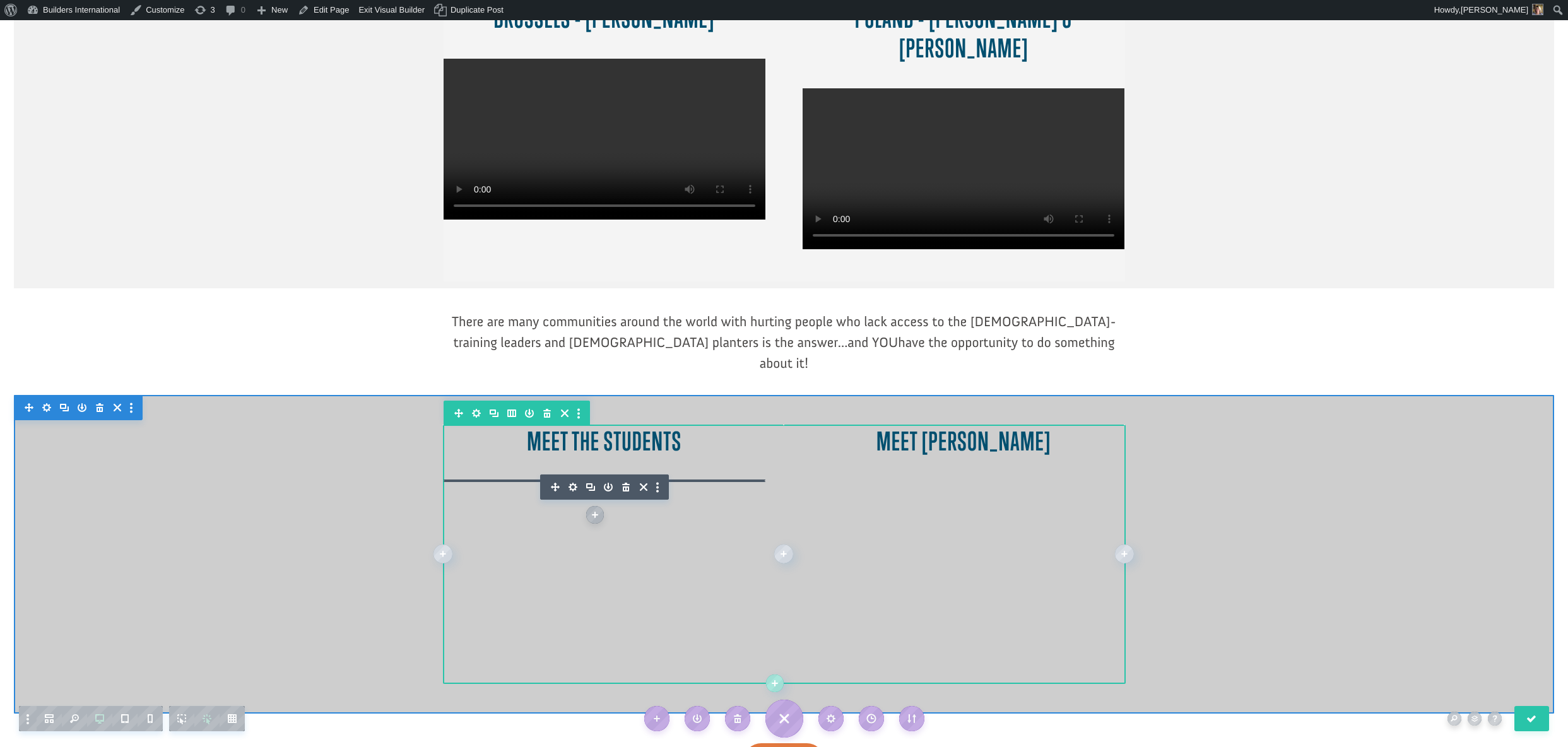
click at [571, 483] on icon "button" at bounding box center [573, 487] width 9 height 9
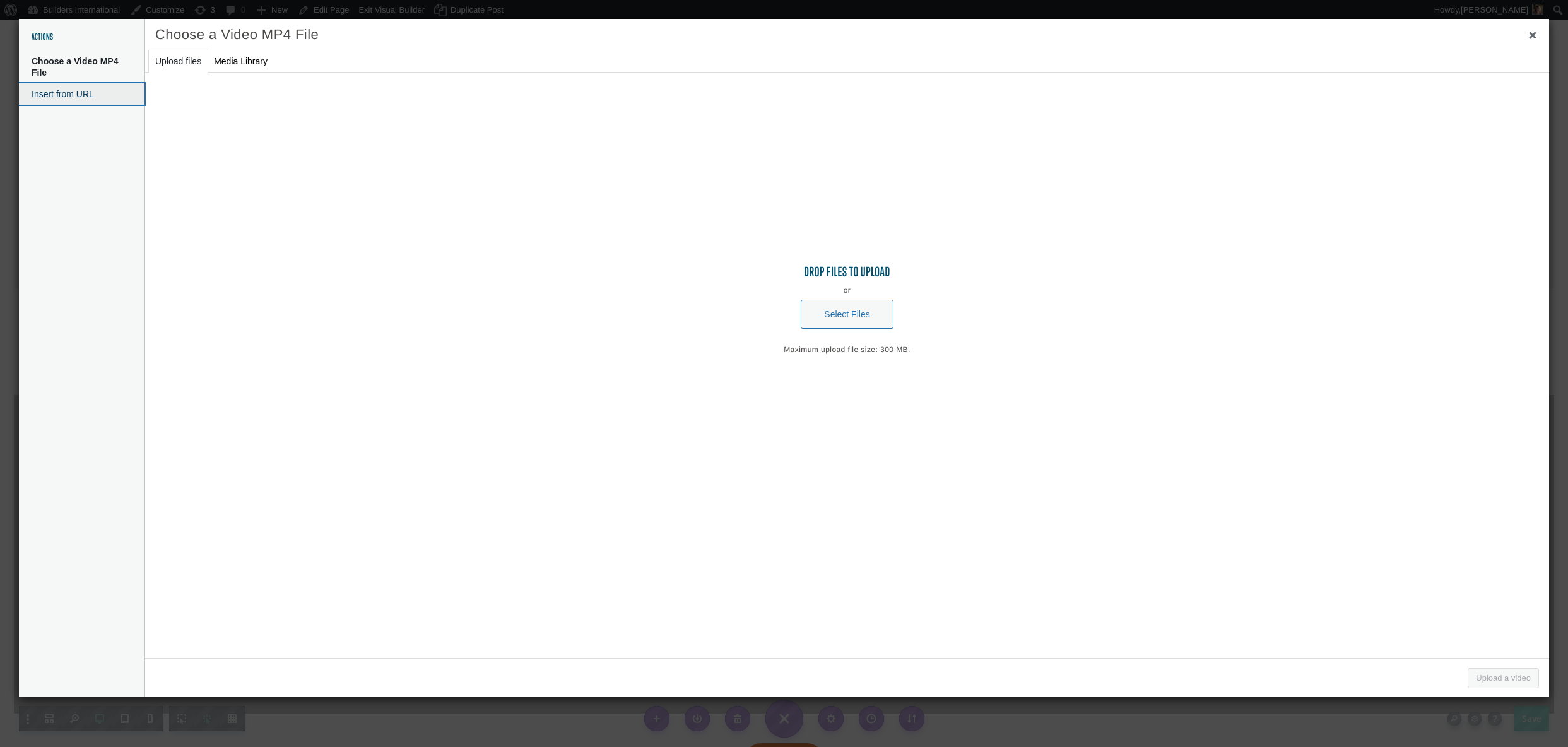
click at [67, 95] on button "Insert from URL" at bounding box center [81, 93] width 125 height 21
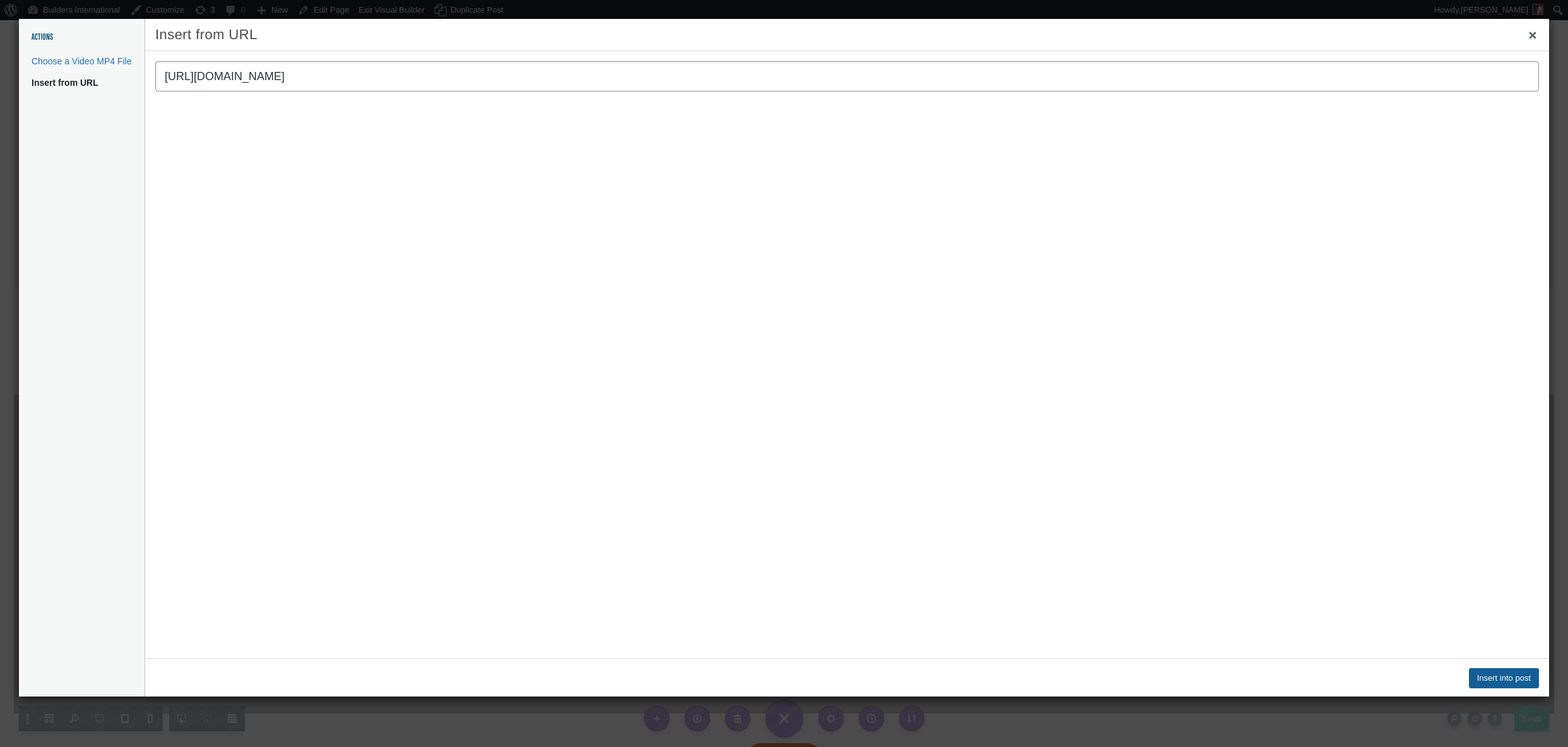
type input "https://vimeo.com/1116309302/7d6658deff?ts=0&share=copy"
drag, startPoint x: 1513, startPoint y: 676, endPoint x: 1509, endPoint y: 704, distance: 28.3
click at [1513, 676] on button "Insert into post" at bounding box center [1503, 678] width 70 height 20
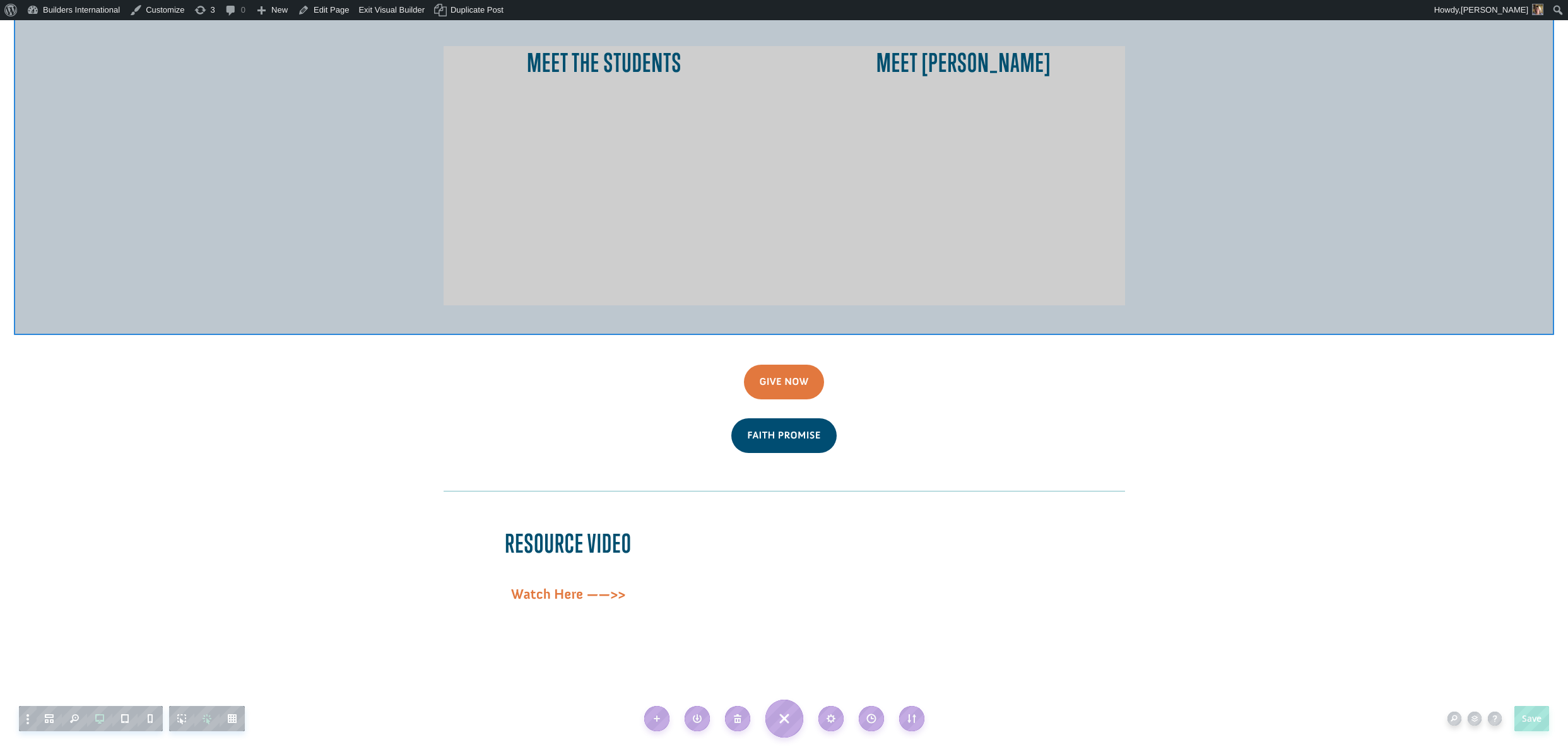
scroll to position [1062, 0]
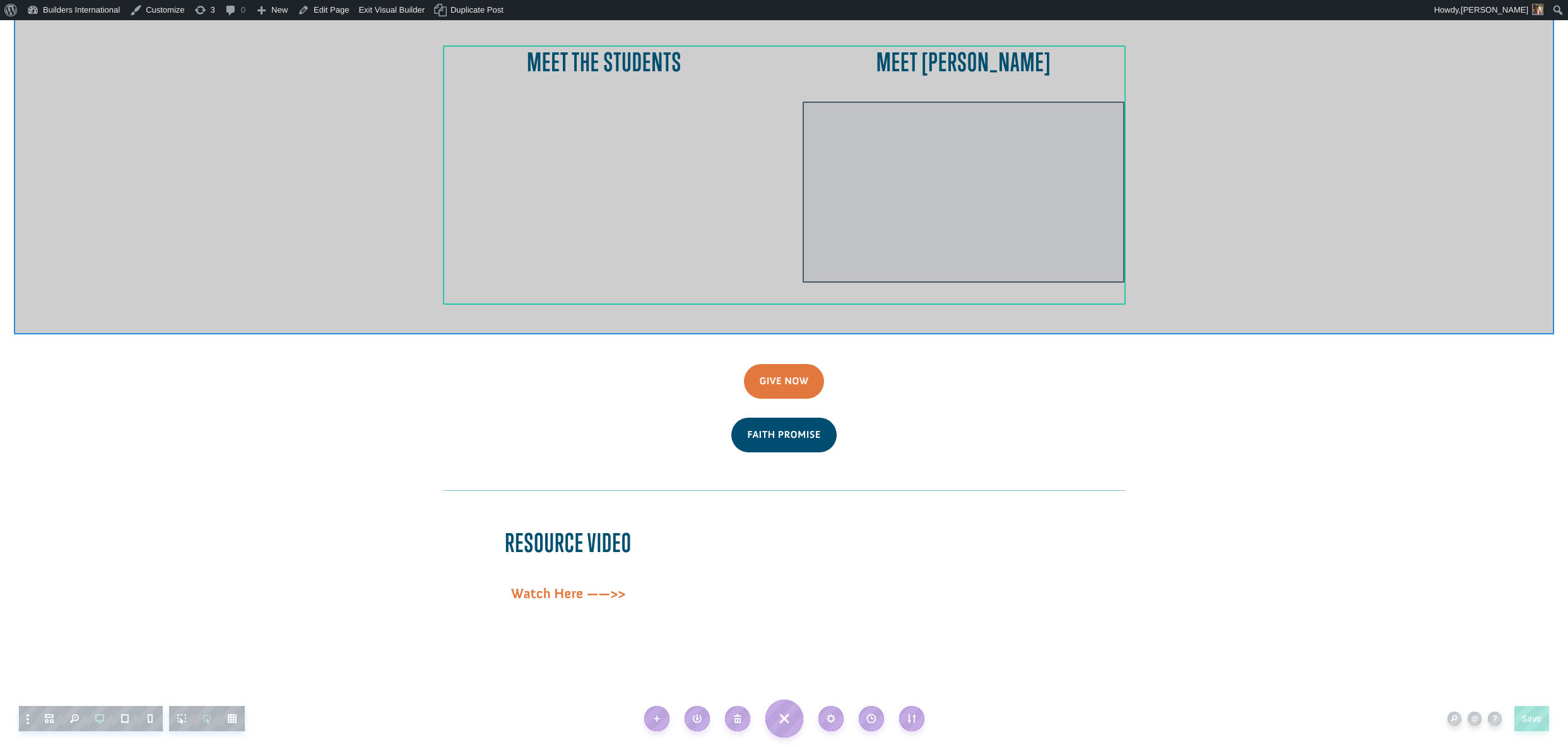
click at [884, 101] on div at bounding box center [964, 192] width 322 height 181
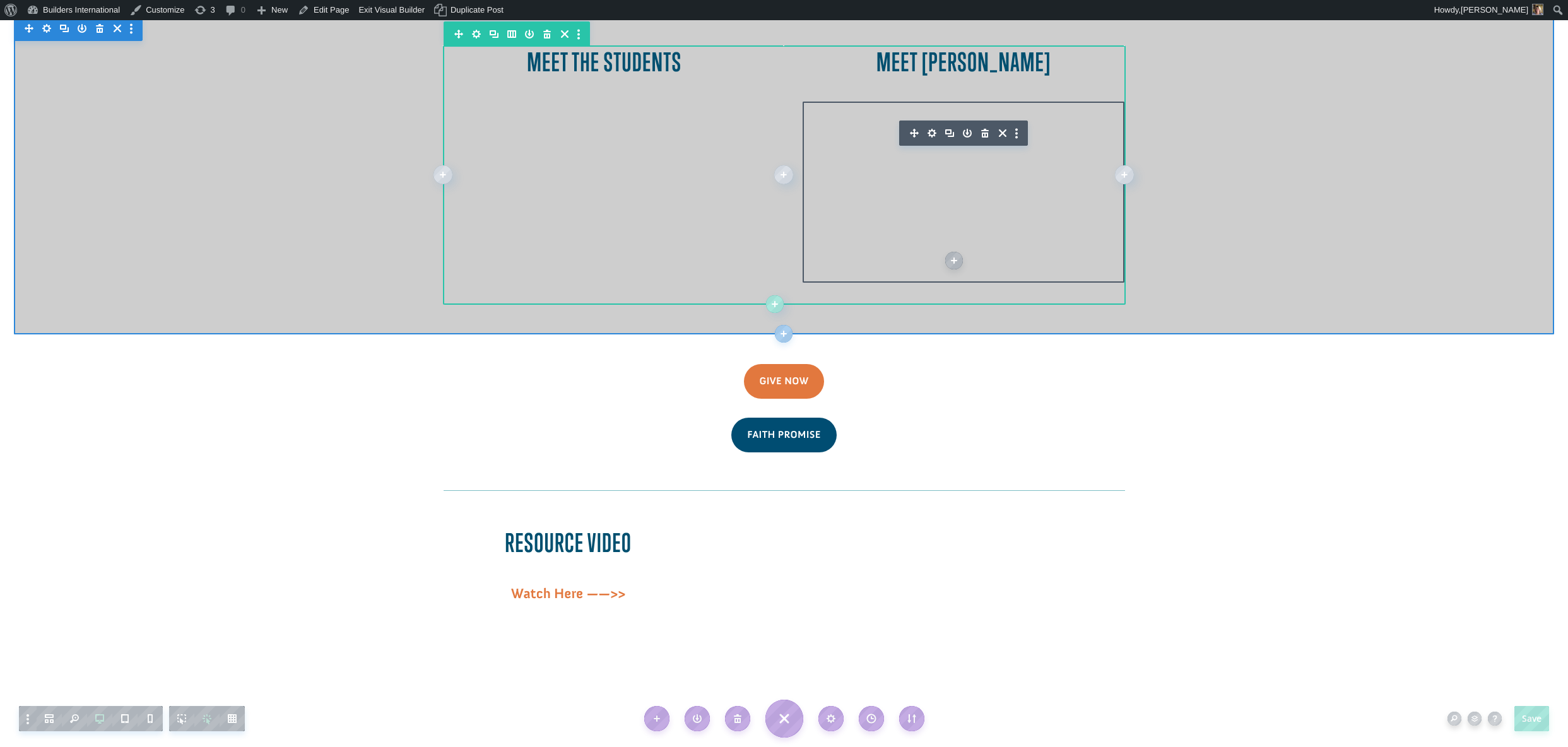
click at [931, 129] on icon "button" at bounding box center [932, 133] width 9 height 9
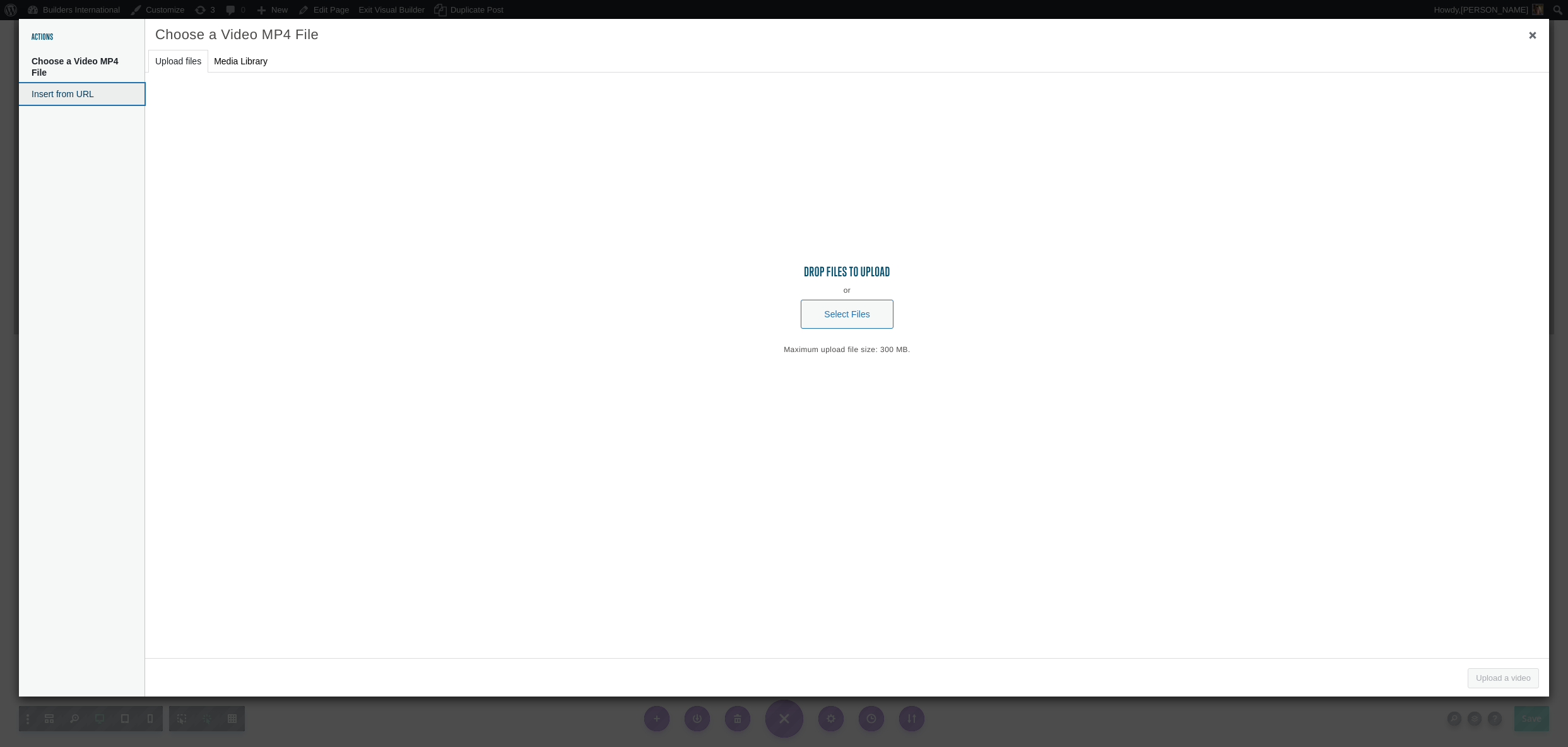
click at [70, 102] on button "Insert from URL" at bounding box center [81, 93] width 125 height 21
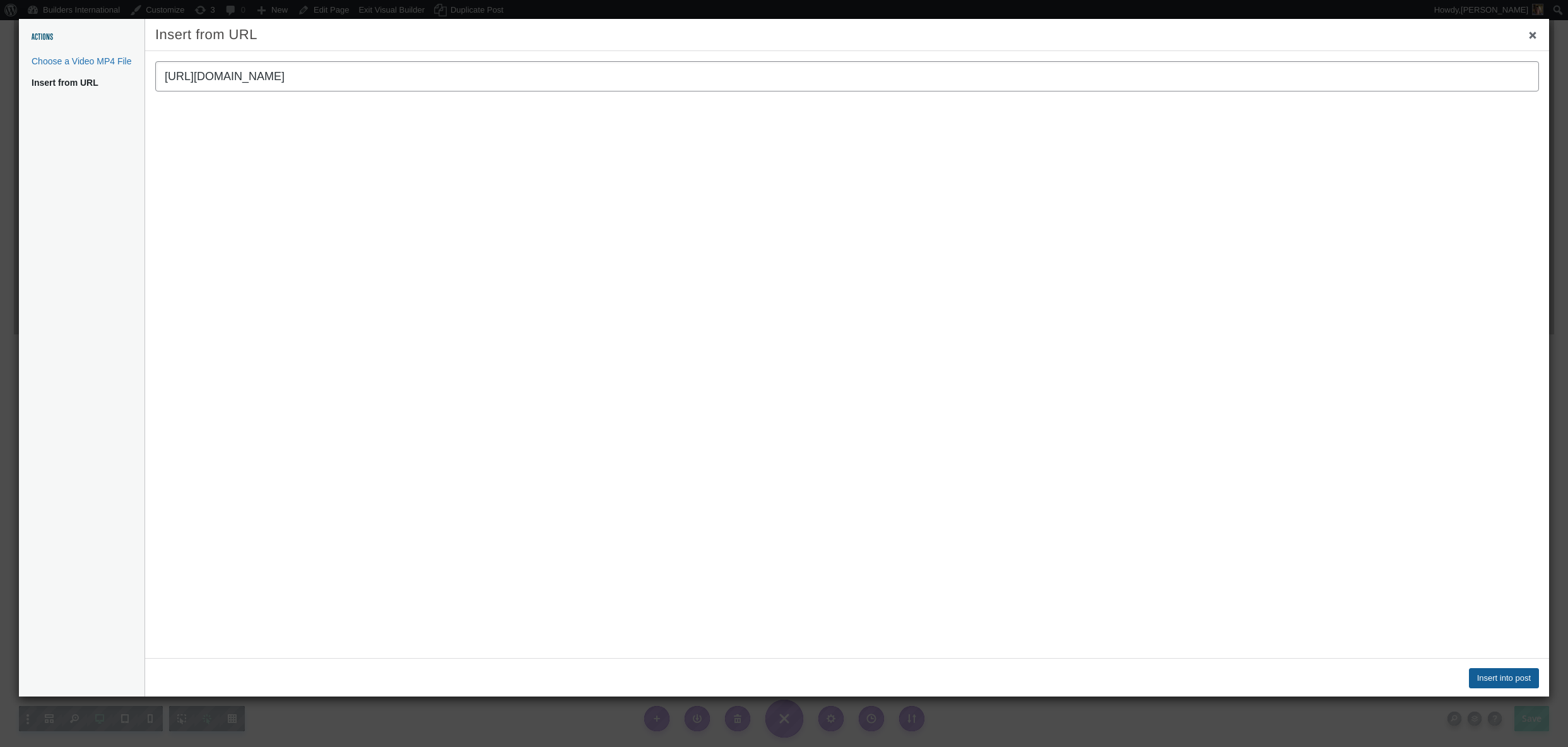
type input "https://vimeo.com/1116309302/7d6658deff?ts=0&share=copy"
click at [1505, 679] on button "Insert into post" at bounding box center [1503, 678] width 70 height 20
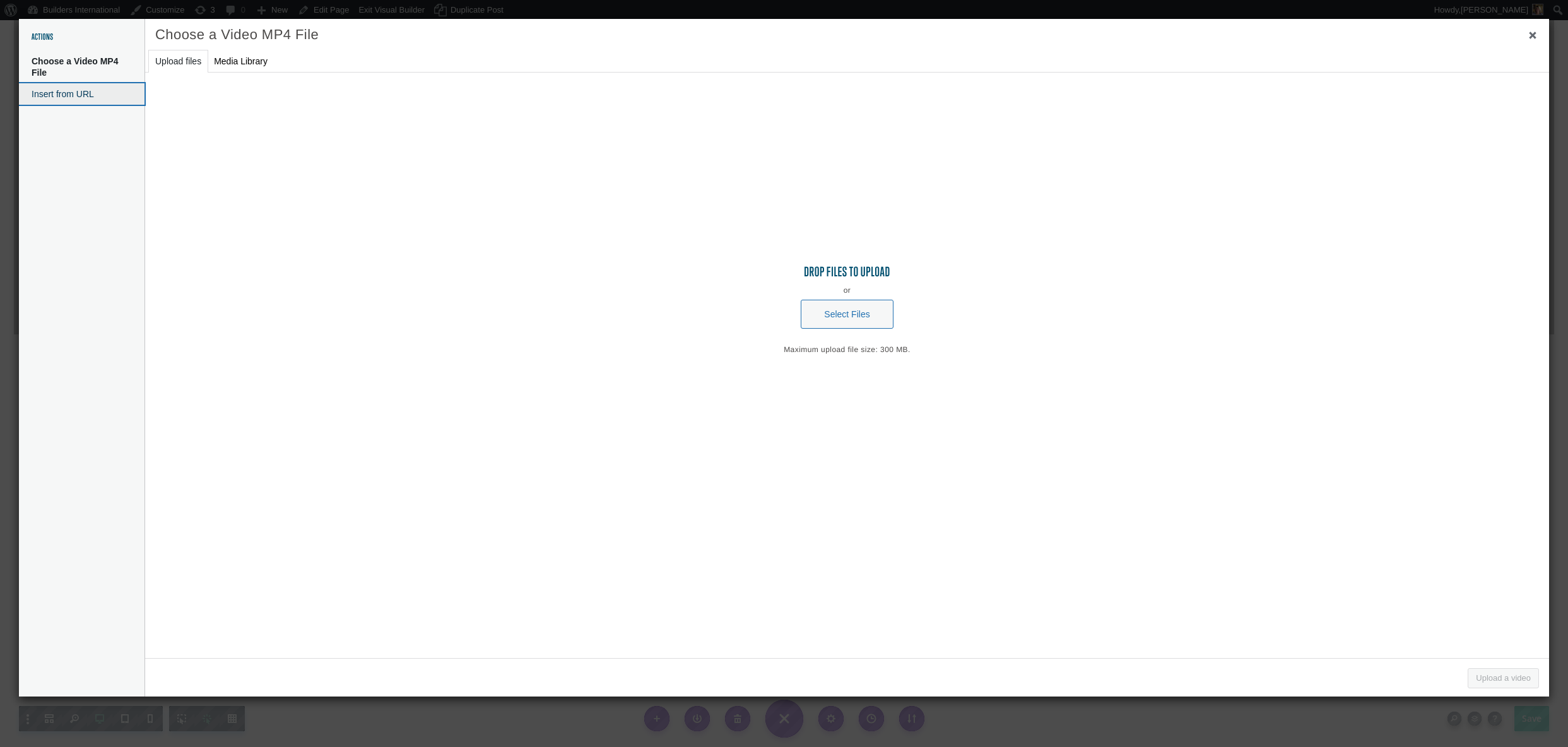
click at [83, 89] on button "Insert from URL" at bounding box center [81, 93] width 125 height 21
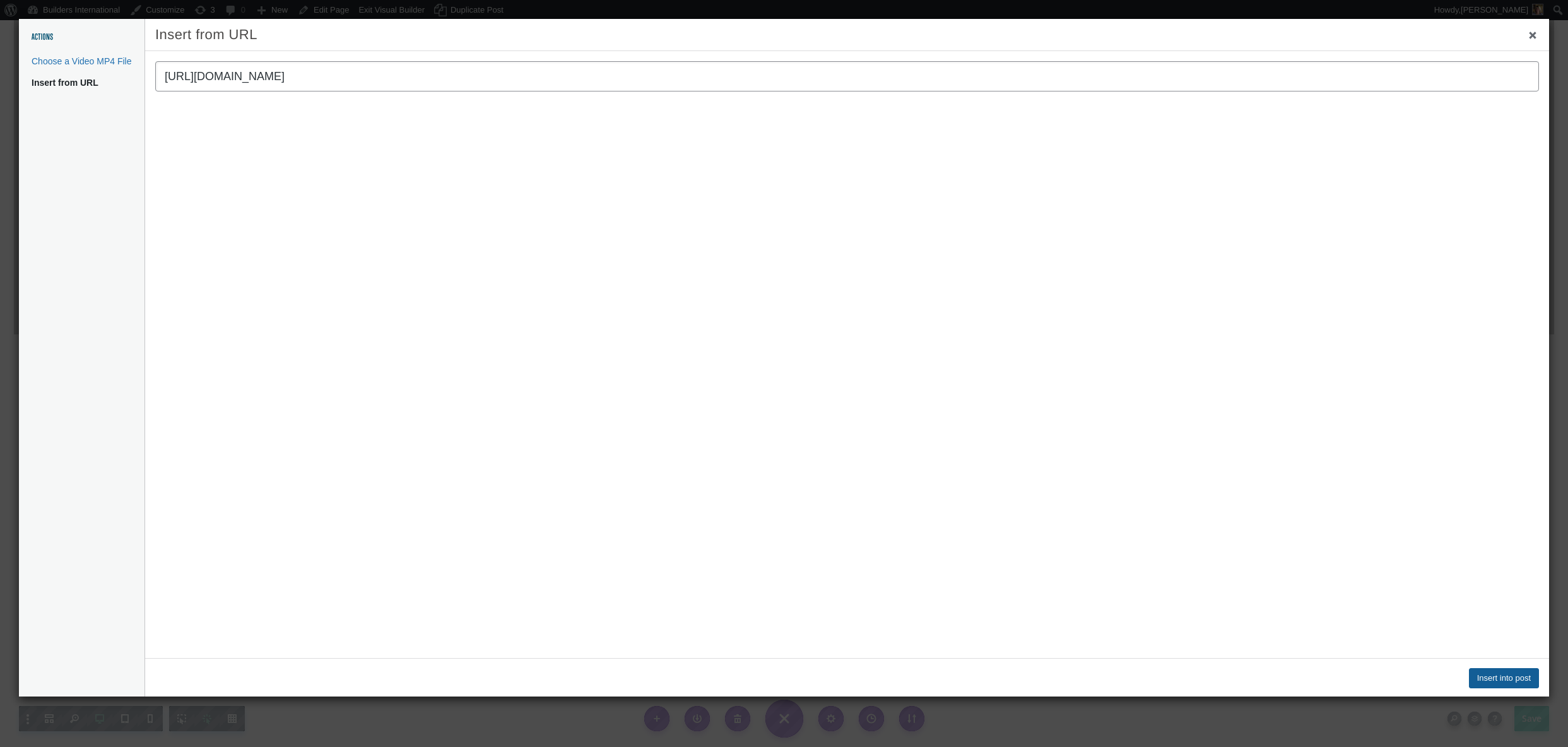
type input "https://vimeo.com/1116490947?share=copy#t=0"
click at [1498, 679] on button "Insert into post" at bounding box center [1503, 678] width 70 height 20
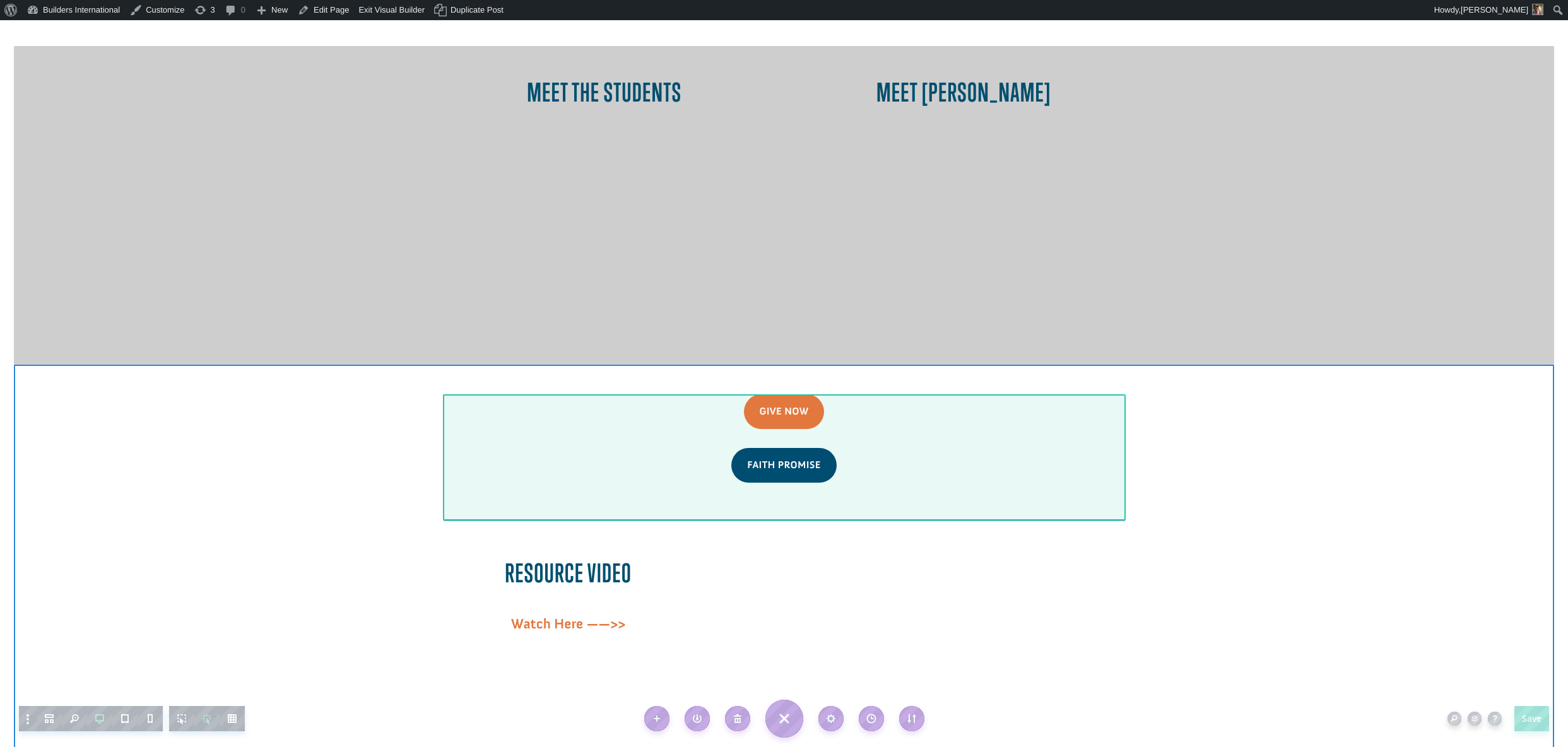
scroll to position [1030, 0]
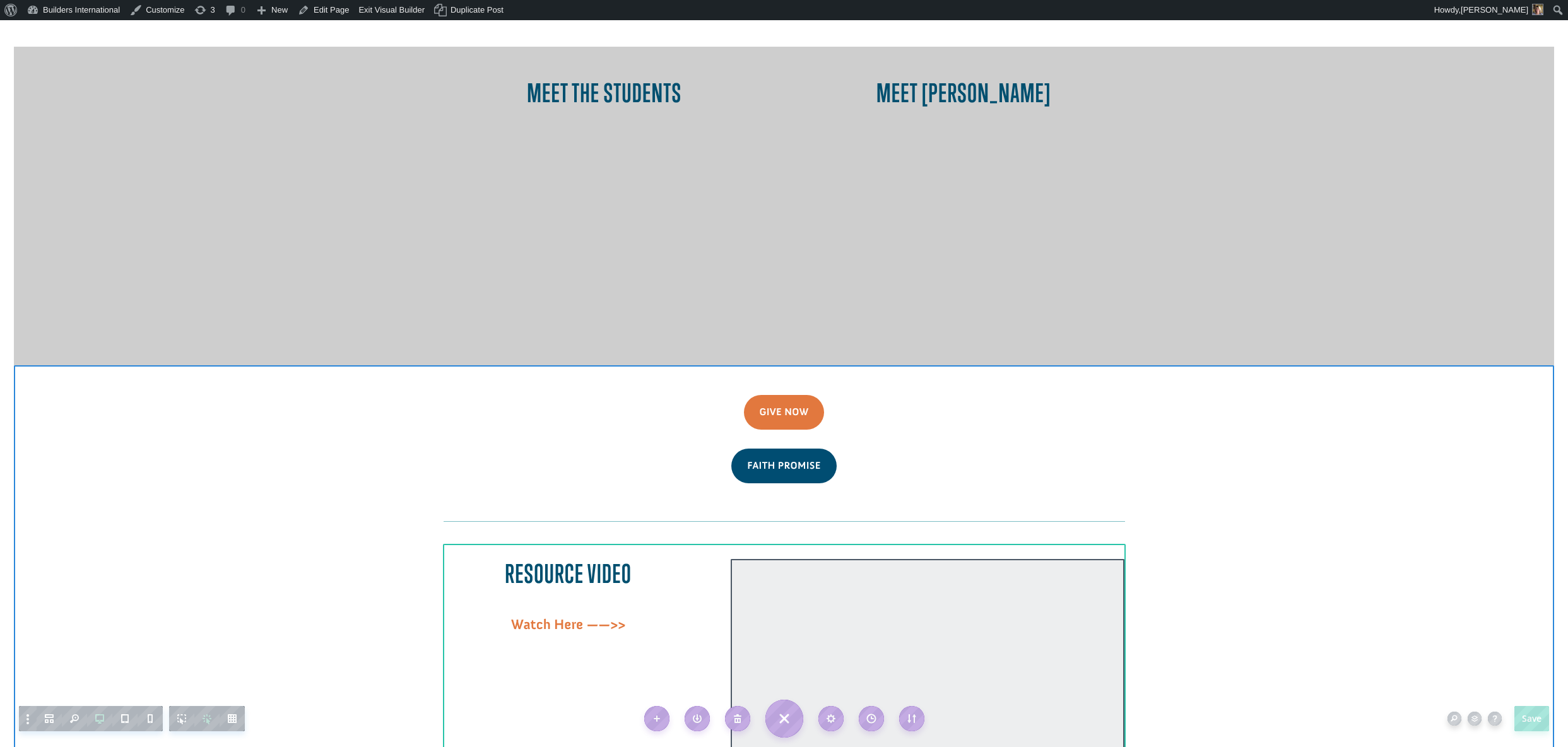
click at [809, 559] on div at bounding box center [927, 669] width 394 height 221
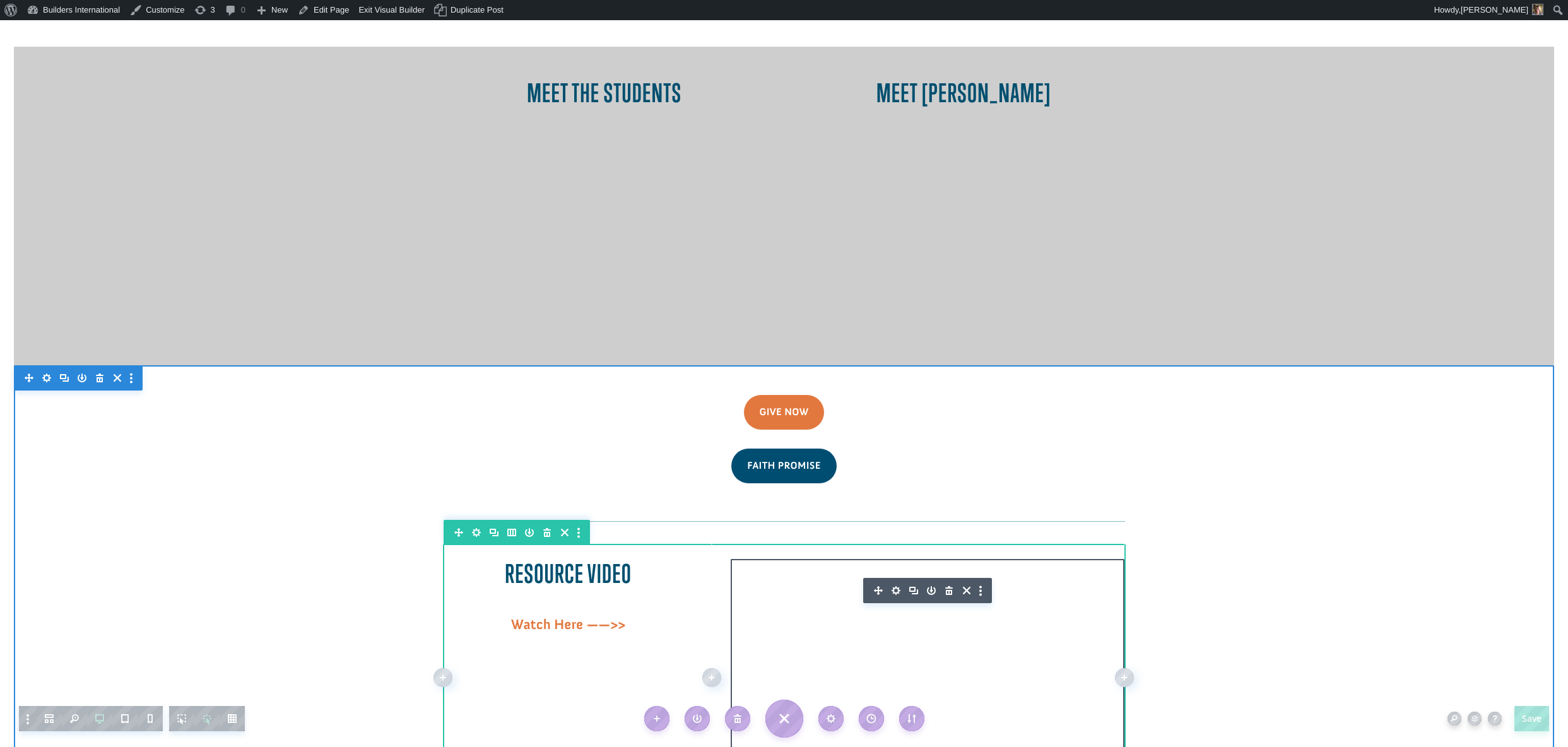
click at [894, 582] on icon "button" at bounding box center [895, 590] width 17 height 17
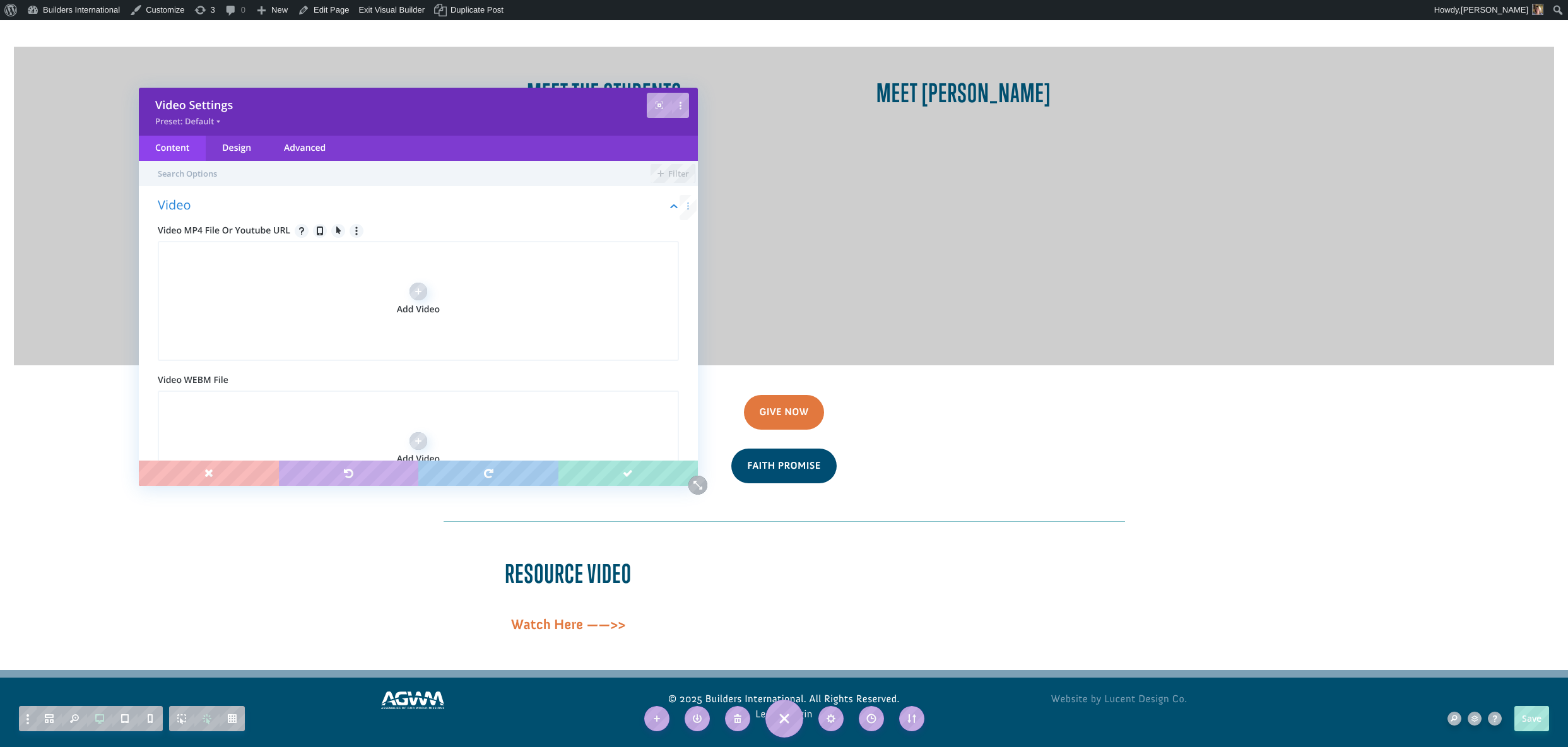
scroll to position [947, 0]
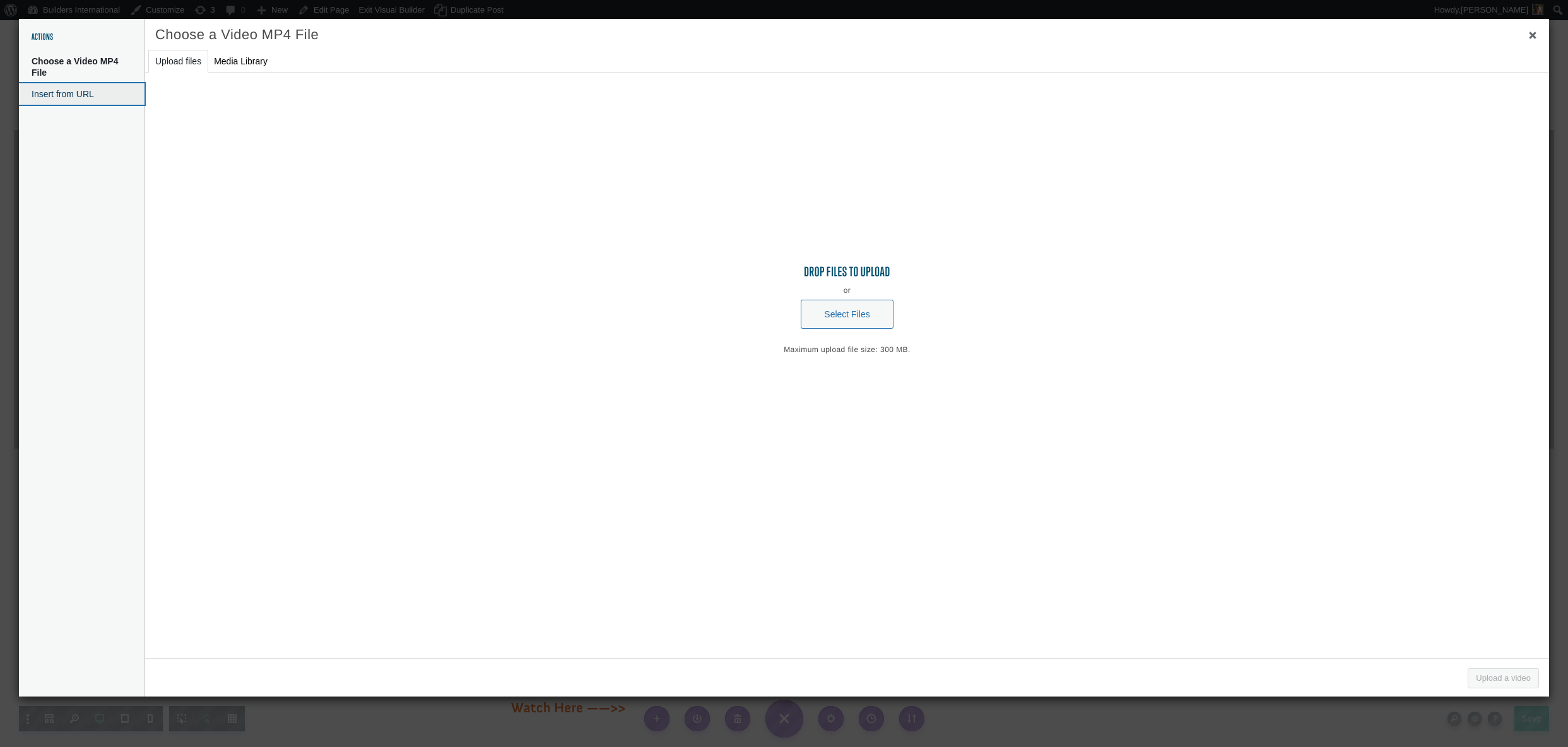
click at [113, 92] on button "Insert from URL" at bounding box center [81, 93] width 125 height 21
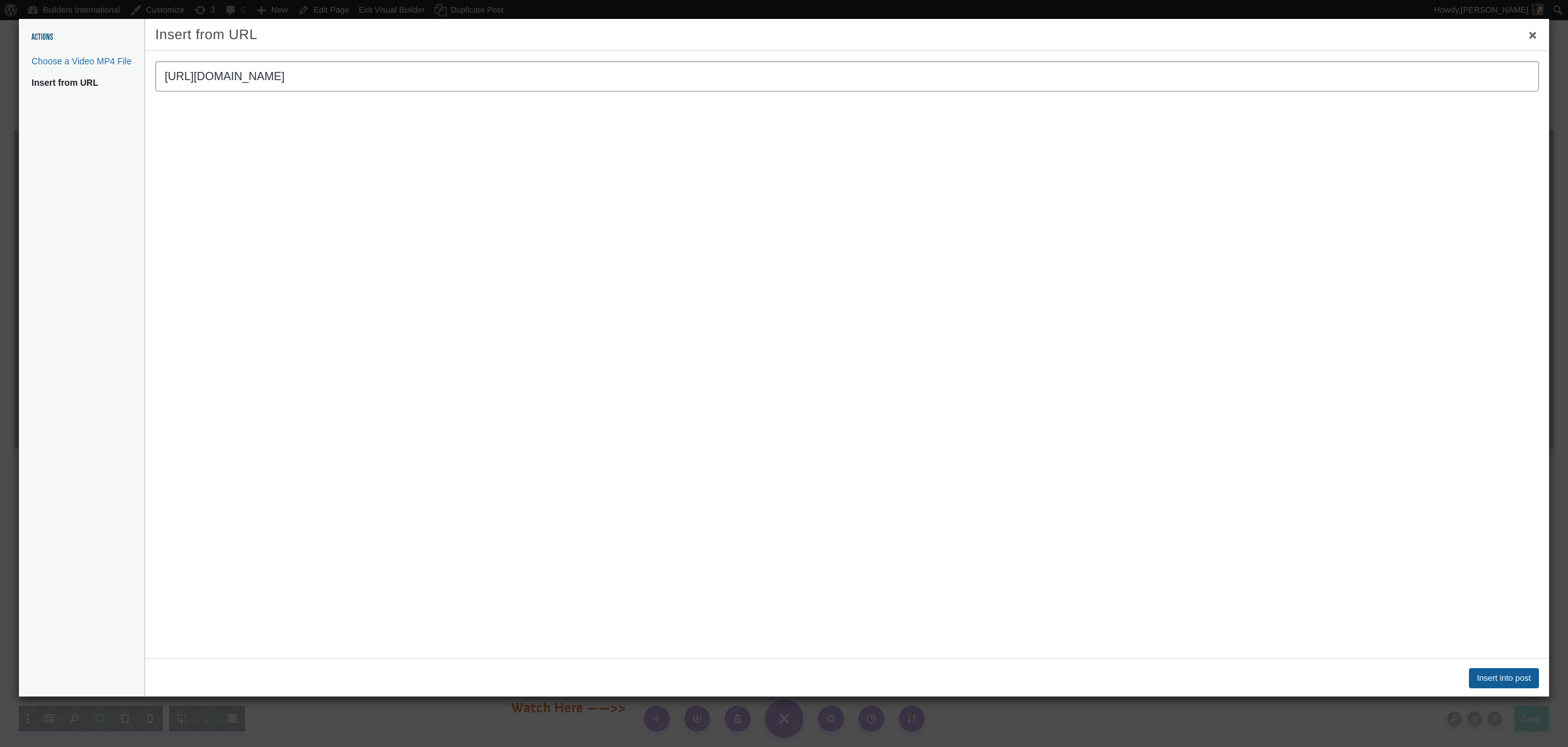
type input "https://vimeo.com/1116490947?share=copy#t=0"
click at [1489, 681] on button "Insert into post" at bounding box center [1503, 678] width 70 height 20
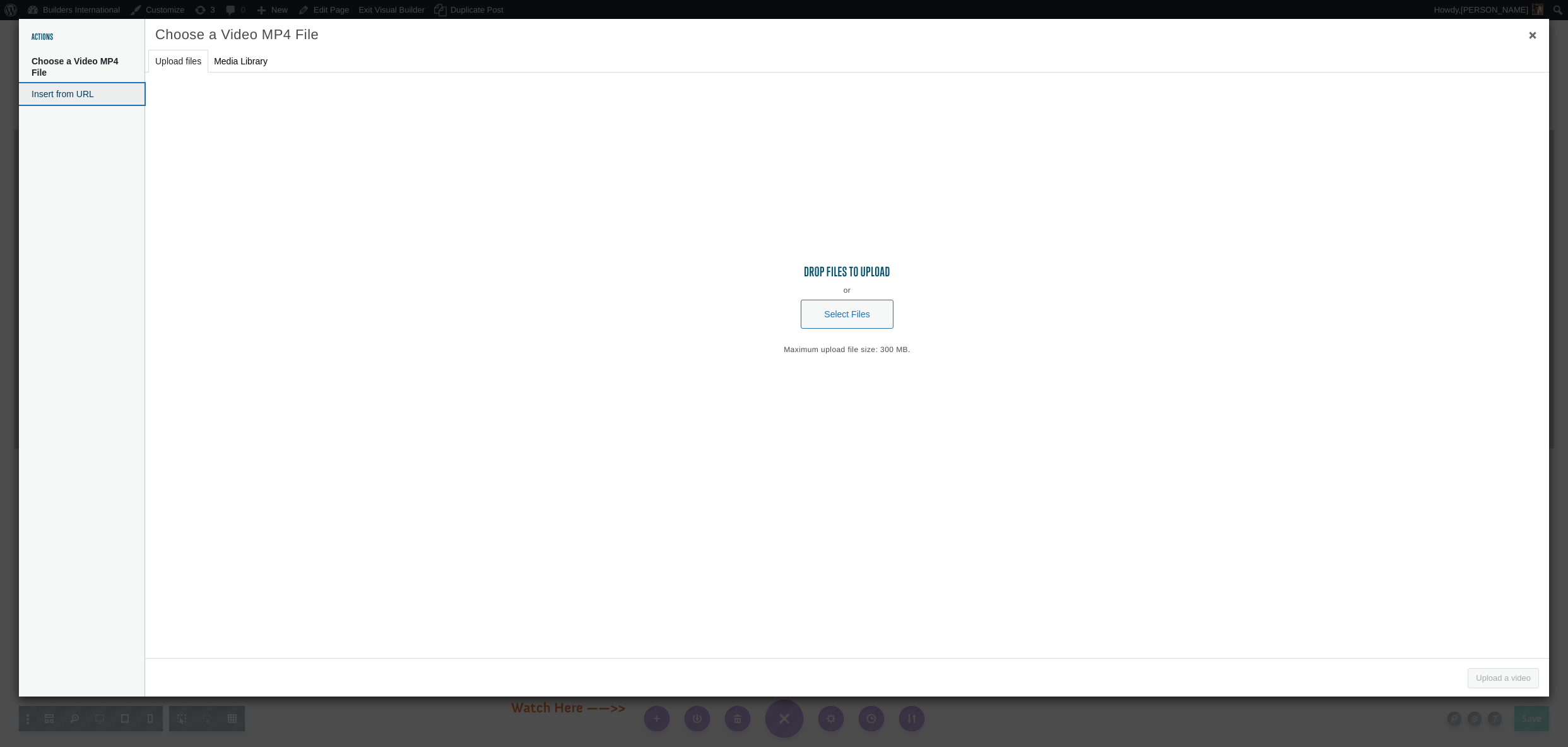
drag, startPoint x: 46, startPoint y: 98, endPoint x: 48, endPoint y: 104, distance: 6.3
click at [48, 102] on button "Insert from URL" at bounding box center [81, 93] width 125 height 21
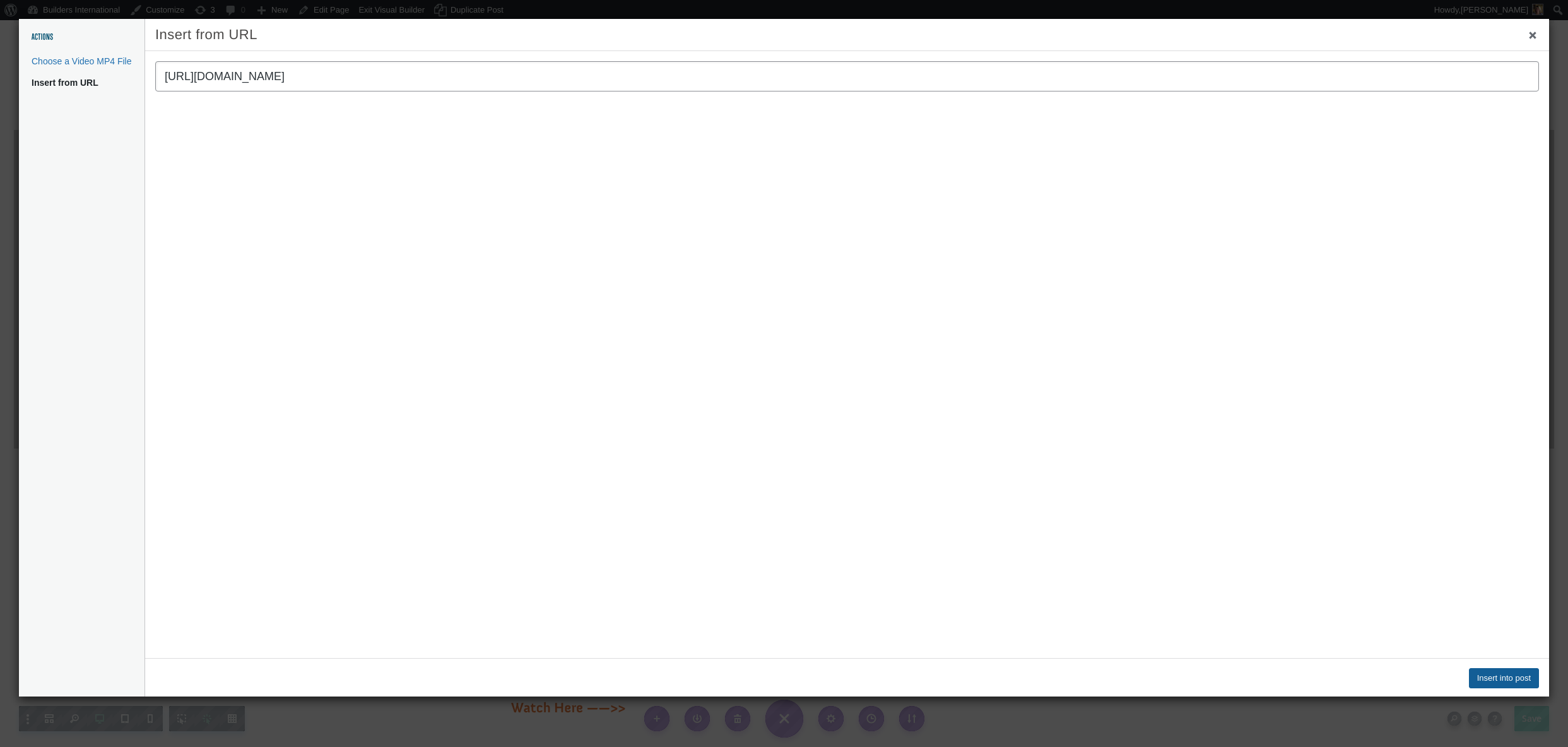
type input "https://vimeo.com/1117826974"
click at [1513, 675] on button "Insert into post" at bounding box center [1503, 678] width 70 height 20
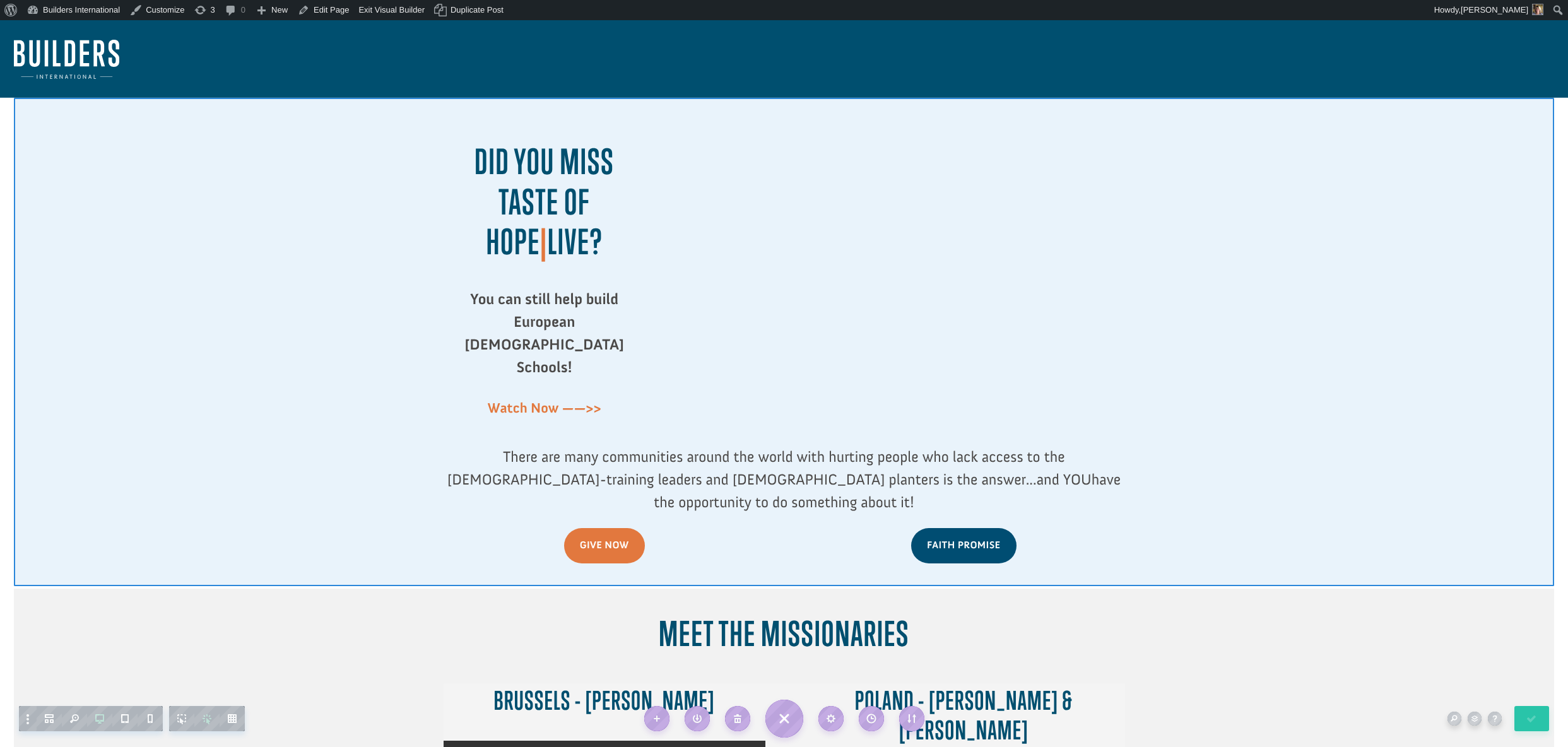
scroll to position [0, 0]
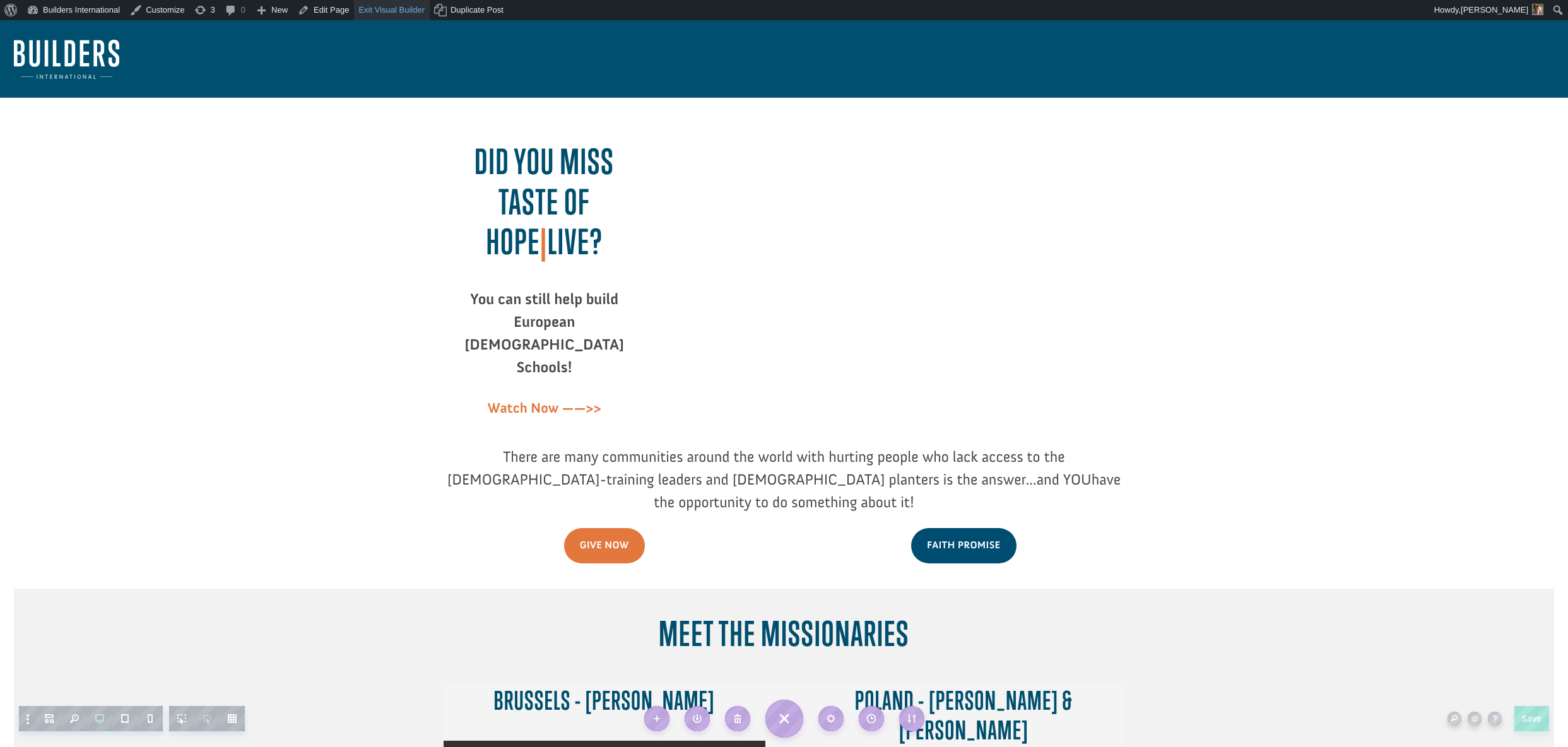
click at [405, 7] on link "Exit Visual Builder" at bounding box center [391, 10] width 76 height 20
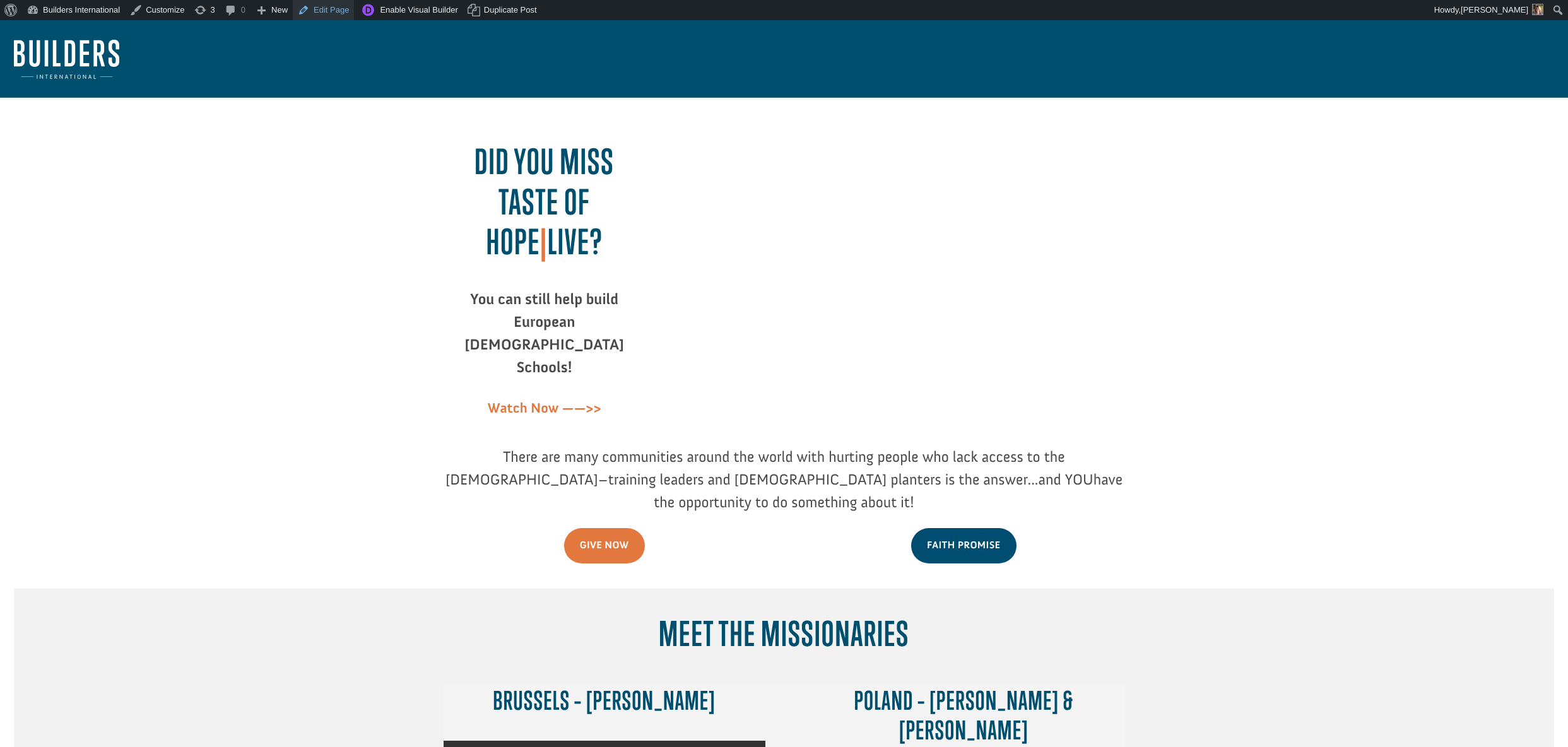
click at [326, 13] on link "Edit Page" at bounding box center [323, 10] width 61 height 20
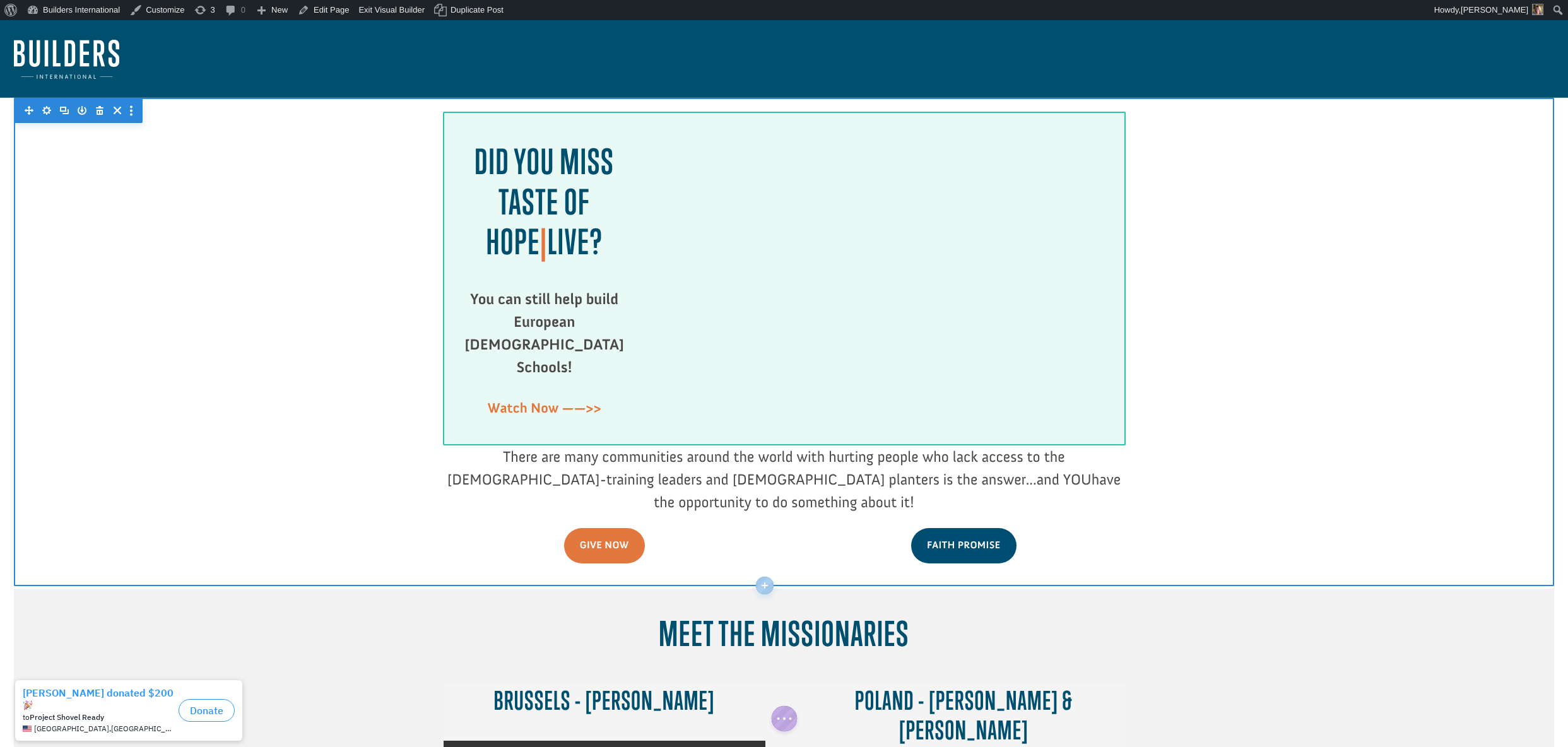
click at [973, 255] on div at bounding box center [903, 267] width 442 height 249
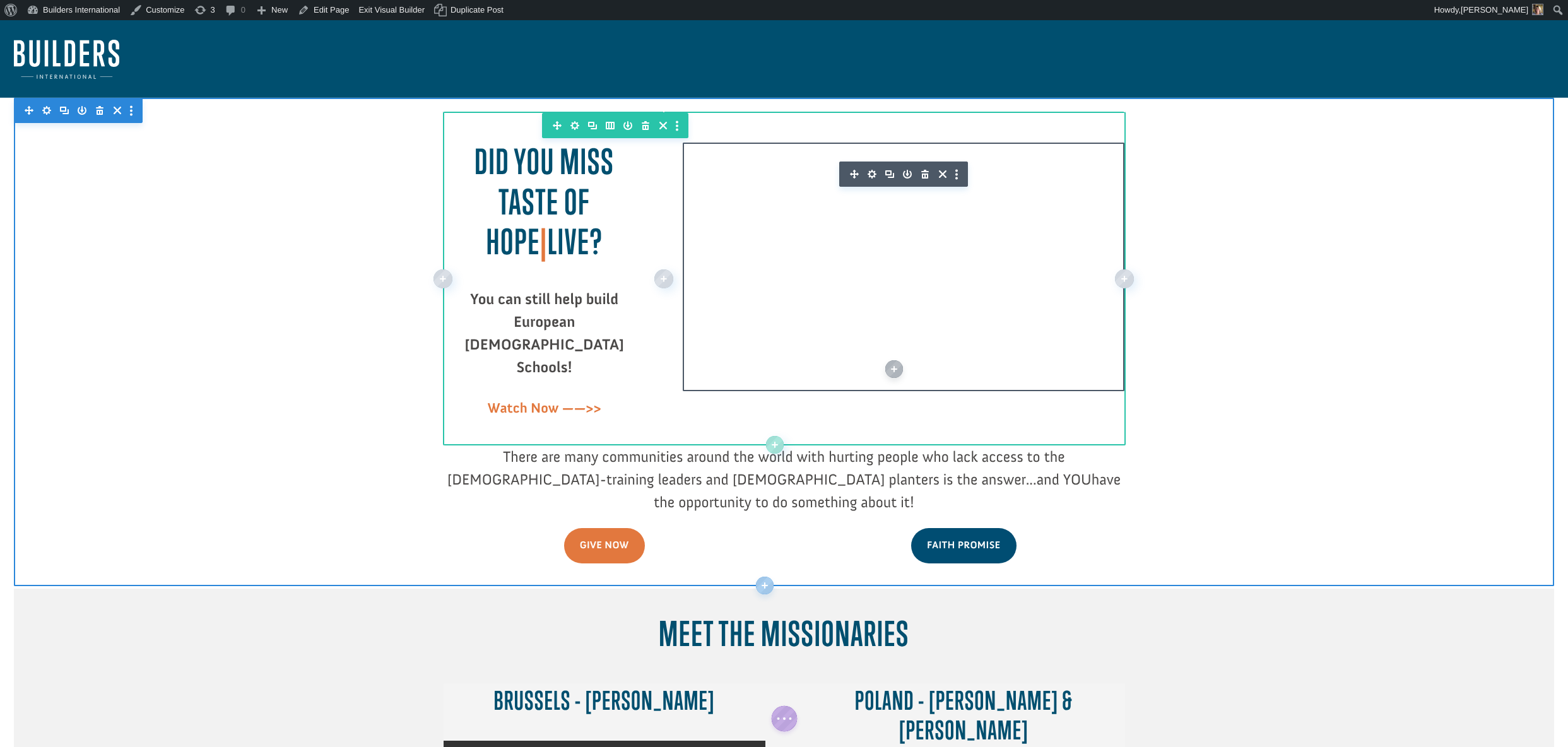
click at [869, 174] on icon "button" at bounding box center [872, 175] width 9 height 9
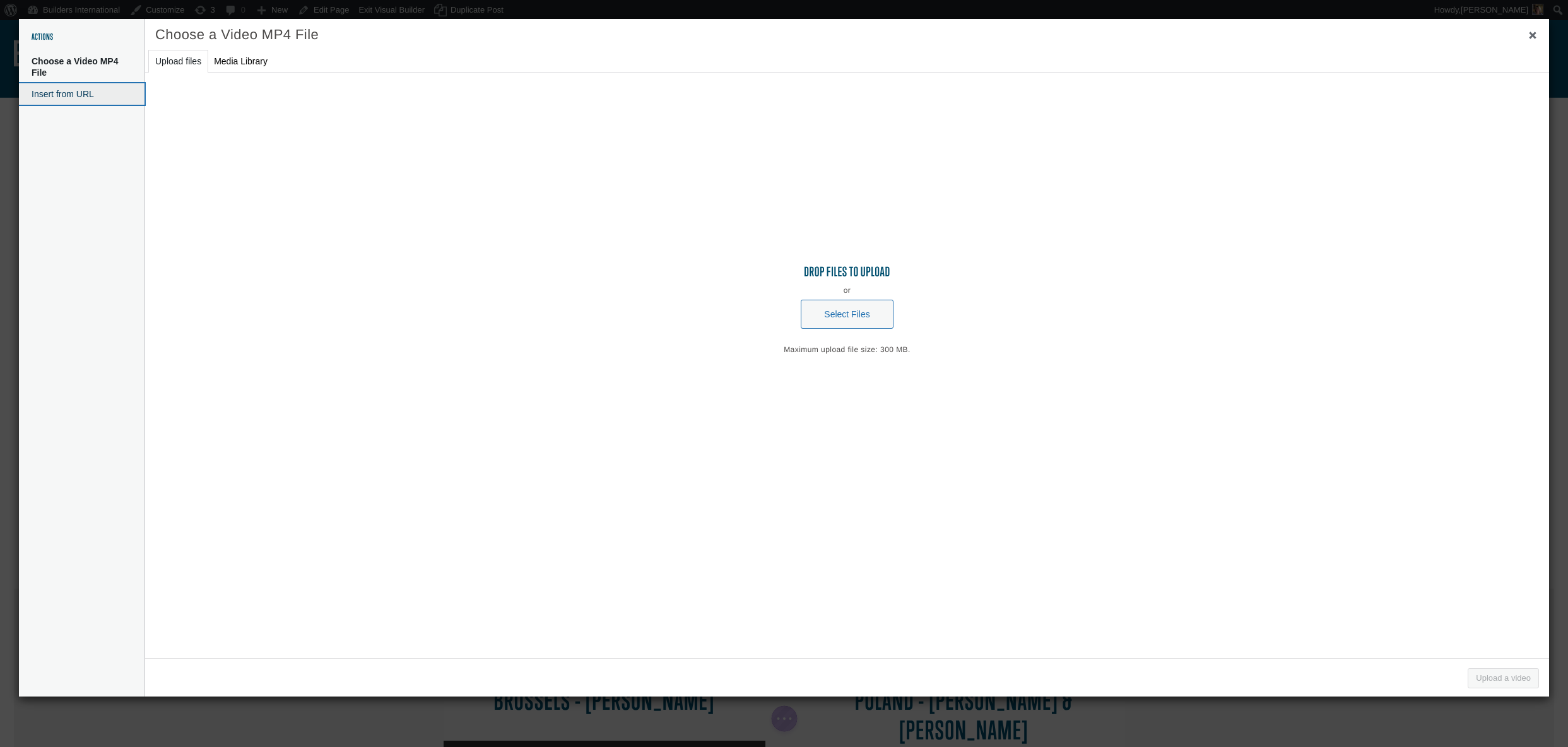
click at [110, 91] on button "Insert from URL" at bounding box center [81, 93] width 125 height 21
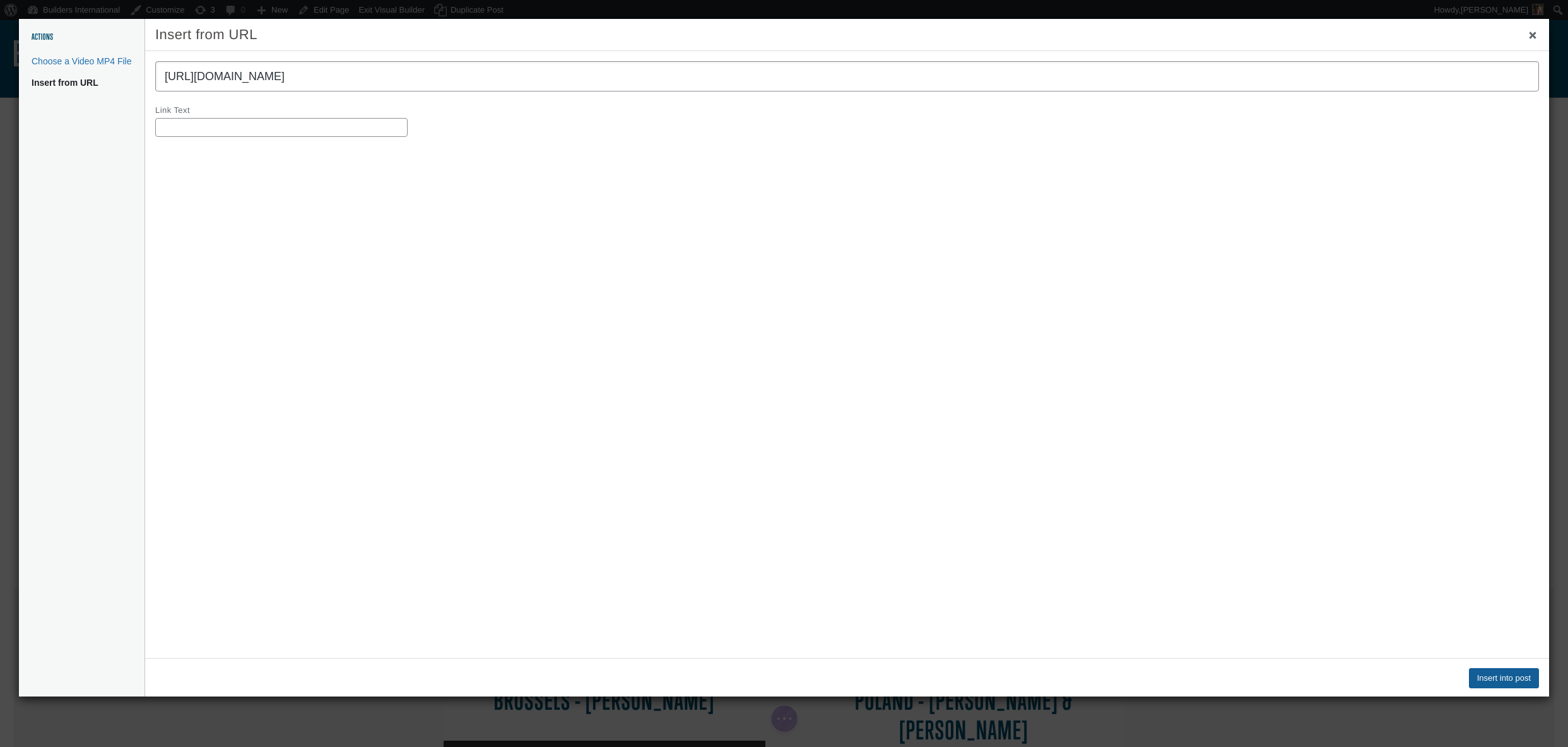
type input "[URL][DOMAIN_NAME]"
click at [1526, 675] on button "Insert into post" at bounding box center [1503, 678] width 70 height 20
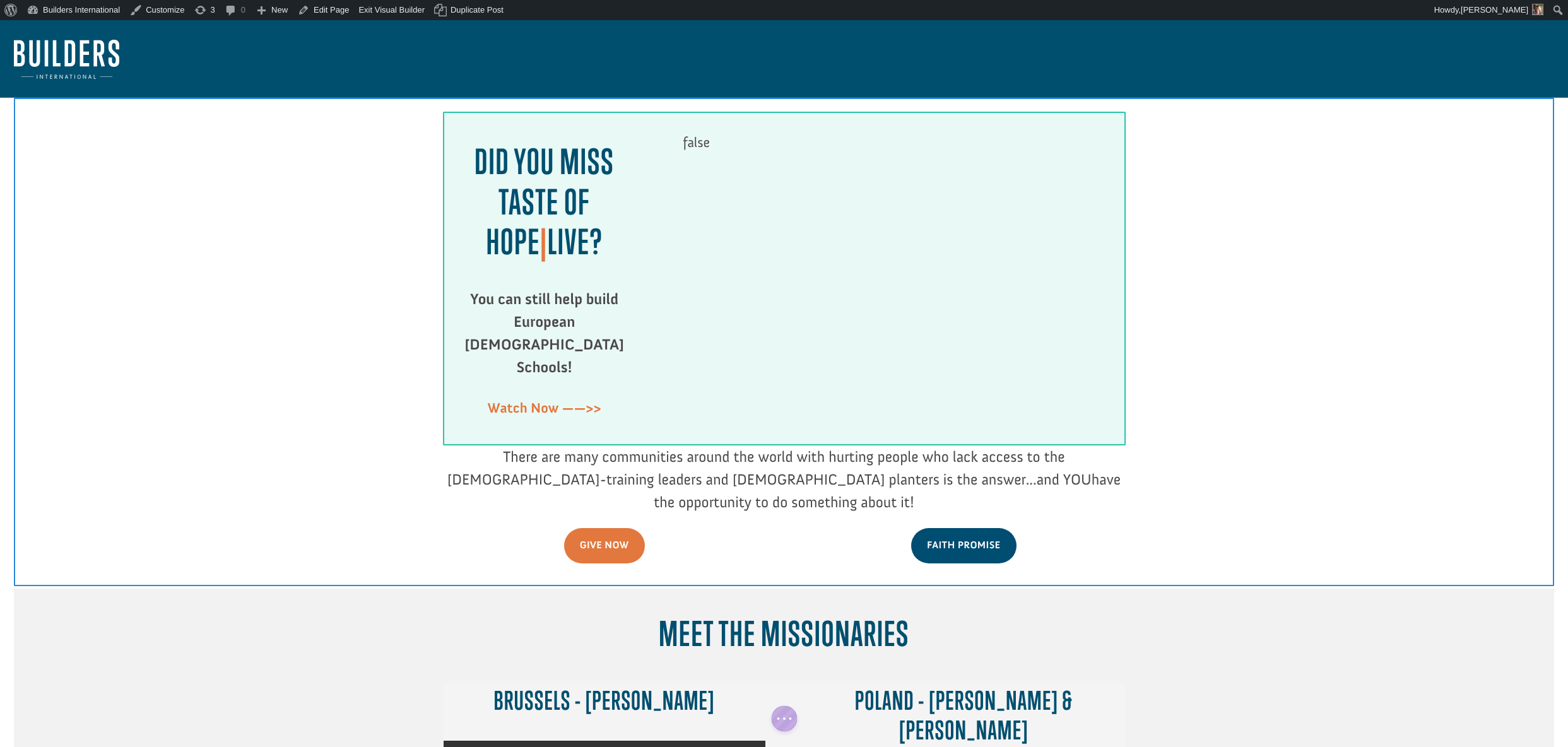
click at [895, 280] on div at bounding box center [784, 278] width 681 height 334
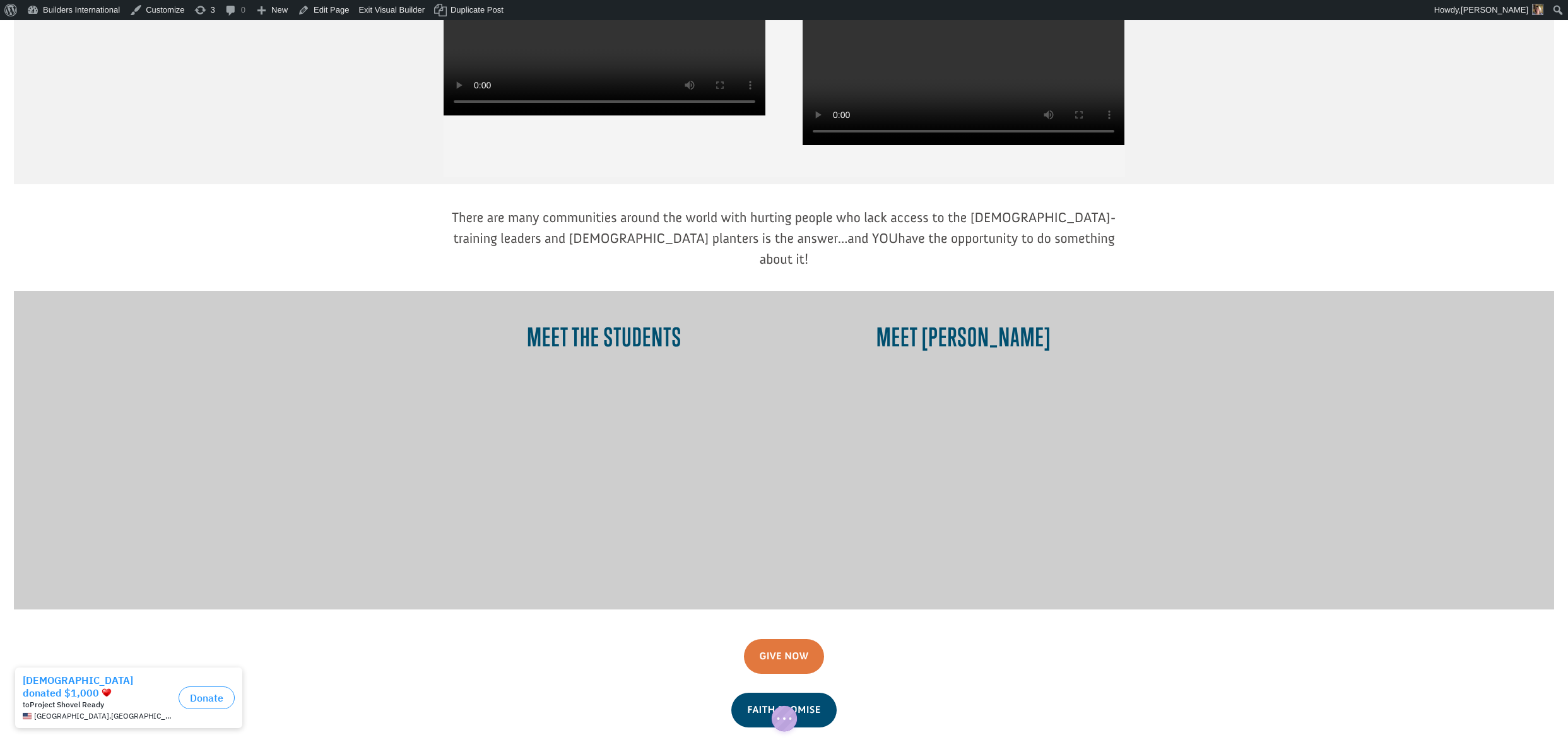
scroll to position [788, 0]
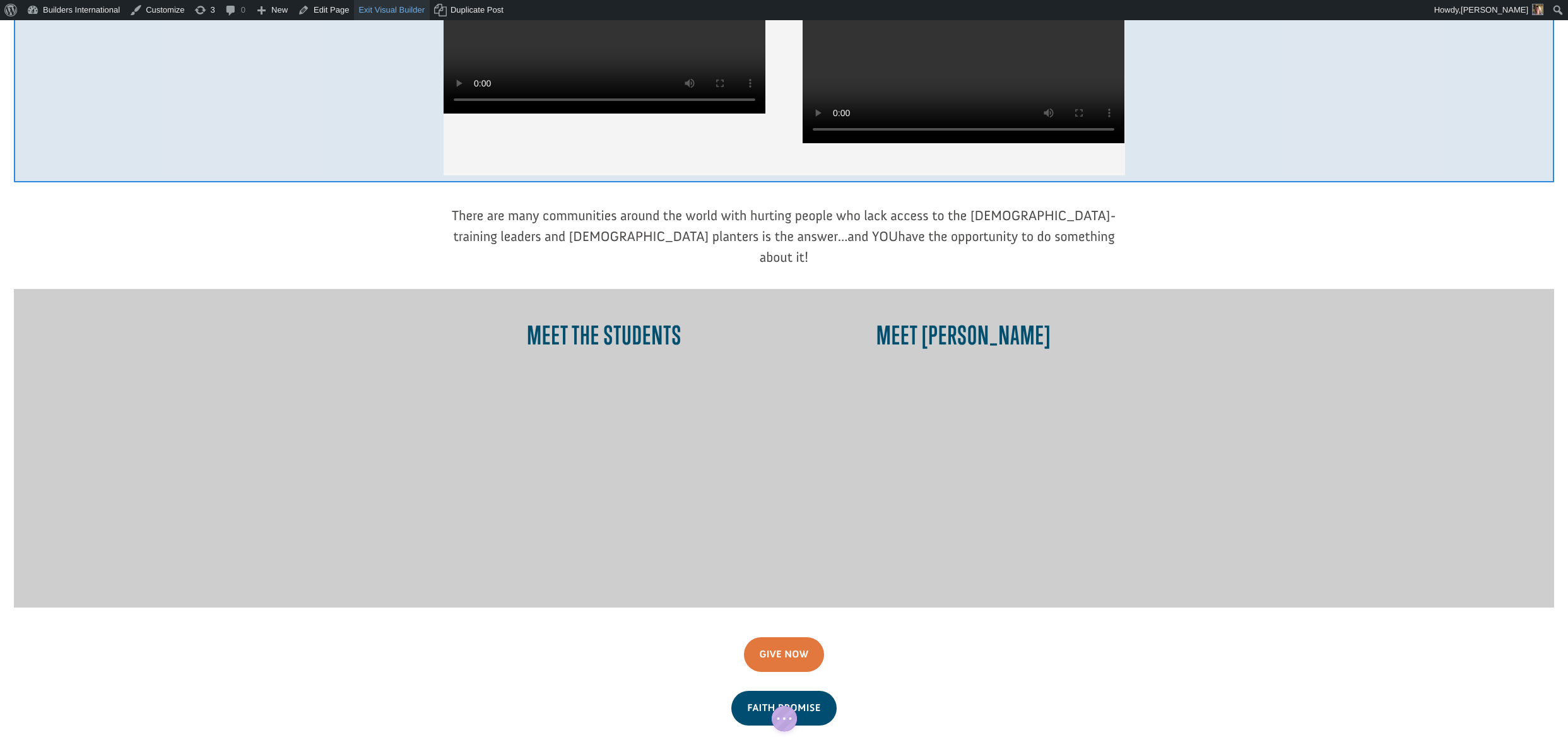
click at [412, 16] on link "Exit Visual Builder" at bounding box center [391, 10] width 76 height 20
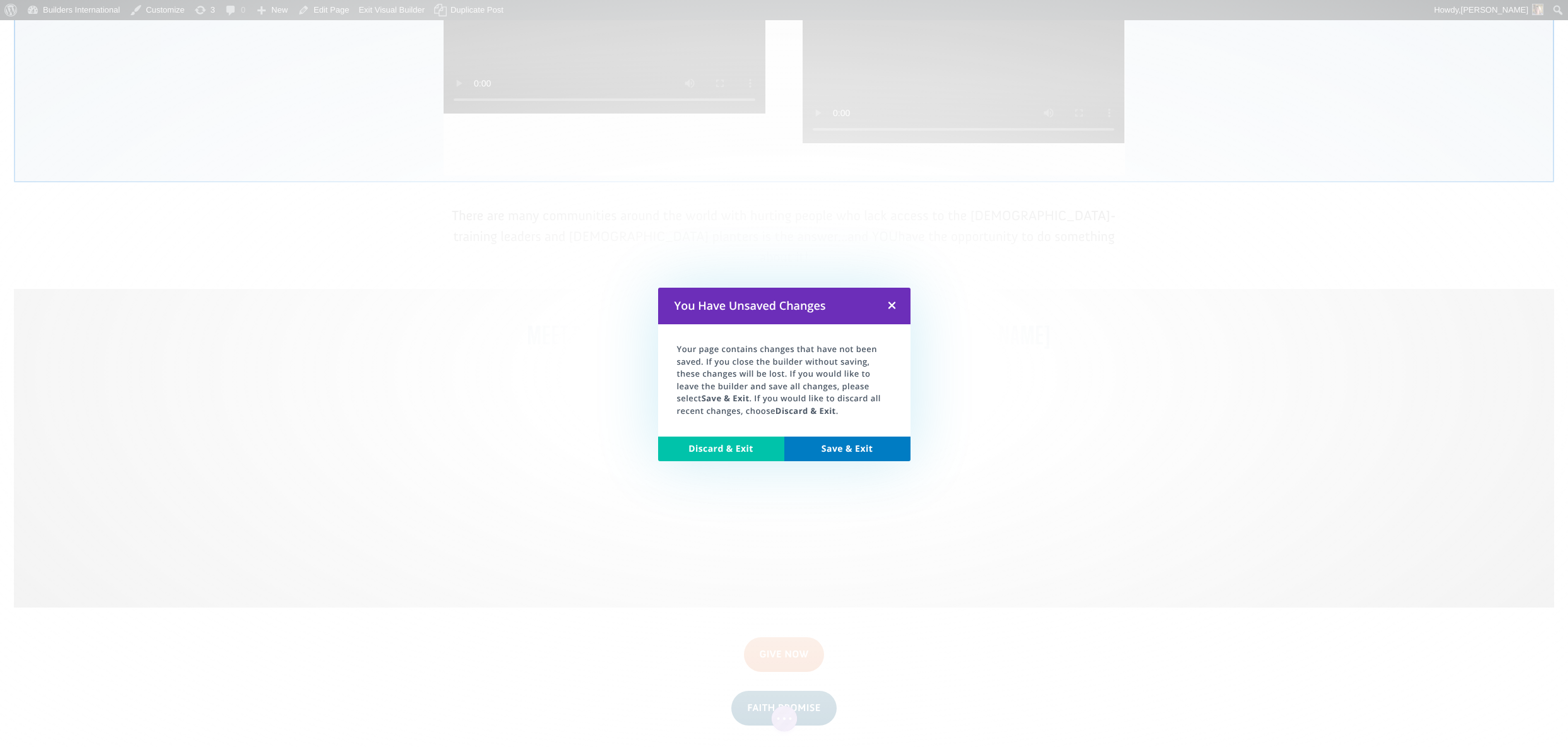
click at [874, 449] on link "Save & Exit" at bounding box center [848, 450] width 126 height 26
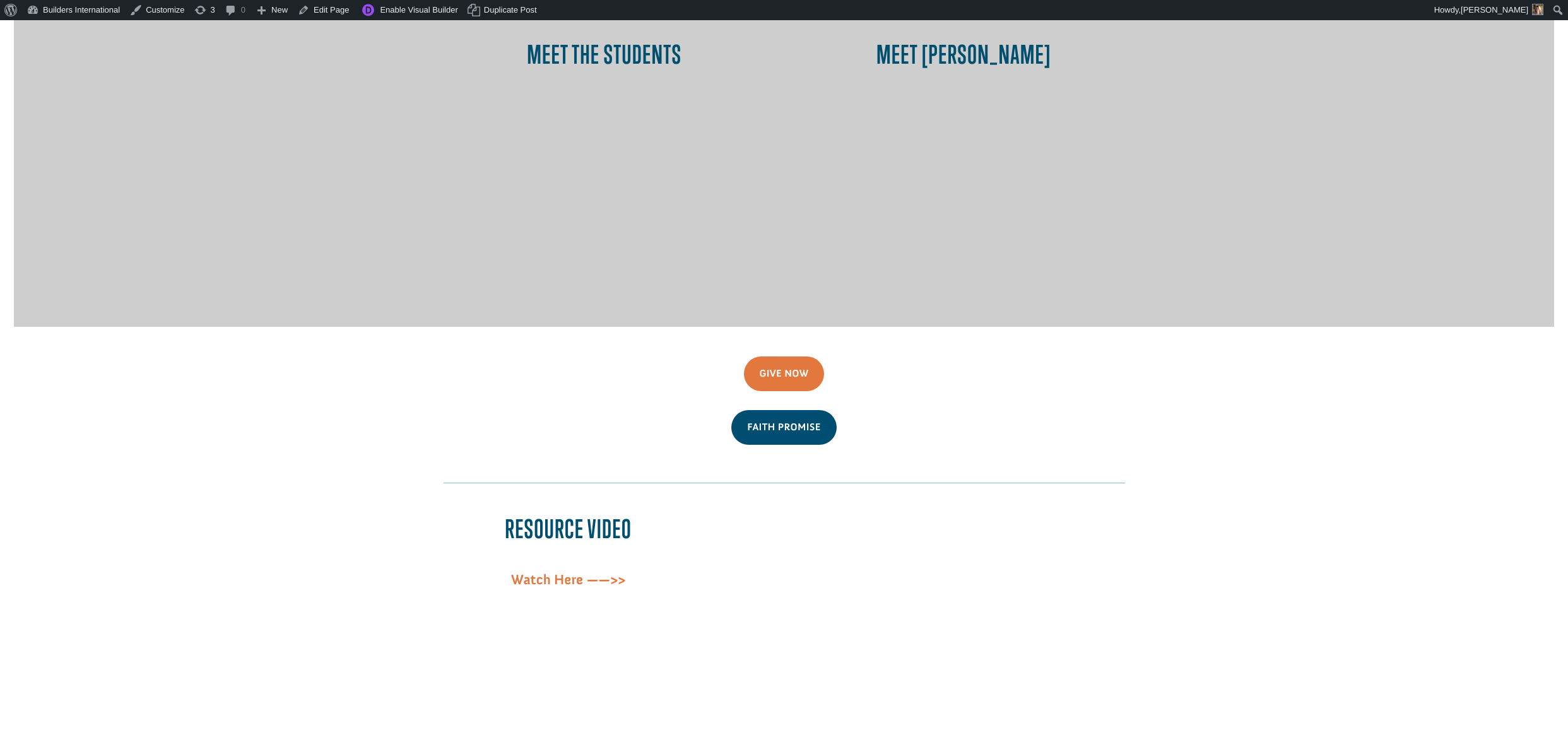
scroll to position [1068, 0]
click at [341, 9] on link "Edit Page" at bounding box center [323, 10] width 61 height 20
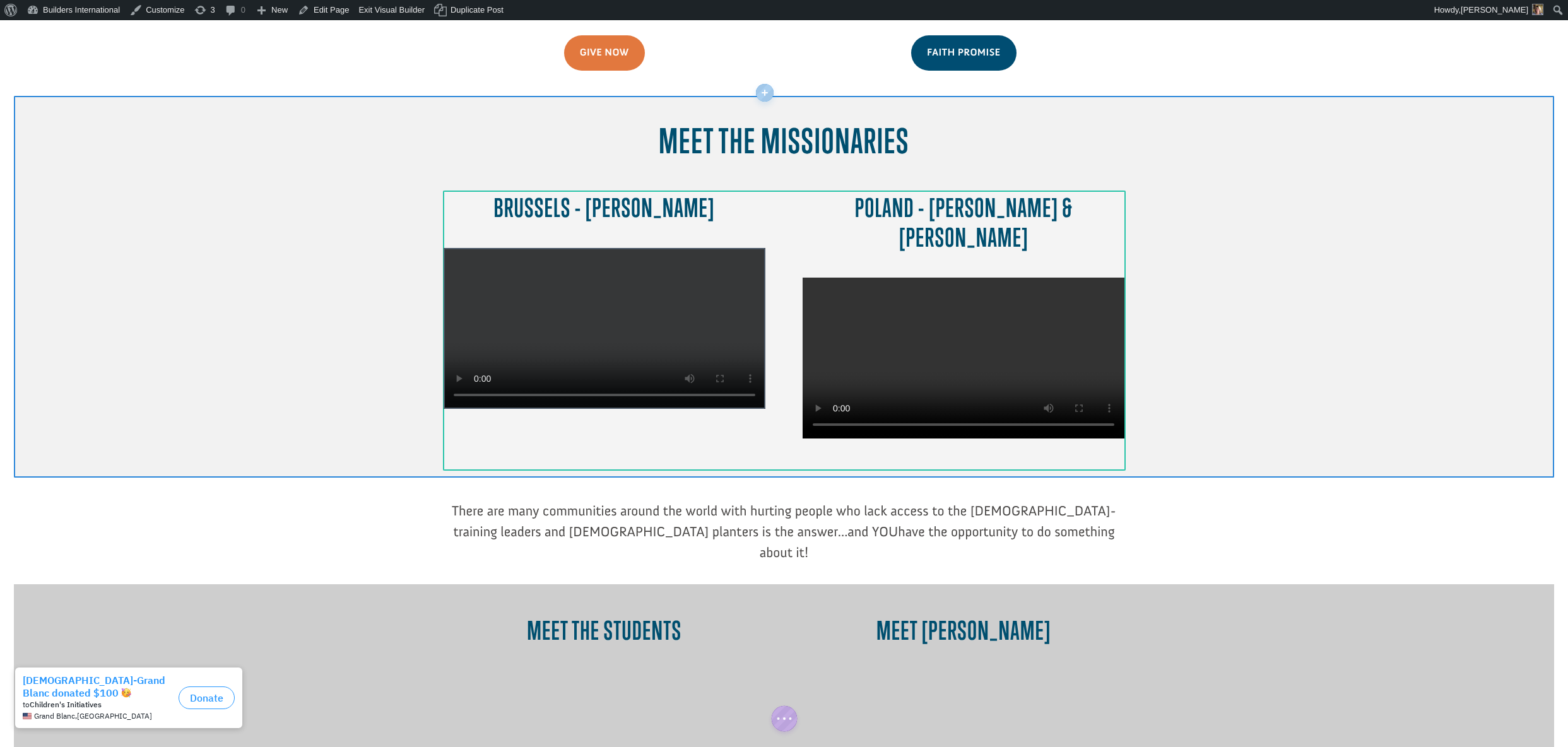
scroll to position [507, 0]
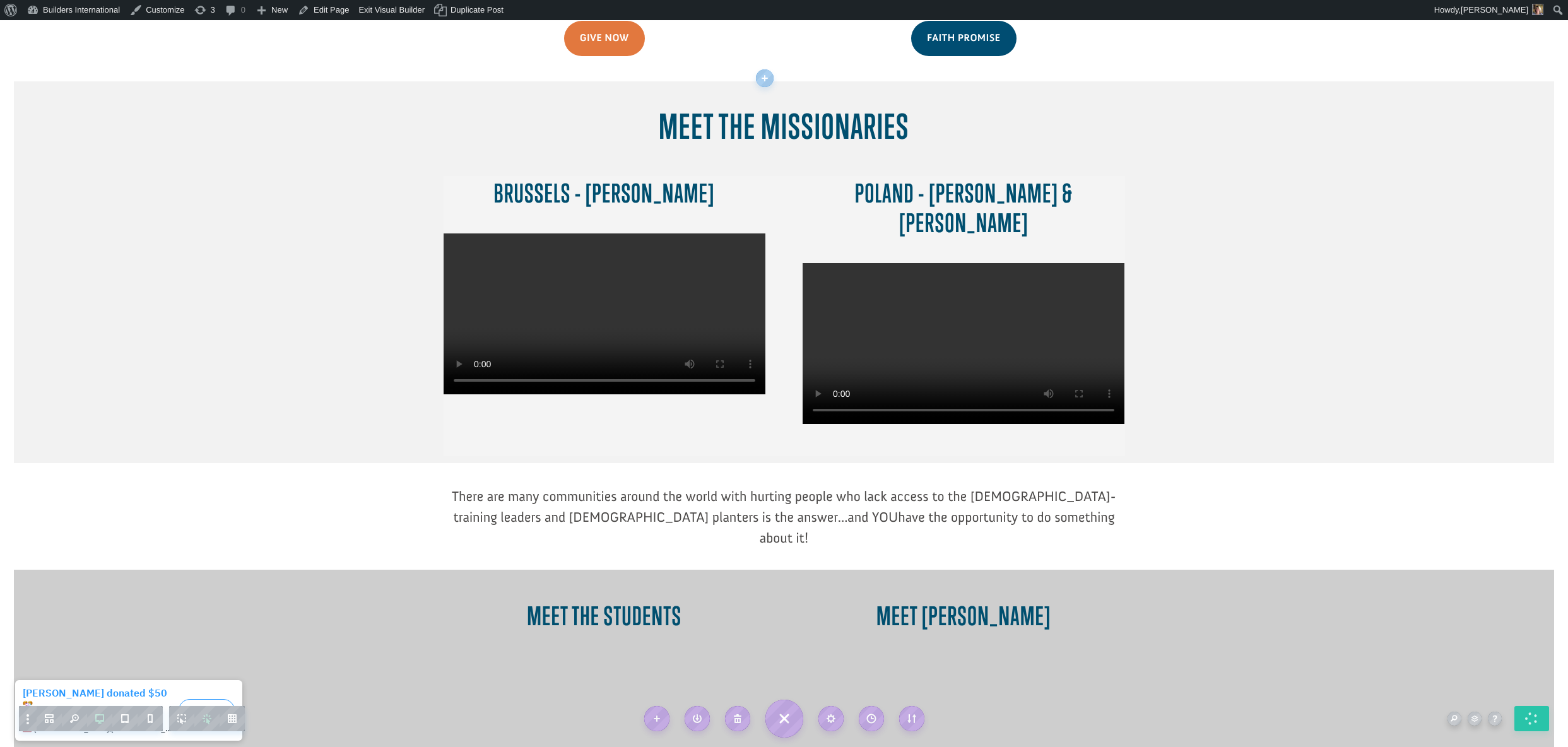
click at [1306, 668] on div at bounding box center [784, 729] width 1540 height 318
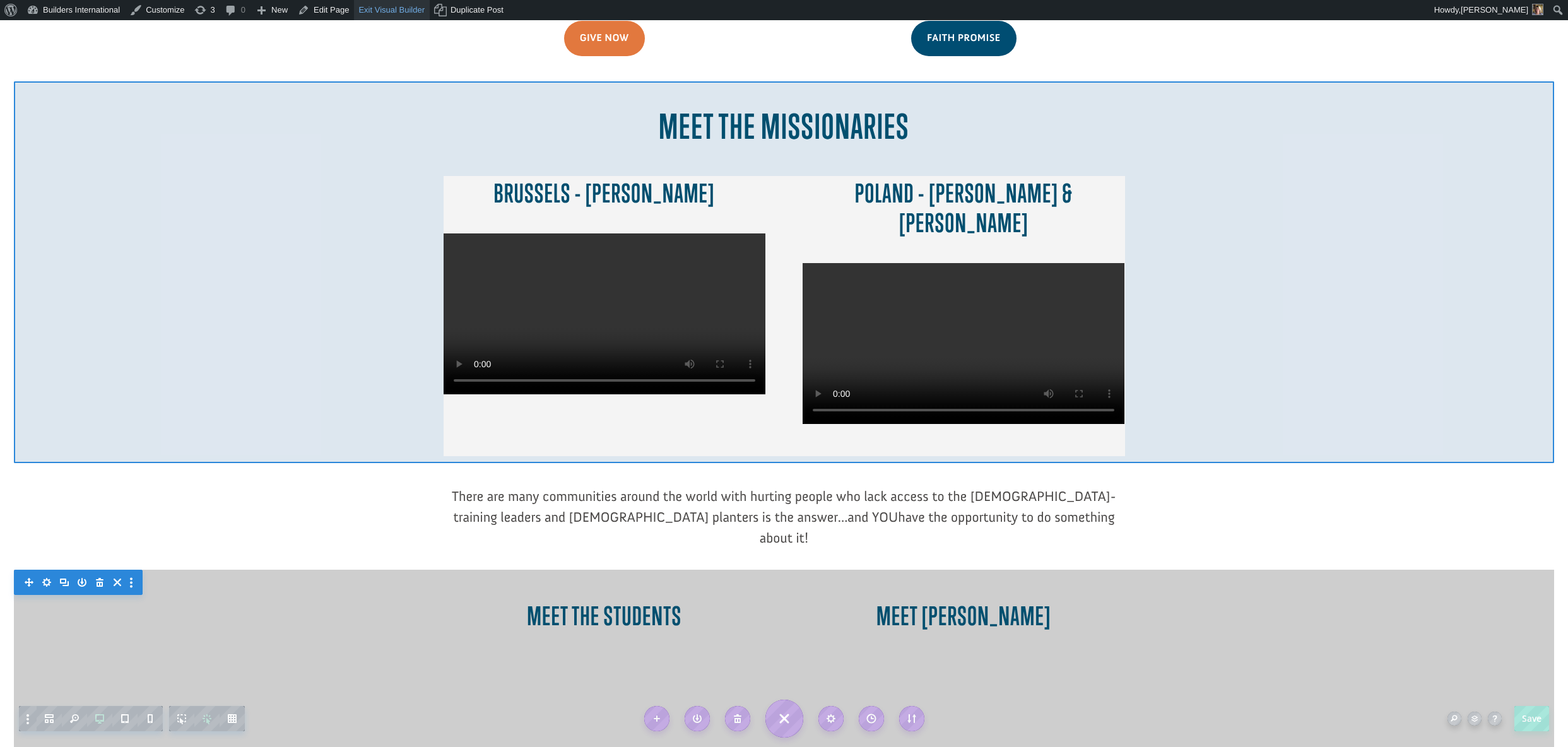
click at [380, 16] on link "Exit Visual Builder" at bounding box center [391, 10] width 76 height 20
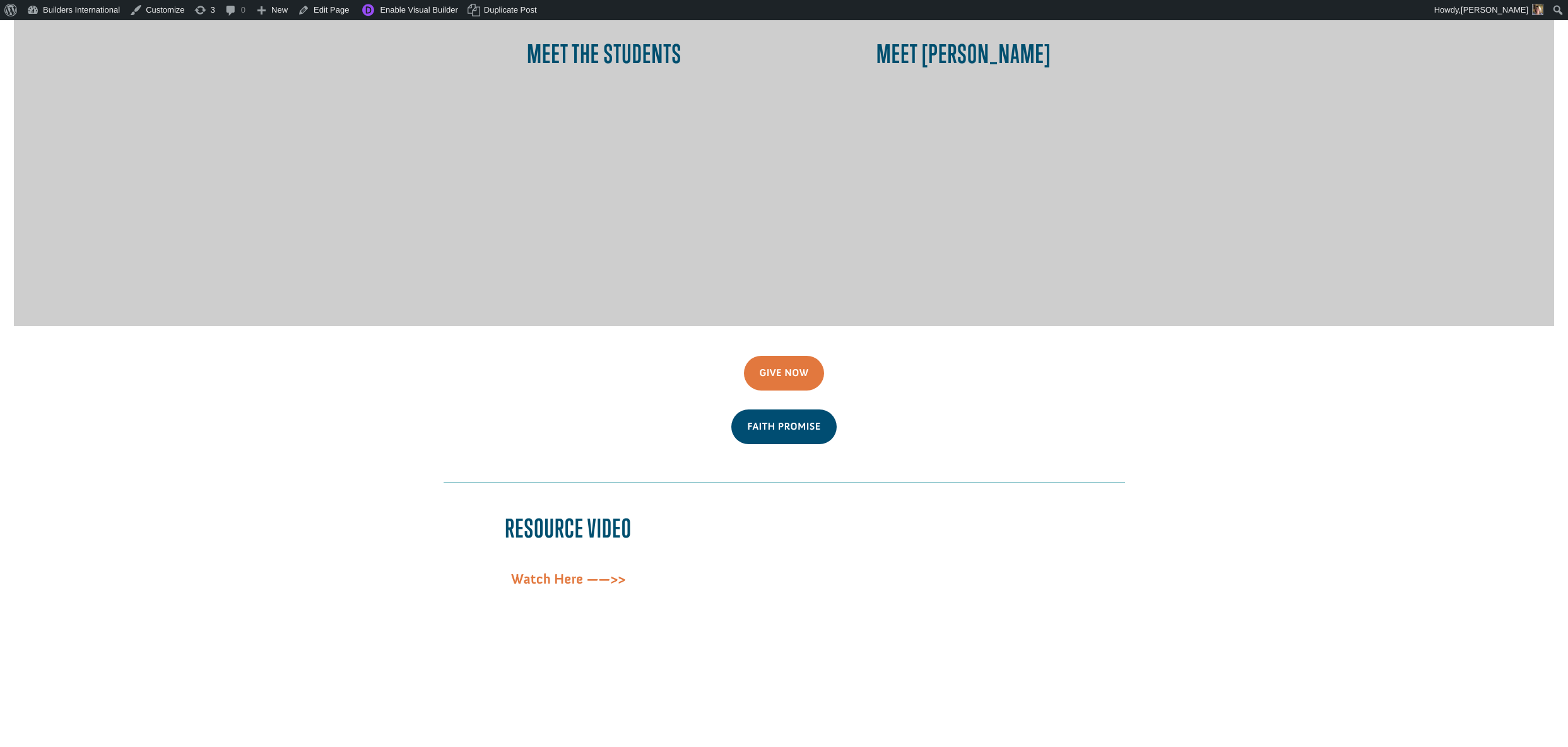
scroll to position [1068, 0]
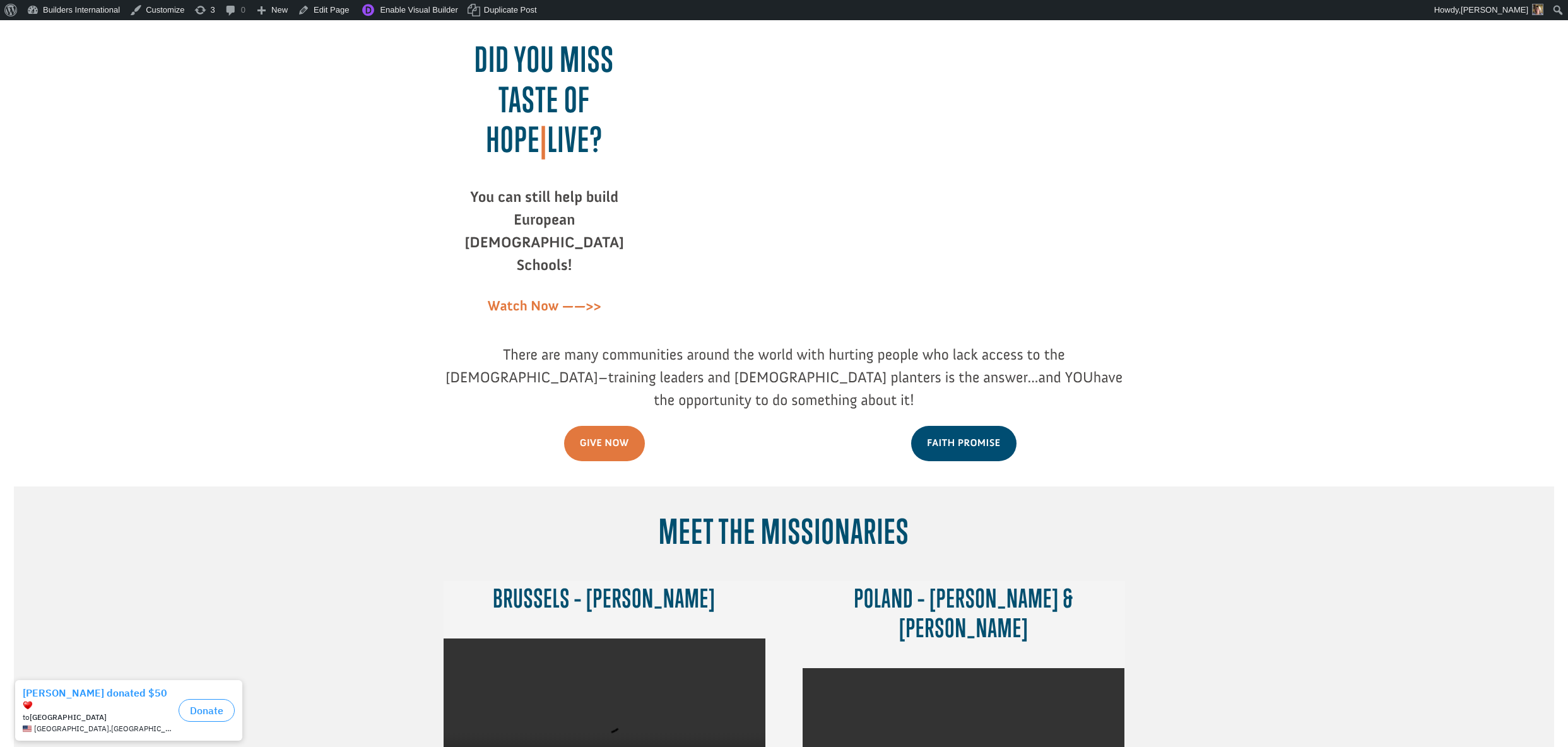
scroll to position [101, 0]
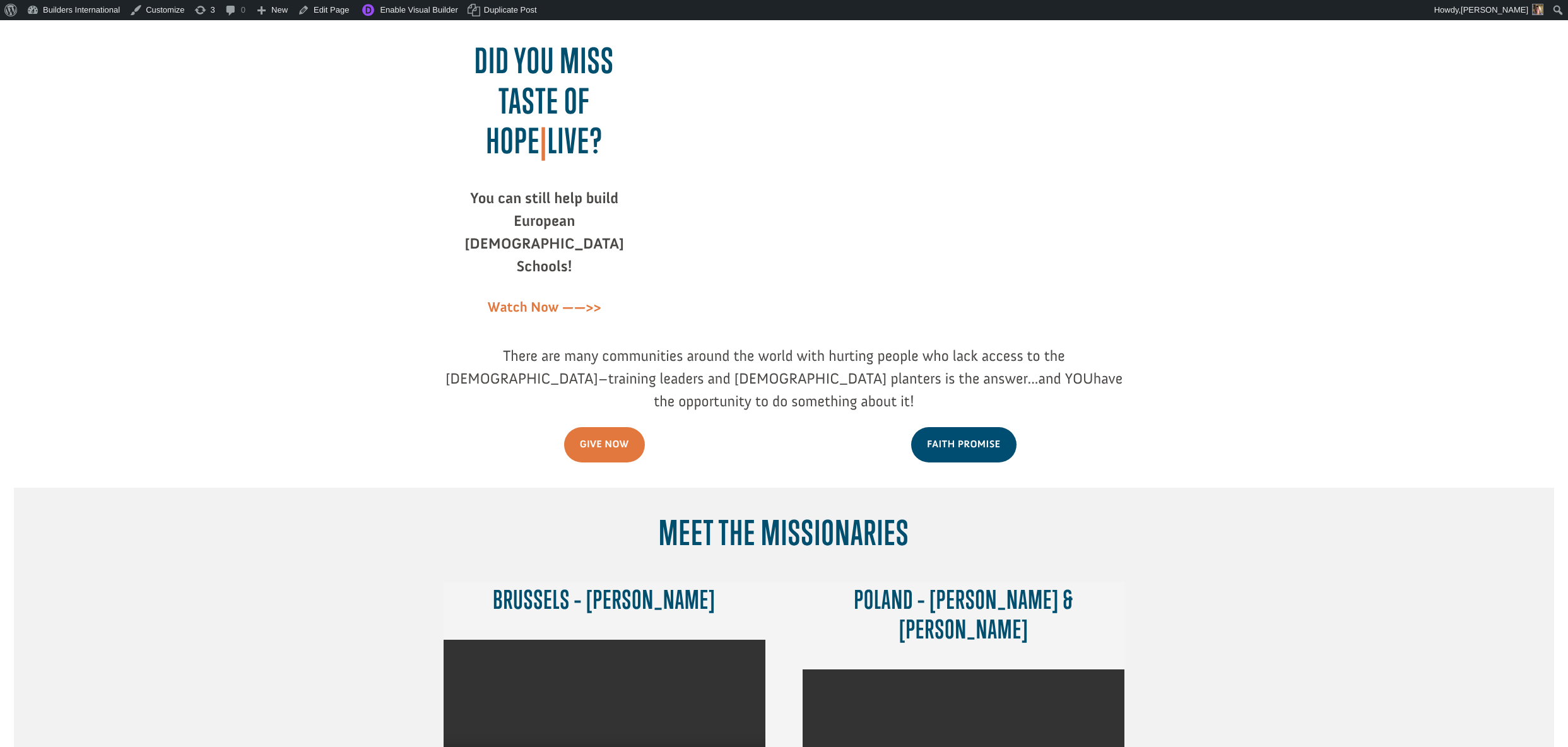
click at [603, 660] on video at bounding box center [604, 720] width 322 height 161
click at [965, 669] on video at bounding box center [964, 750] width 322 height 161
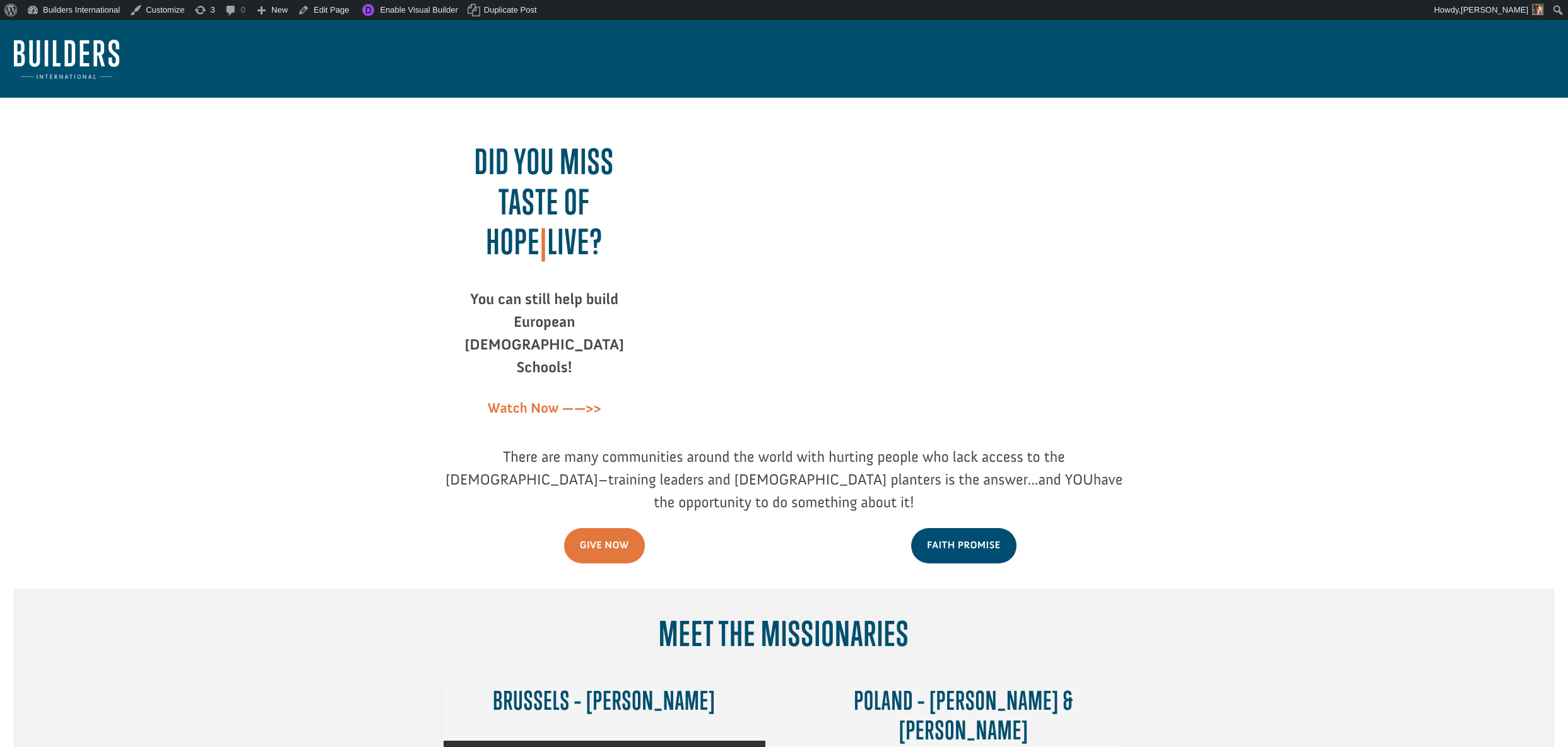
scroll to position [0, 0]
click at [746, 180] on div "Did you miss Taste of Hope | LIVE? You can still help build European [DEMOGRAPH…" at bounding box center [784, 278] width 681 height 334
click at [864, 207] on div "Did you miss Taste of Hope | LIVE? You can still help build European [DEMOGRAPH…" at bounding box center [784, 278] width 681 height 334
click at [864, 184] on div "Did you miss Taste of Hope | LIVE? You can still help build European [DEMOGRAPH…" at bounding box center [784, 278] width 681 height 334
click at [327, 12] on link "Edit Page" at bounding box center [323, 10] width 61 height 20
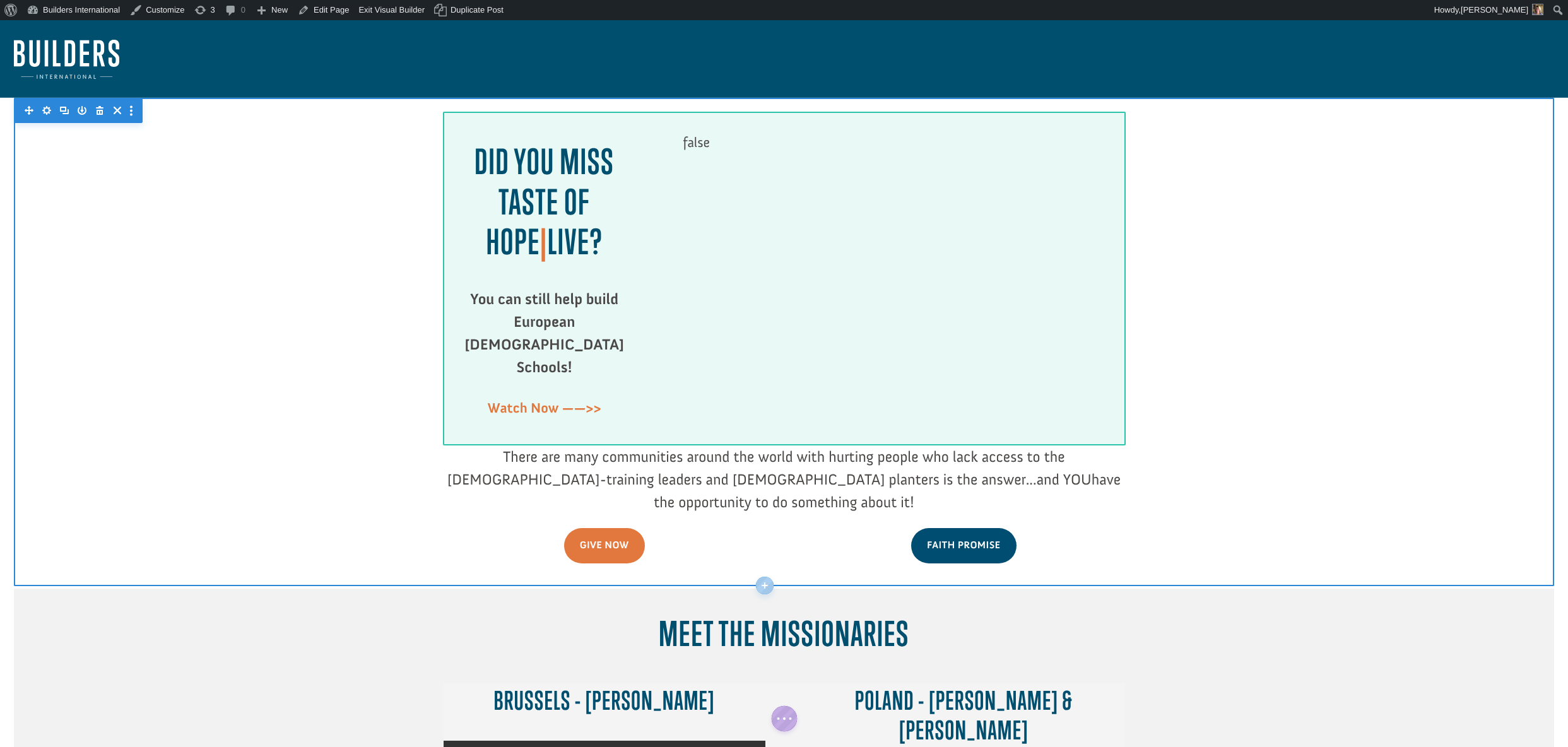
click at [868, 230] on div at bounding box center [784, 278] width 681 height 334
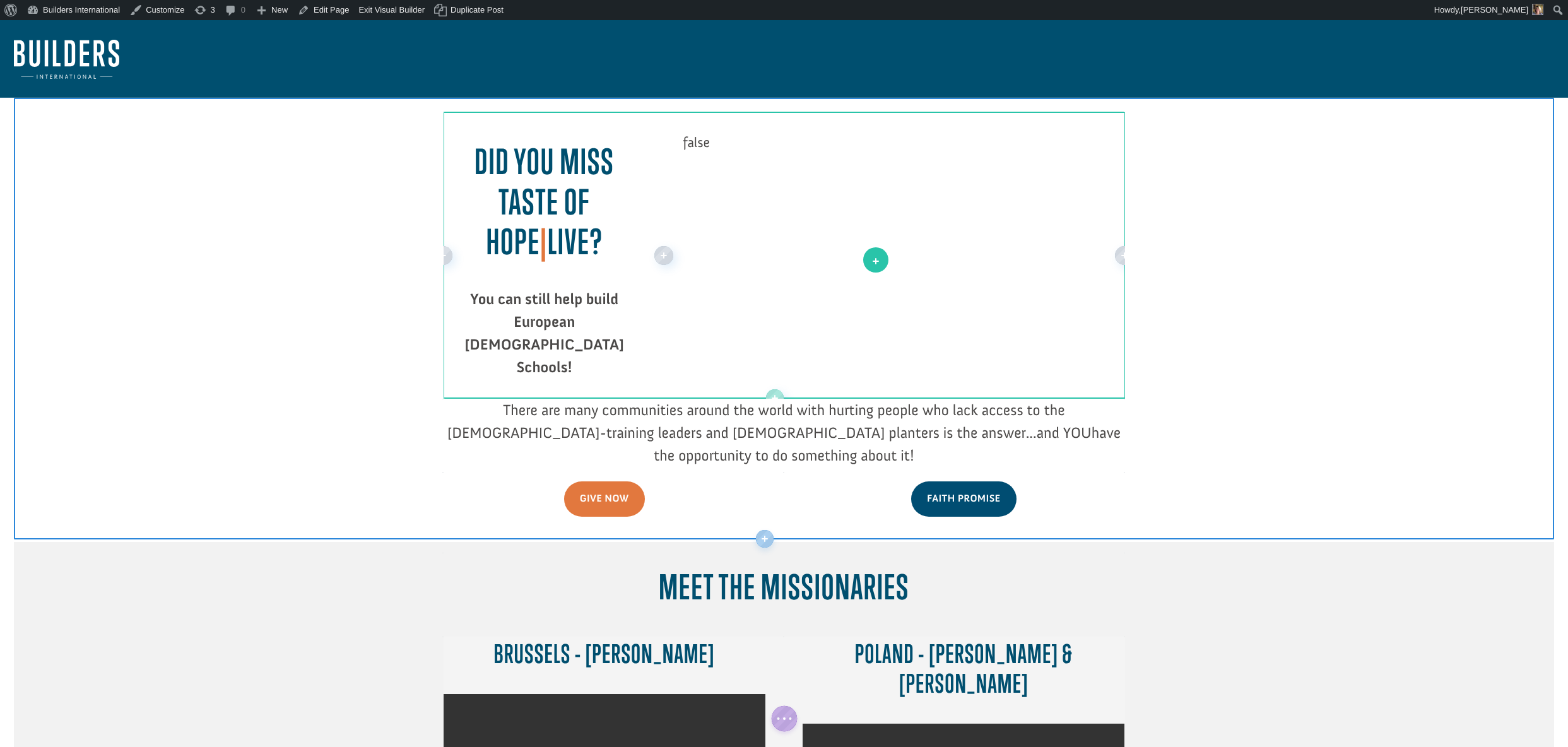
drag, startPoint x: 876, startPoint y: 261, endPoint x: 874, endPoint y: 251, distance: 10.2
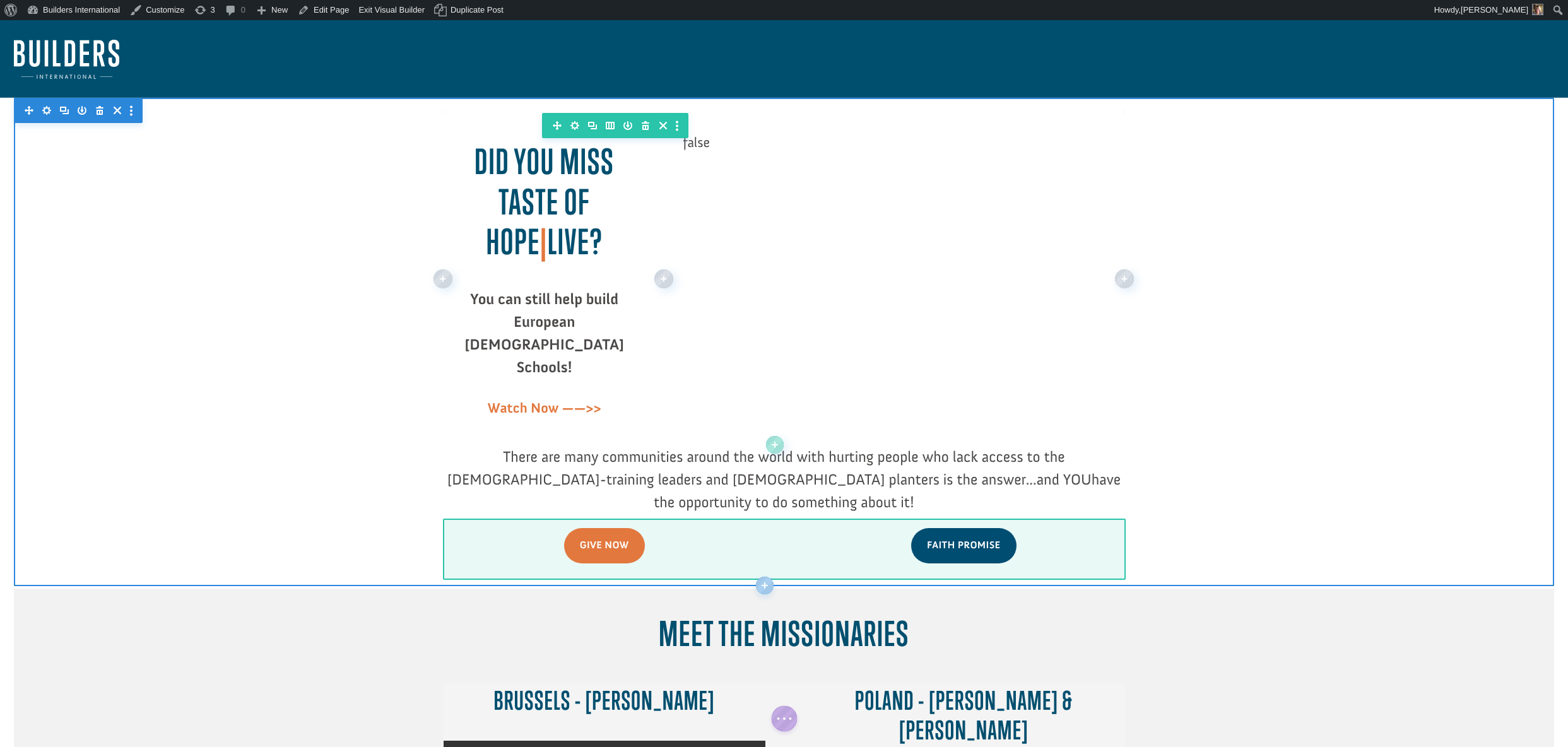
click at [874, 240] on div at bounding box center [784, 278] width 681 height 334
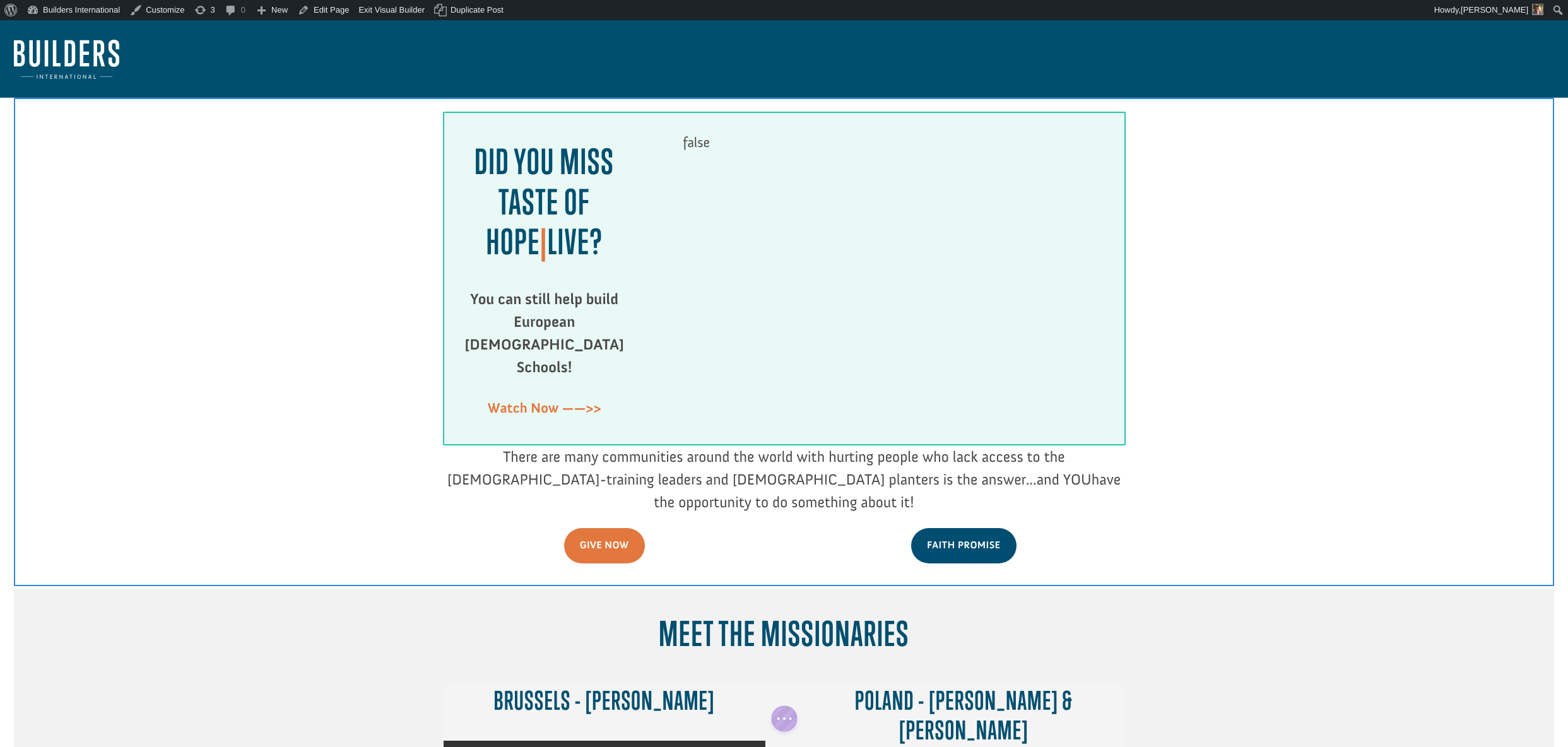
click at [878, 227] on div at bounding box center [784, 278] width 681 height 334
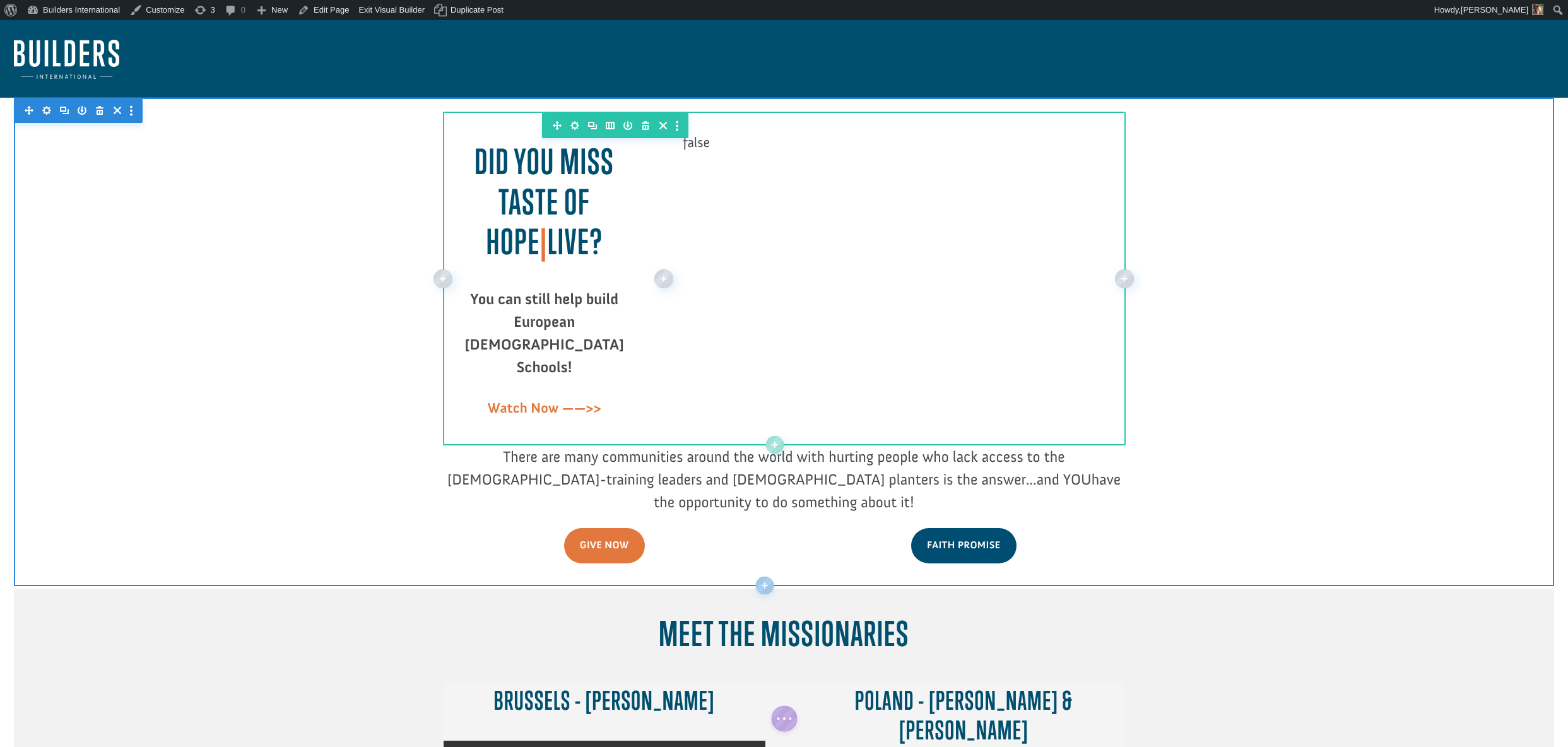
click at [878, 227] on div at bounding box center [784, 278] width 681 height 334
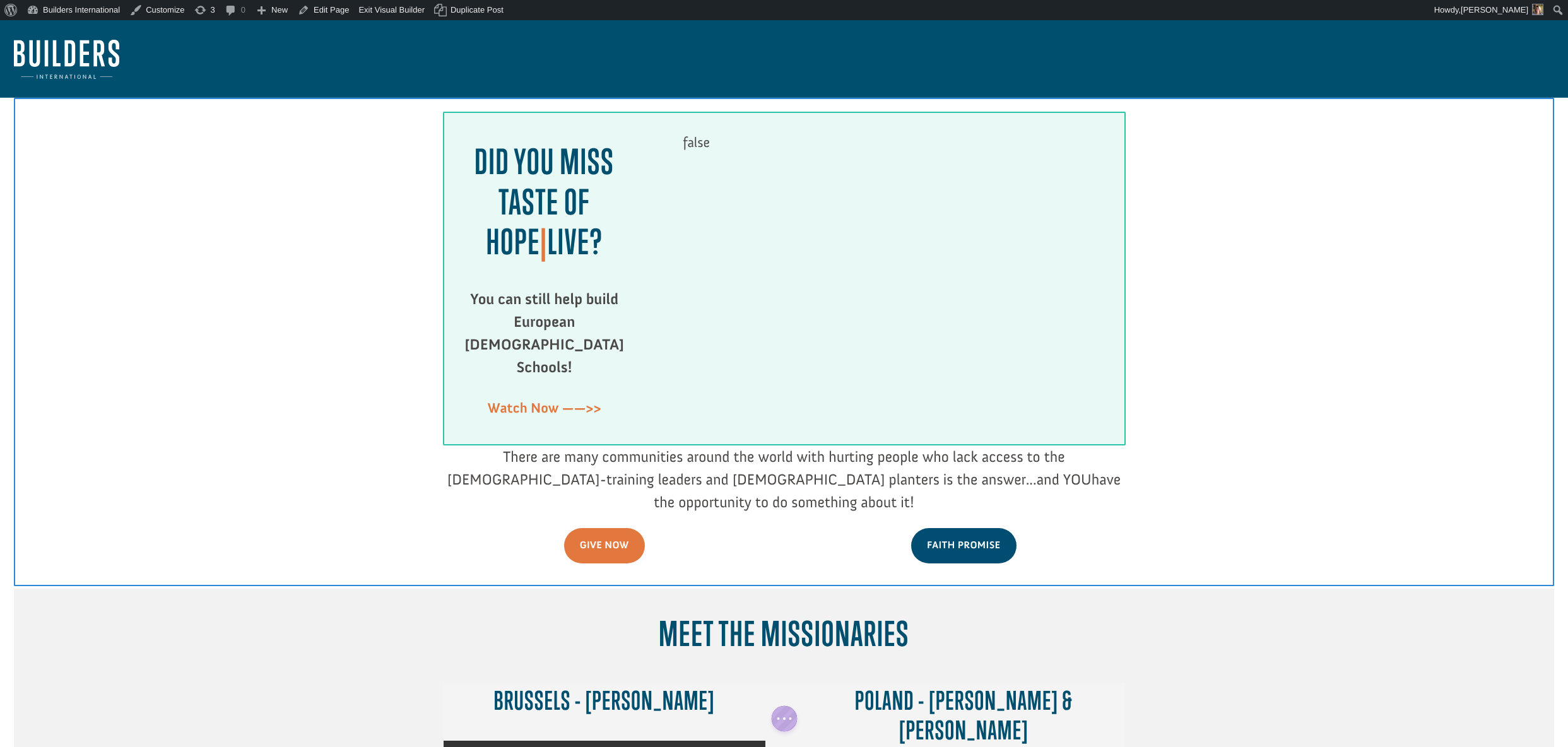
click at [878, 227] on div at bounding box center [784, 278] width 681 height 334
click at [865, 273] on div at bounding box center [784, 278] width 681 height 334
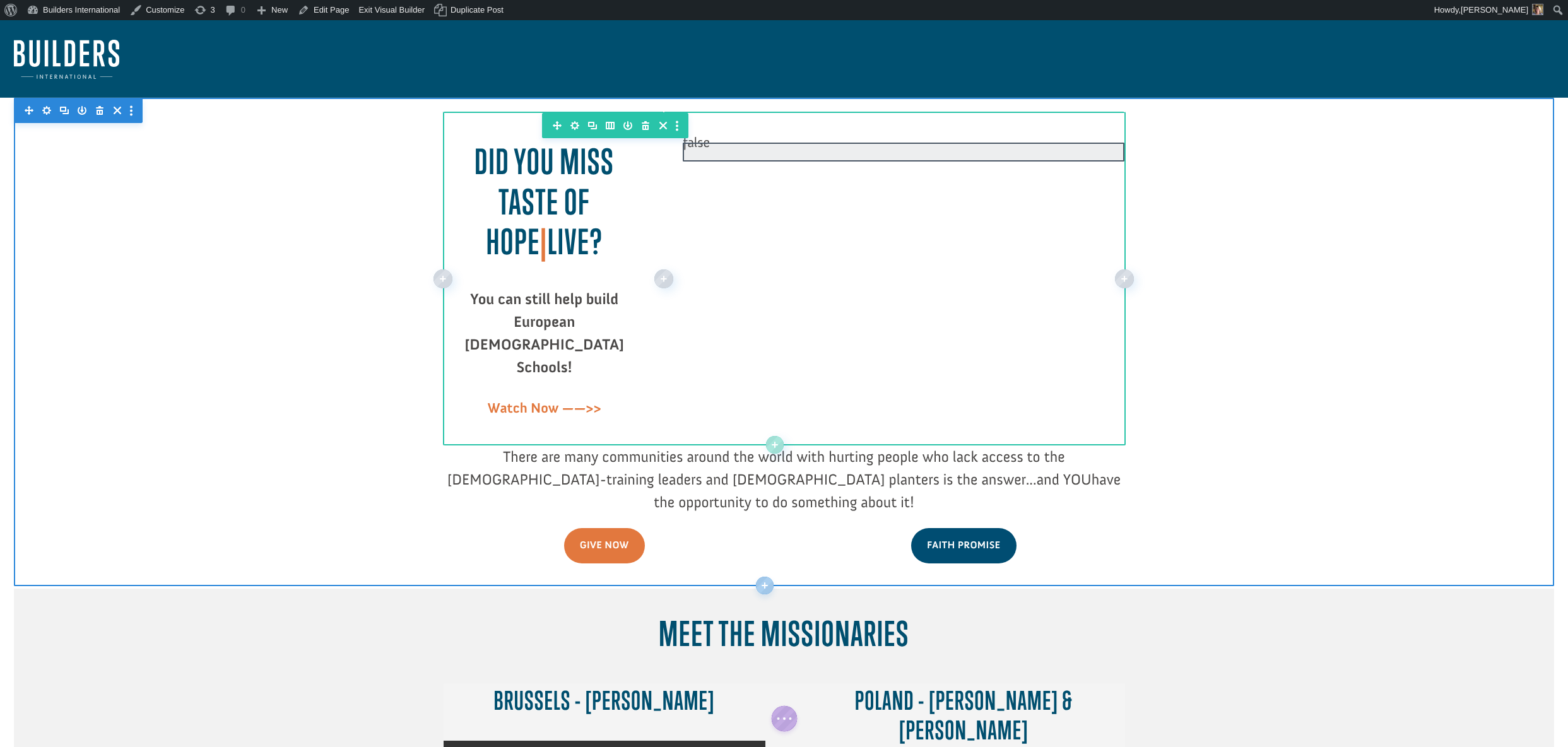
click at [811, 155] on div at bounding box center [903, 152] width 442 height 19
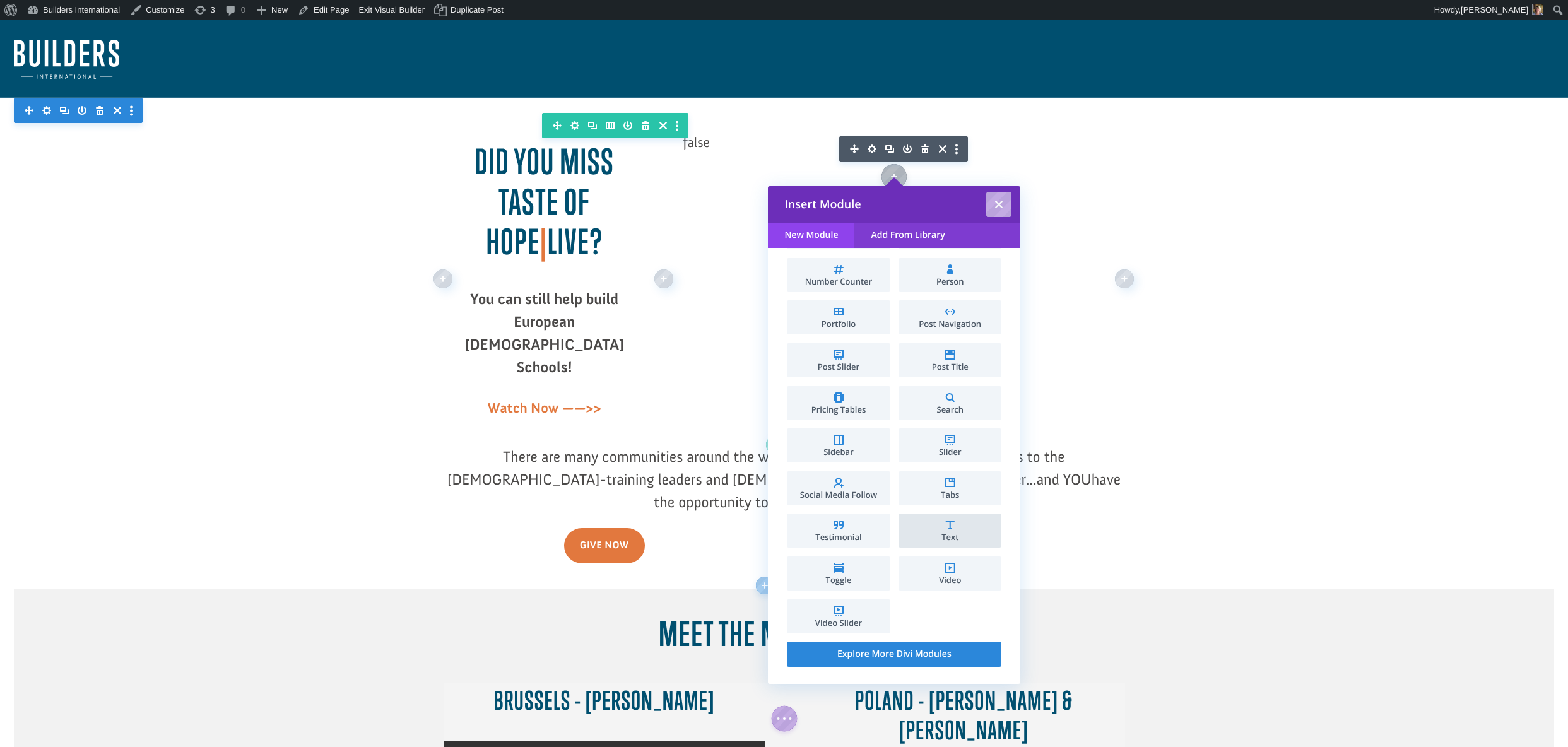
scroll to position [509, 0]
click at [906, 570] on li "Video" at bounding box center [950, 573] width 102 height 34
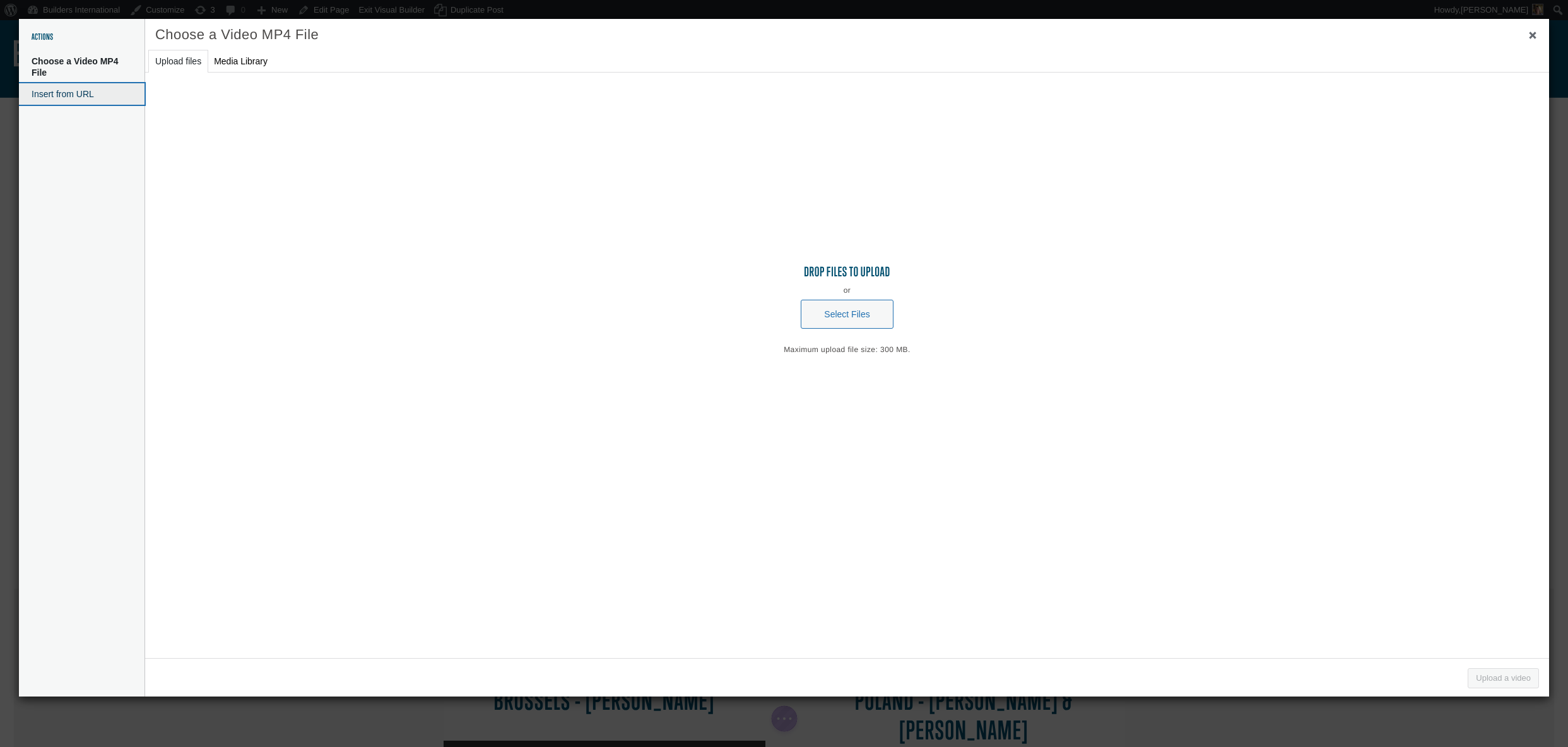
click at [87, 85] on button "Insert from URL" at bounding box center [81, 93] width 125 height 21
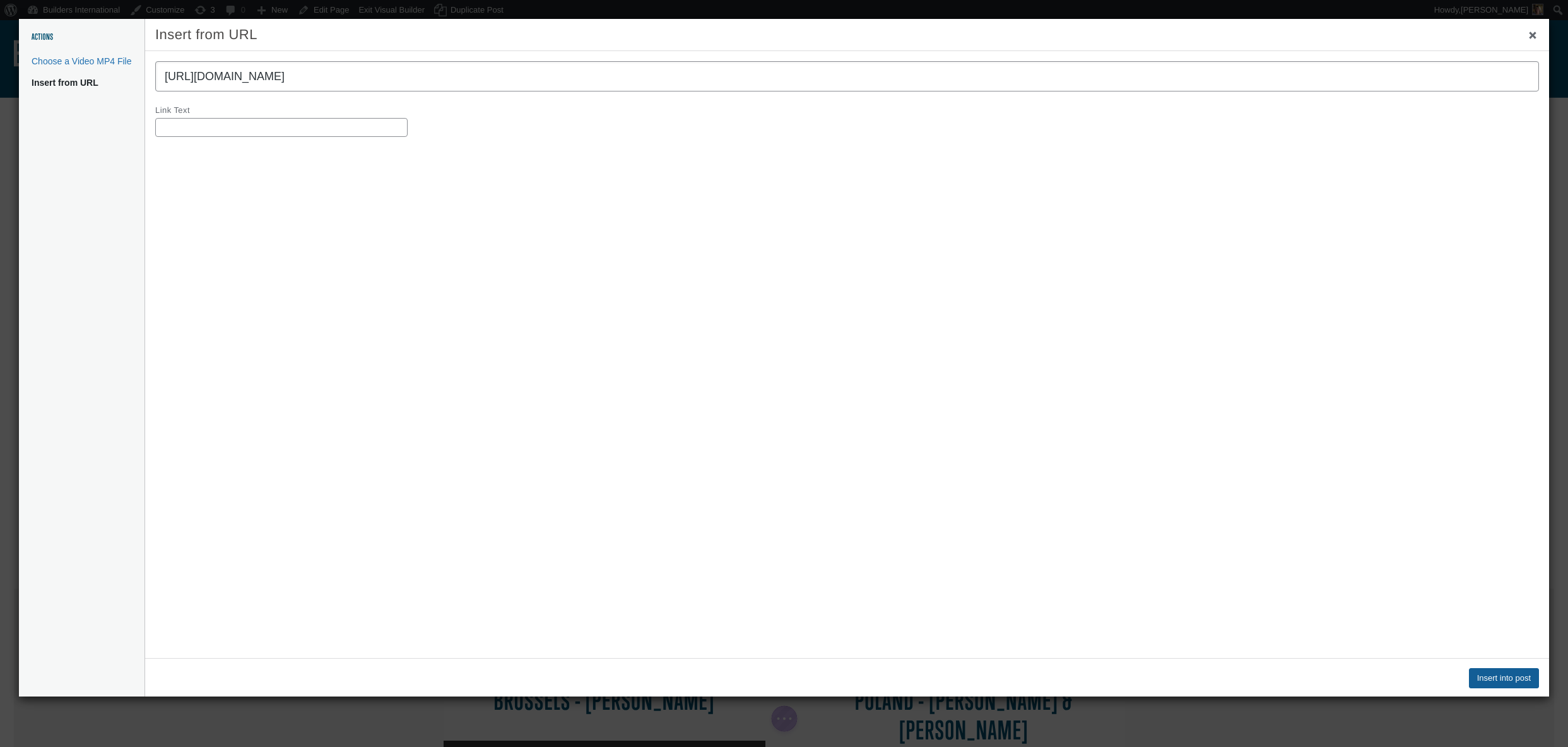
type input "[URL][DOMAIN_NAME]"
click at [1483, 676] on button "Insert into post" at bounding box center [1503, 678] width 70 height 20
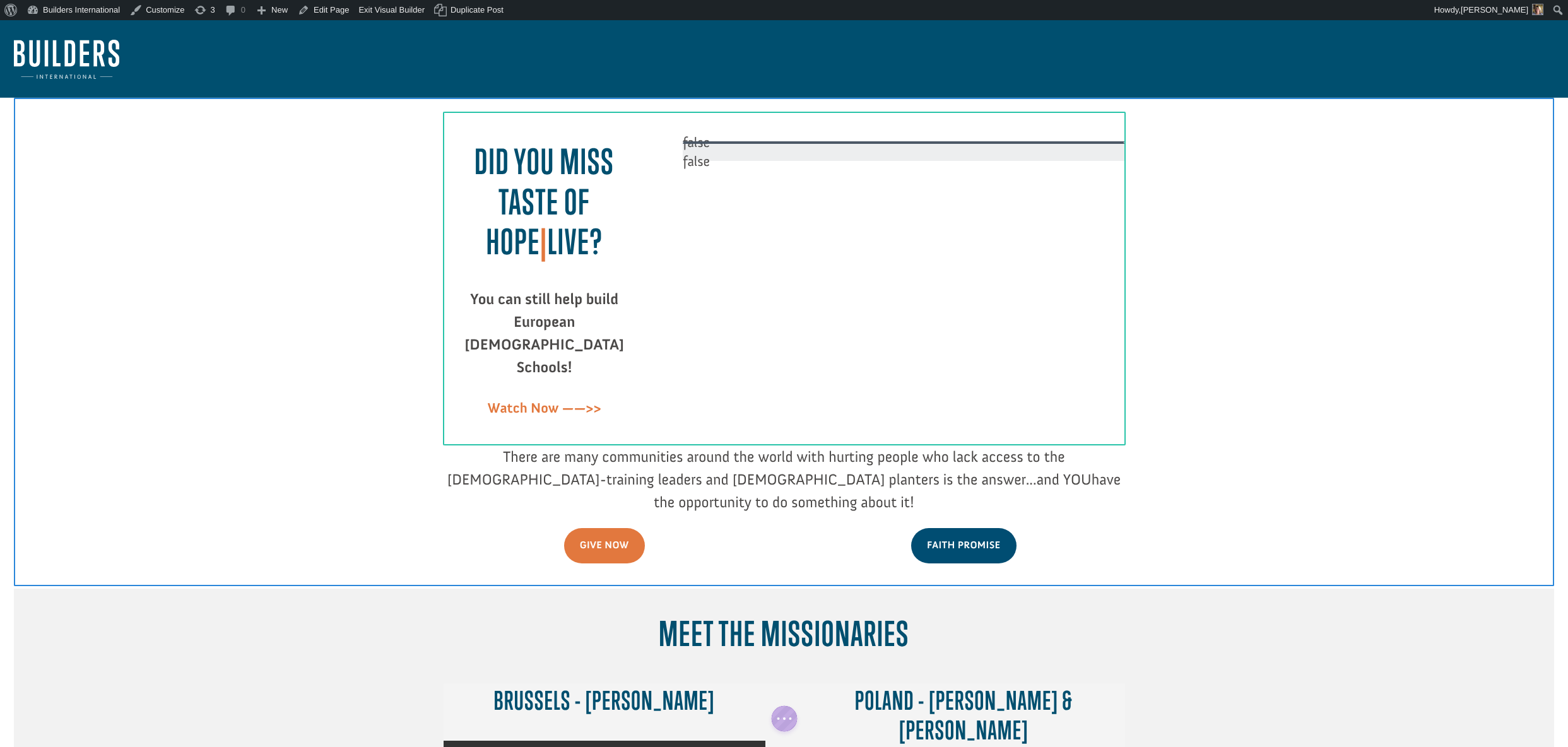
click at [866, 145] on div at bounding box center [903, 152] width 442 height 18
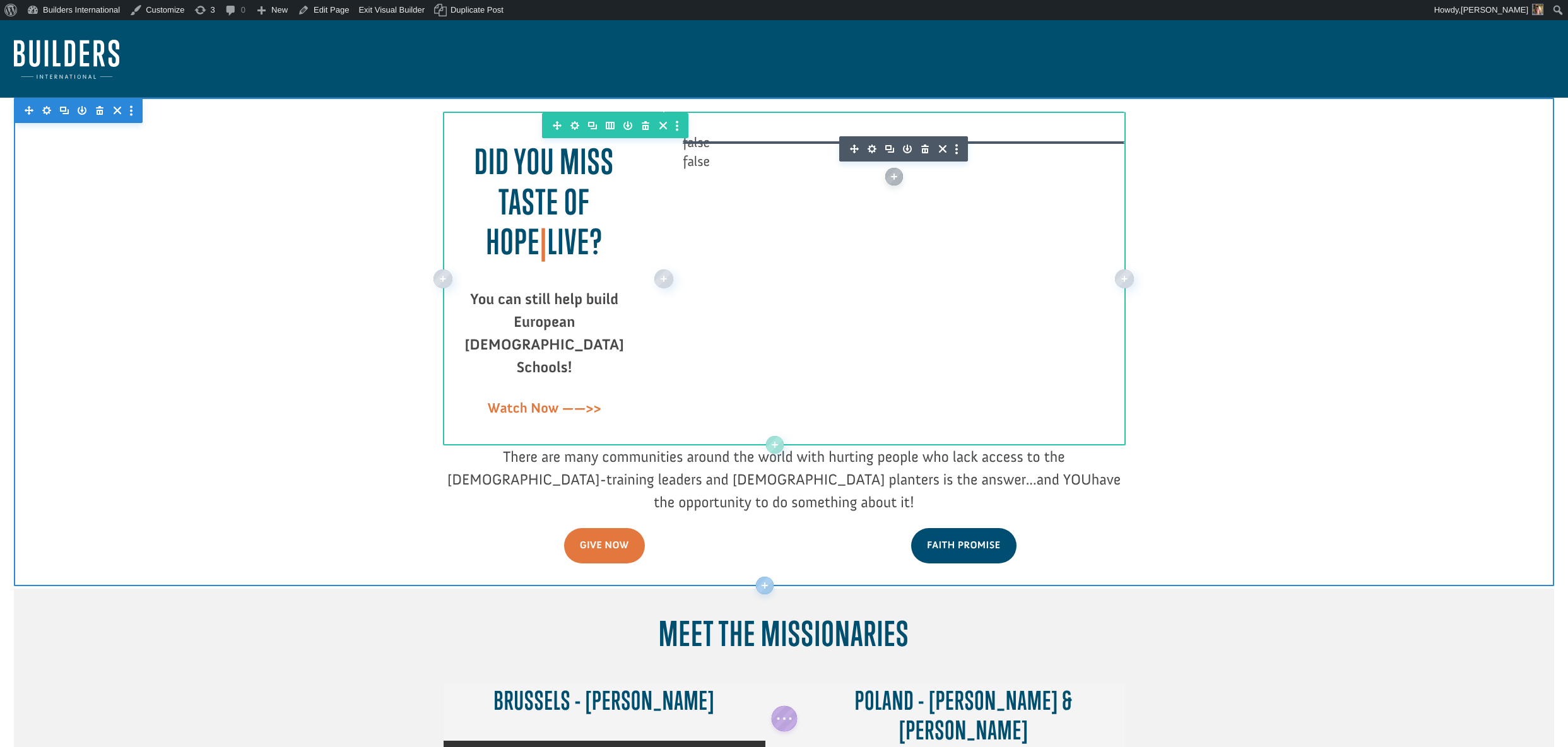
click at [923, 147] on icon "button" at bounding box center [924, 149] width 7 height 9
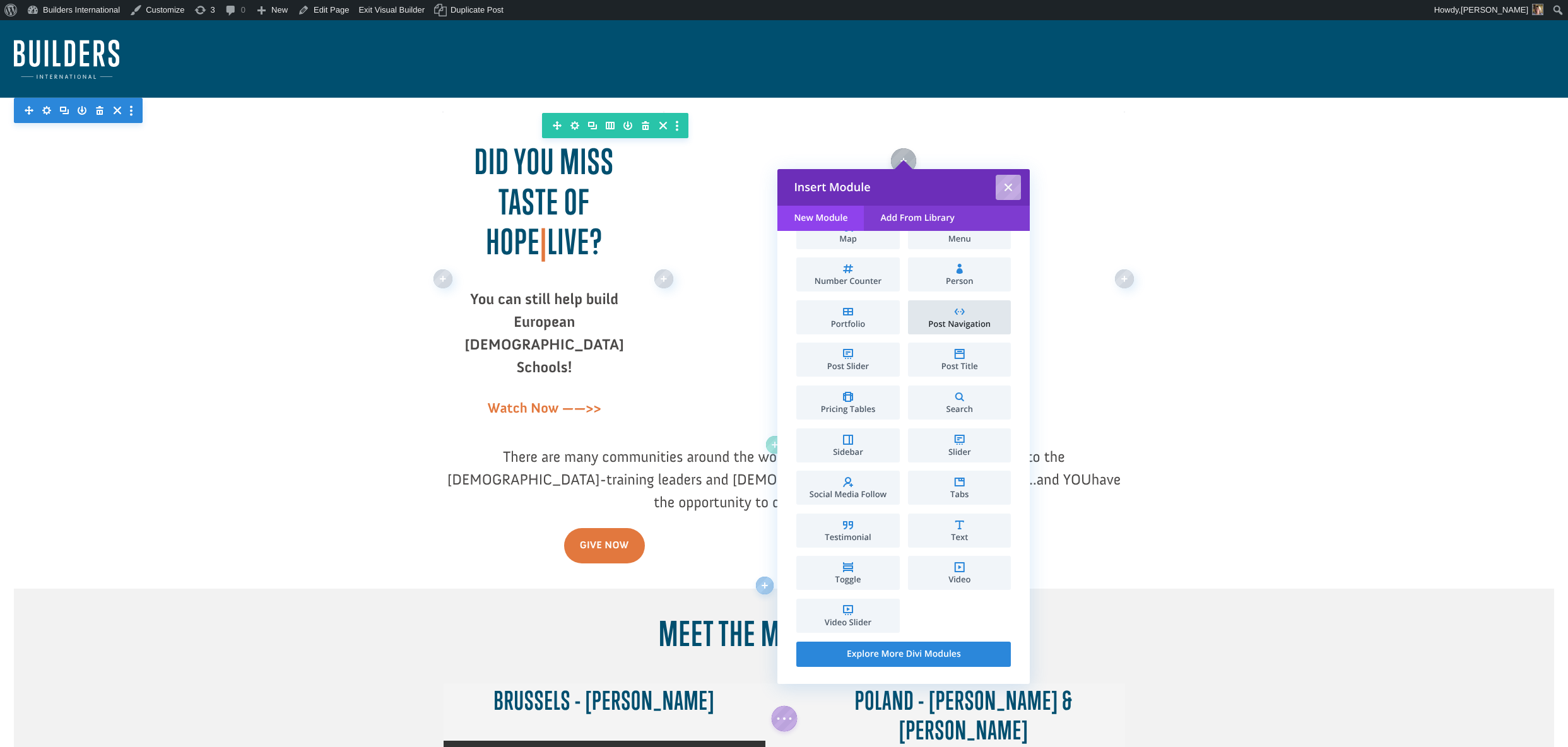
scroll to position [492, 0]
click at [974, 576] on span "Video" at bounding box center [959, 580] width 91 height 8
